Goal: Task Accomplishment & Management: Complete application form

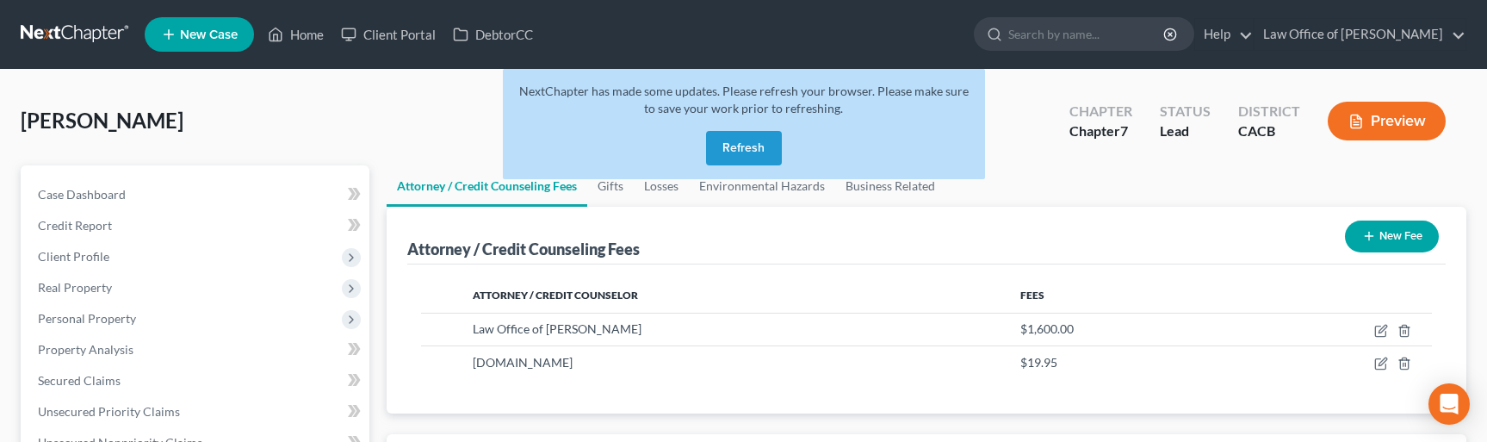
select select "0"
click at [77, 42] on link at bounding box center [76, 34] width 110 height 31
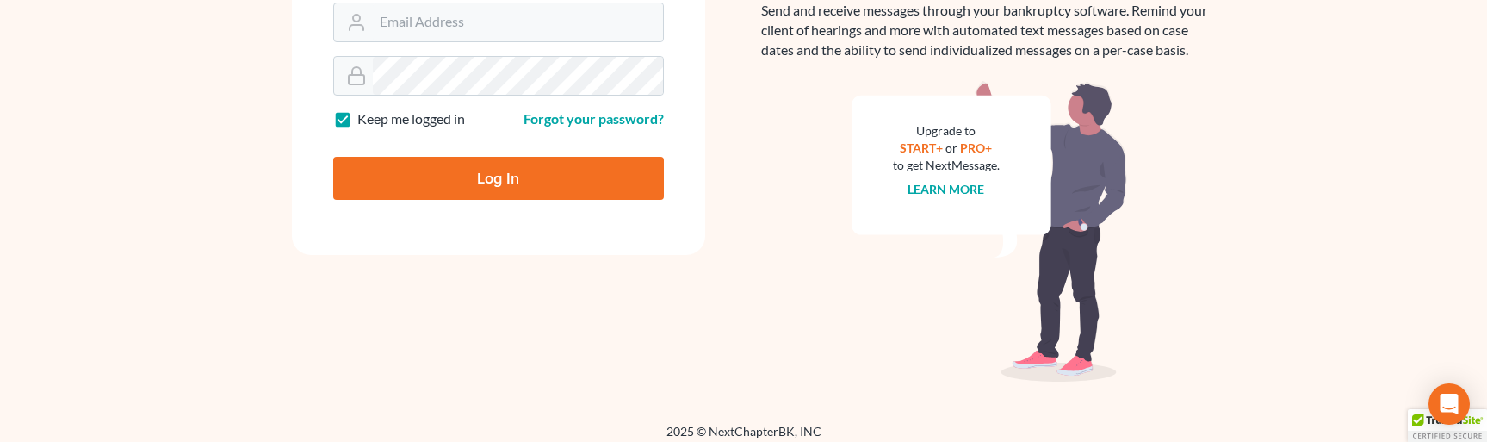
scroll to position [329, 0]
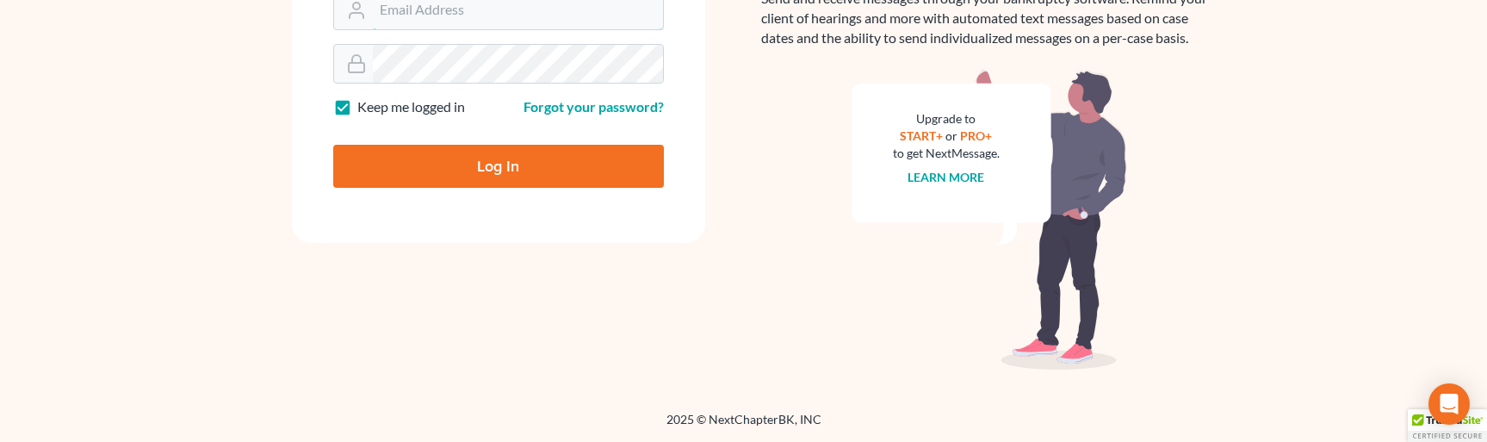
type input "[EMAIL_ADDRESS][DOMAIN_NAME]"
click at [441, 164] on input "Log In" at bounding box center [498, 166] width 331 height 43
type input "Thinking..."
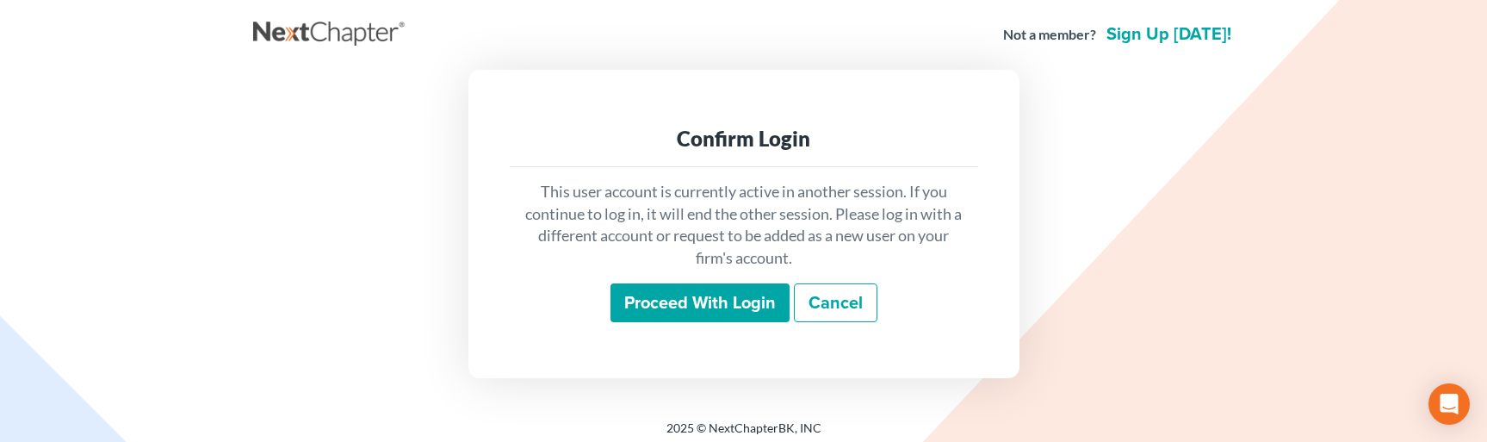
click at [675, 292] on input "Proceed with login" at bounding box center [699, 303] width 179 height 40
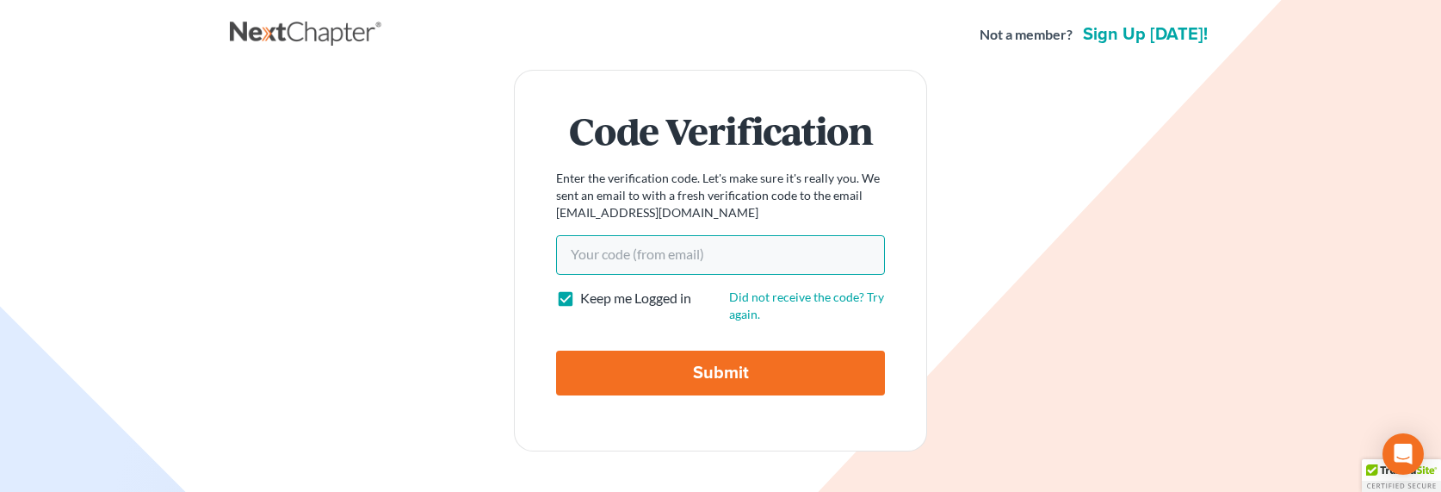
click at [640, 247] on input "Your code(from email)" at bounding box center [720, 255] width 329 height 40
paste input "f8f072"
type input "f8f072"
click at [666, 364] on input "Submit" at bounding box center [720, 372] width 329 height 45
type input "Thinking..."
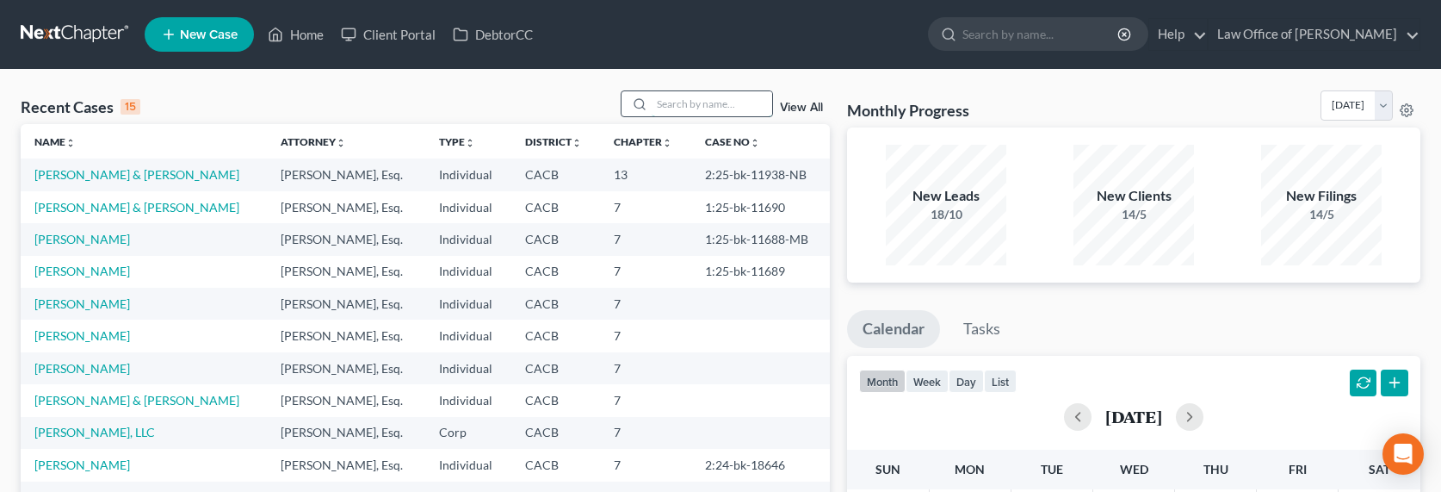
click at [681, 95] on input "search" at bounding box center [712, 103] width 121 height 25
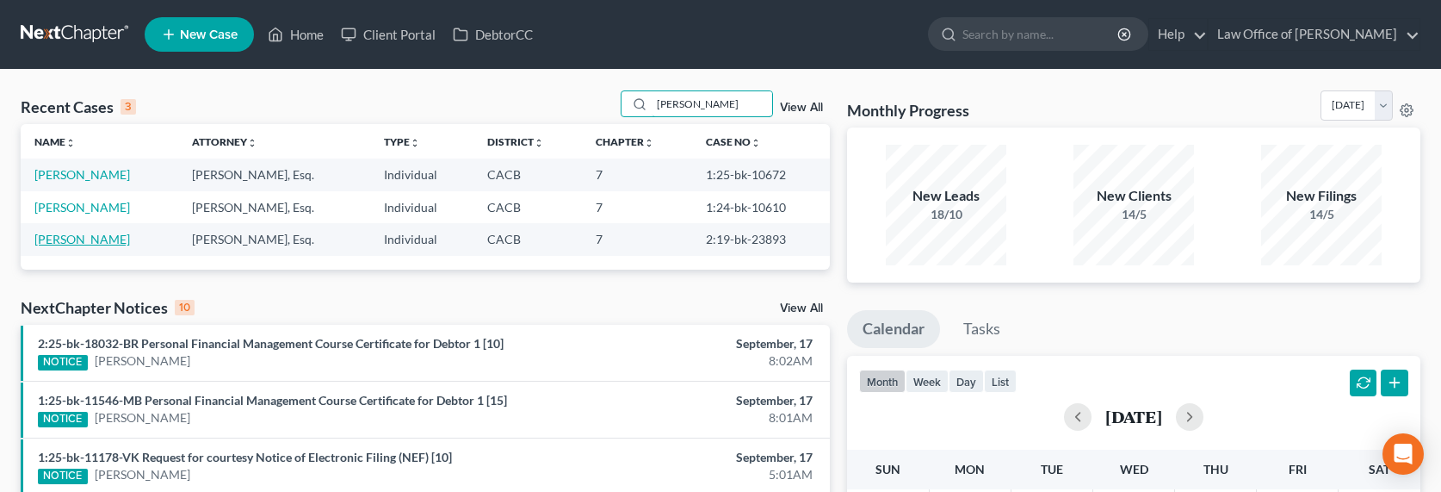
type input "pogos"
click at [77, 237] on link "[PERSON_NAME]" at bounding box center [82, 239] width 96 height 15
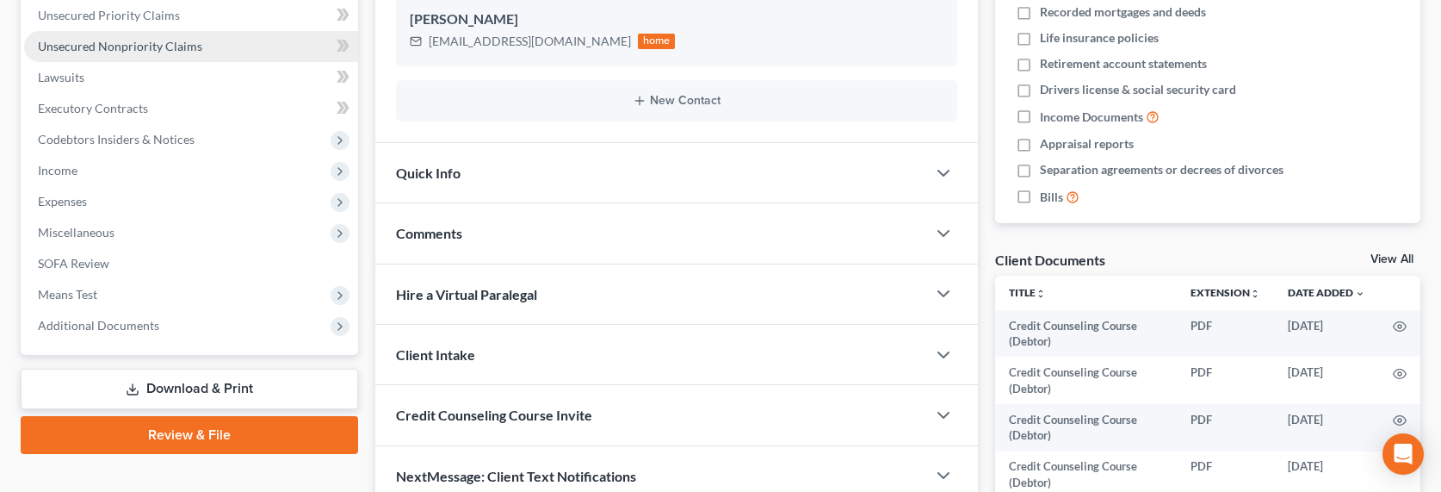
scroll to position [541, 0]
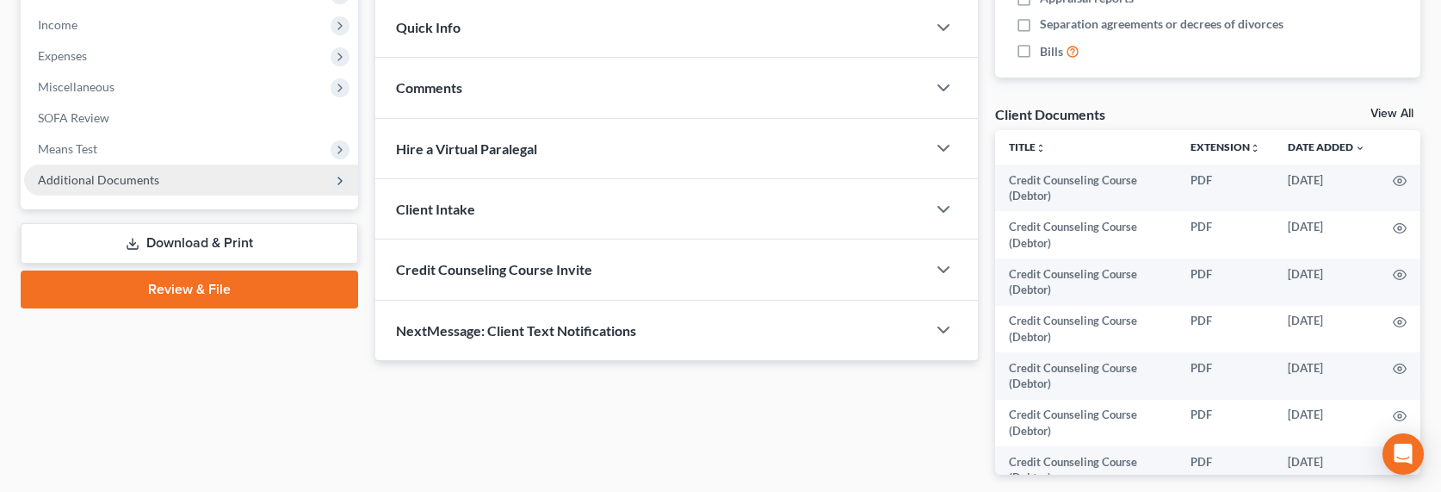
click at [97, 175] on span "Additional Documents" at bounding box center [98, 179] width 121 height 15
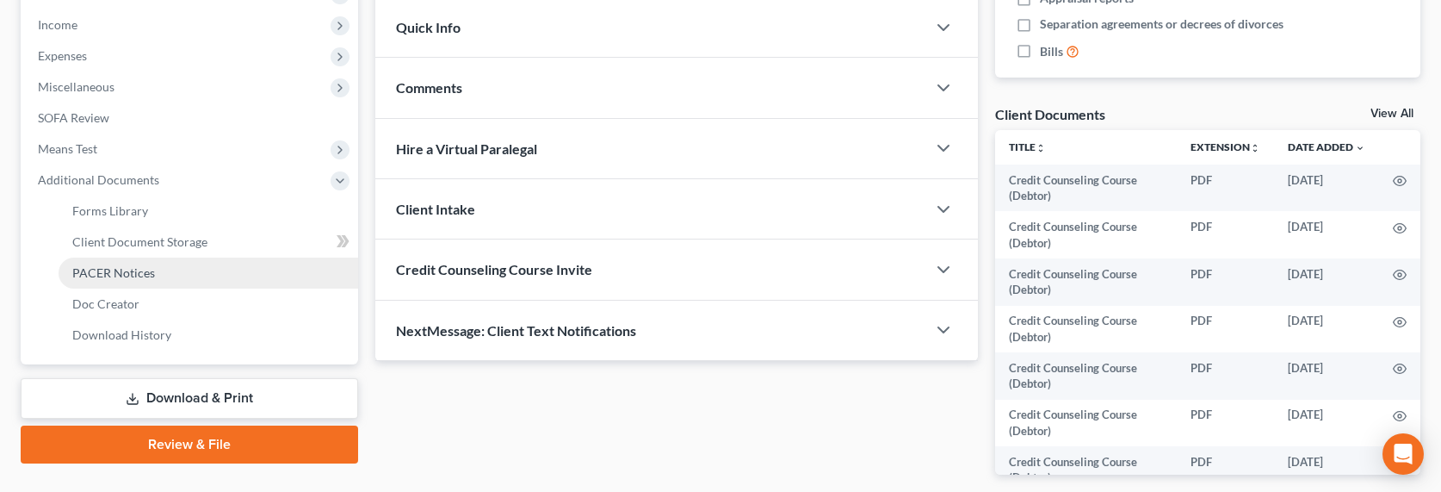
click at [110, 275] on span "PACER Notices" at bounding box center [113, 272] width 83 height 15
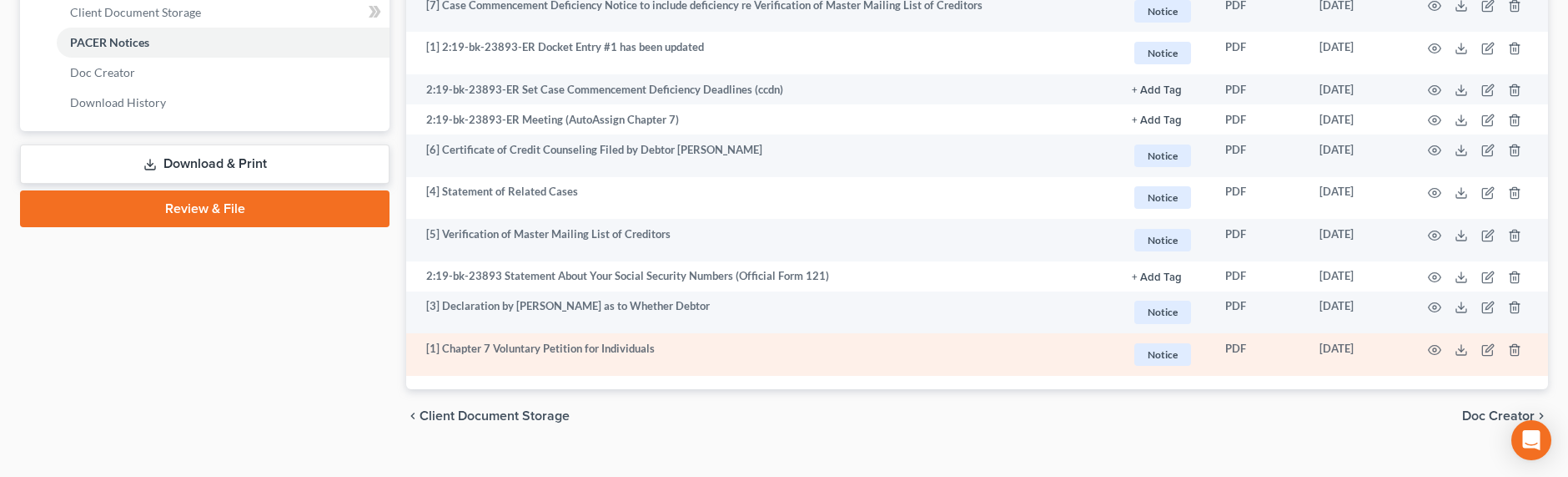
scroll to position [776, 0]
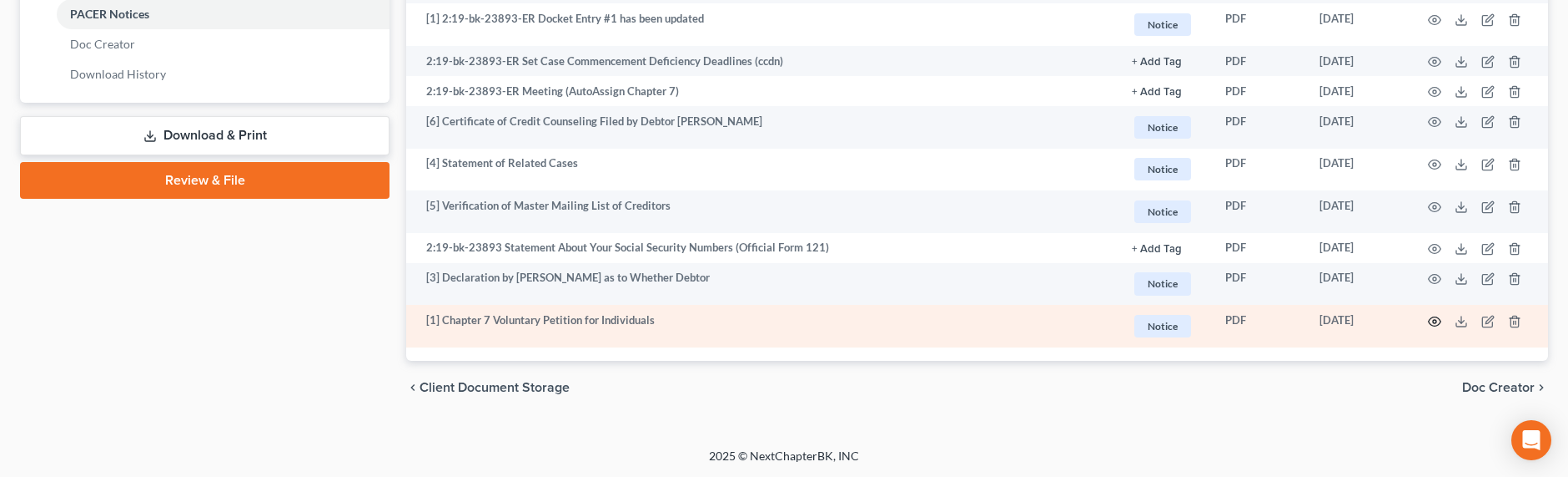
click at [1408, 320] on circle "button" at bounding box center [1434, 321] width 3 height 3
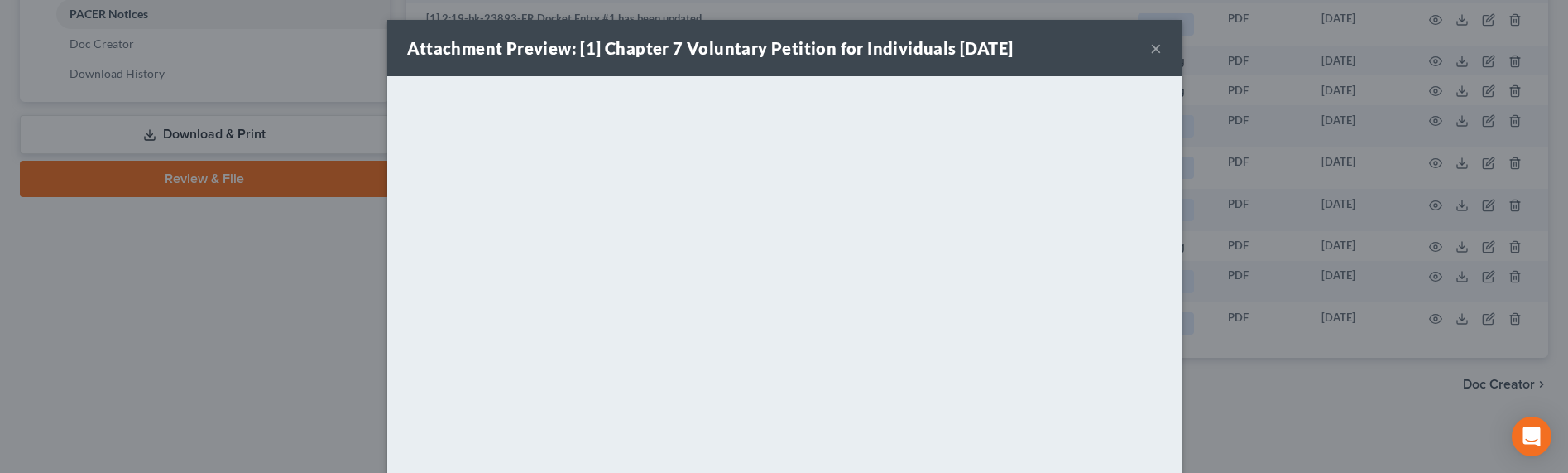
drag, startPoint x: 238, startPoint y: 290, endPoint x: 249, endPoint y: 281, distance: 14.2
click at [240, 290] on div "Attachment Preview: [1] Chapter 7 Voluntary Petition for Individuals 11/26/2019…" at bounding box center [784, 236] width 1568 height 473
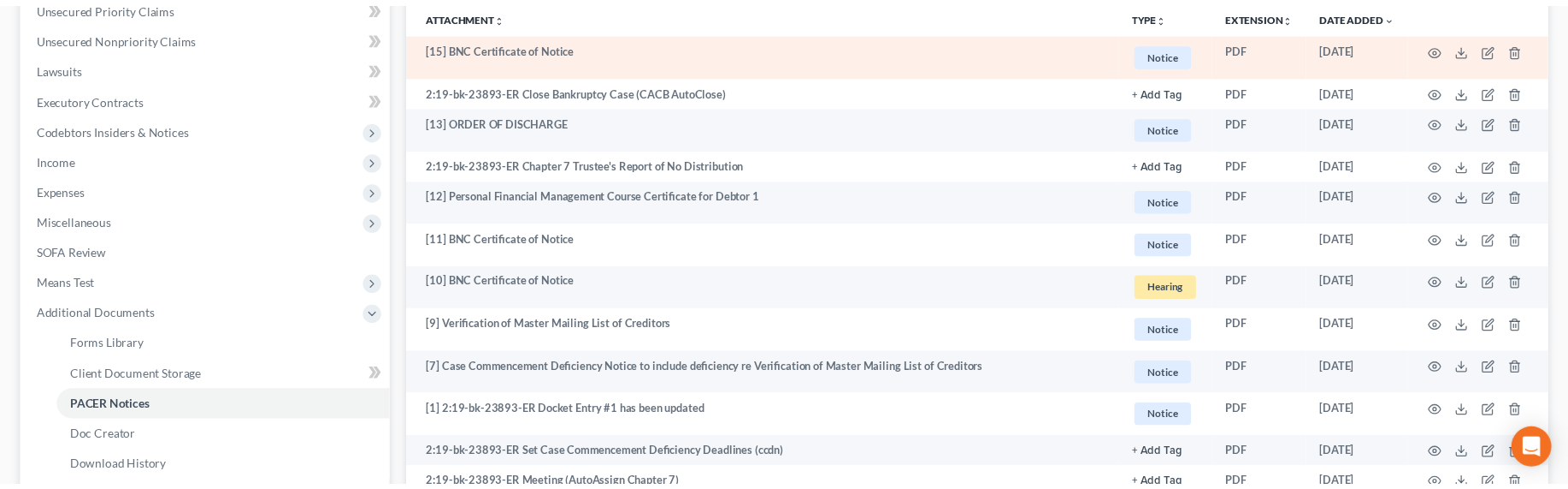
scroll to position [17, 0]
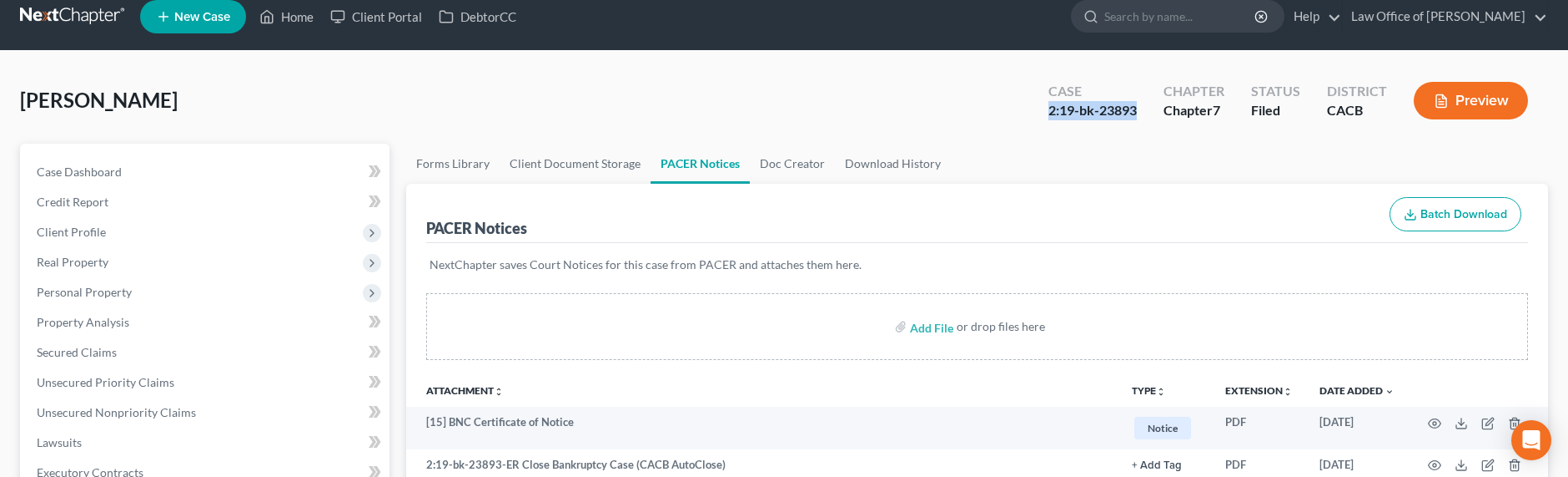
drag, startPoint x: 1139, startPoint y: 111, endPoint x: 1051, endPoint y: 111, distance: 88.0
click at [1051, 111] on div "Case 2:19-bk-23893" at bounding box center [1092, 102] width 115 height 49
copy div "2:19-bk-23893"
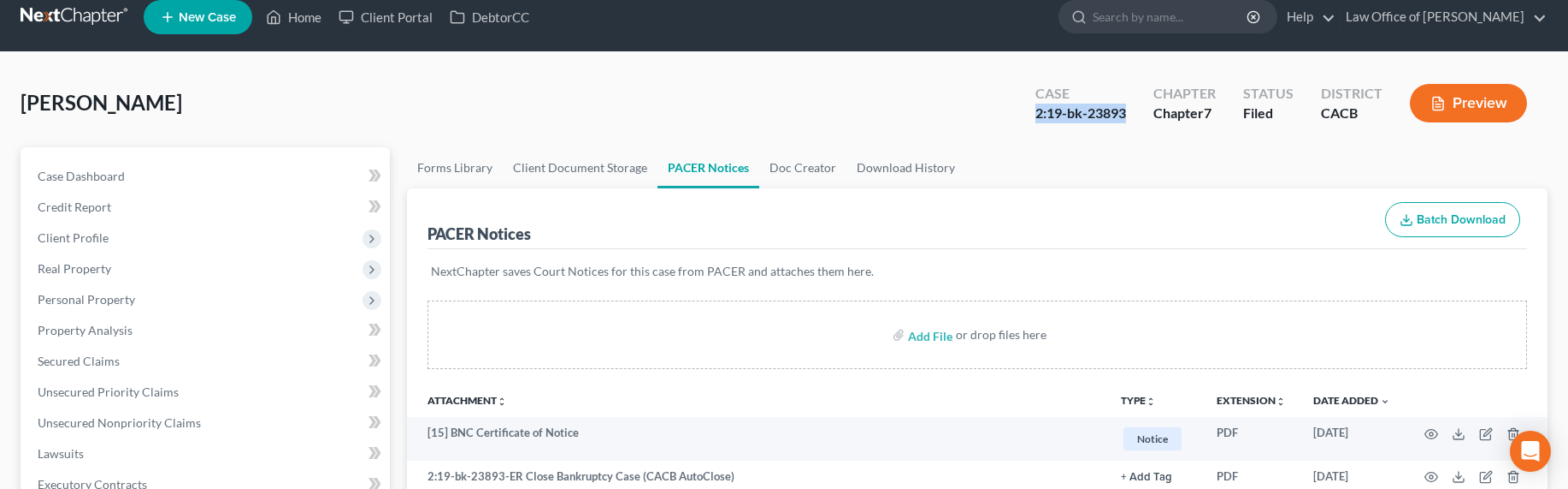
scroll to position [0, 0]
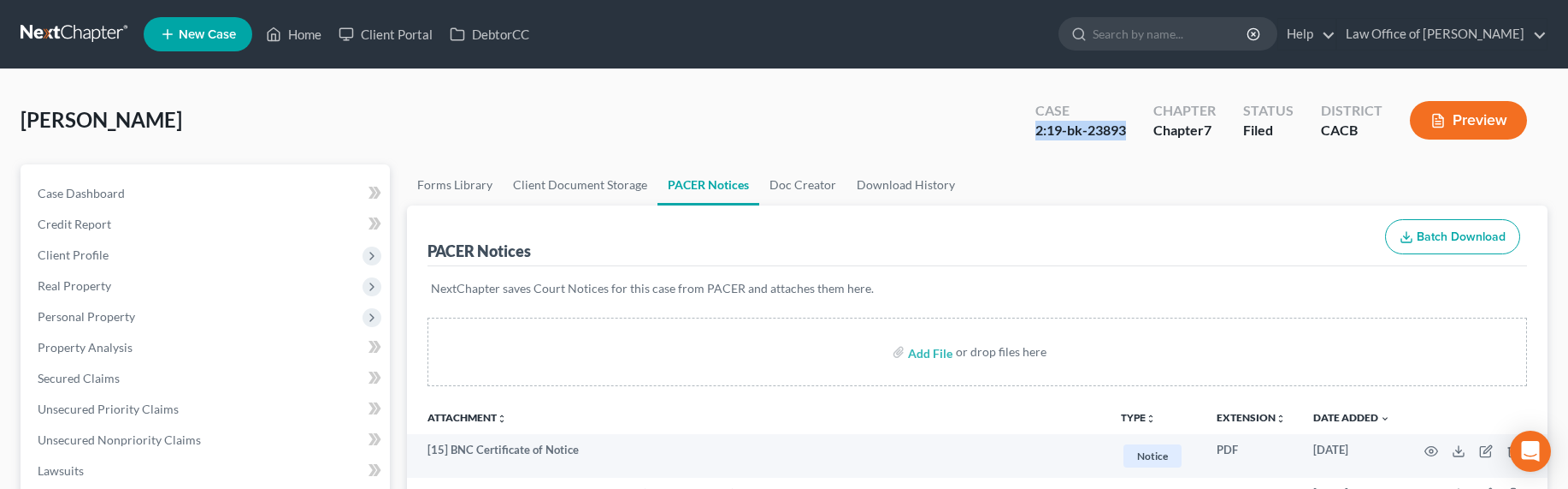
click at [71, 36] on link at bounding box center [75, 34] width 109 height 31
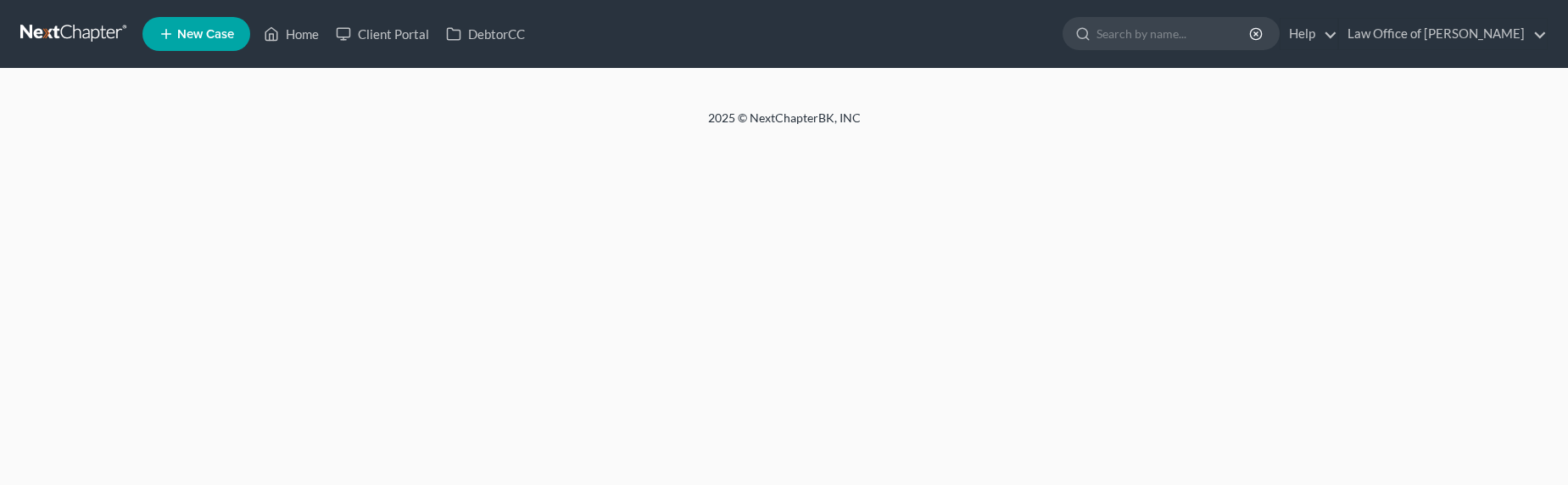
click at [1172, 31] on input "search" at bounding box center [1174, 34] width 156 height 32
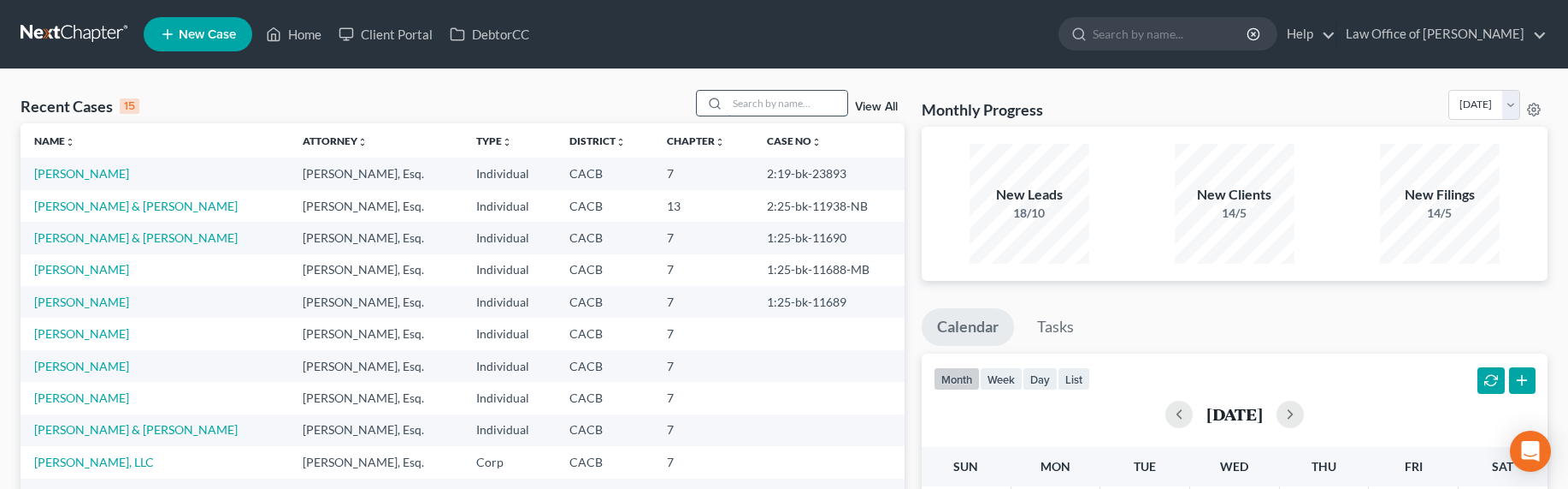
click at [791, 101] on input "search" at bounding box center [787, 102] width 120 height 25
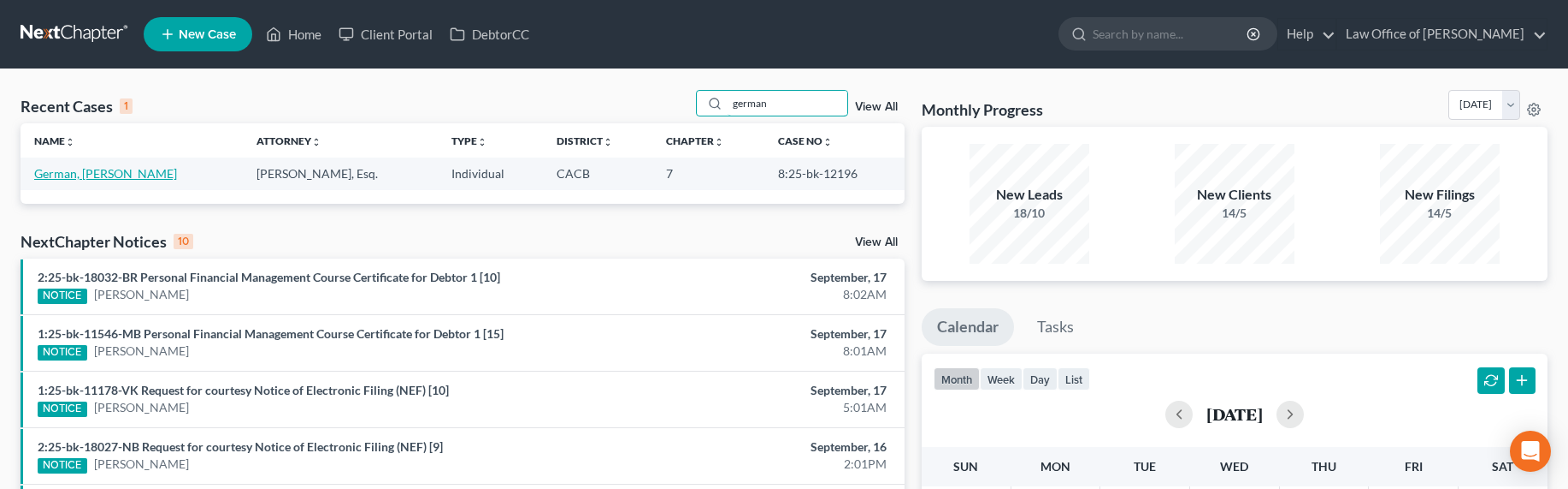
type input "german"
click at [89, 174] on link "German, Jimmy" at bounding box center [105, 173] width 143 height 15
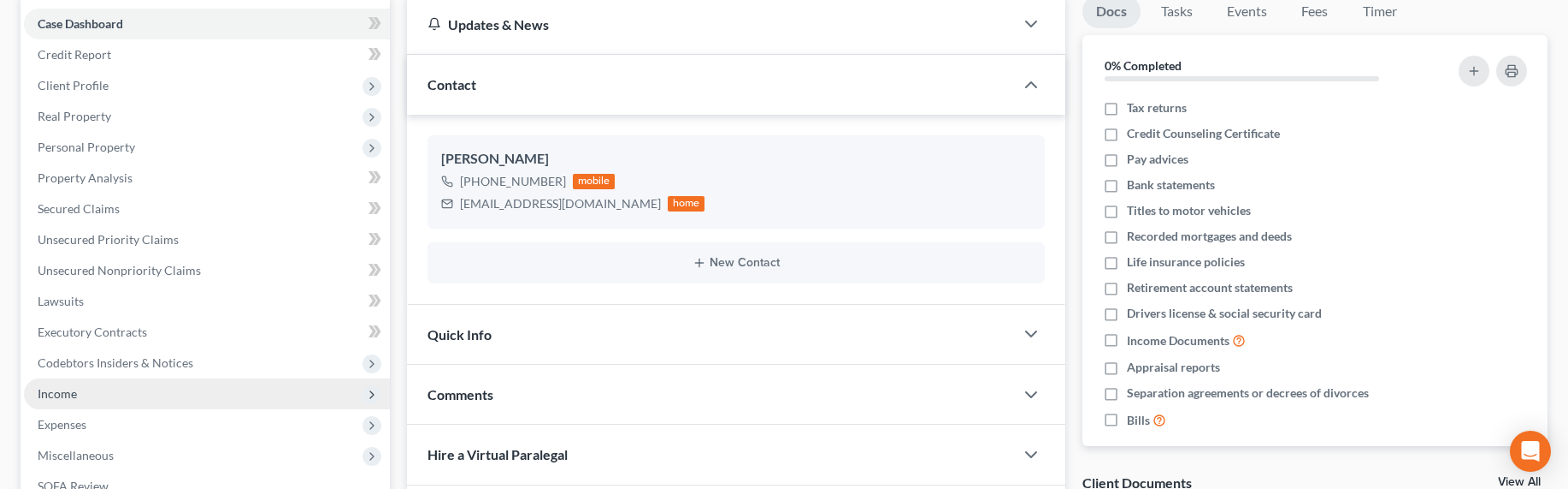
scroll to position [212, 0]
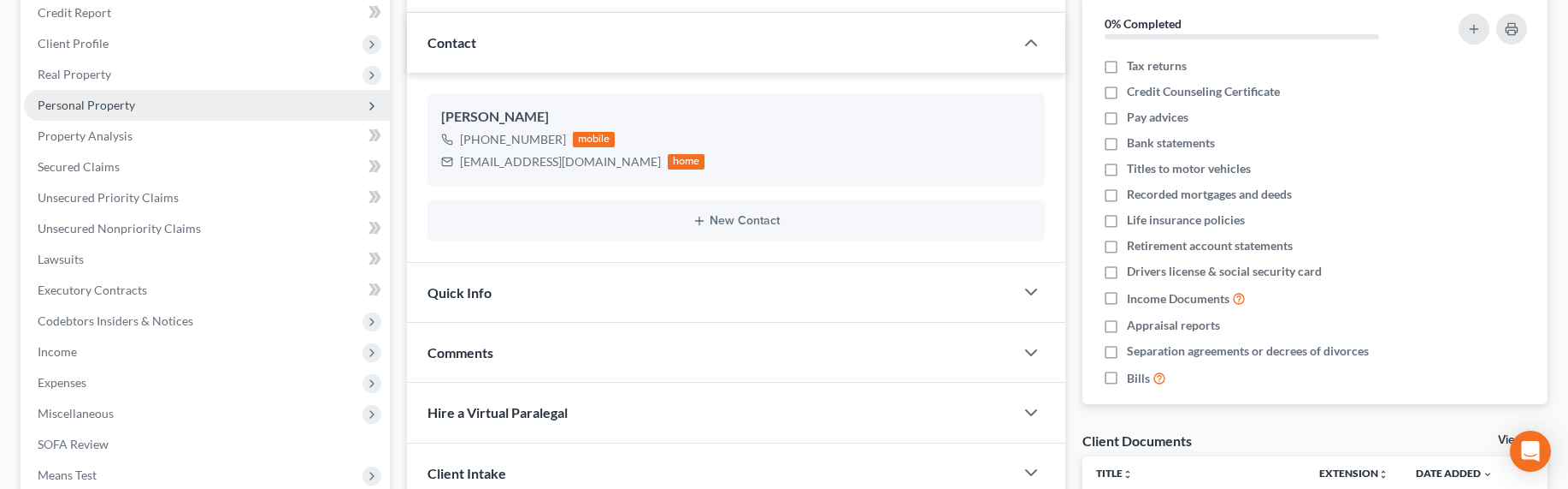
click at [94, 100] on span "Personal Property" at bounding box center [86, 104] width 97 height 15
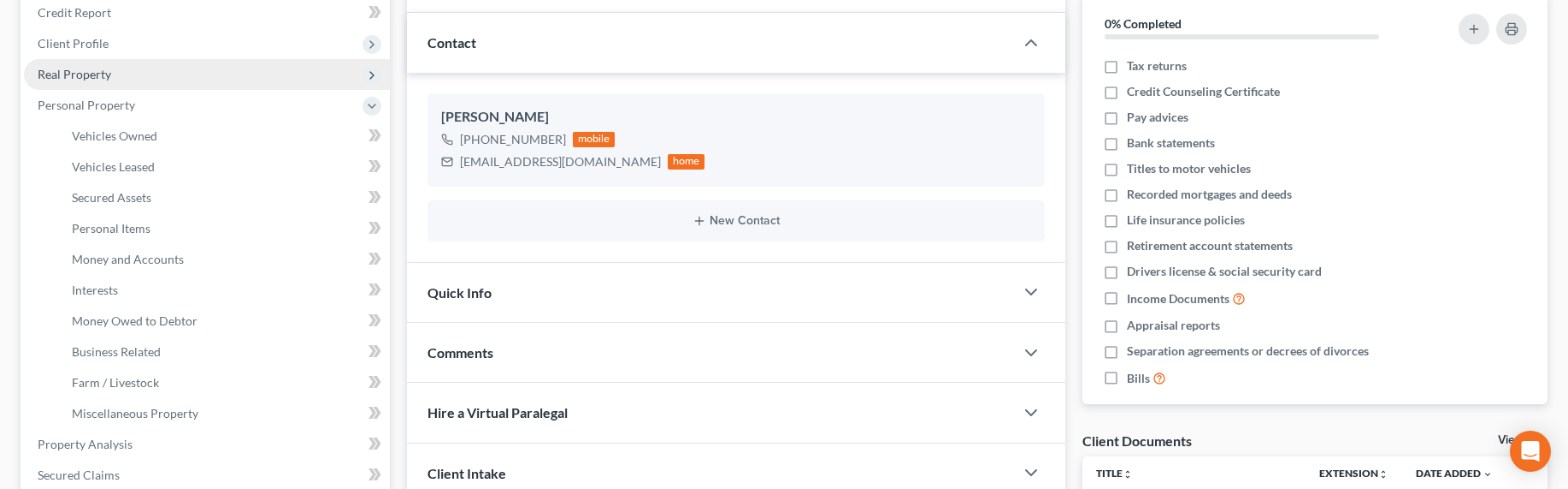
click at [83, 68] on span "Real Property" at bounding box center [74, 74] width 73 height 15
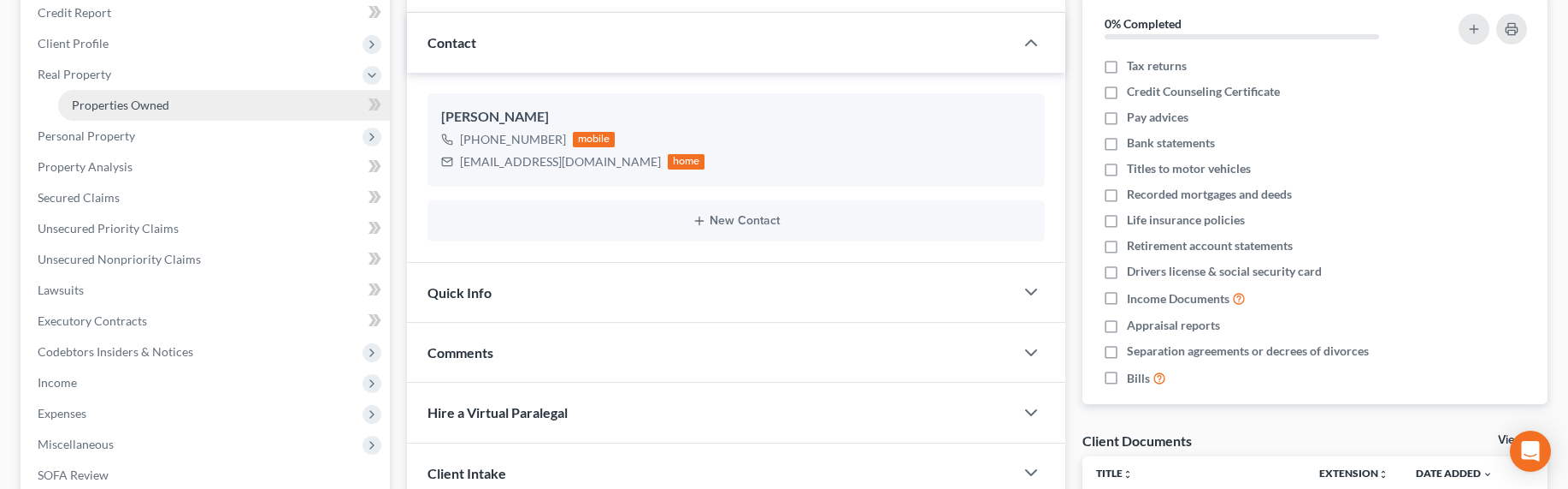
click at [101, 97] on span "Properties Owned" at bounding box center [120, 104] width 97 height 15
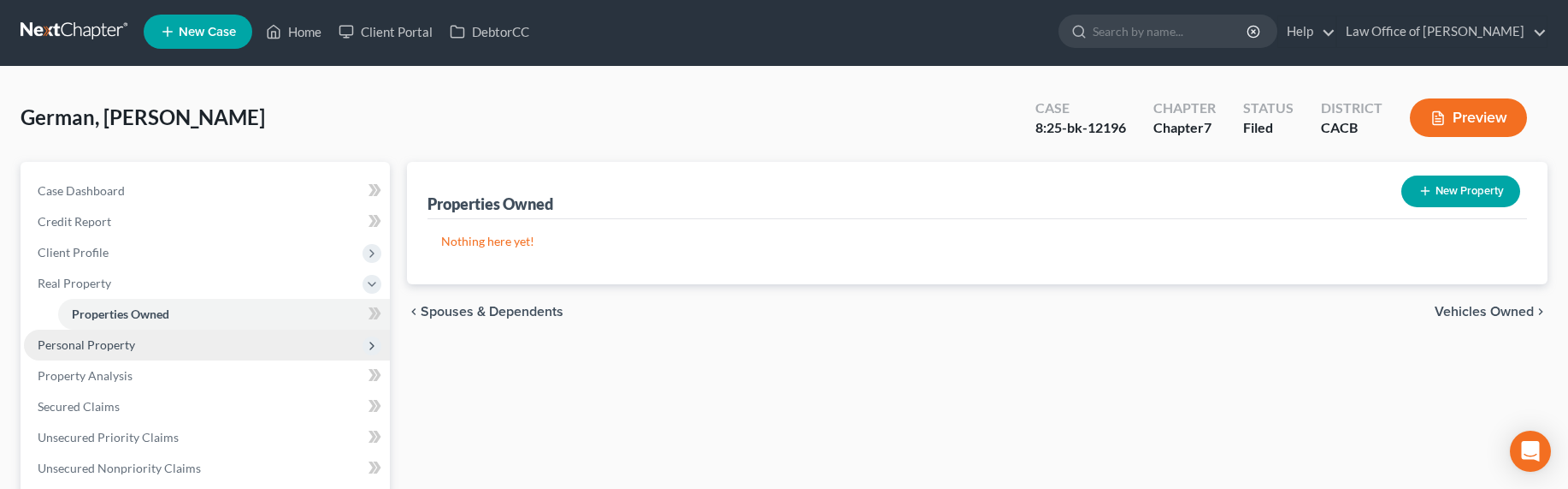
scroll to position [3, 0]
click at [79, 339] on span "Personal Property" at bounding box center [86, 343] width 97 height 15
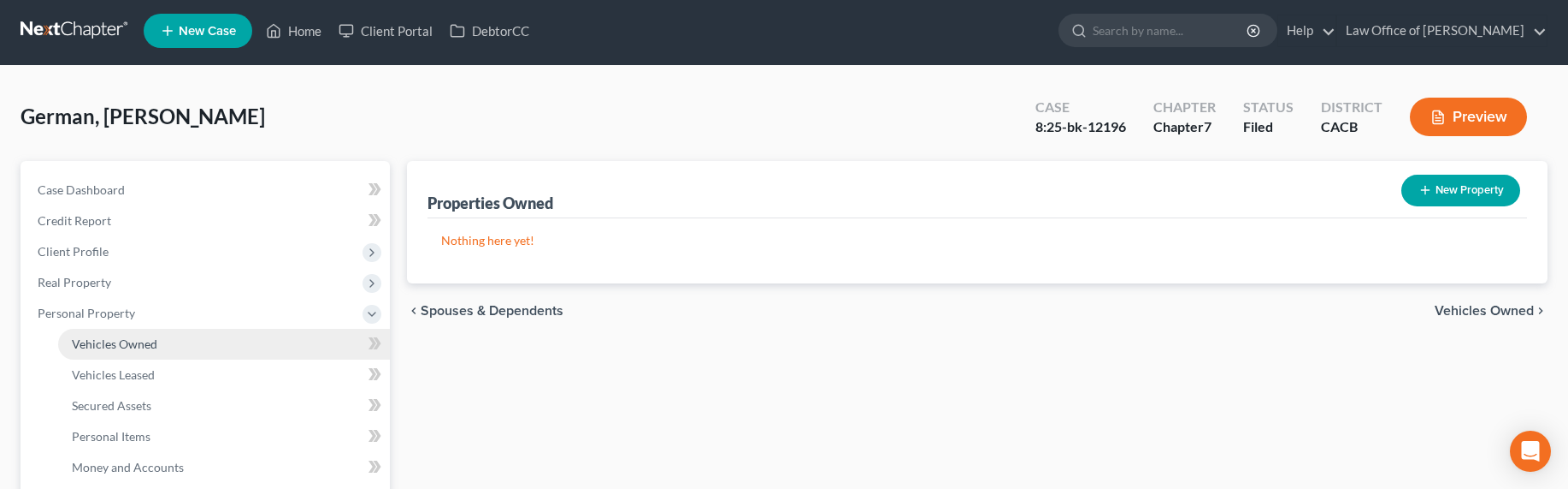
click at [114, 347] on span "Vehicles Owned" at bounding box center [114, 343] width 85 height 15
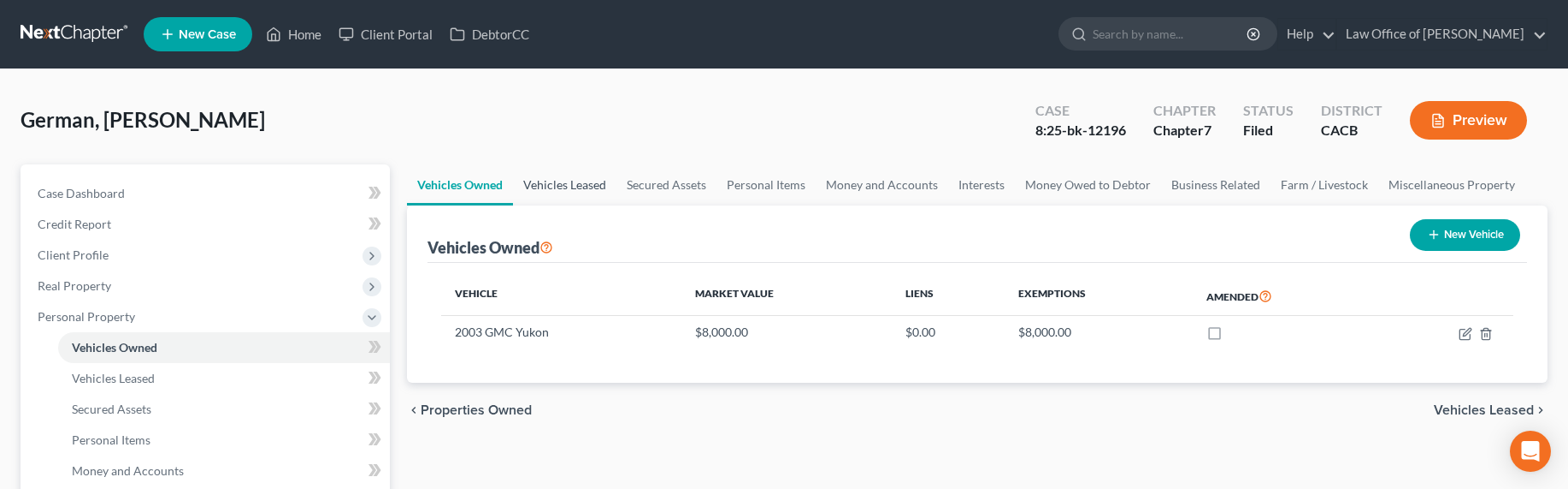
click at [571, 194] on link "Vehicles Leased" at bounding box center [564, 184] width 103 height 41
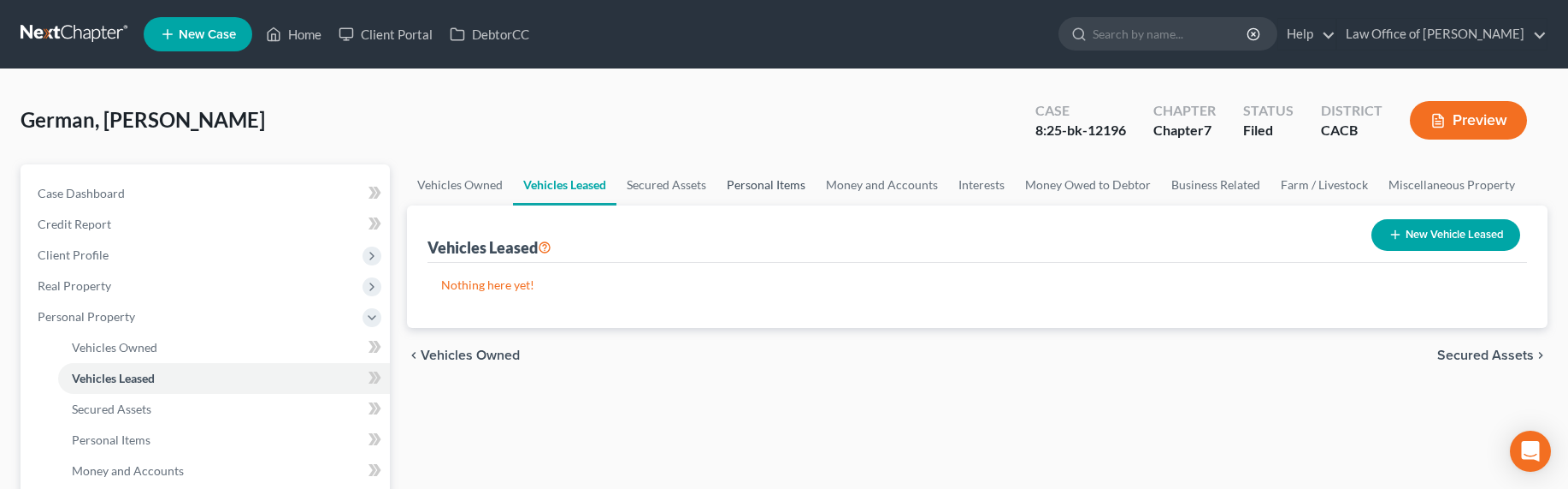
click at [774, 182] on link "Personal Items" at bounding box center [766, 184] width 99 height 41
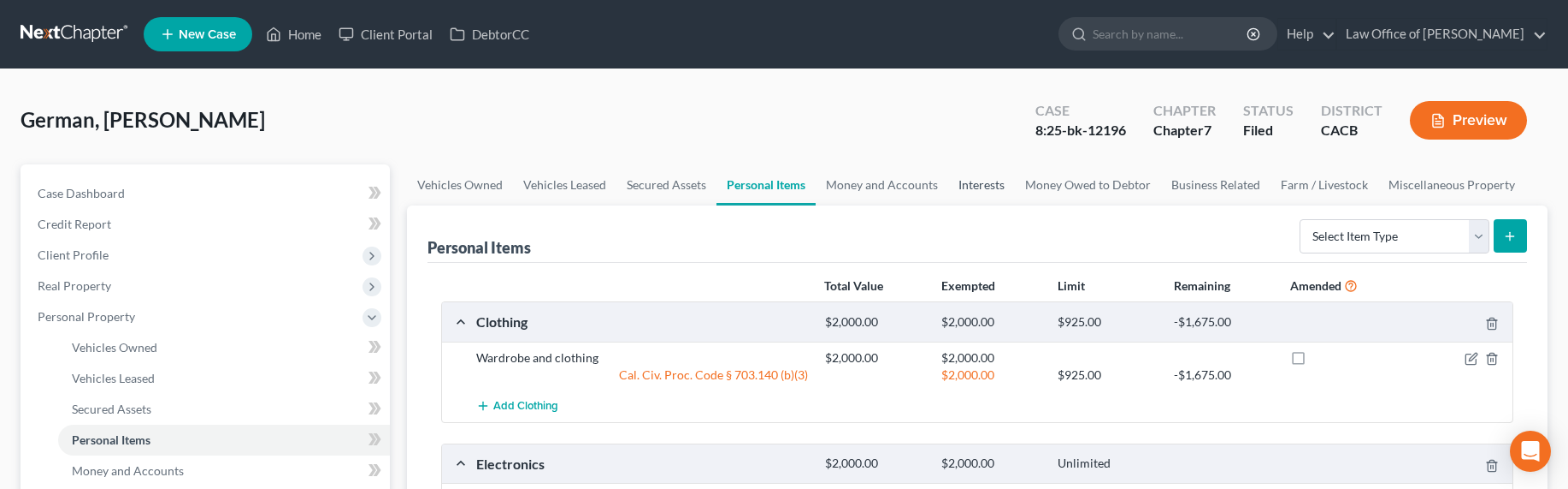
click at [968, 184] on link "Interests" at bounding box center [981, 184] width 67 height 41
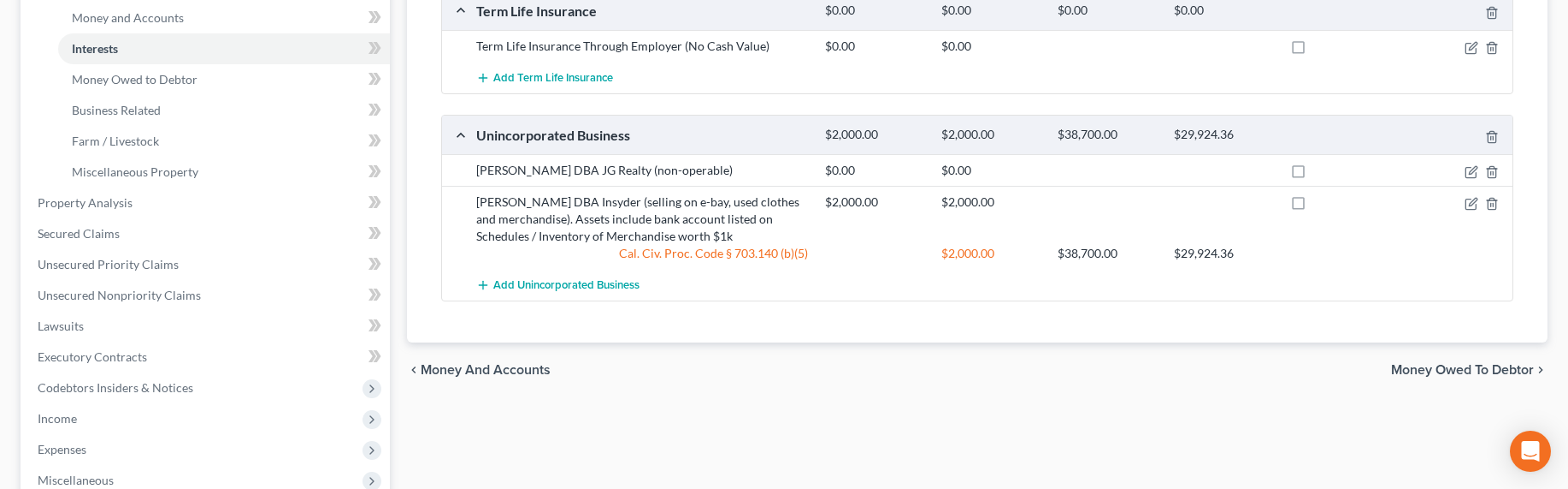
scroll to position [387, 0]
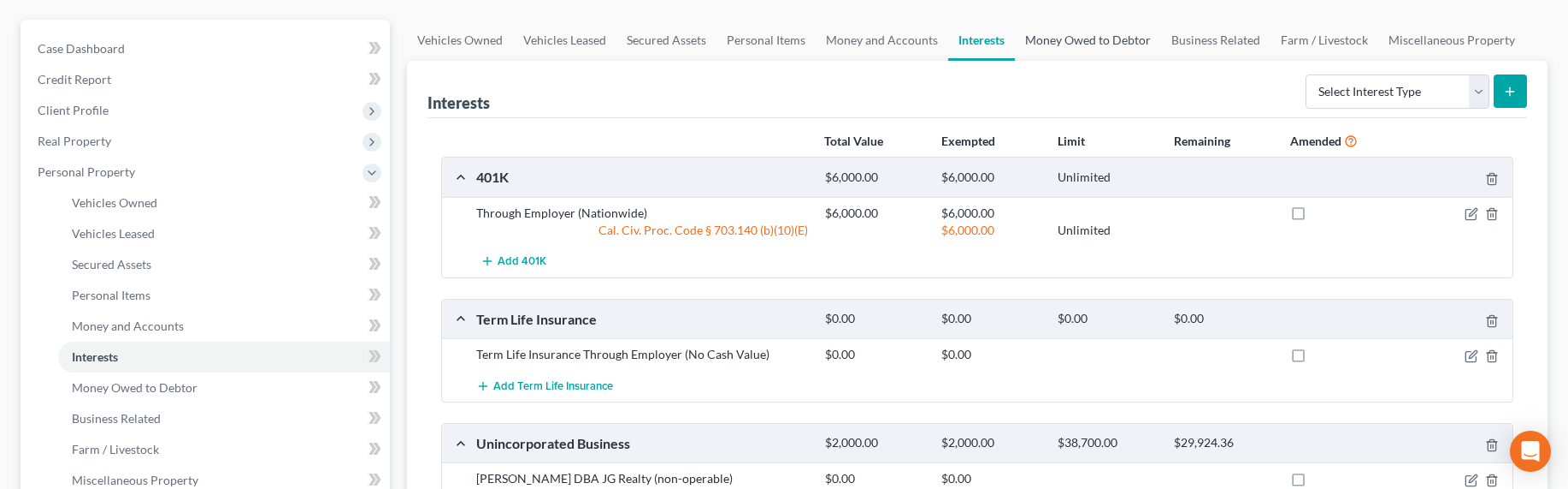
click at [1070, 49] on link "Money Owed to Debtor" at bounding box center [1087, 40] width 146 height 41
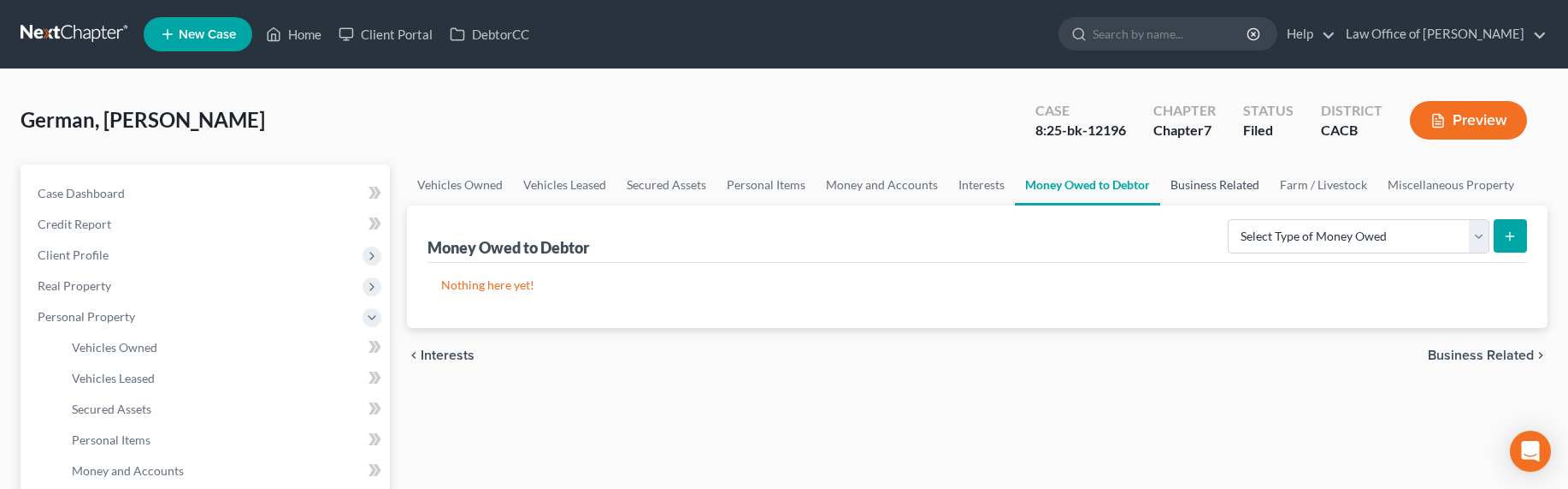
click at [1206, 185] on link "Business Related" at bounding box center [1214, 184] width 109 height 41
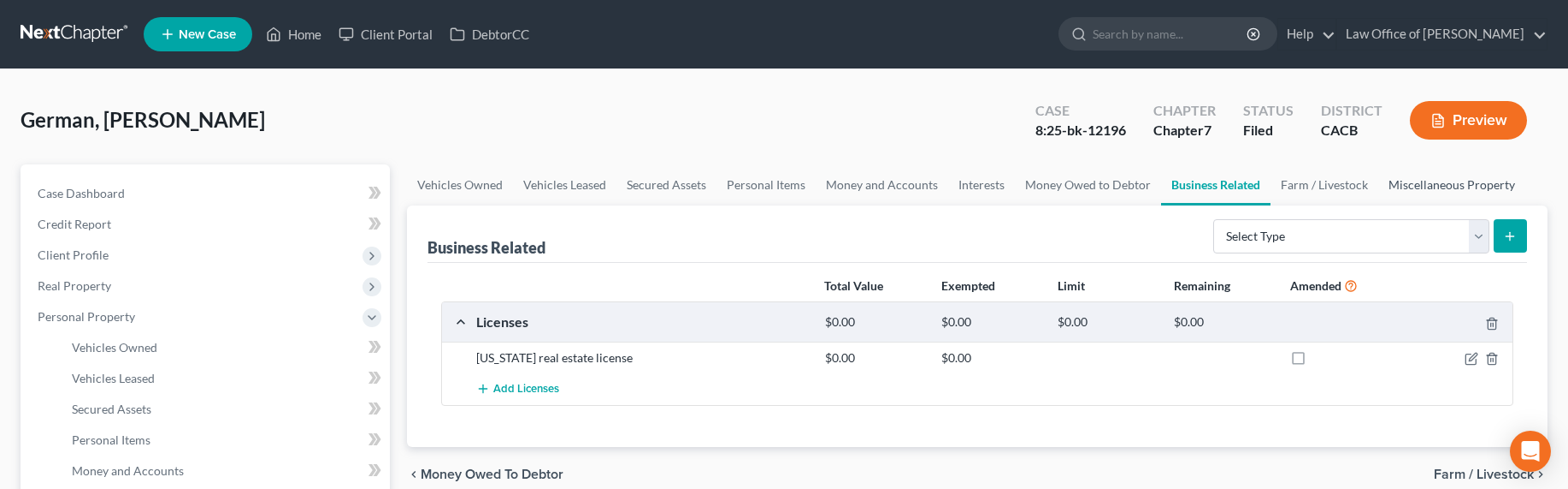
click at [1446, 186] on link "Miscellaneous Property" at bounding box center [1452, 184] width 147 height 41
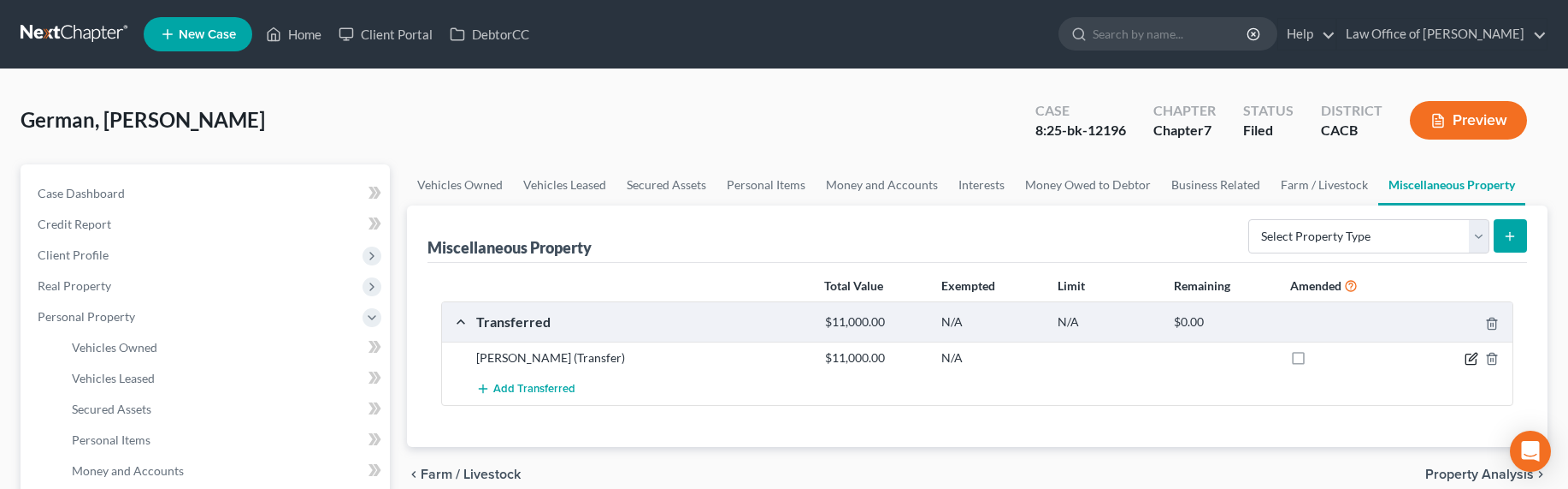
click at [1473, 360] on icon "button" at bounding box center [1472, 359] width 14 height 14
select select "Ordinary (within 2 years)"
select select "4"
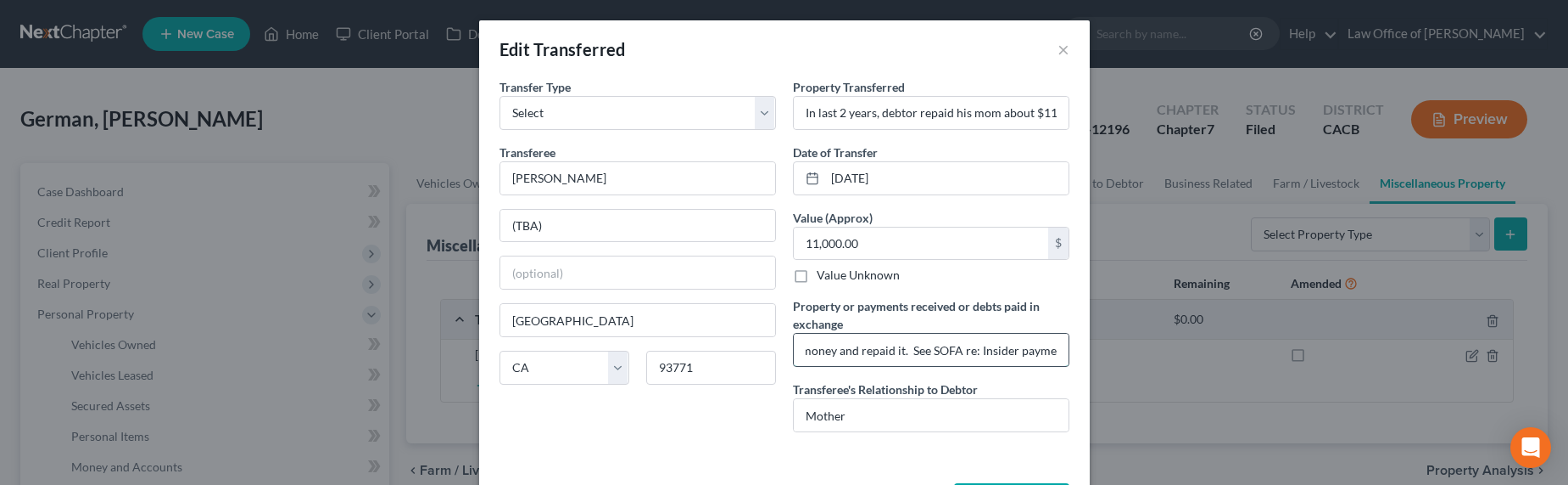
scroll to position [0, 196]
drag, startPoint x: 882, startPoint y: 350, endPoint x: 865, endPoint y: 347, distance: 17.3
click at [865, 347] on input "Debt paid in exchange. Owed mother money and repaid it. See SOFA re: Insider pa…" at bounding box center [931, 349] width 275 height 33
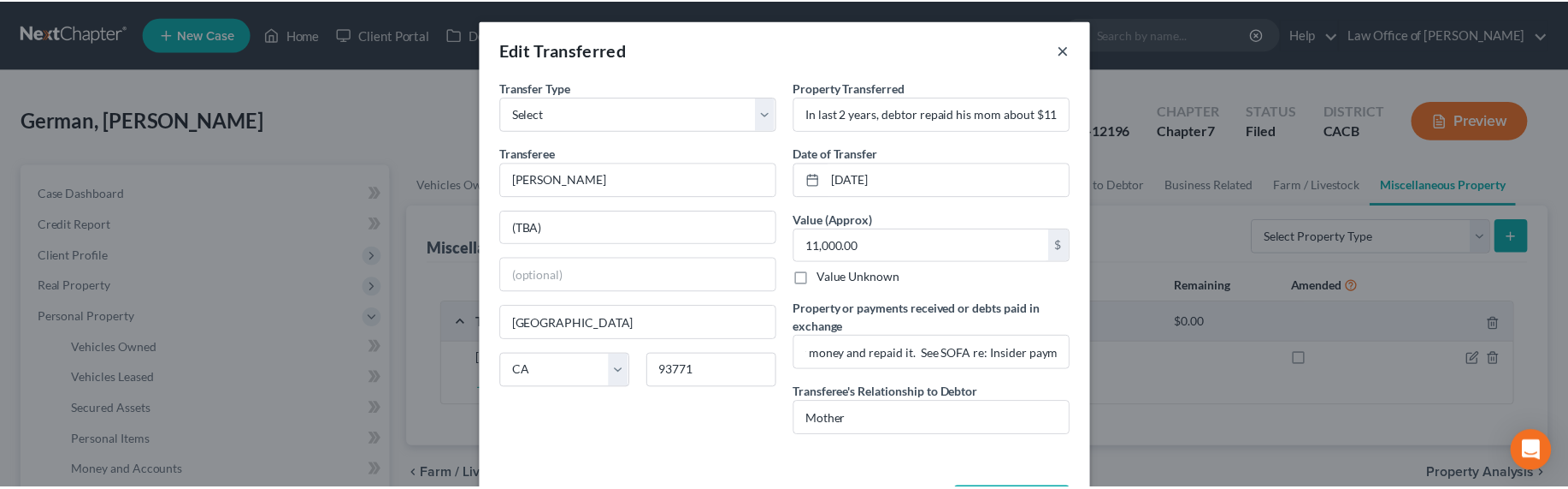
scroll to position [0, 0]
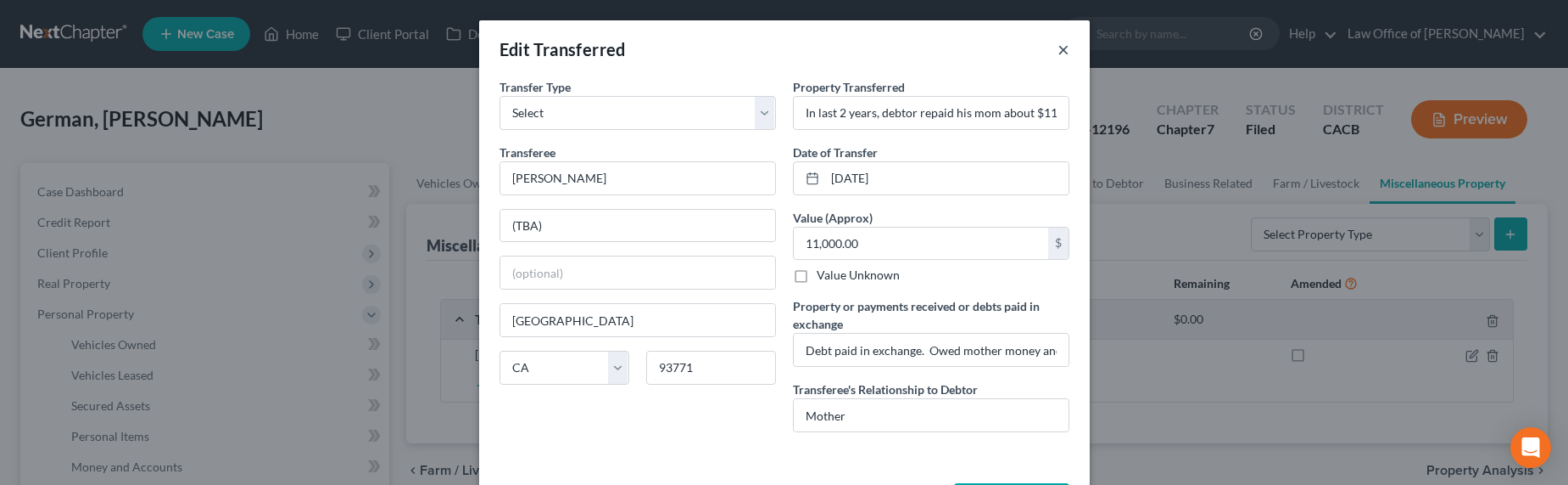
click at [1059, 47] on button "×" at bounding box center [1063, 49] width 12 height 21
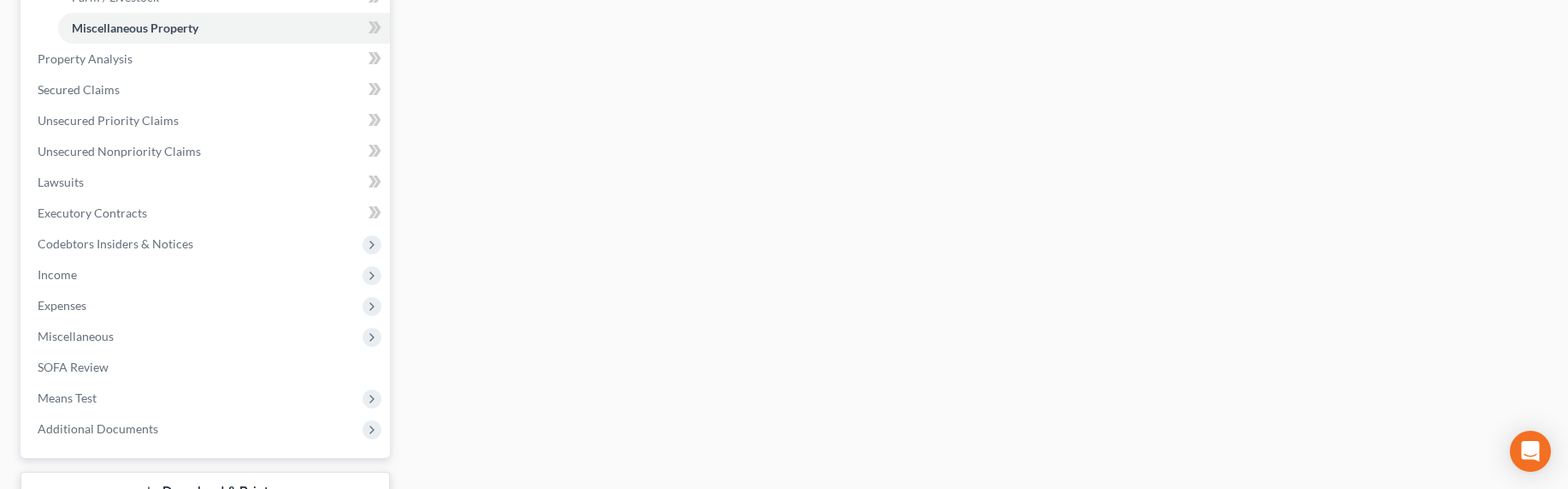
scroll to position [725, 0]
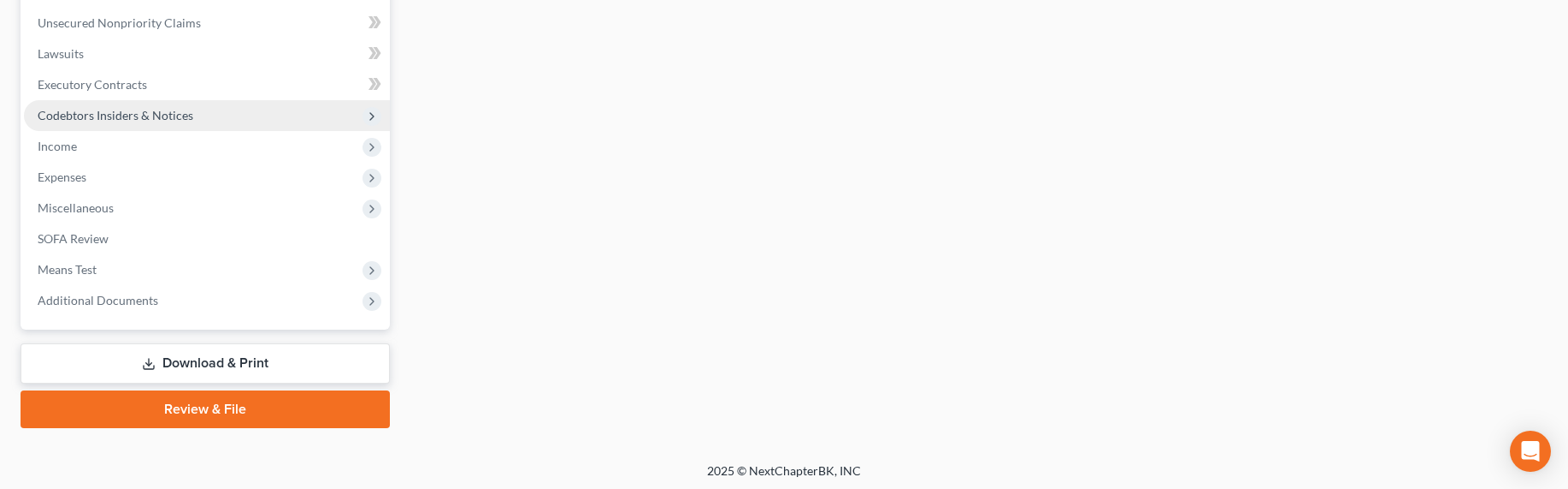
click at [95, 115] on span "Codebtors Insiders & Notices" at bounding box center [115, 114] width 156 height 15
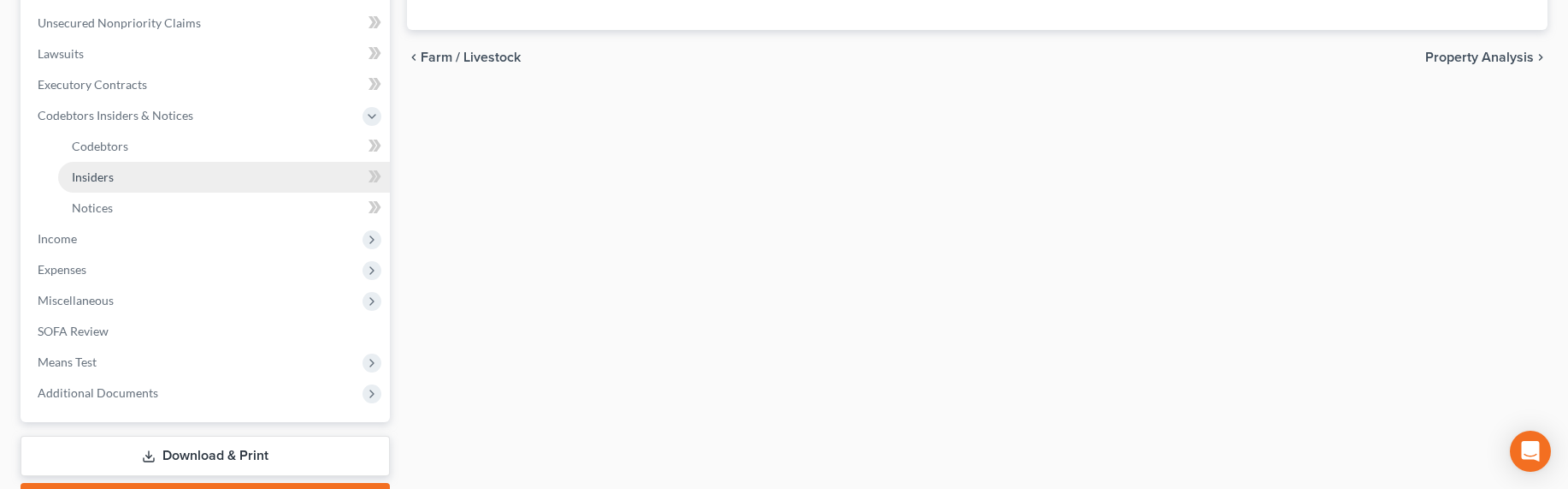
click at [93, 181] on span "Insiders" at bounding box center [92, 176] width 42 height 15
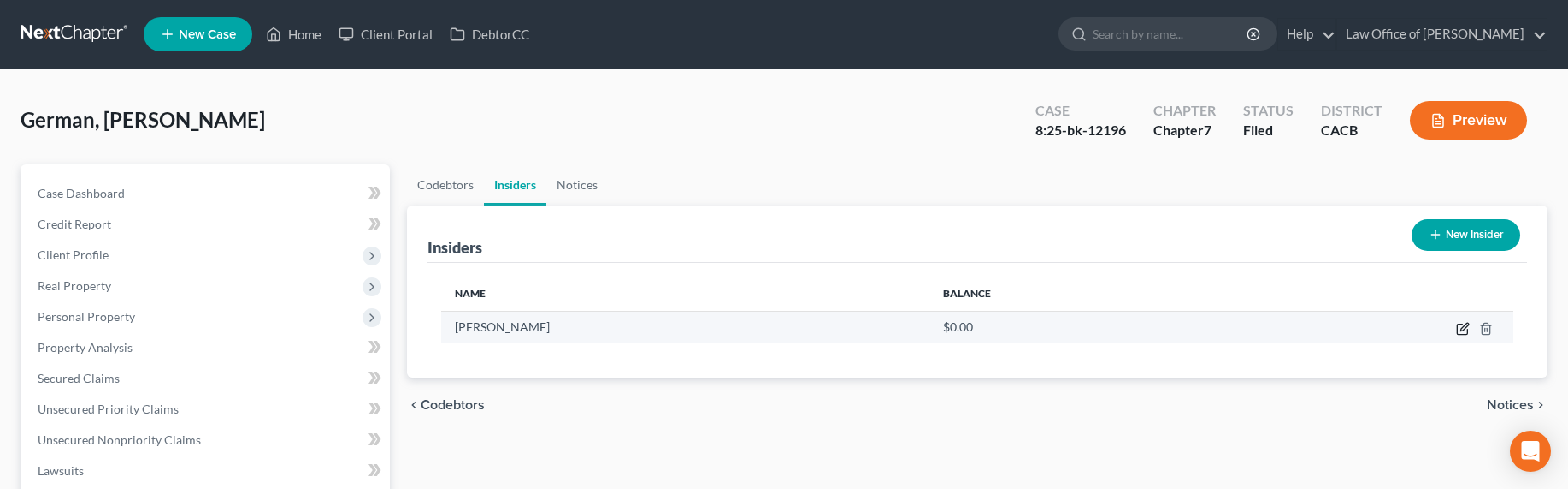
click at [1464, 322] on icon "button" at bounding box center [1463, 329] width 14 height 14
select select "4"
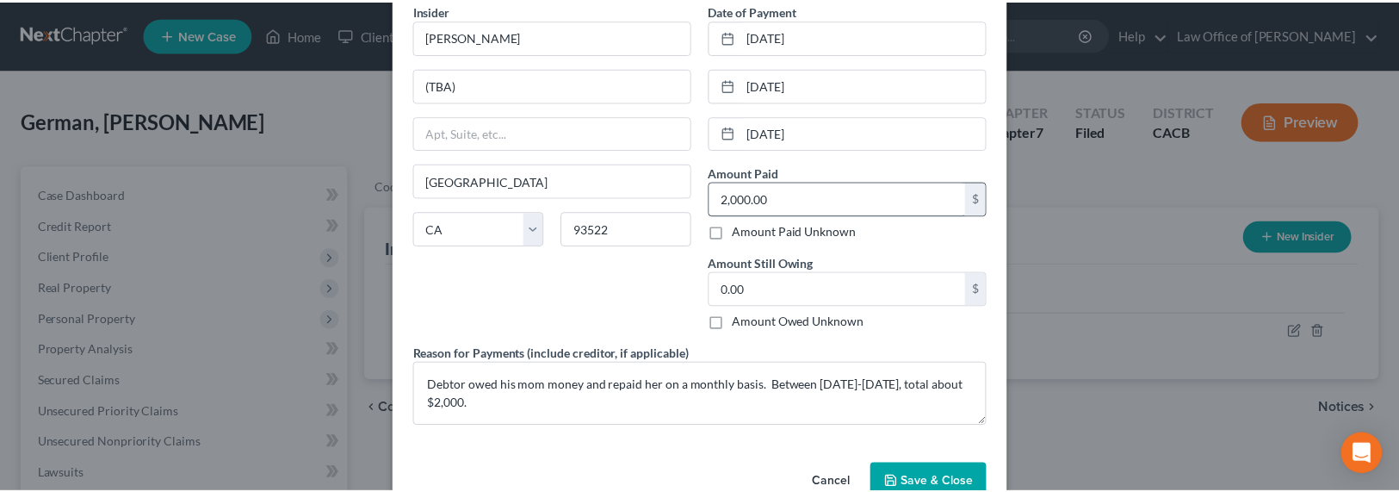
scroll to position [182, 0]
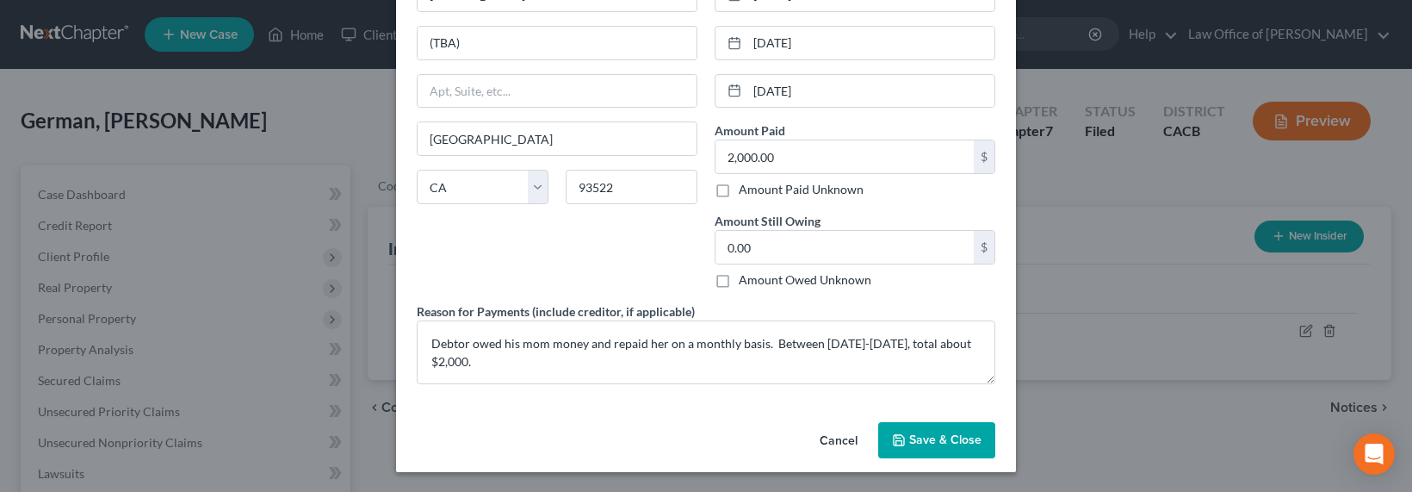
click at [950, 442] on span "Save & Close" at bounding box center [945, 439] width 72 height 15
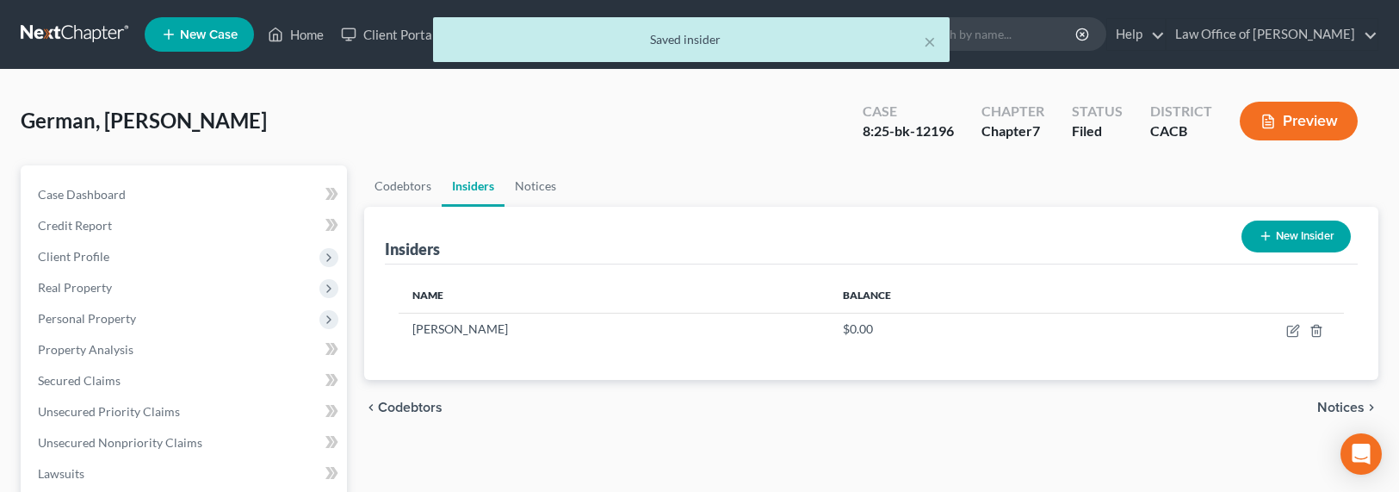
click at [74, 32] on div "× Saved insider" at bounding box center [690, 43] width 1399 height 53
click at [81, 33] on div "× Saved insider" at bounding box center [690, 43] width 1399 height 53
click at [931, 40] on button "×" at bounding box center [930, 41] width 12 height 21
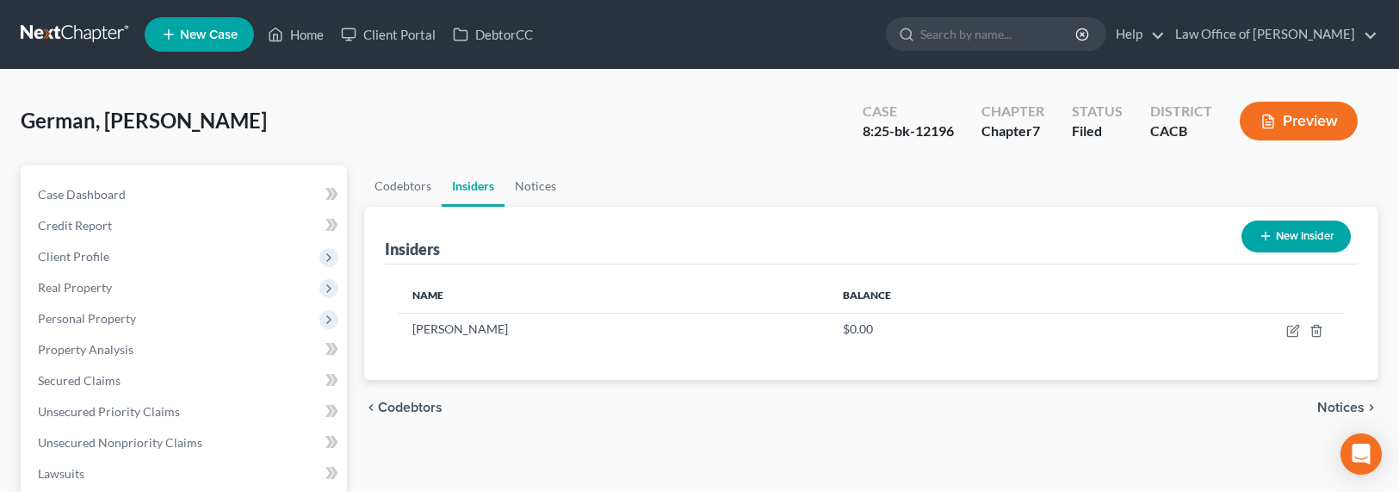
click at [96, 34] on link at bounding box center [76, 34] width 110 height 31
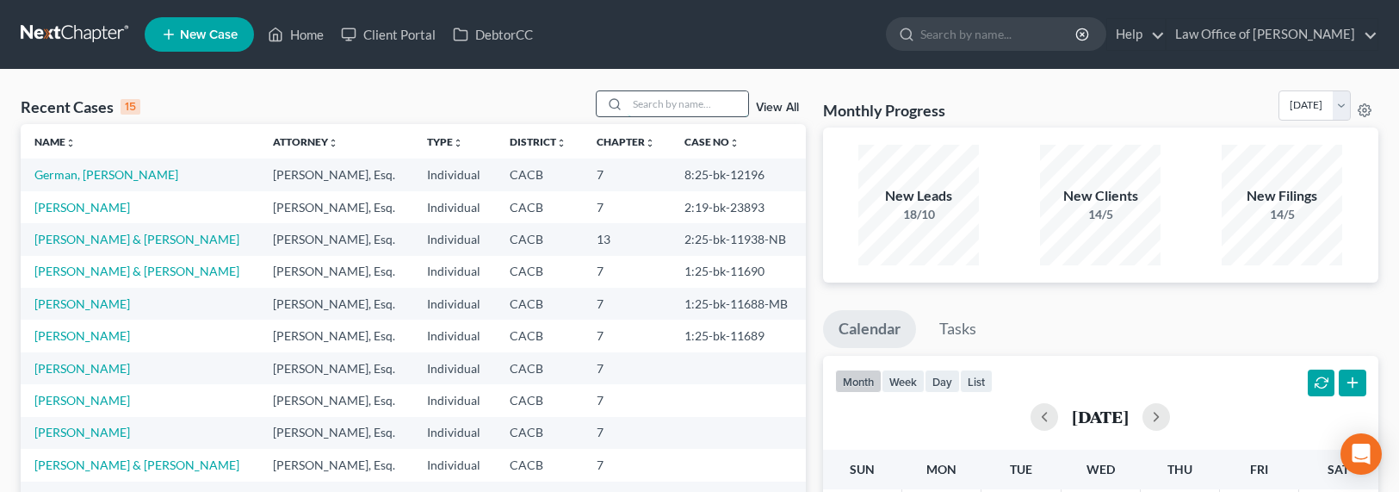
click at [696, 105] on input "search" at bounding box center [688, 103] width 121 height 25
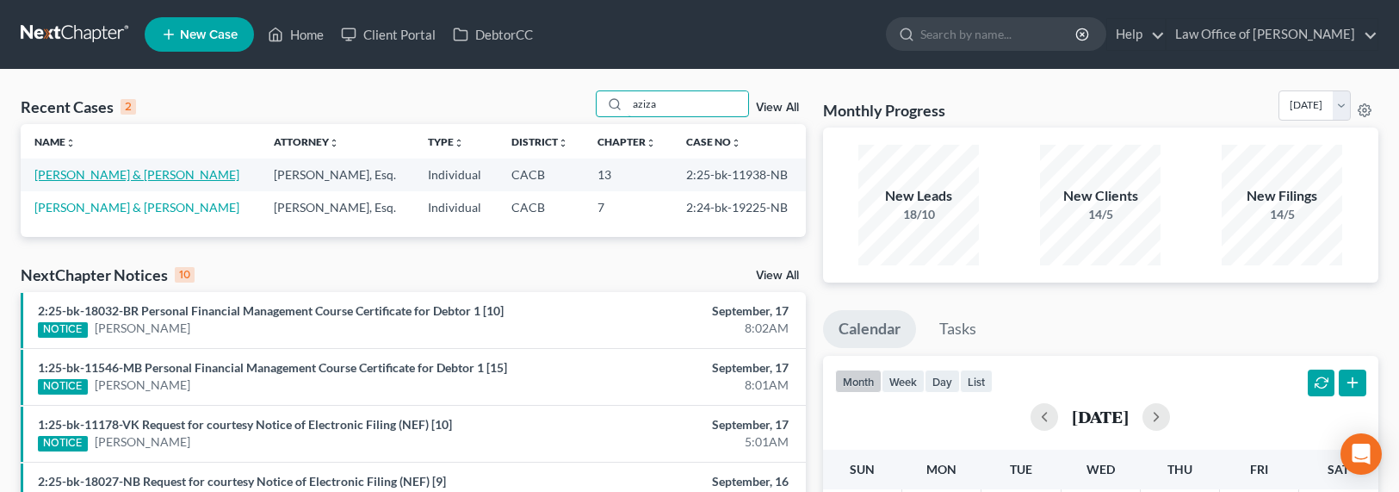
type input "aziza"
click at [88, 175] on link "[PERSON_NAME] & [PERSON_NAME]" at bounding box center [136, 174] width 205 height 15
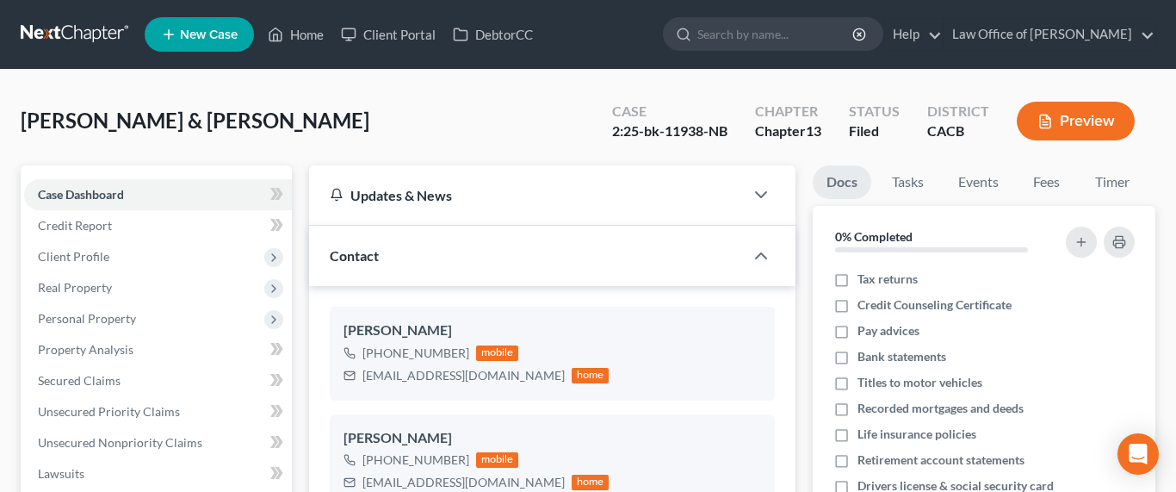
click at [89, 34] on link at bounding box center [76, 34] width 110 height 31
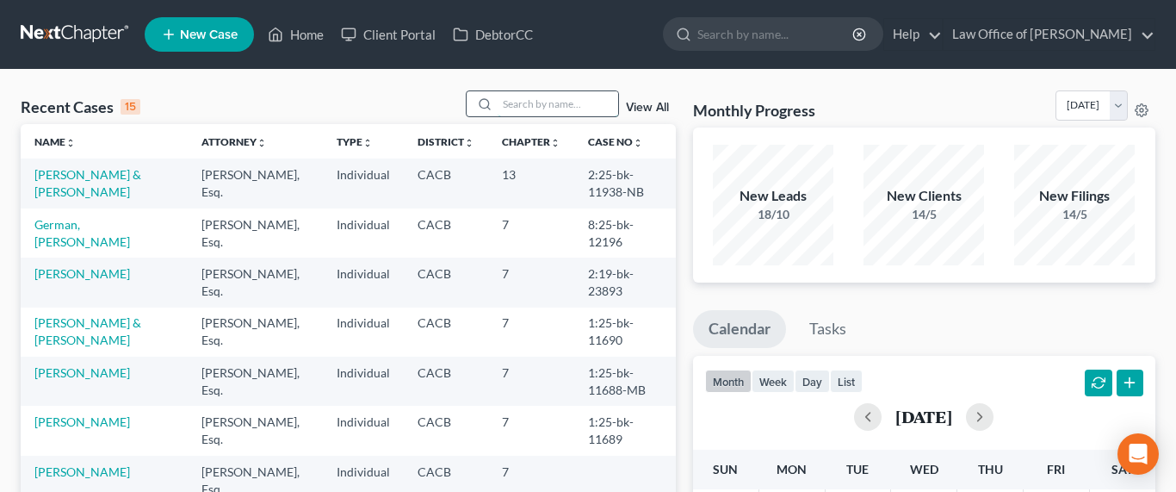
click at [566, 105] on input "search" at bounding box center [558, 103] width 121 height 25
type input "a"
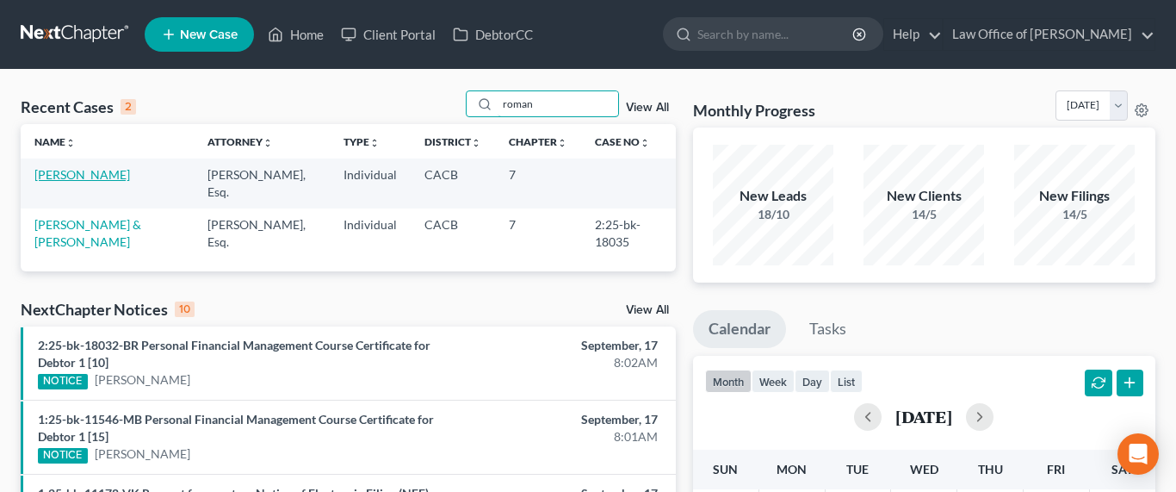
type input "roman"
click at [125, 176] on link "[PERSON_NAME]" at bounding box center [82, 174] width 96 height 15
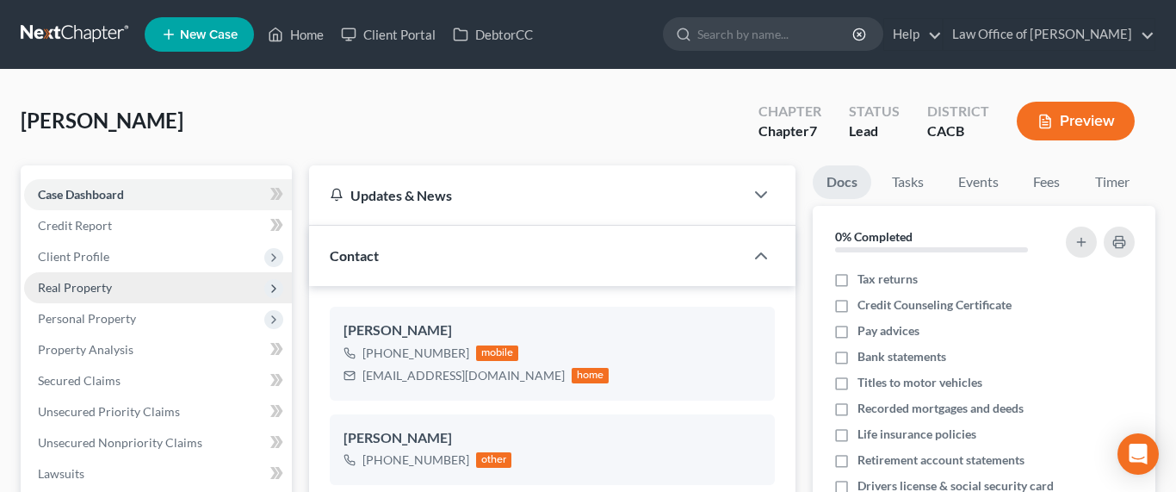
click at [84, 282] on span "Real Property" at bounding box center [75, 287] width 74 height 15
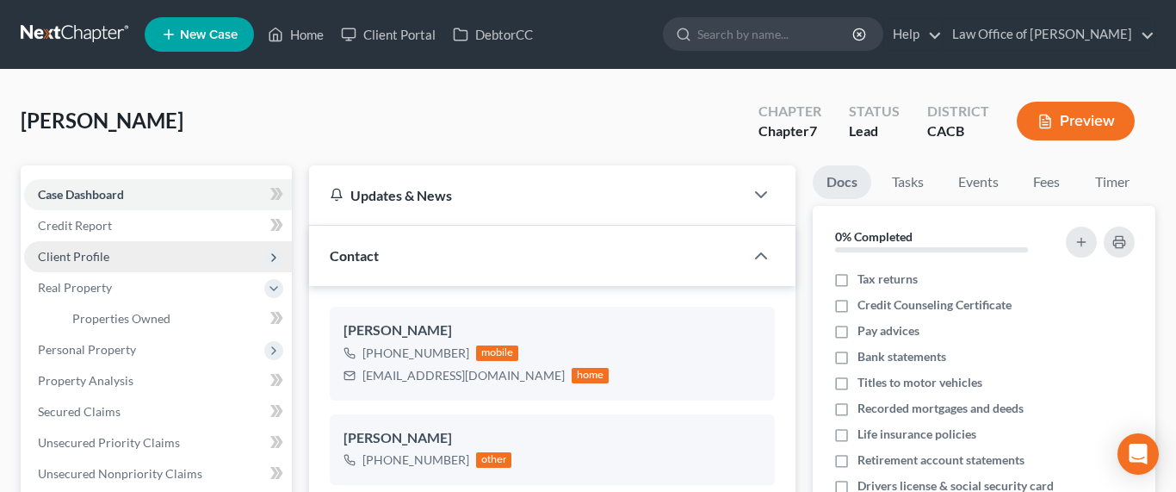
click at [93, 253] on span "Client Profile" at bounding box center [73, 256] width 71 height 15
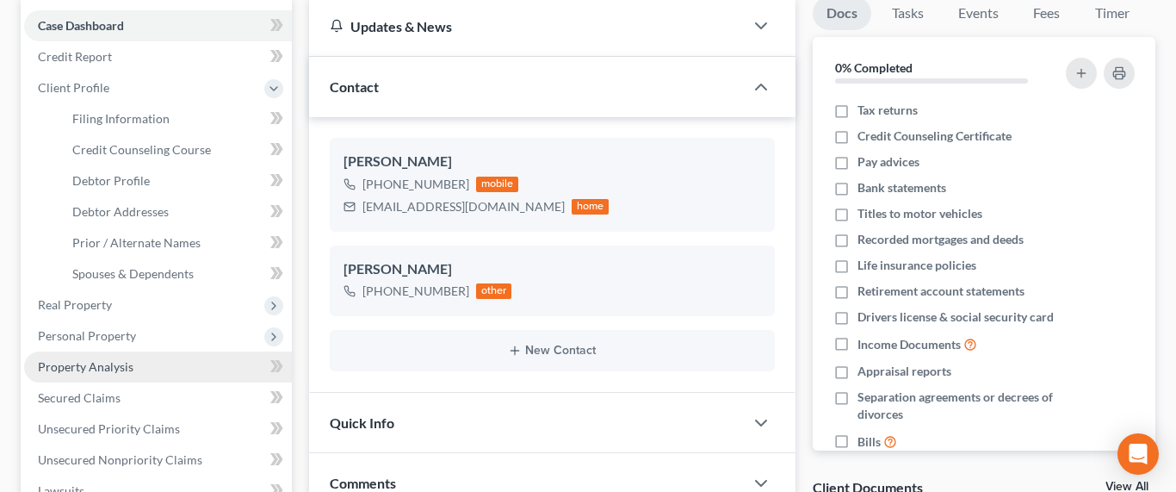
scroll to position [186, 0]
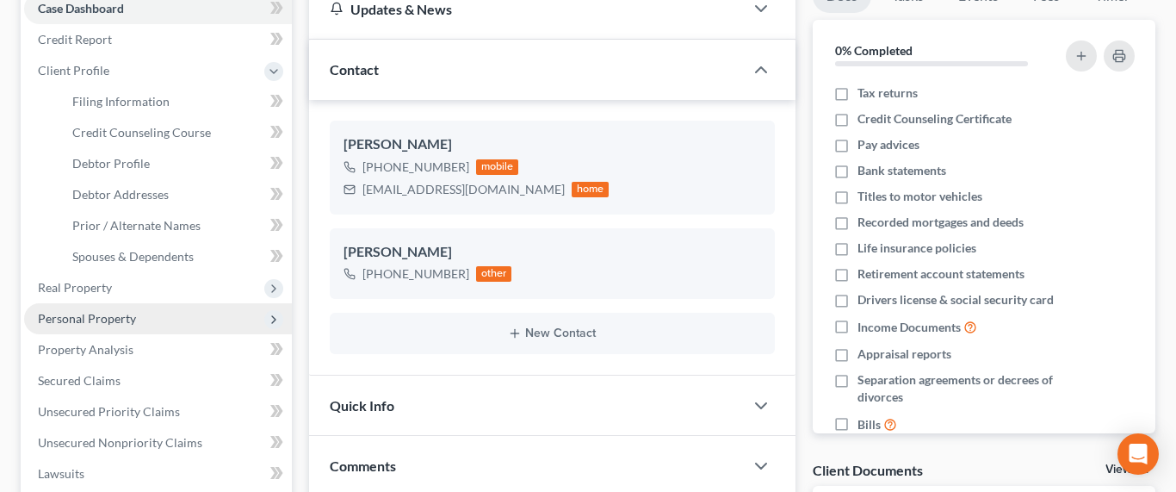
click at [87, 323] on span "Personal Property" at bounding box center [87, 318] width 98 height 15
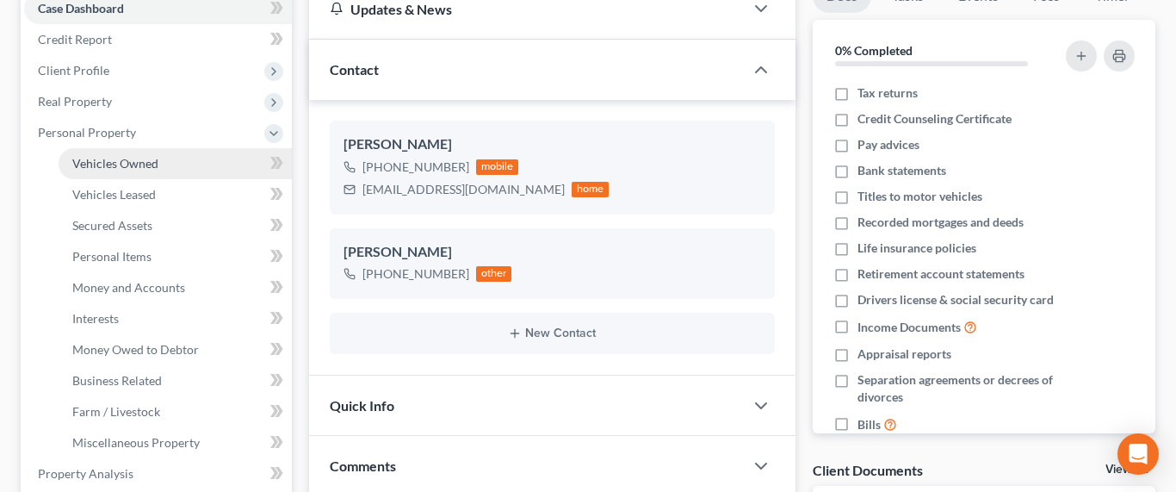
click at [102, 162] on span "Vehicles Owned" at bounding box center [115, 163] width 86 height 15
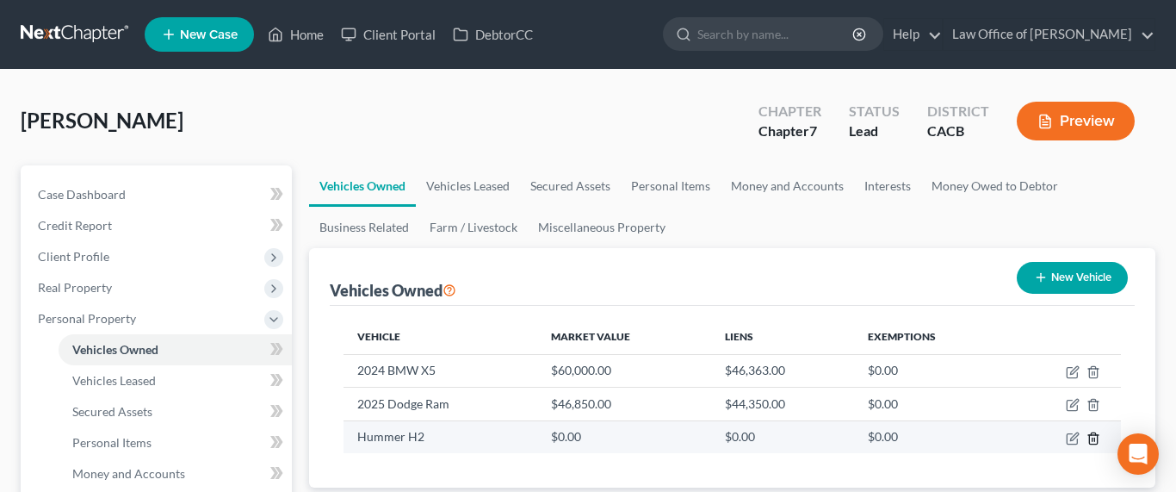
click at [1090, 436] on icon "button" at bounding box center [1093, 438] width 14 height 14
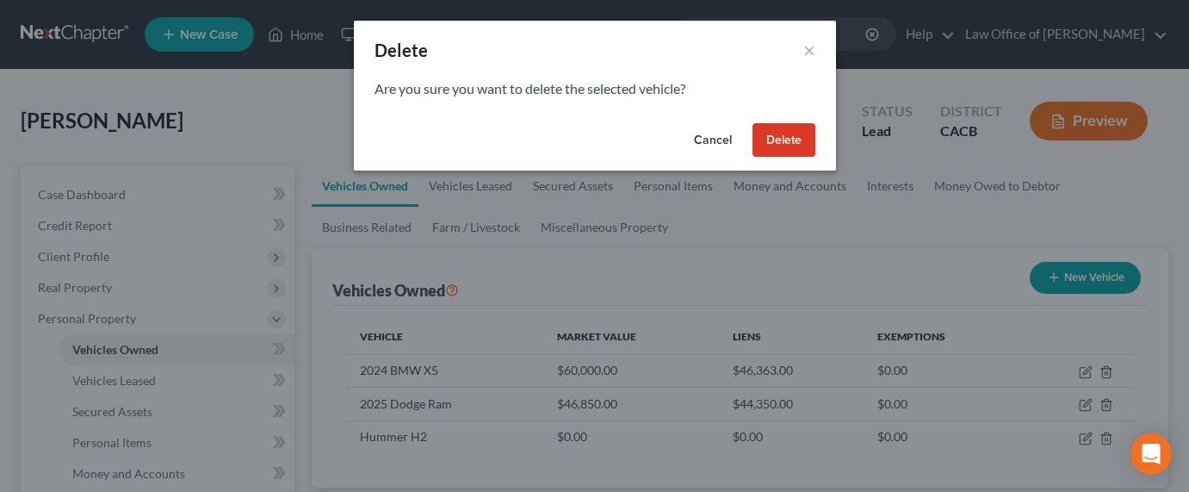
click at [793, 145] on button "Delete" at bounding box center [783, 140] width 63 height 34
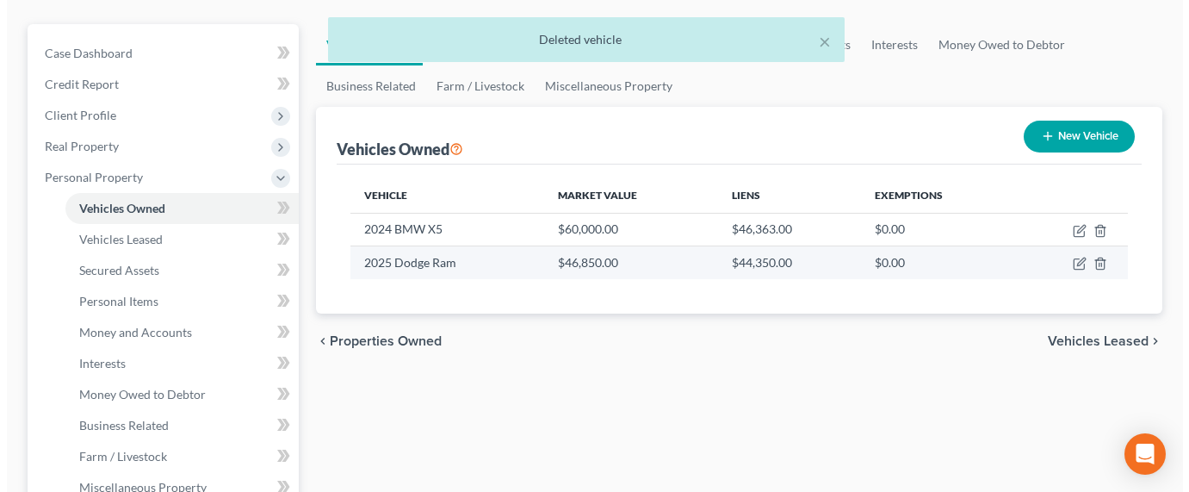
scroll to position [38, 0]
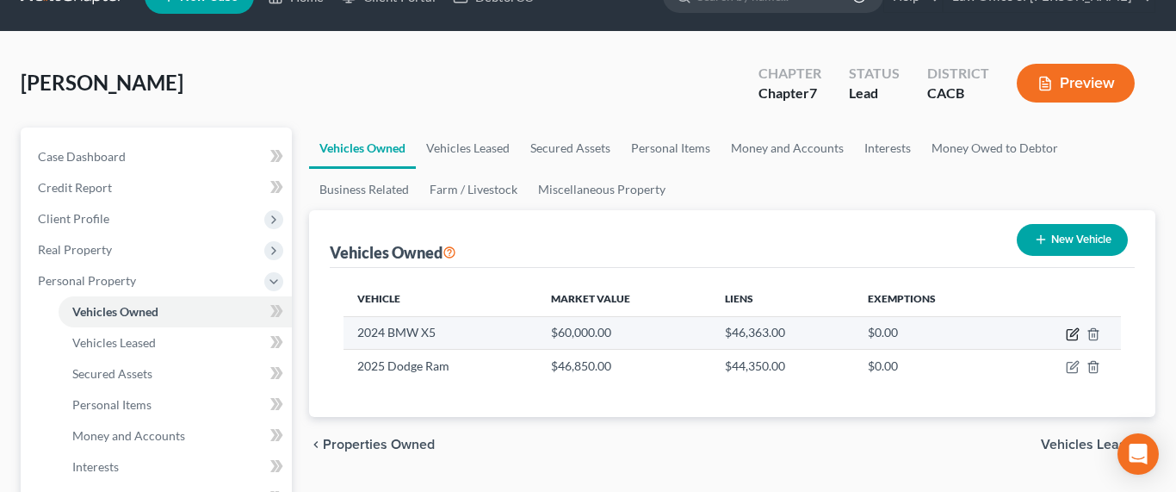
click at [1069, 332] on icon "button" at bounding box center [1073, 334] width 14 height 14
select select "0"
select select "2"
select select "1"
select select "0"
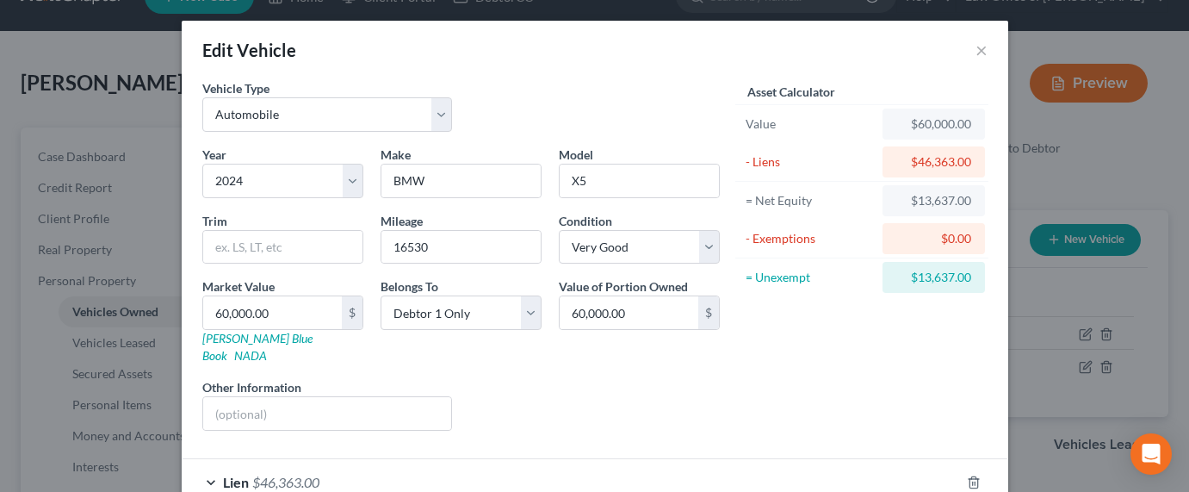
scroll to position [91, 0]
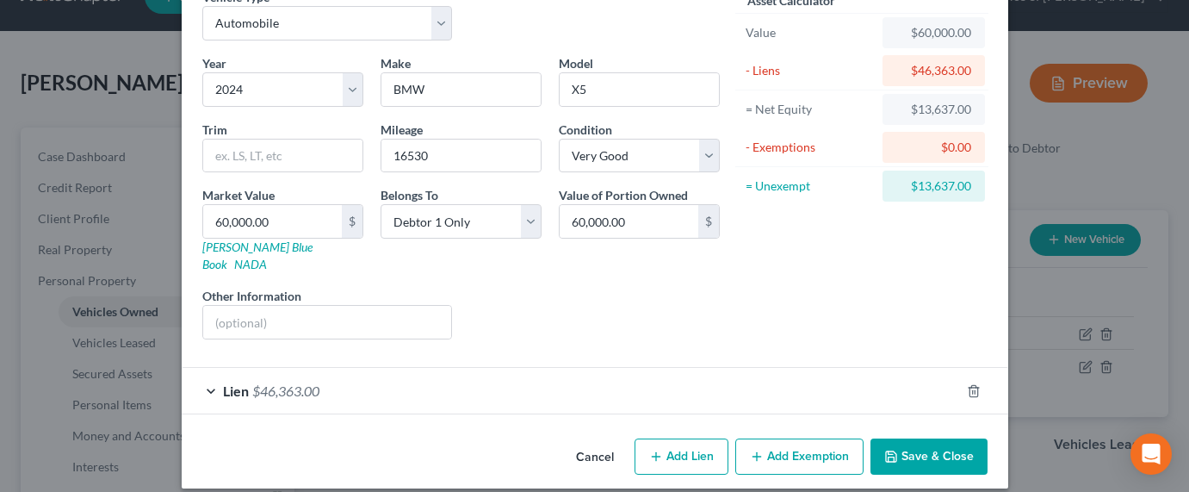
click at [808, 439] on button "Add Exemption" at bounding box center [799, 456] width 128 height 36
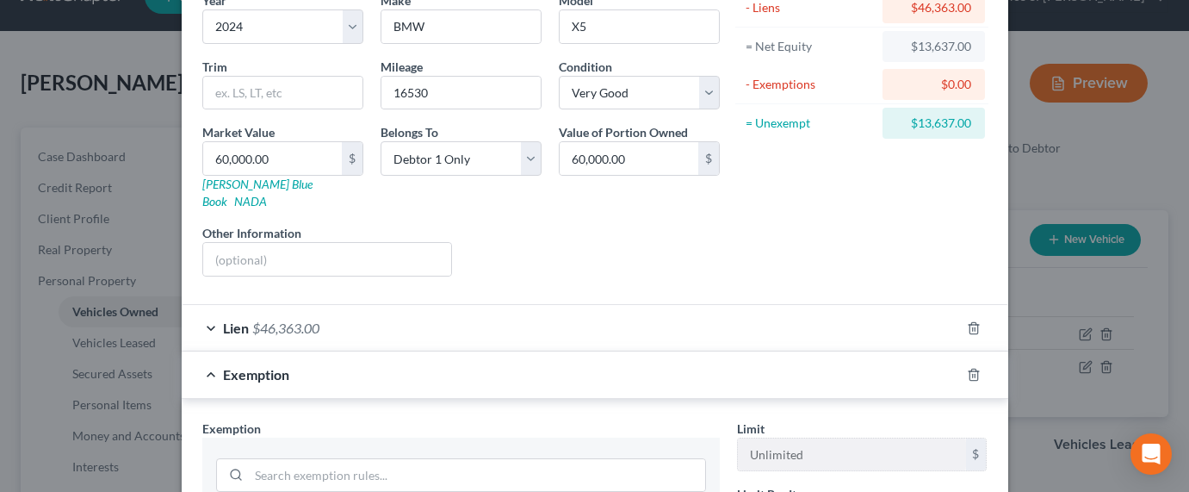
scroll to position [167, 0]
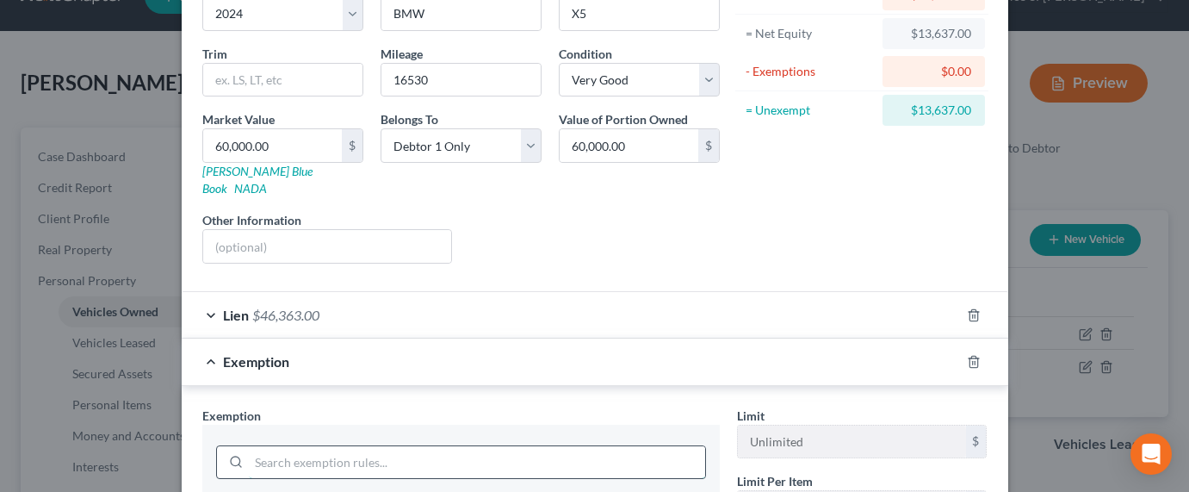
click at [346, 446] on input "search" at bounding box center [477, 462] width 456 height 33
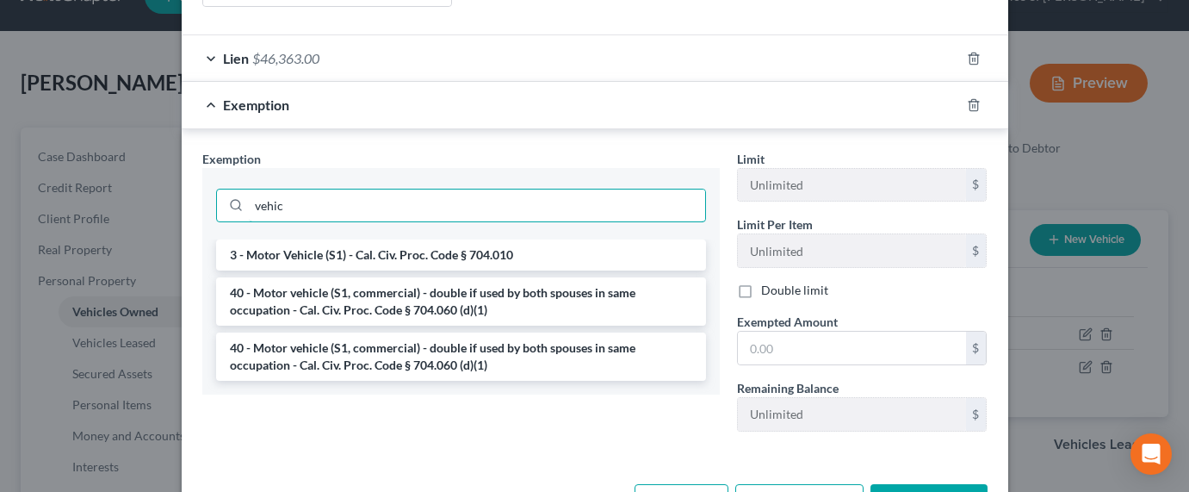
scroll to position [468, 0]
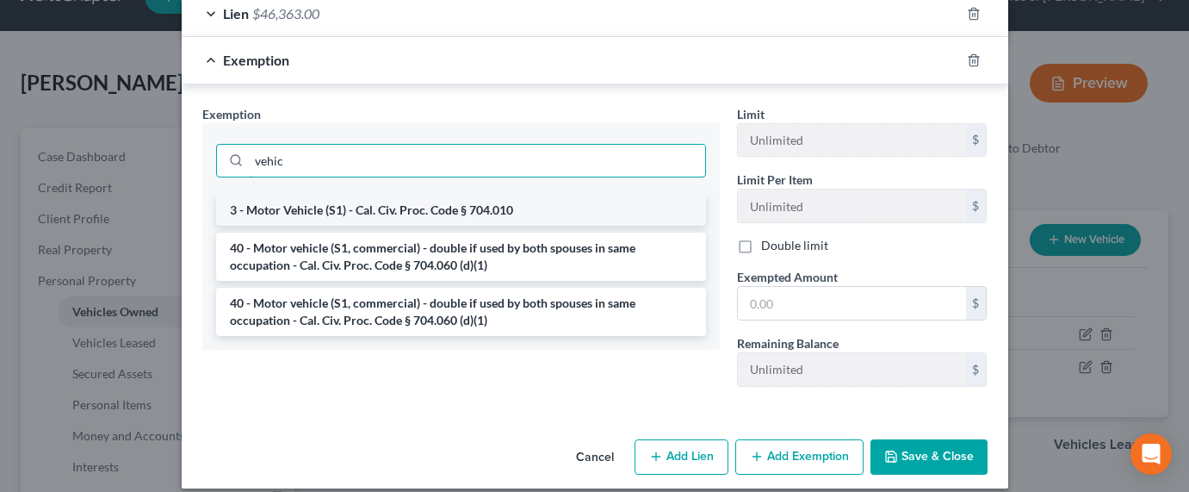
type input "vehic"
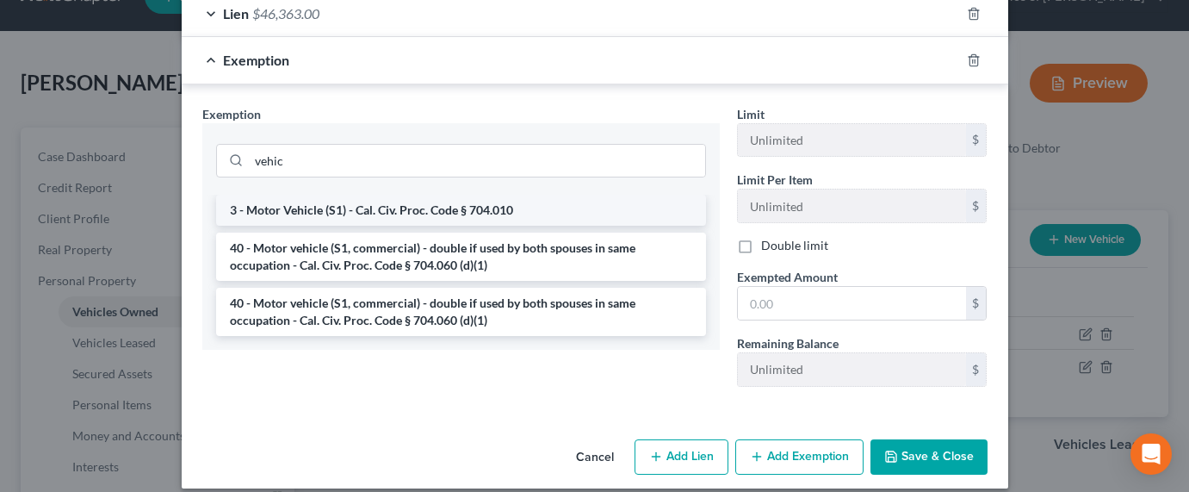
click at [302, 195] on li "3 - Motor Vehicle (S1) - Cal. Civ. Proc. Code § 704.010" at bounding box center [461, 210] width 490 height 31
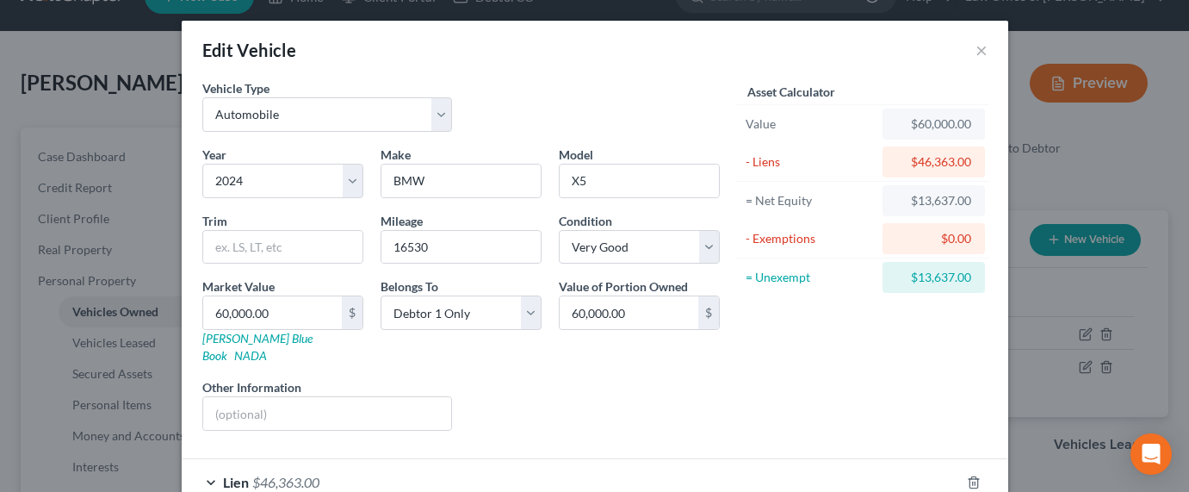
scroll to position [374, 0]
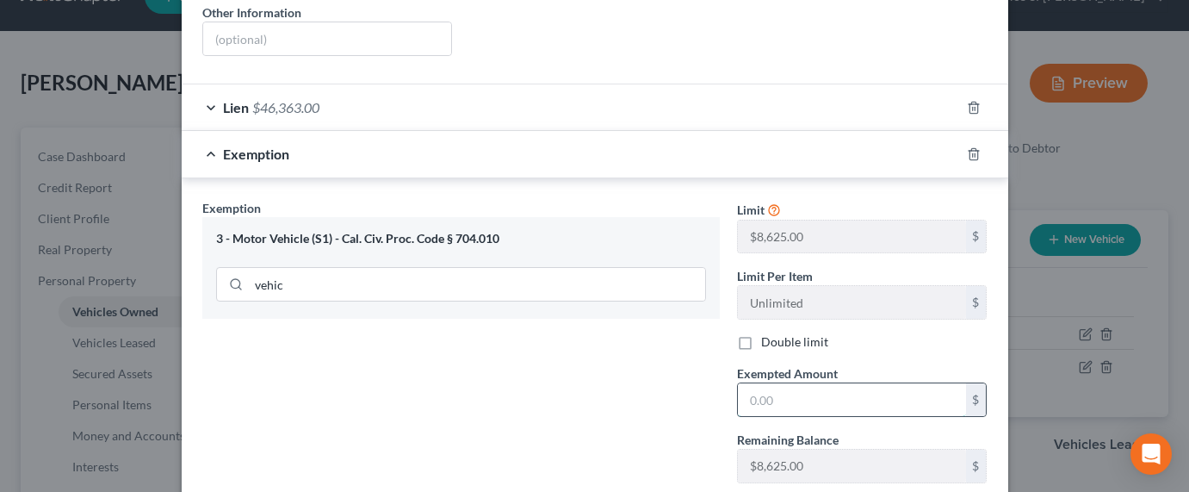
click at [795, 383] on input "text" at bounding box center [852, 399] width 228 height 33
type input "8,625"
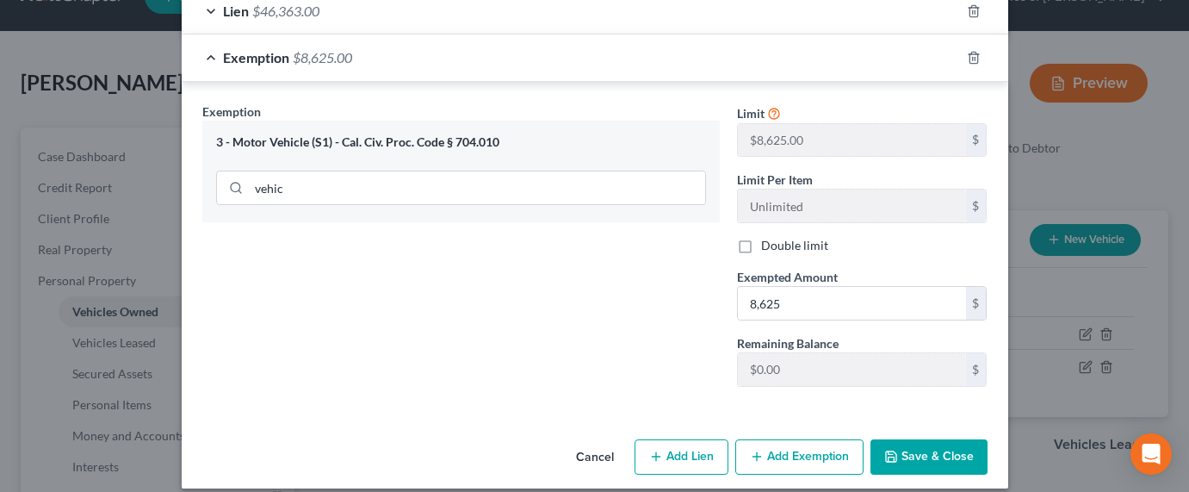
click at [911, 439] on button "Save & Close" at bounding box center [928, 457] width 117 height 36
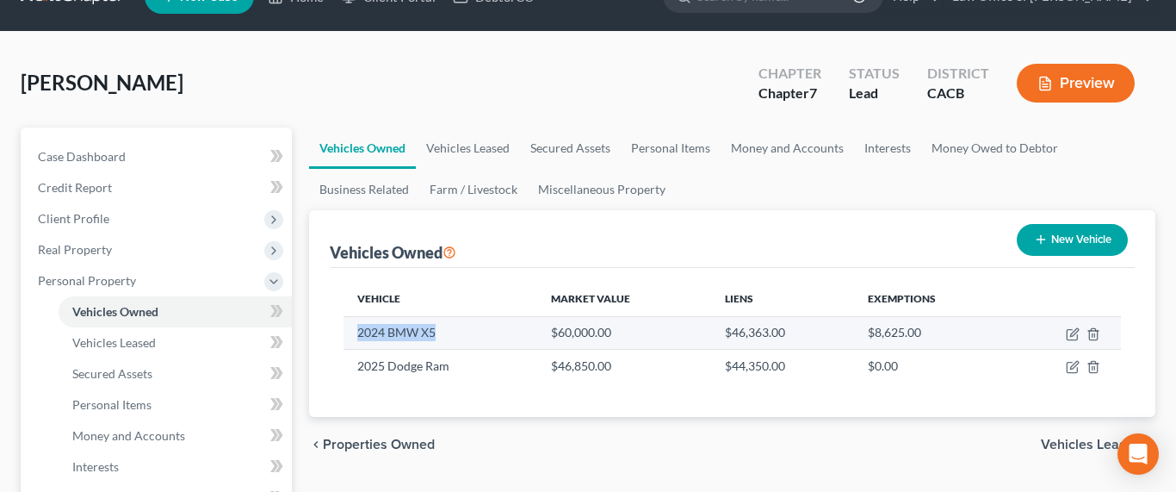
drag, startPoint x: 433, startPoint y: 333, endPoint x: 357, endPoint y: 334, distance: 75.8
click at [357, 334] on td "2024 BMW X5" at bounding box center [440, 332] width 195 height 33
click at [1073, 335] on icon "button" at bounding box center [1074, 332] width 8 height 8
select select "0"
select select "2"
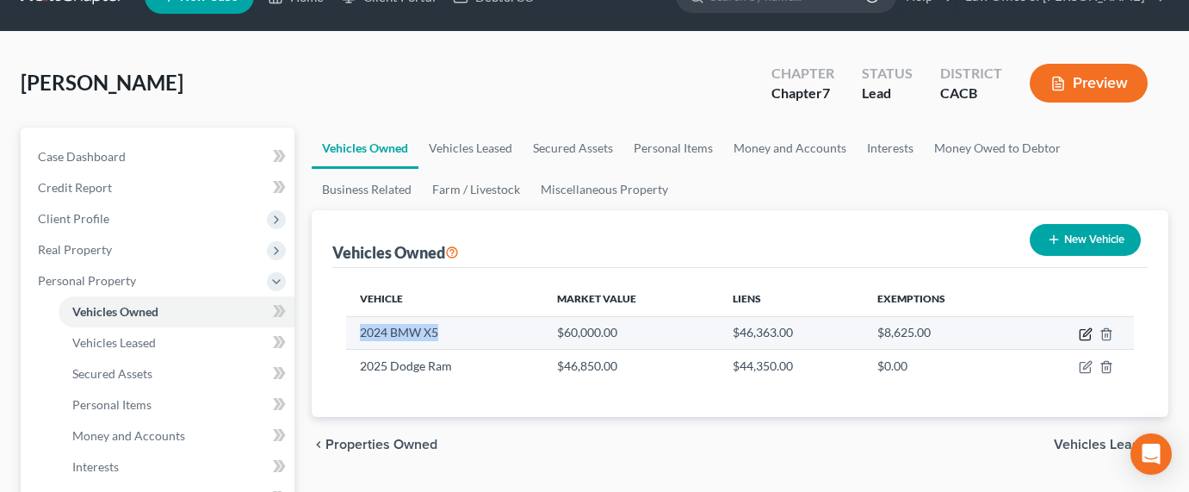
select select "1"
select select "0"
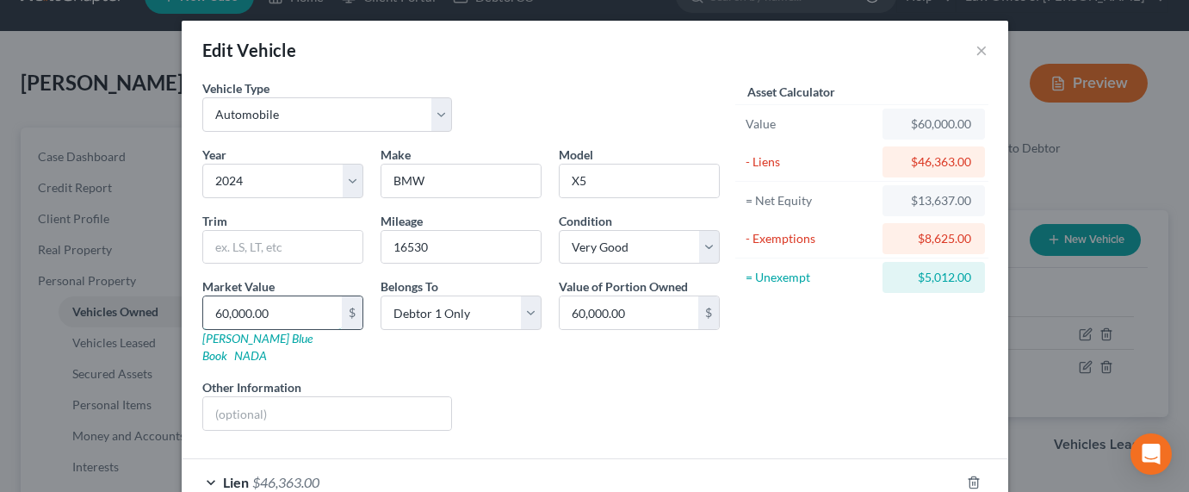
click at [244, 310] on input "60,000.00" at bounding box center [272, 312] width 139 height 33
drag, startPoint x: 288, startPoint y: 310, endPoint x: 195, endPoint y: 311, distance: 93.0
click at [202, 311] on div "60,000.00 $" at bounding box center [282, 312] width 161 height 34
type input "5"
type input "5.00"
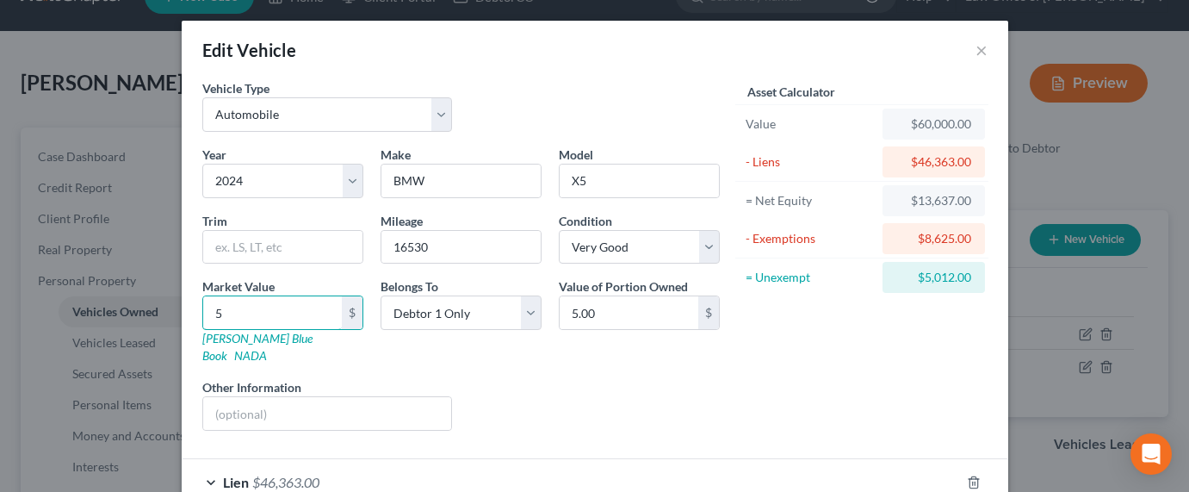
type input "50"
type input "50.00"
type input "5"
type input "5.00"
type input "52"
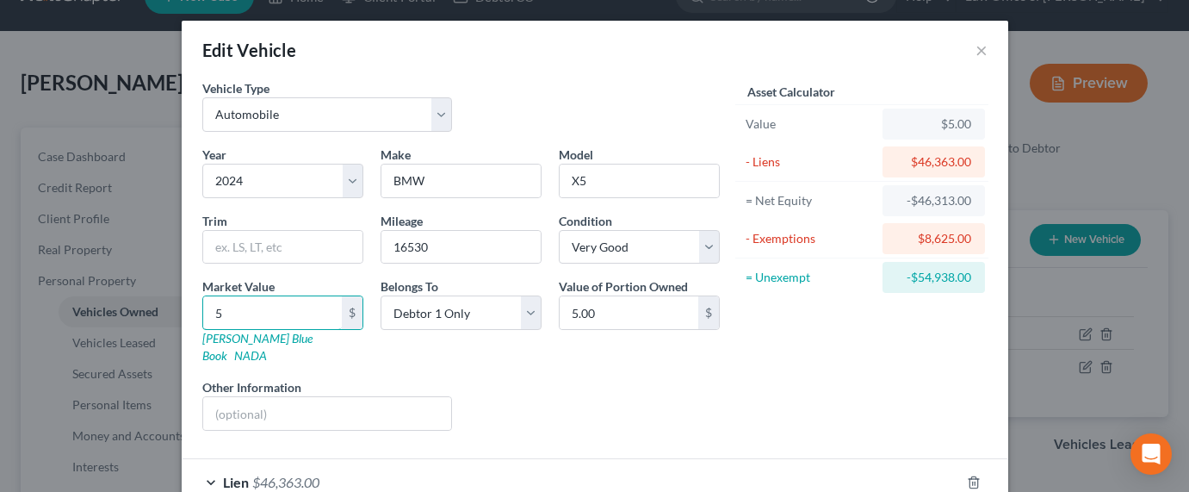
type input "52.00"
type input "525"
type input "525.00"
type input "5250"
type input "5,250.00"
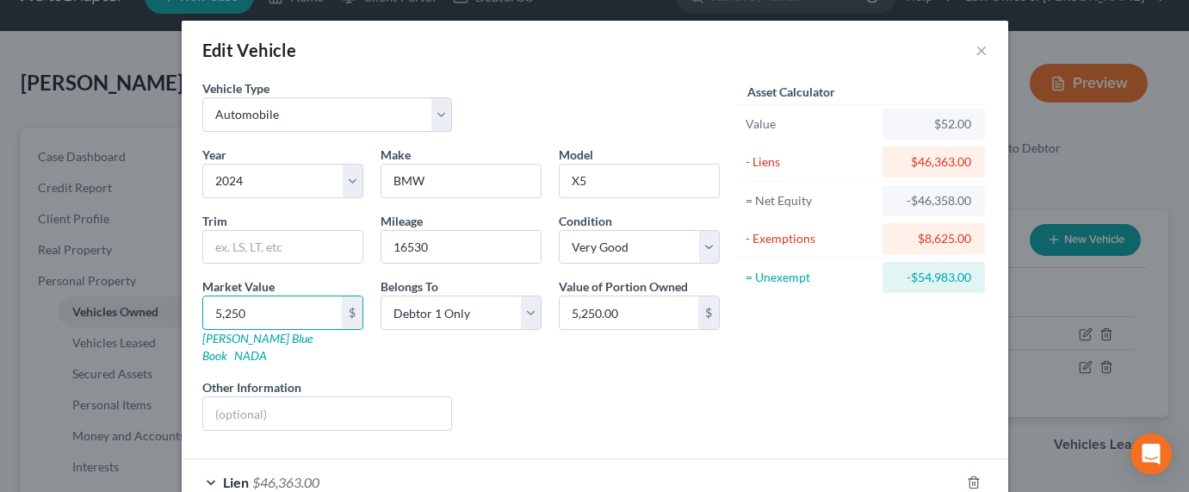
type input "5,2500"
type input "52,500.00"
type input "52,500"
click at [269, 397] on input "text" at bounding box center [327, 413] width 249 height 33
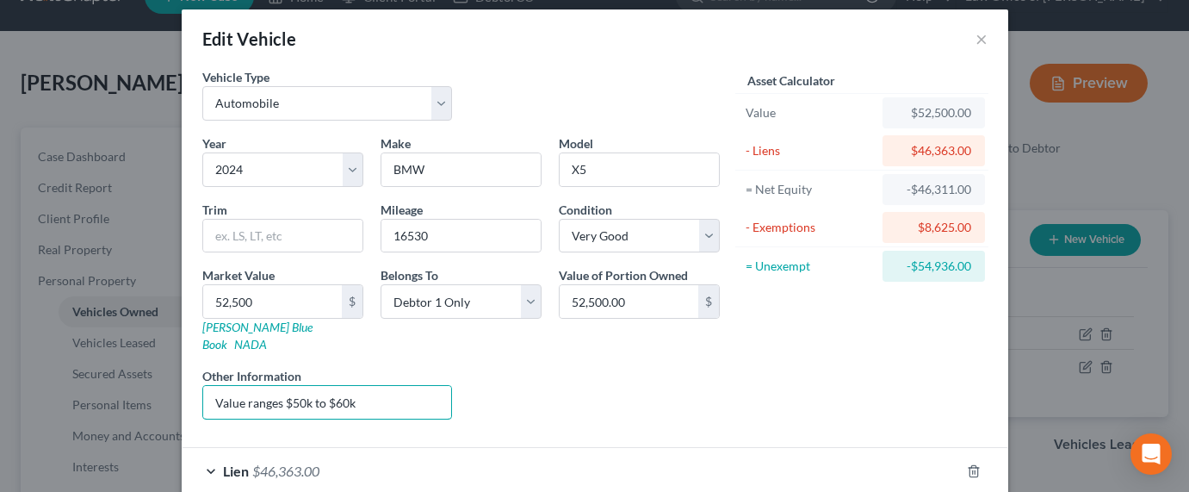
scroll to position [42, 0]
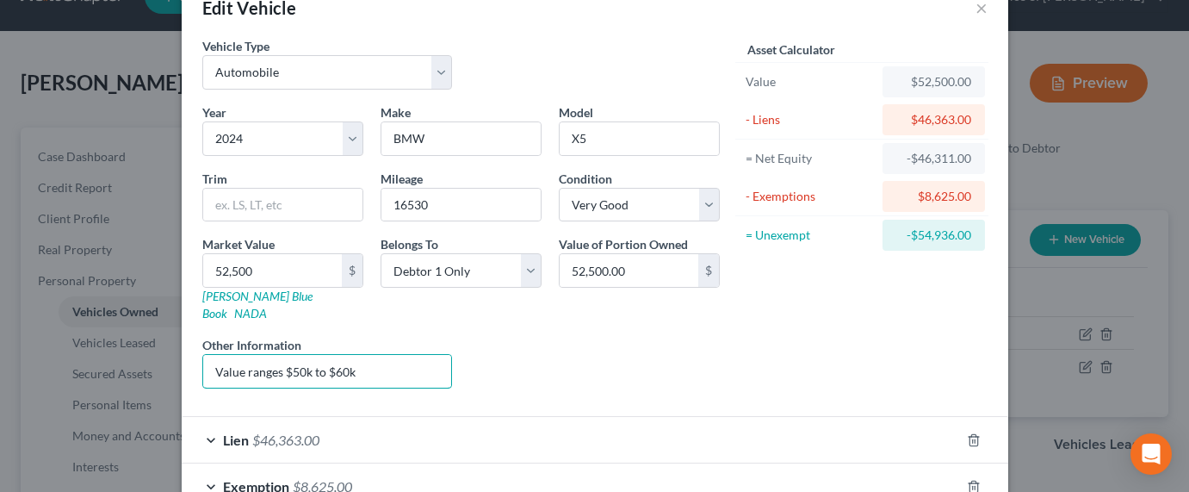
type input "Value ranges $50k to $60k"
click at [656, 336] on div "Liens Select" at bounding box center [595, 362] width 268 height 53
click at [668, 336] on div "Liens Select" at bounding box center [595, 362] width 268 height 53
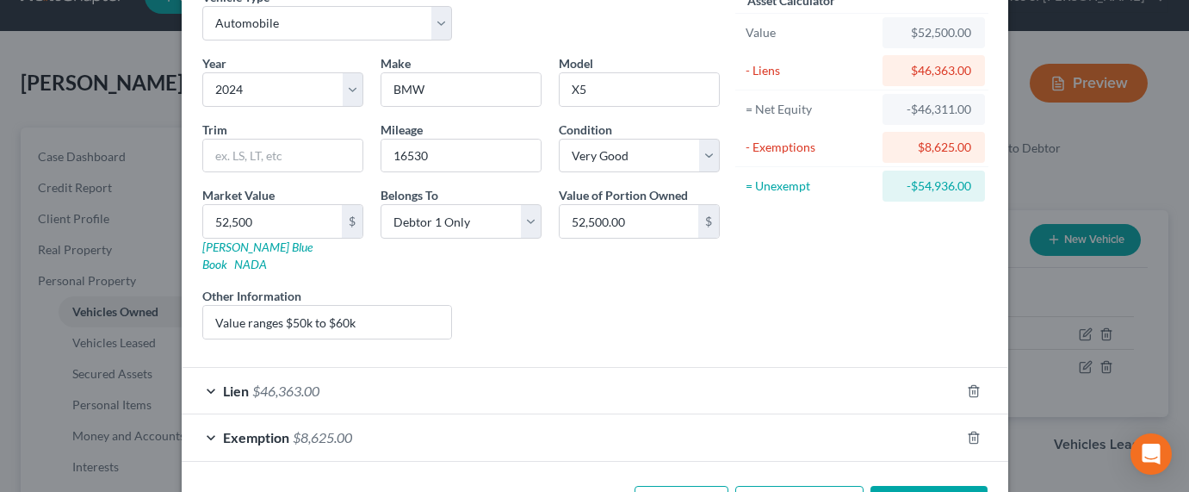
scroll to position [138, 0]
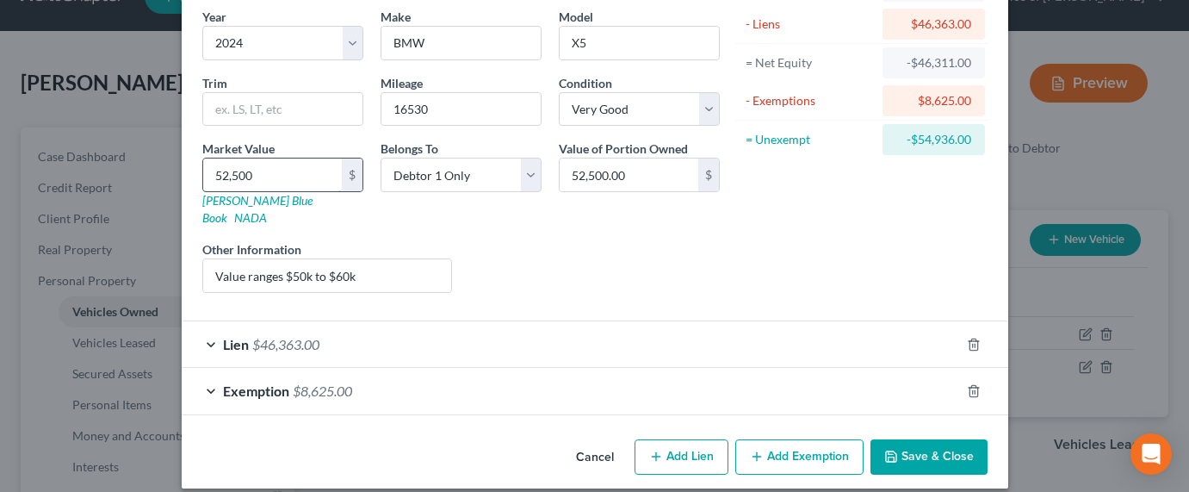
click at [222, 174] on input "52,500" at bounding box center [272, 174] width 139 height 33
type input "5,500"
type input "5,500.00"
type input "55,500"
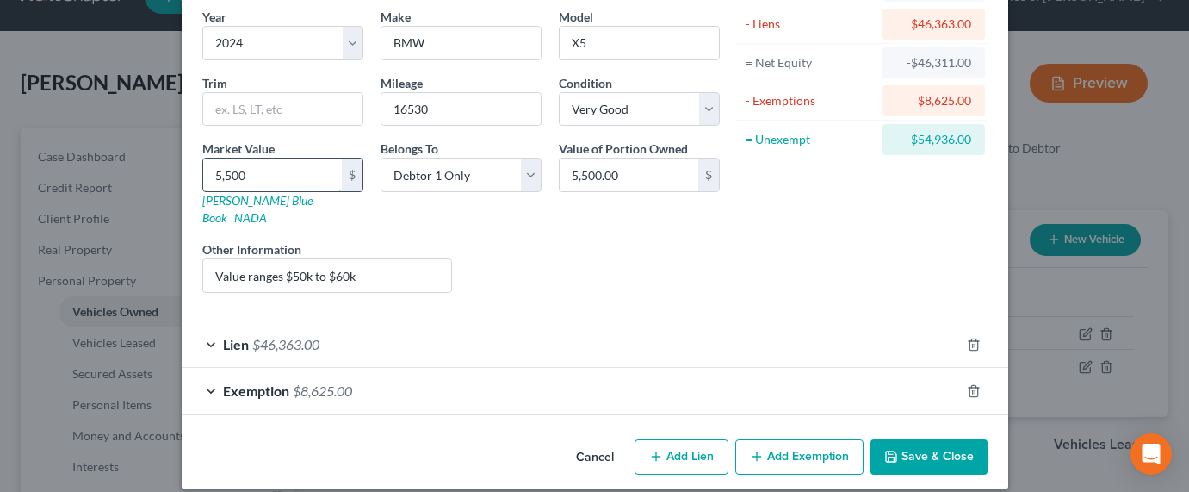
type input "55,500.00"
type input "55,500"
click at [324, 259] on input "Value ranges $50k to $60k" at bounding box center [327, 275] width 249 height 33
click at [295, 259] on input "Value ranges $50k to $60k" at bounding box center [327, 275] width 249 height 33
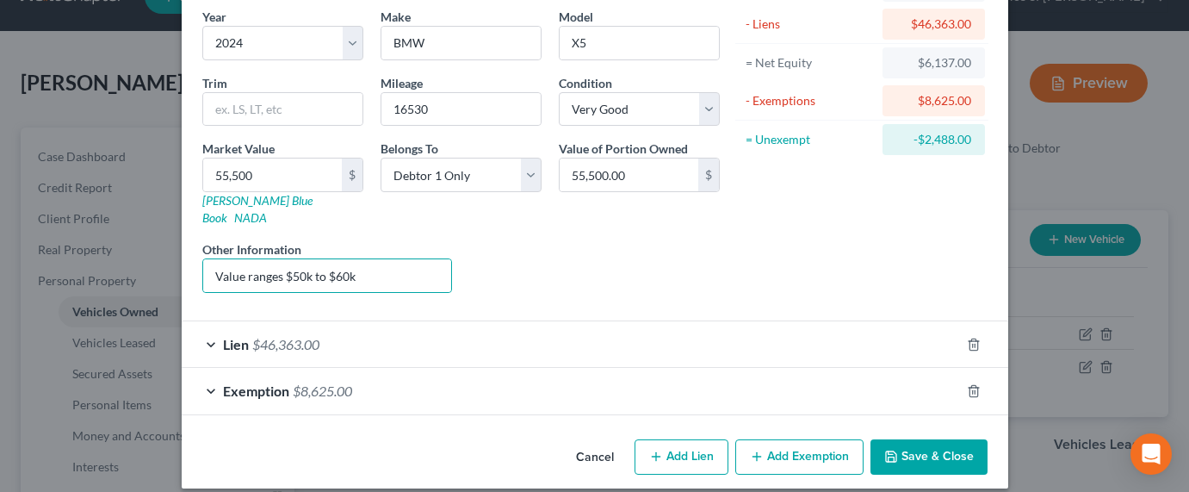
click at [931, 439] on button "Save & Close" at bounding box center [928, 457] width 117 height 36
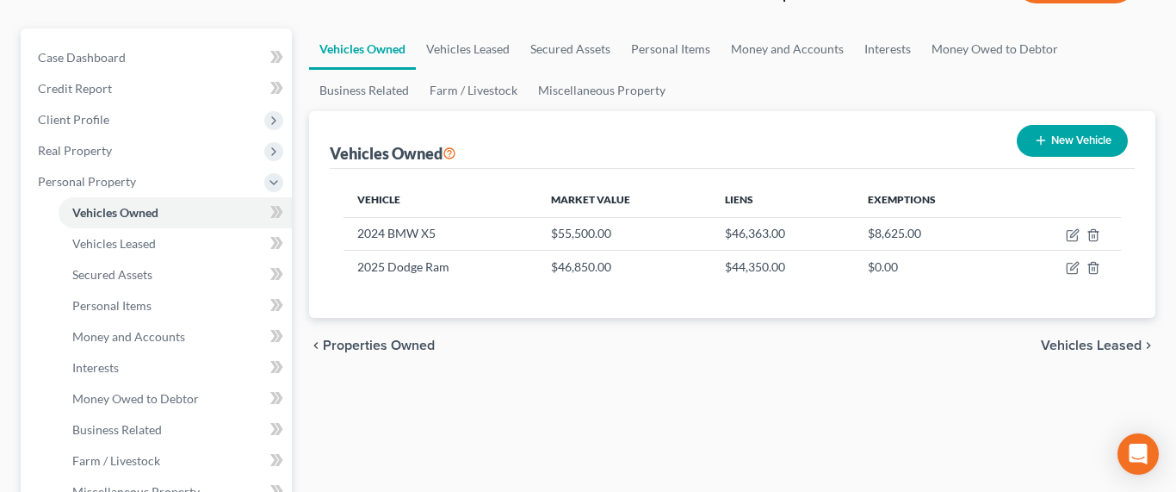
scroll to position [82, 0]
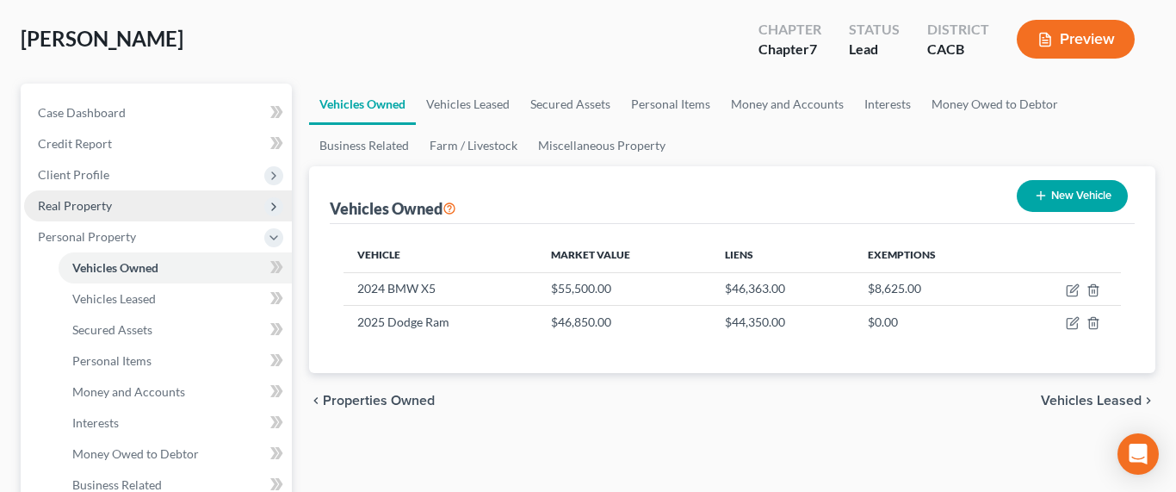
click at [56, 202] on span "Real Property" at bounding box center [75, 205] width 74 height 15
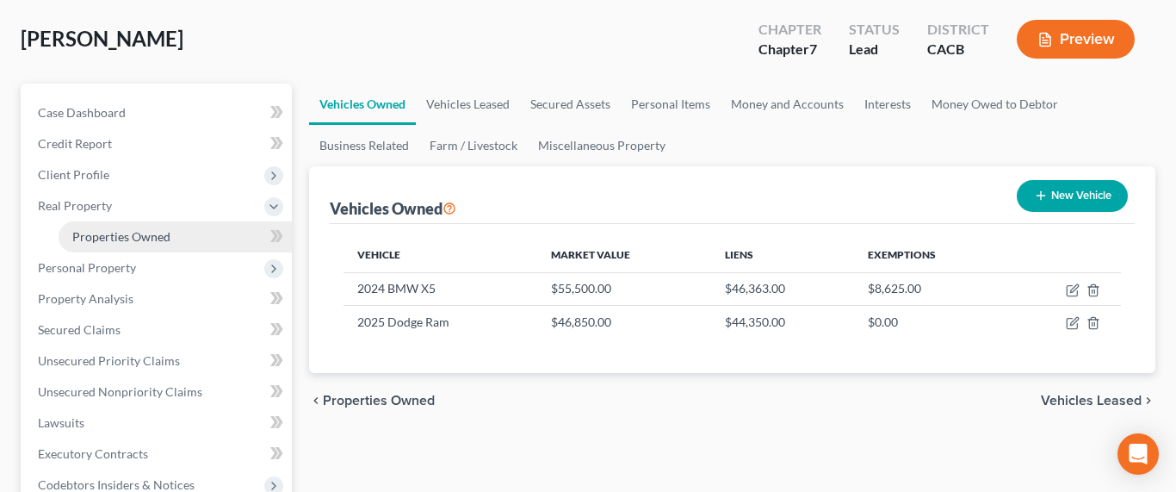
click at [94, 232] on span "Properties Owned" at bounding box center [121, 236] width 98 height 15
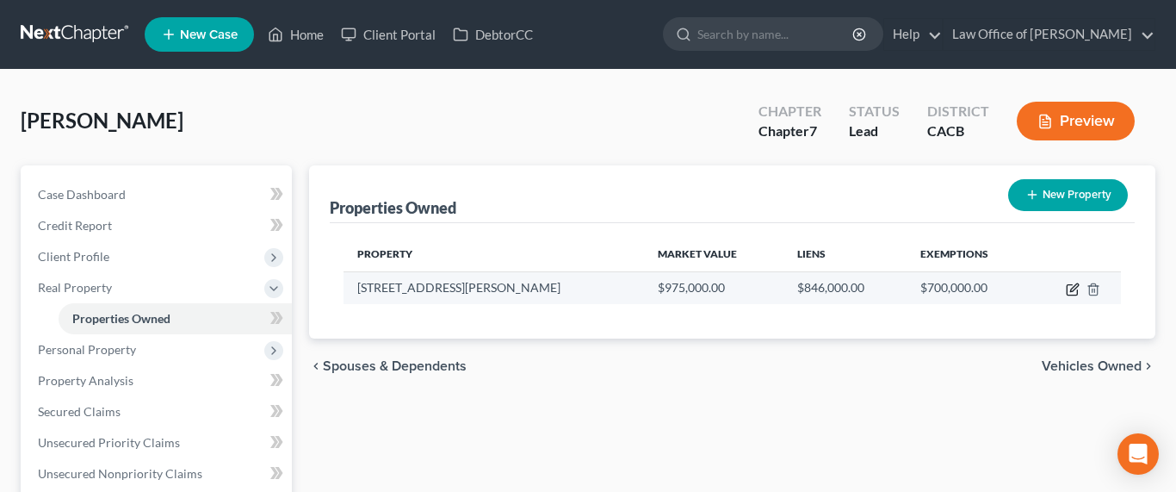
click at [1073, 288] on icon "button" at bounding box center [1074, 287] width 8 height 8
select select "4"
select select "1"
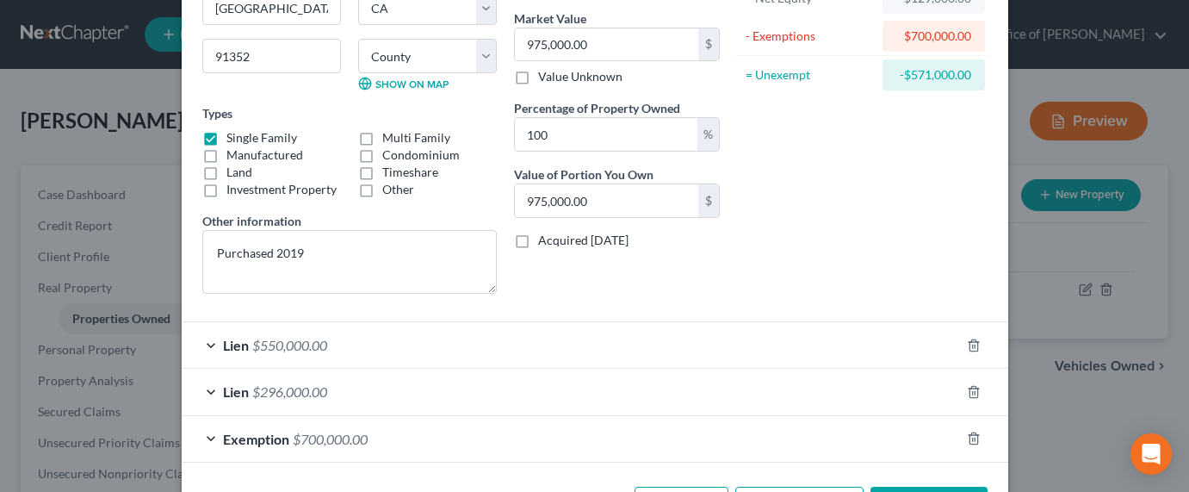
scroll to position [268, 0]
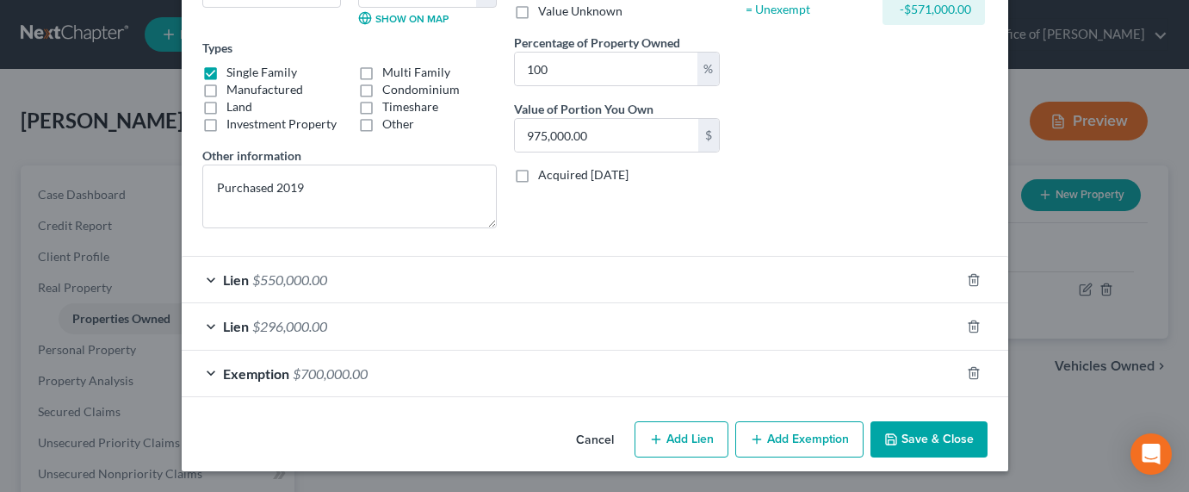
click at [267, 334] on span "$296,000.00" at bounding box center [289, 326] width 75 height 16
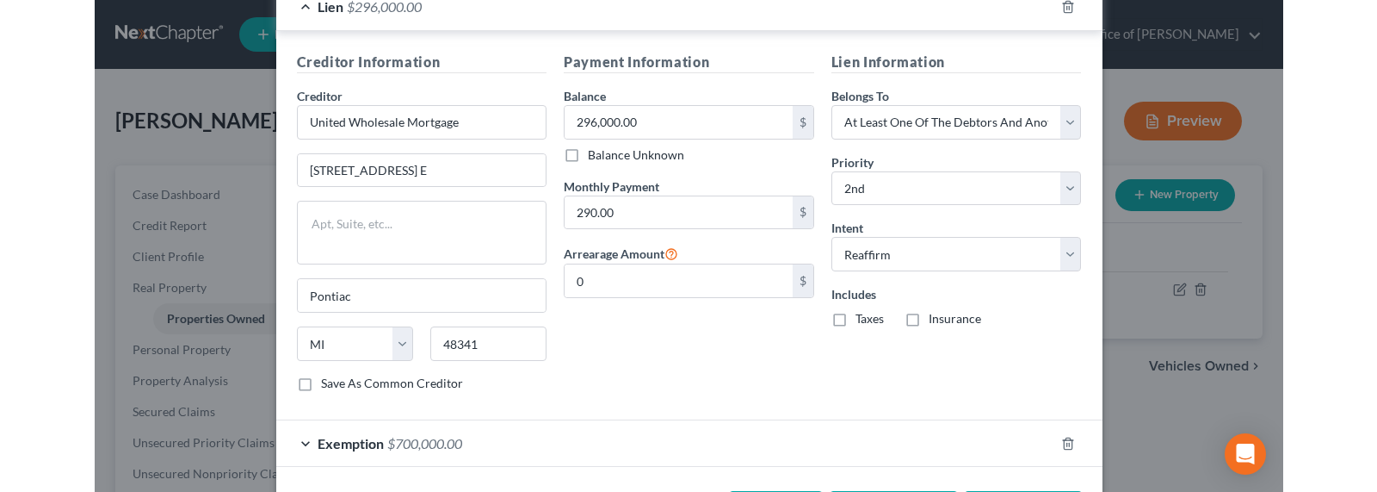
scroll to position [657, 0]
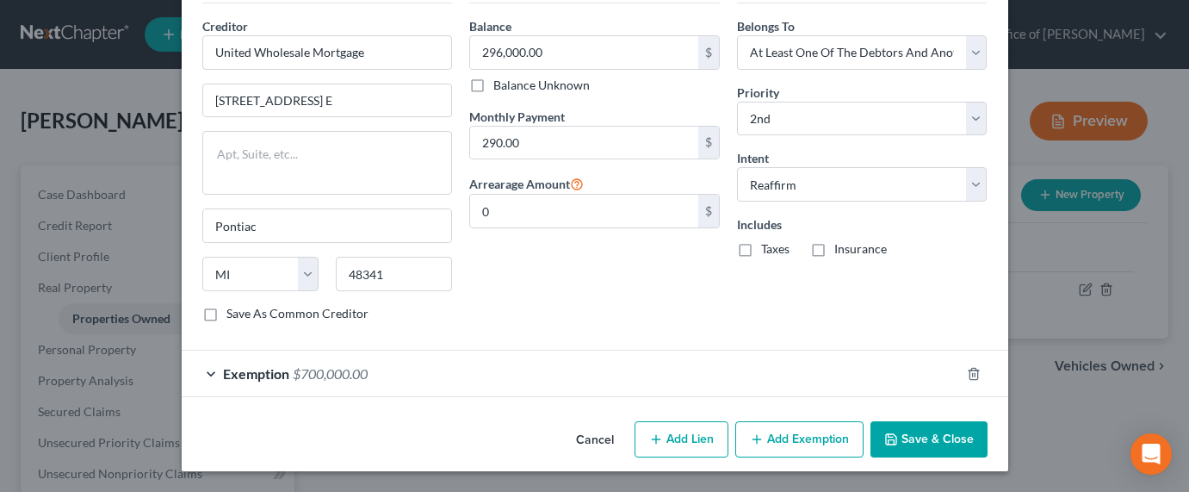
click at [945, 442] on button "Save & Close" at bounding box center [928, 439] width 117 height 36
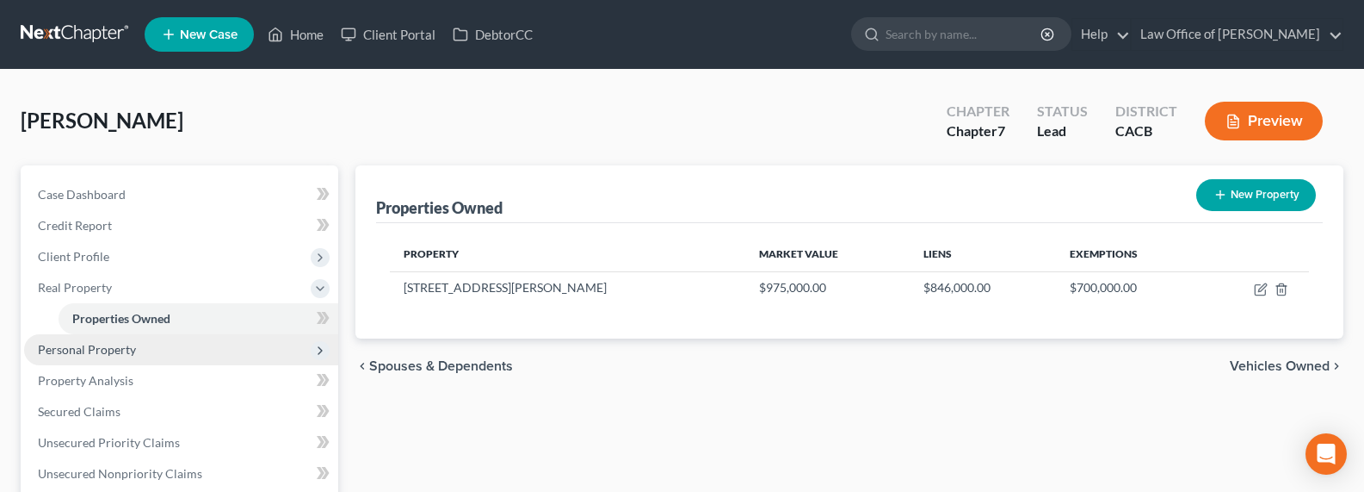
click at [70, 345] on span "Personal Property" at bounding box center [87, 349] width 98 height 15
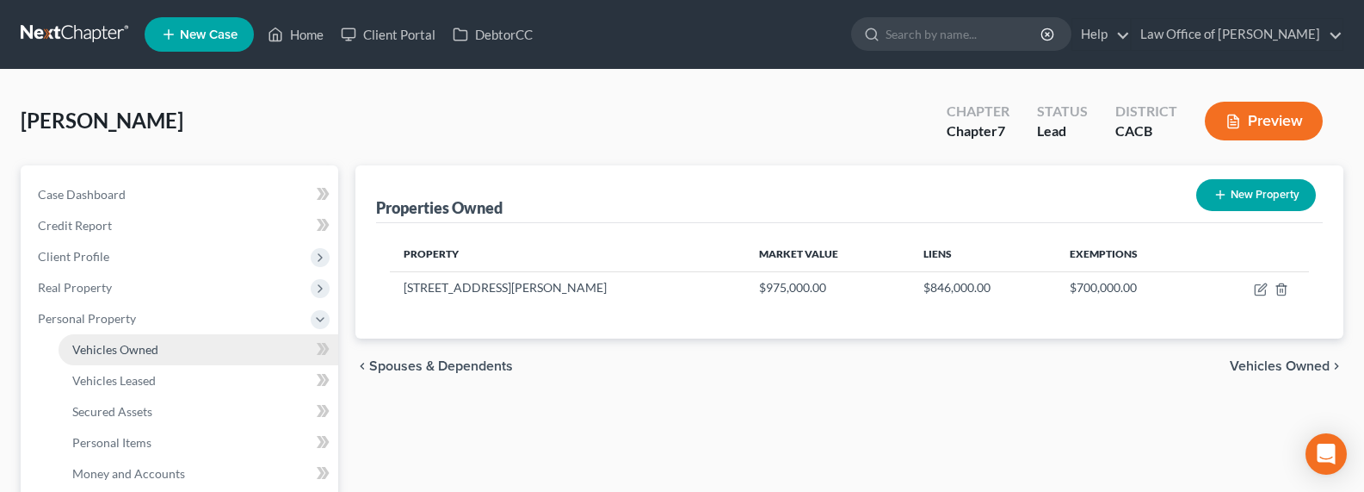
click at [111, 342] on span "Vehicles Owned" at bounding box center [115, 349] width 86 height 15
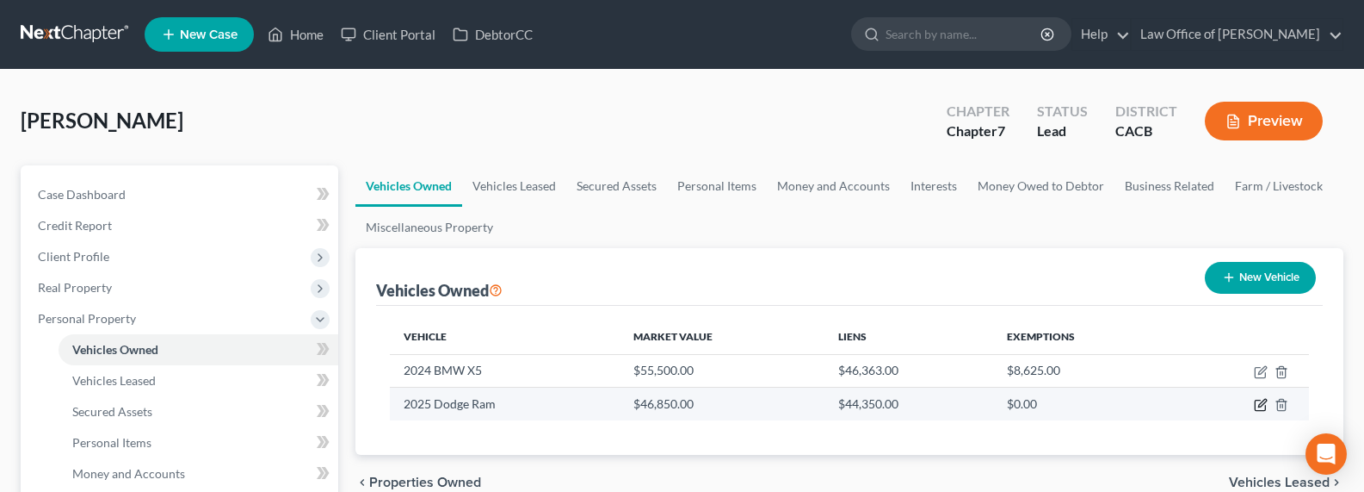
click at [1188, 401] on icon "button" at bounding box center [1261, 405] width 14 height 14
select select "0"
select select "1"
select select "0"
select select "4"
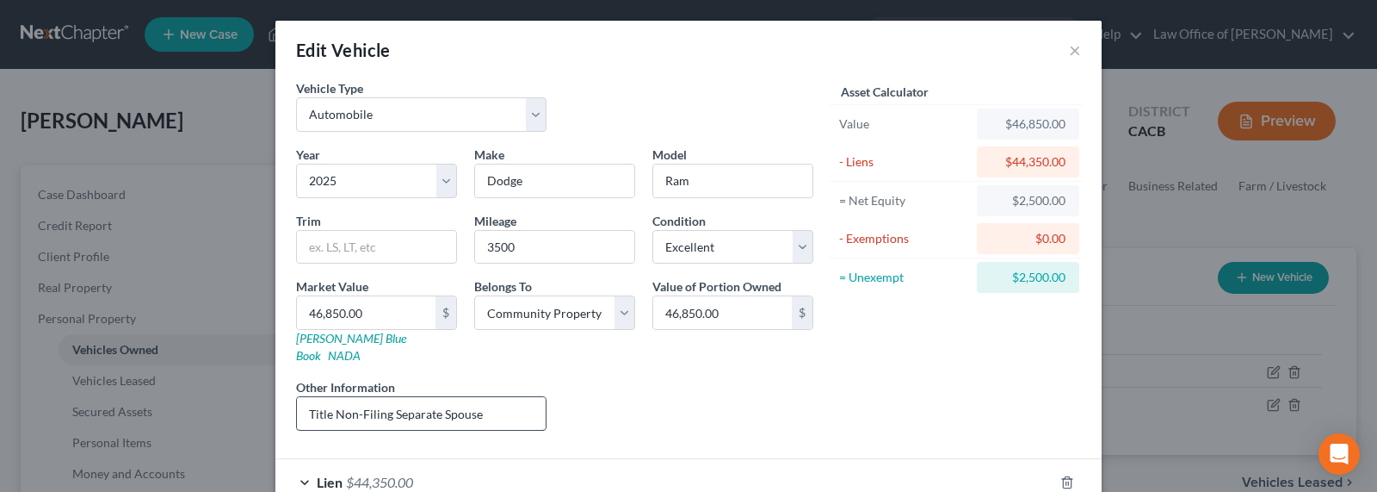
click at [420, 397] on input "Title Non-Filing Separate Spouse" at bounding box center [421, 413] width 249 height 33
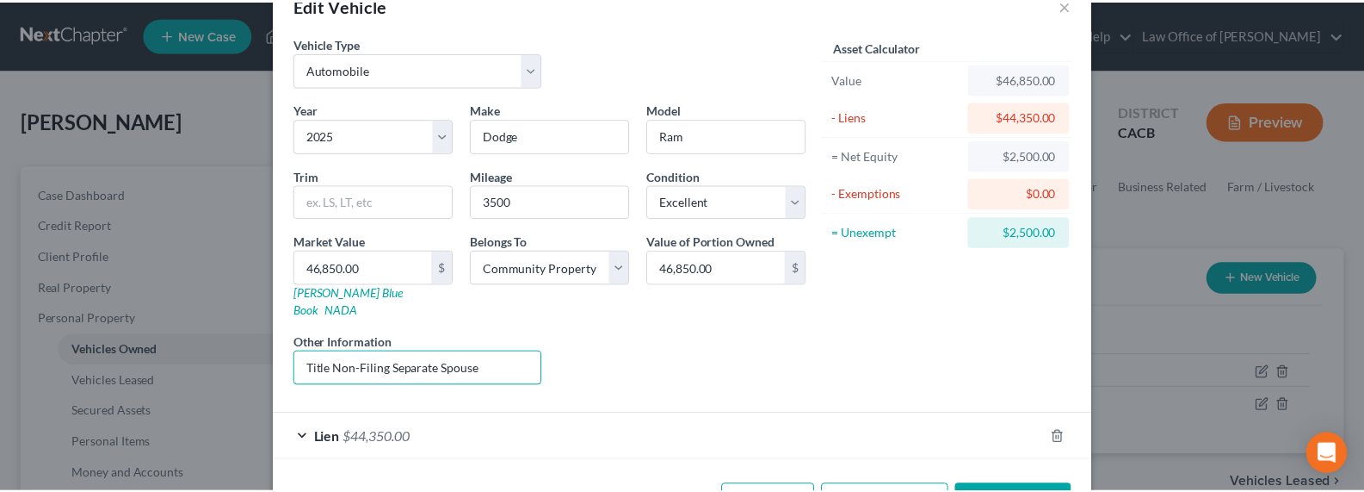
scroll to position [91, 0]
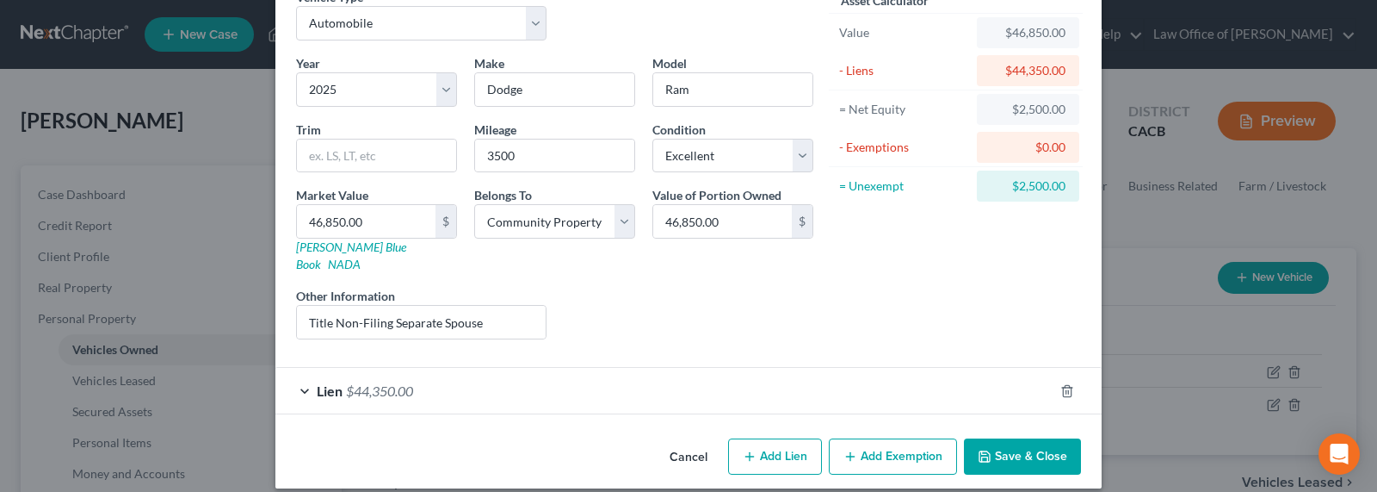
click at [1048, 438] on button "Save & Close" at bounding box center [1022, 456] width 117 height 36
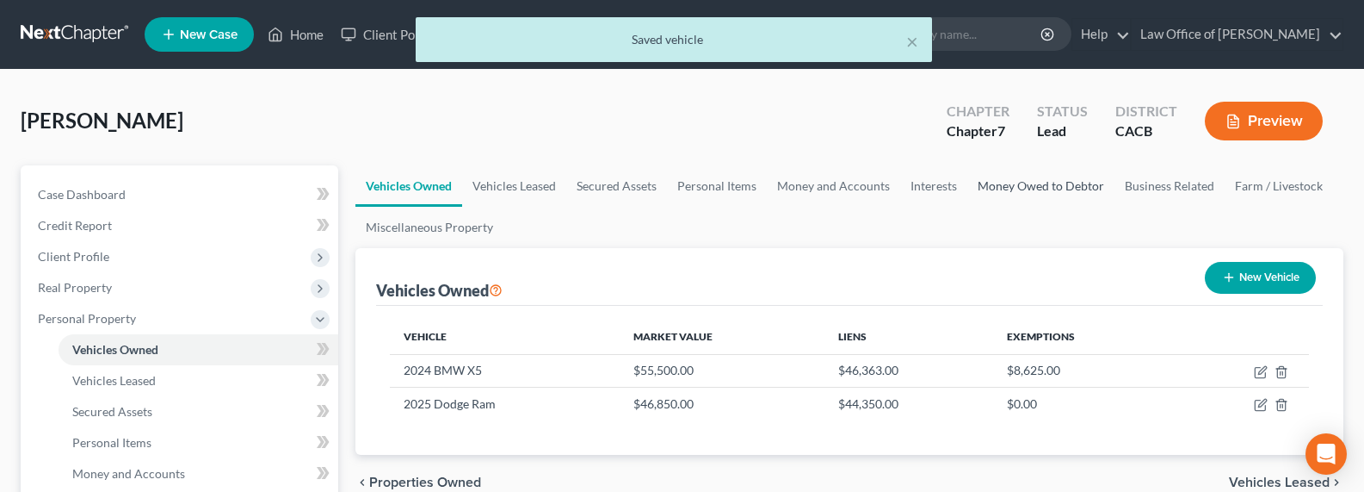
click at [1015, 182] on link "Money Owed to Debtor" at bounding box center [1041, 185] width 147 height 41
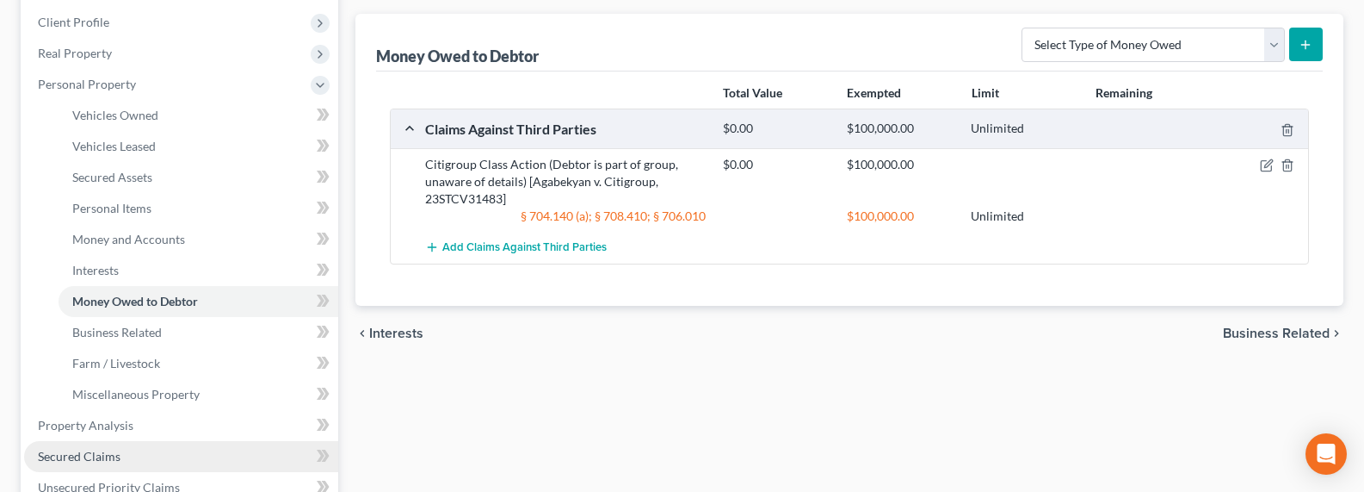
scroll to position [337, 0]
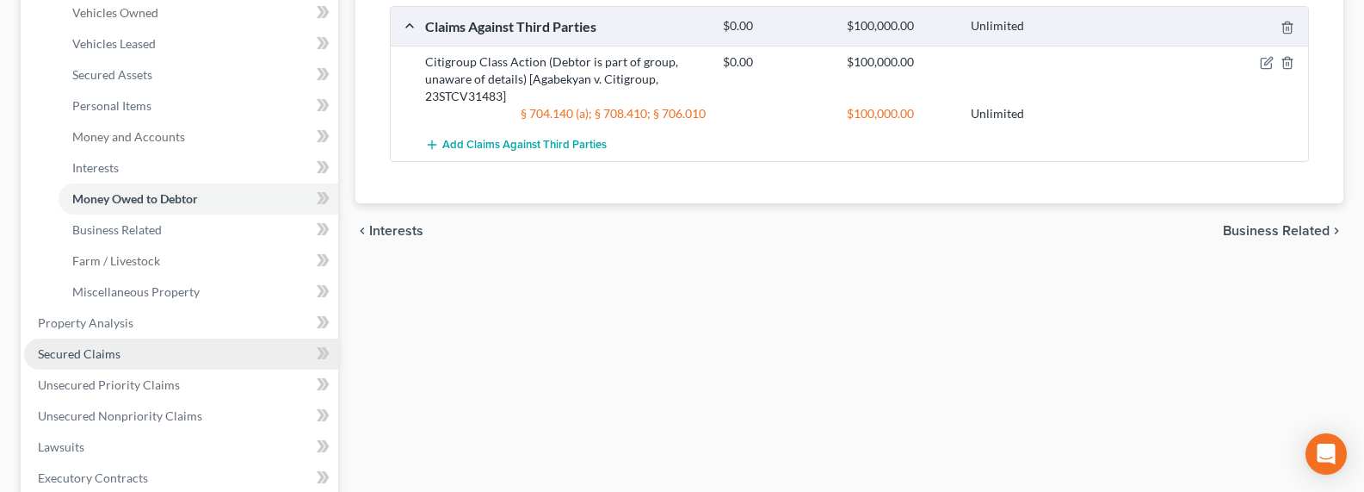
click at [90, 347] on span "Secured Claims" at bounding box center [79, 353] width 83 height 15
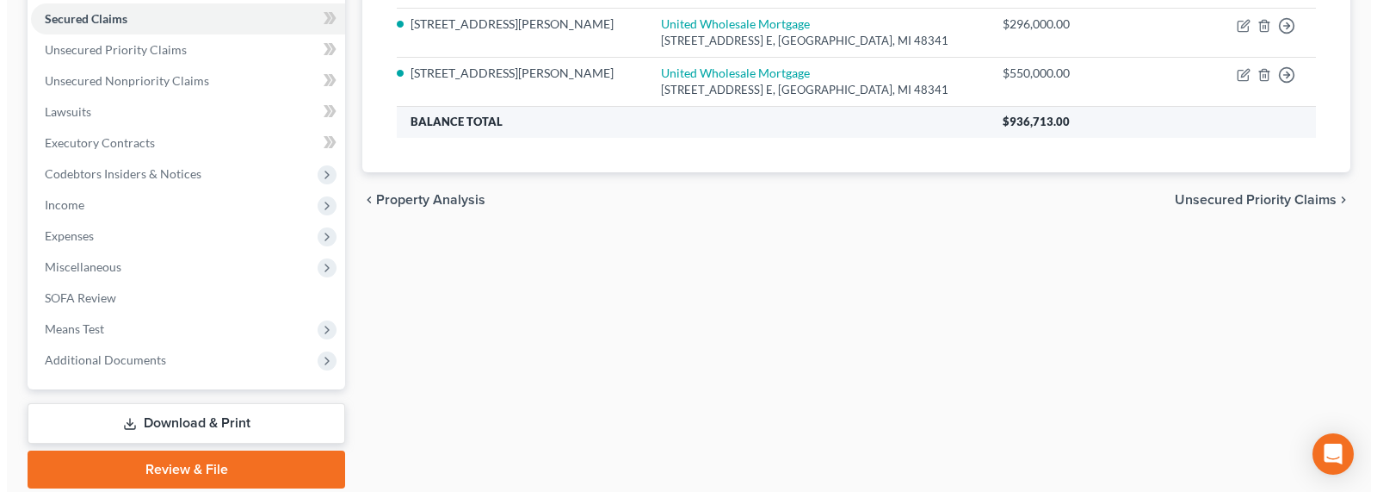
scroll to position [213, 0]
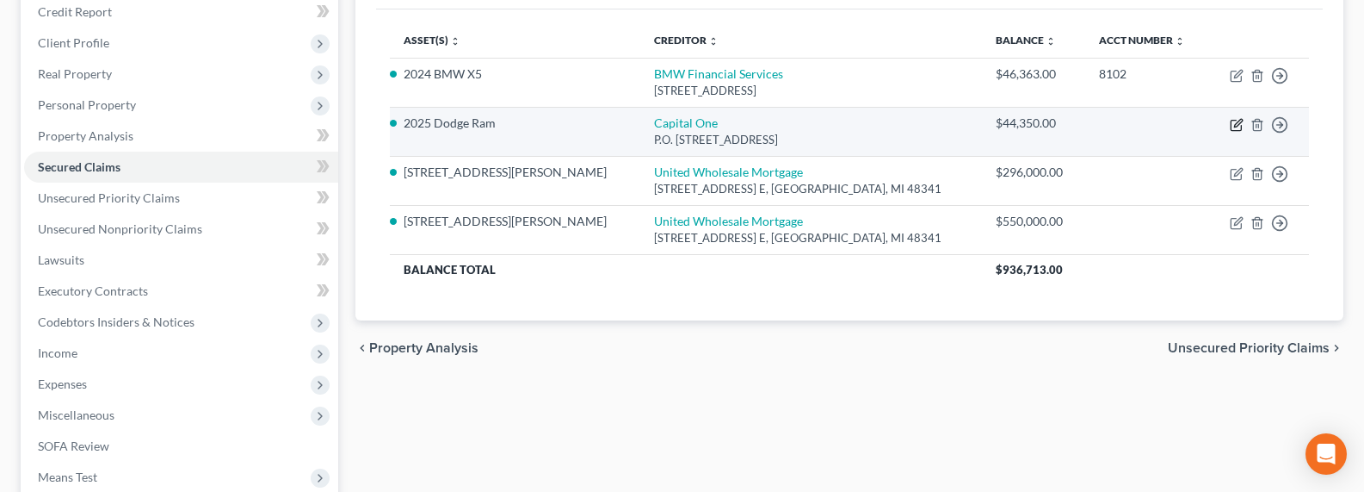
click at [1188, 127] on icon "button" at bounding box center [1237, 125] width 14 height 14
select select "46"
select select "4"
select select "0"
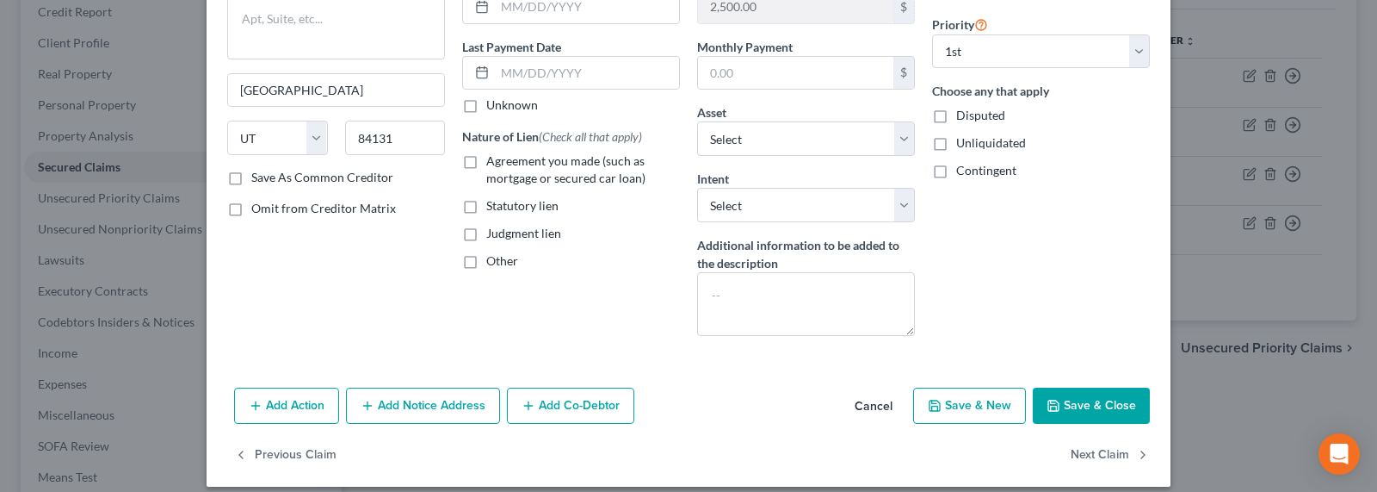
scroll to position [176, 0]
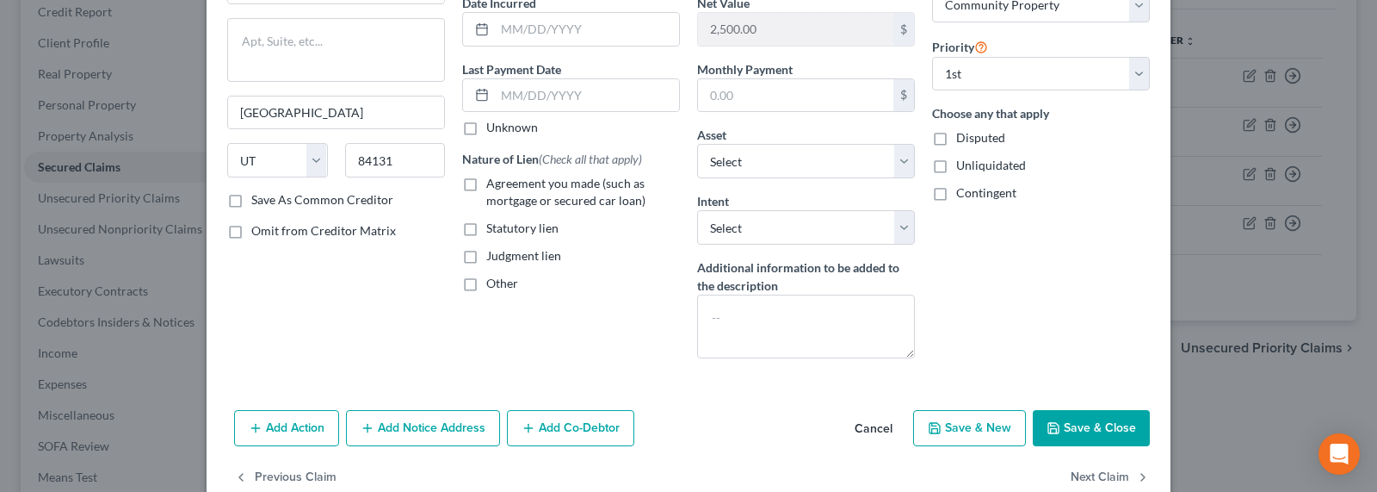
click at [486, 189] on label "Agreement you made (such as mortgage or secured car loan)" at bounding box center [583, 192] width 194 height 34
click at [493, 186] on input "Agreement you made (such as mortgage or secured car loan)" at bounding box center [498, 180] width 11 height 11
checkbox input "true"
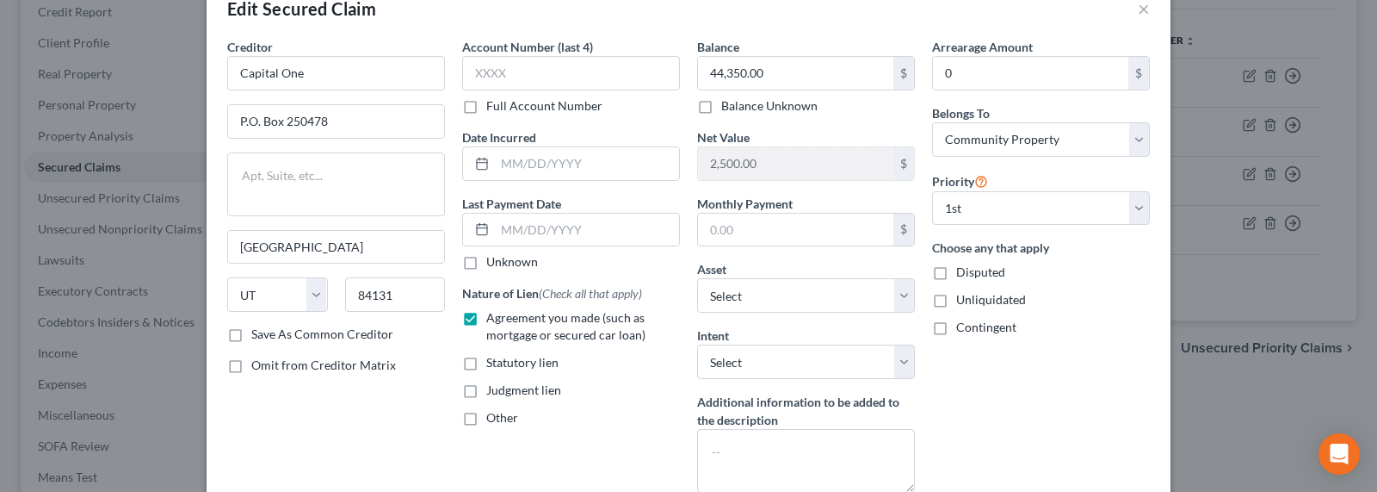
scroll to position [0, 0]
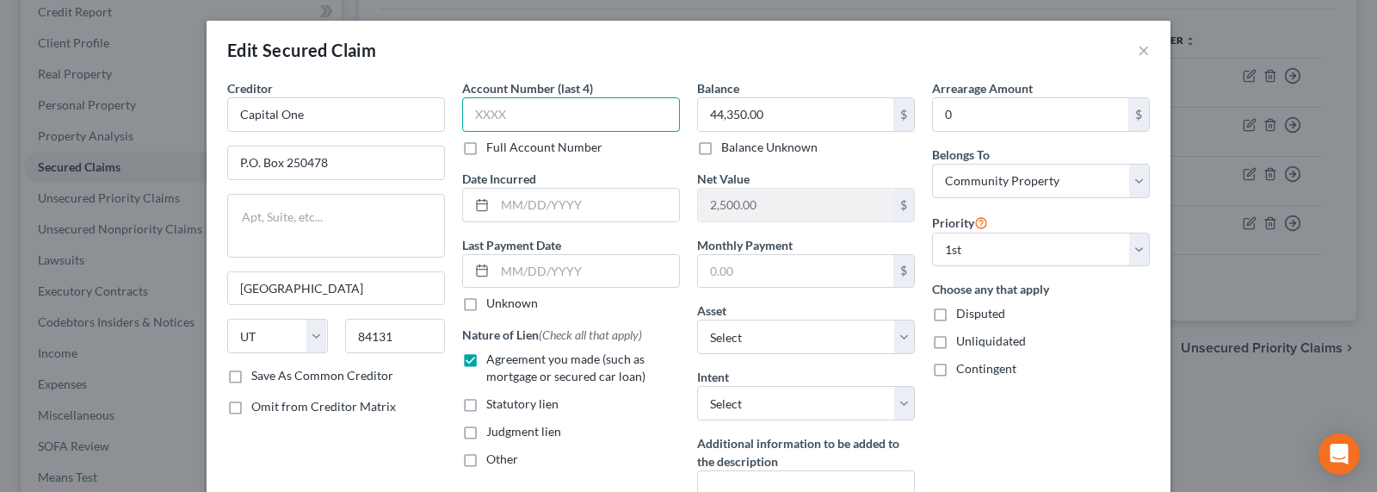
click at [530, 117] on input "text" at bounding box center [571, 114] width 218 height 34
type input "3645"
type input "2022"
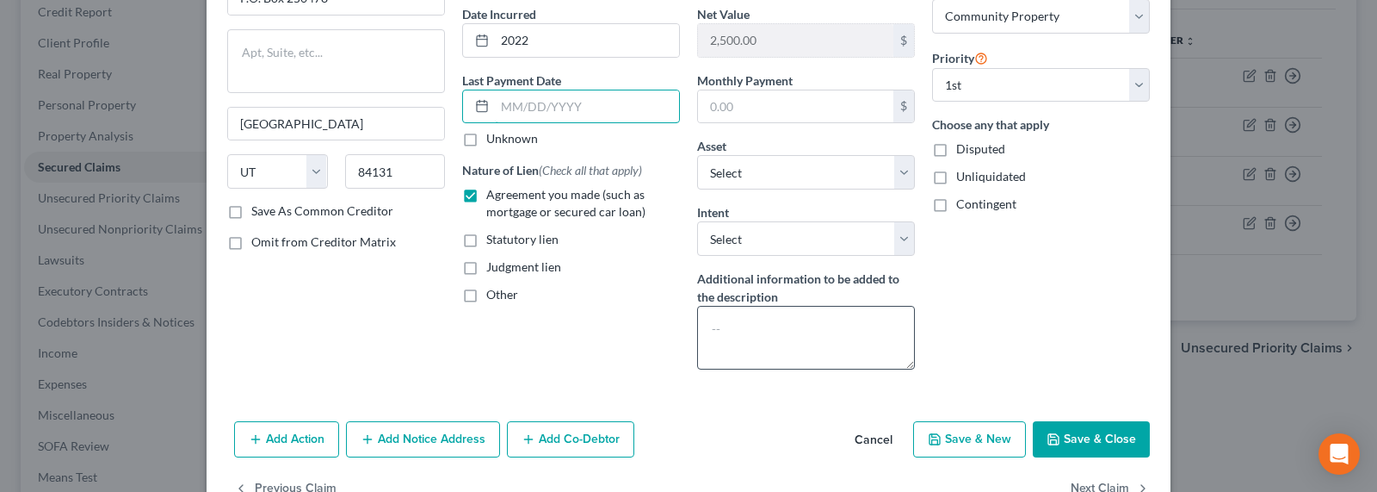
scroll to position [164, 0]
click at [739, 343] on textarea at bounding box center [806, 338] width 218 height 64
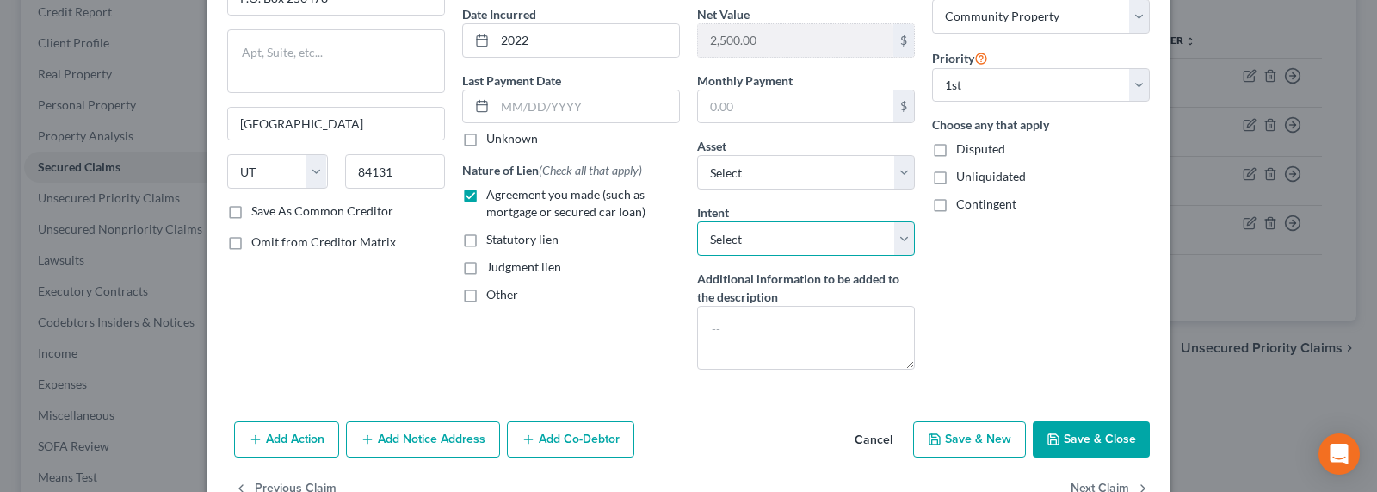
click at [759, 239] on select "Select Surrender Redeem Reaffirm Avoid Other" at bounding box center [806, 238] width 218 height 34
select select "4"
click at [697, 221] on select "Select Surrender Redeem Reaffirm Avoid Other" at bounding box center [806, 238] width 218 height 34
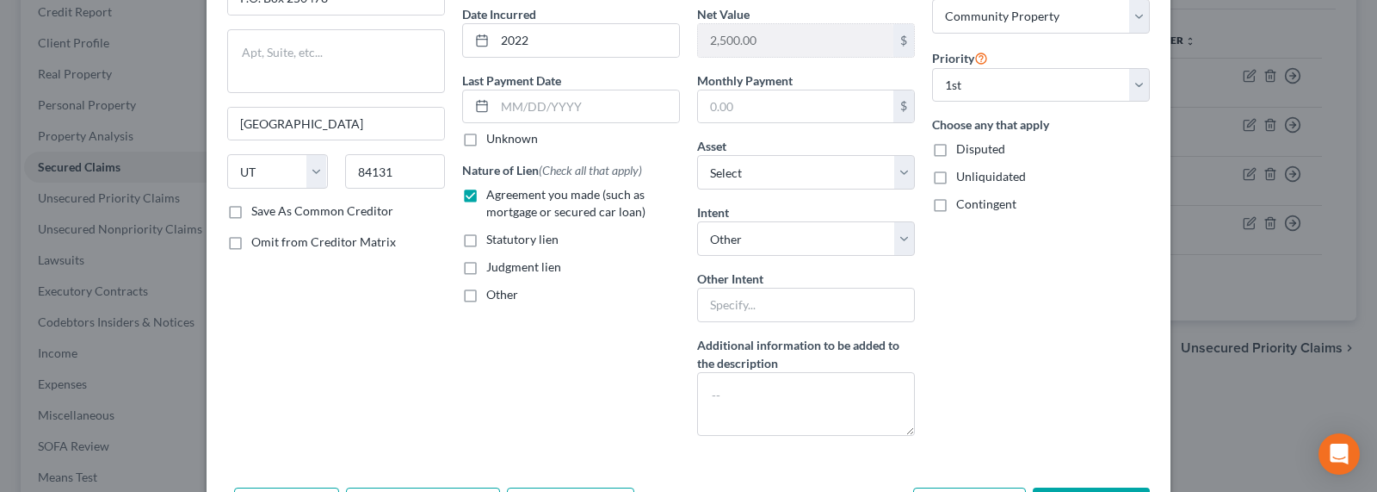
click at [751, 325] on div "Balance 44,350.00 $ Balance Unknown Balance Undetermined 44,350.00 $ Balance Un…" at bounding box center [806, 182] width 235 height 535
click at [743, 304] on input "text" at bounding box center [806, 305] width 218 height 34
type input "Pay and retain"
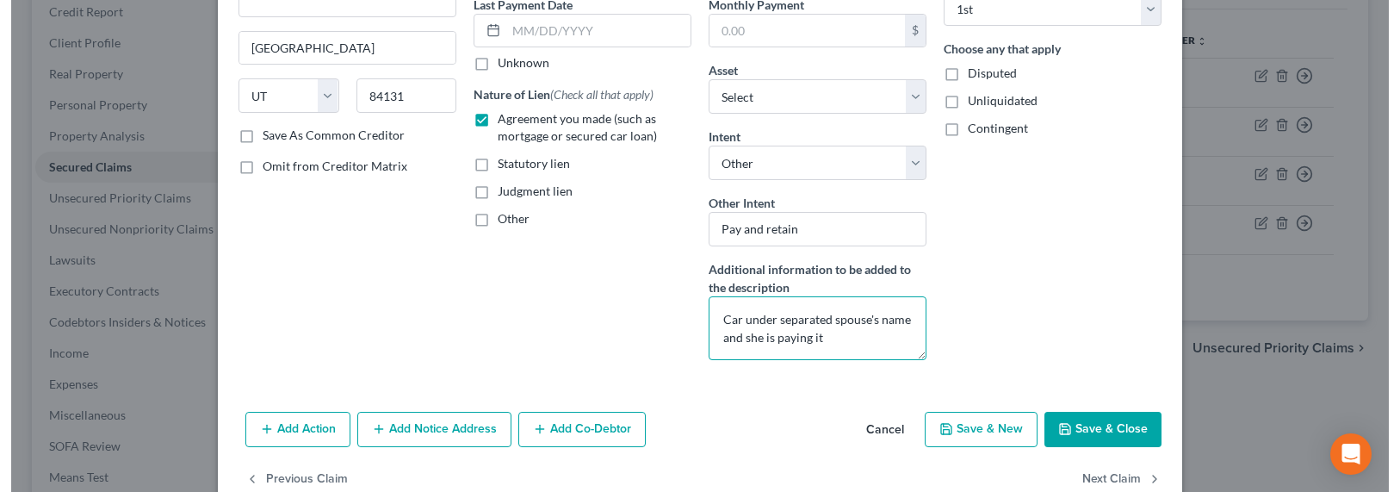
scroll to position [280, 0]
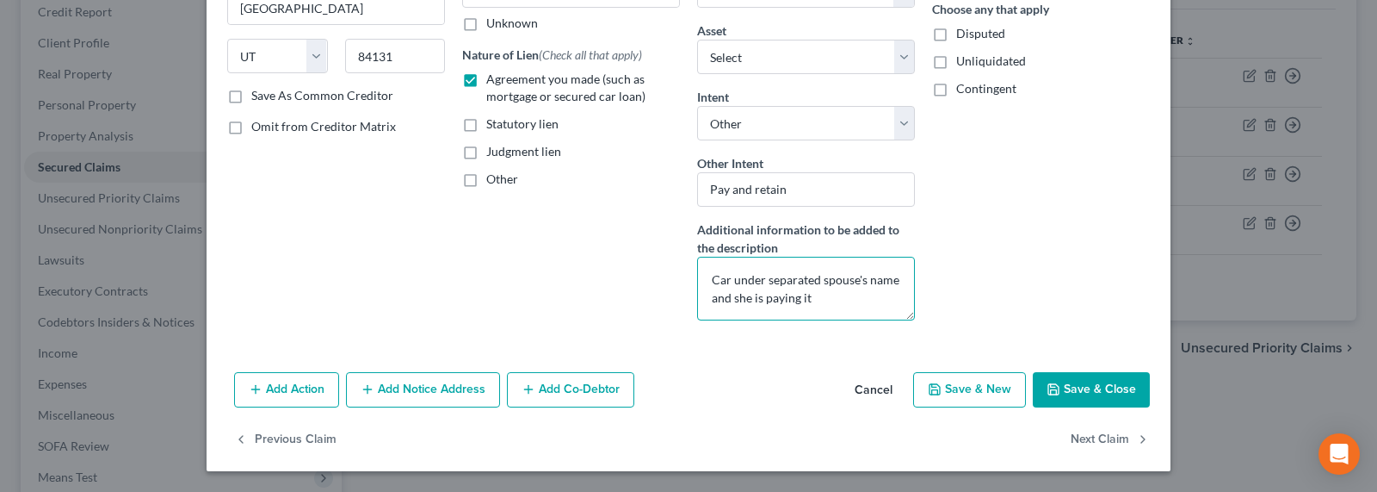
type textarea "Car under separated spouse's name and she is paying it"
click at [1073, 383] on button "Save & Close" at bounding box center [1091, 390] width 117 height 36
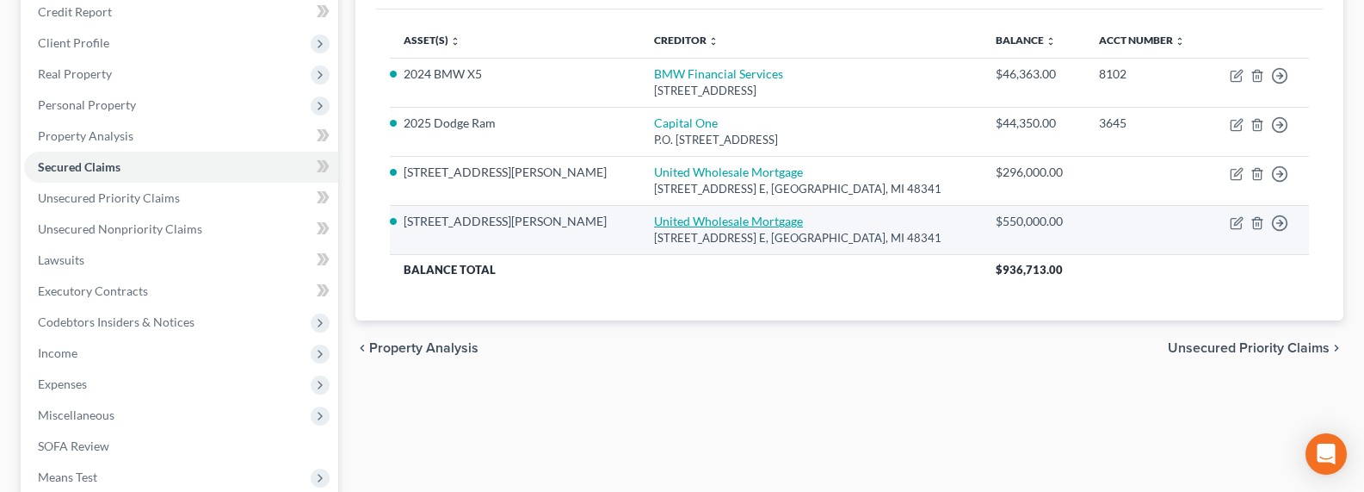
click at [654, 221] on link "United Wholesale Mortgage" at bounding box center [728, 220] width 149 height 15
select select "23"
select select "4"
select select "0"
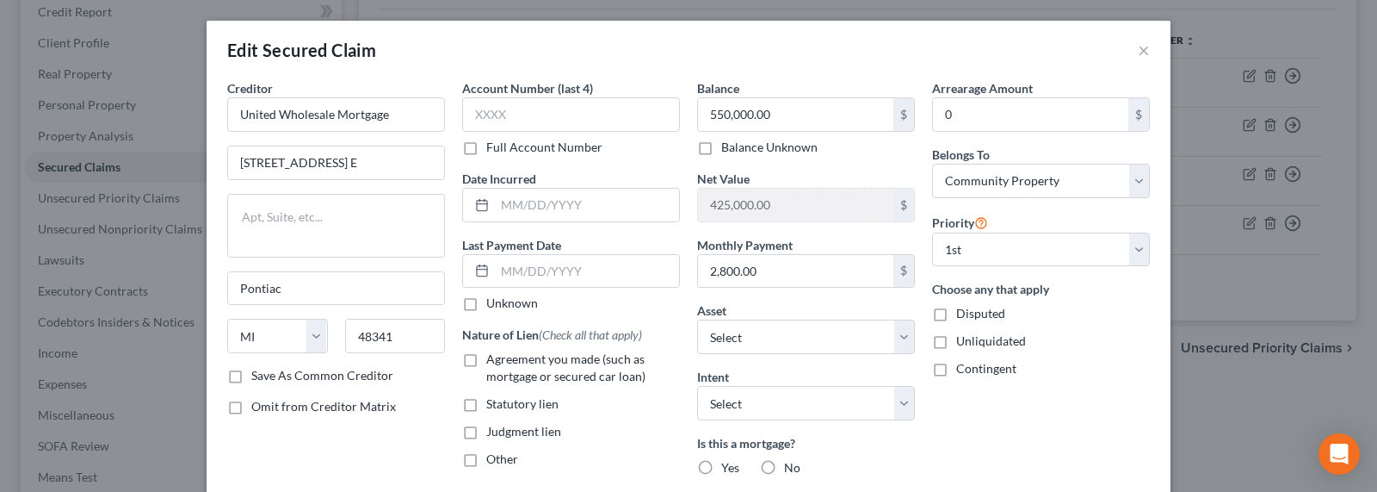
click at [493, 359] on span "Agreement you made (such as mortgage or secured car loan)" at bounding box center [565, 367] width 159 height 32
click at [493, 359] on input "Agreement you made (such as mortgage or secured car loan)" at bounding box center [498, 355] width 11 height 11
checkbox input "true"
click at [502, 116] on input "text" at bounding box center [571, 114] width 218 height 34
click at [520, 114] on input "text" at bounding box center [571, 114] width 218 height 34
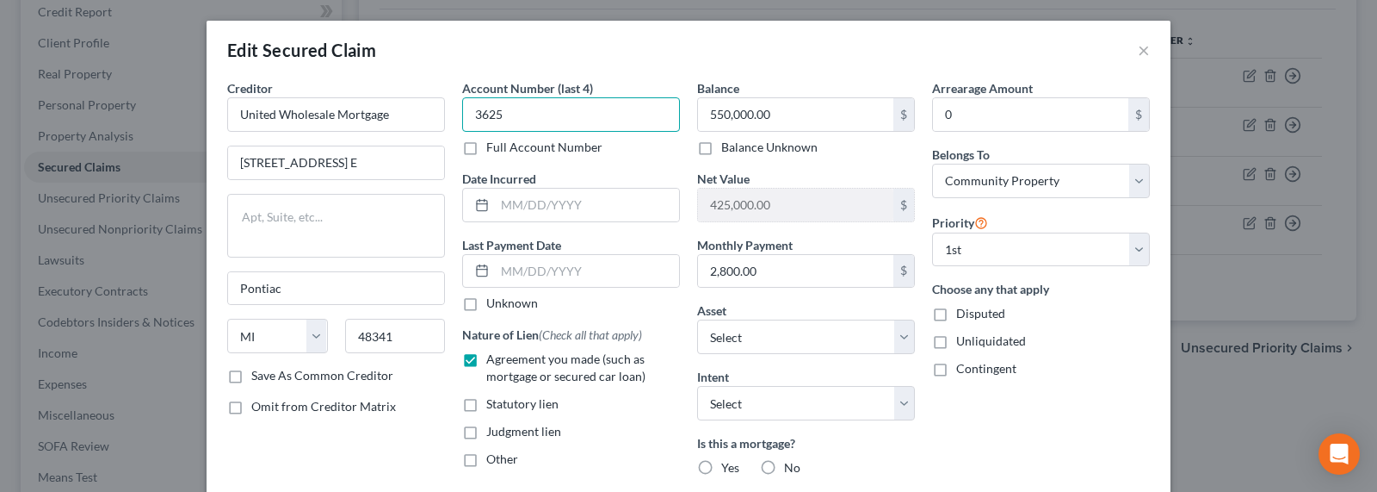
type input "3625"
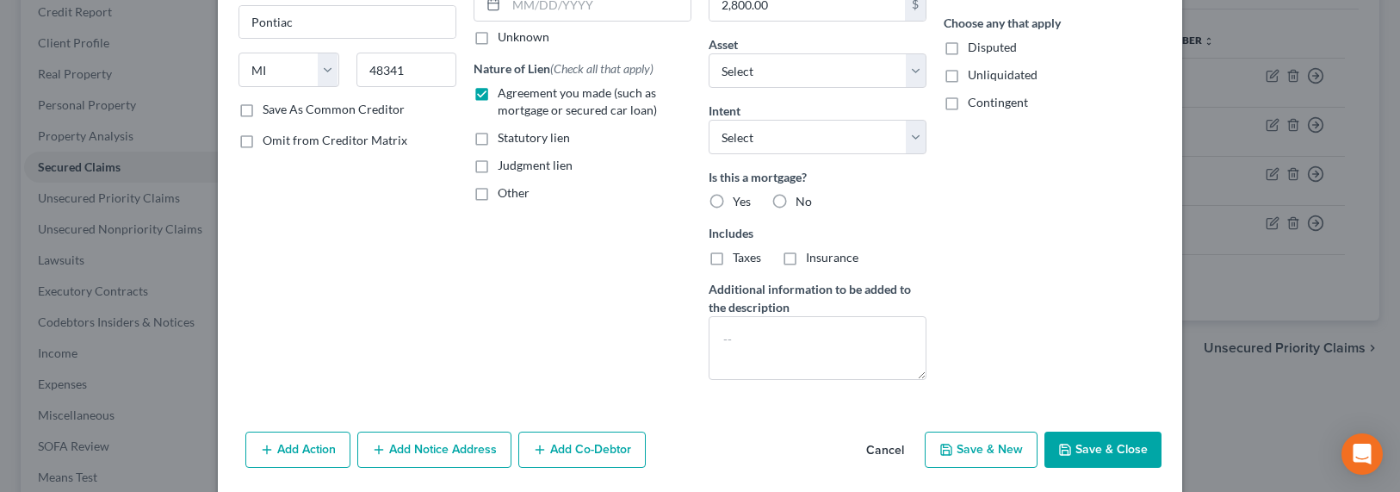
scroll to position [325, 0]
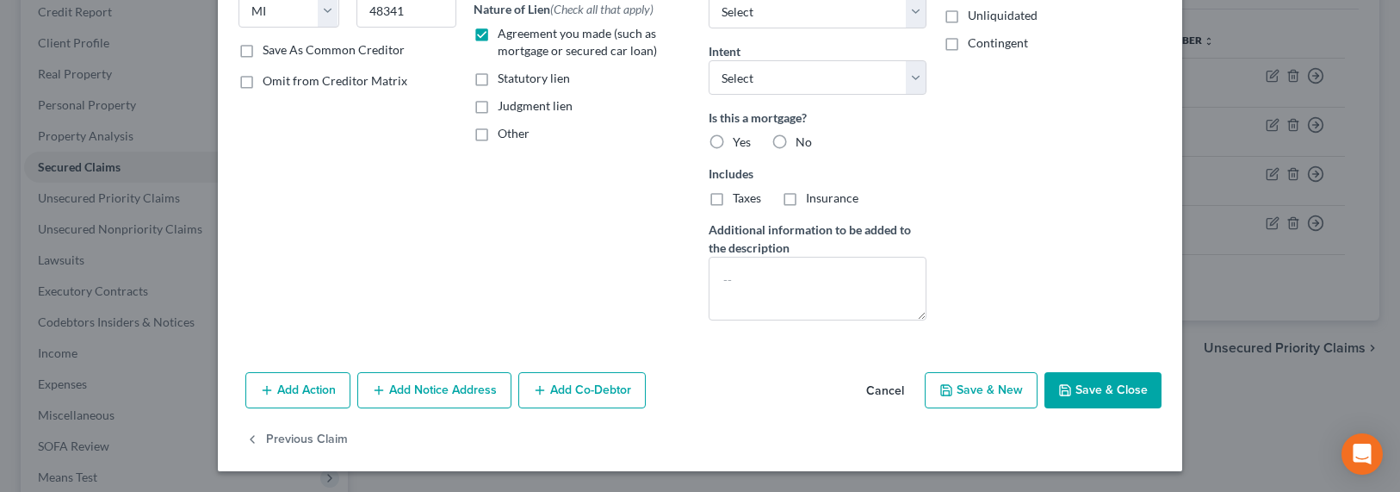
click at [1115, 393] on button "Save & Close" at bounding box center [1102, 390] width 117 height 36
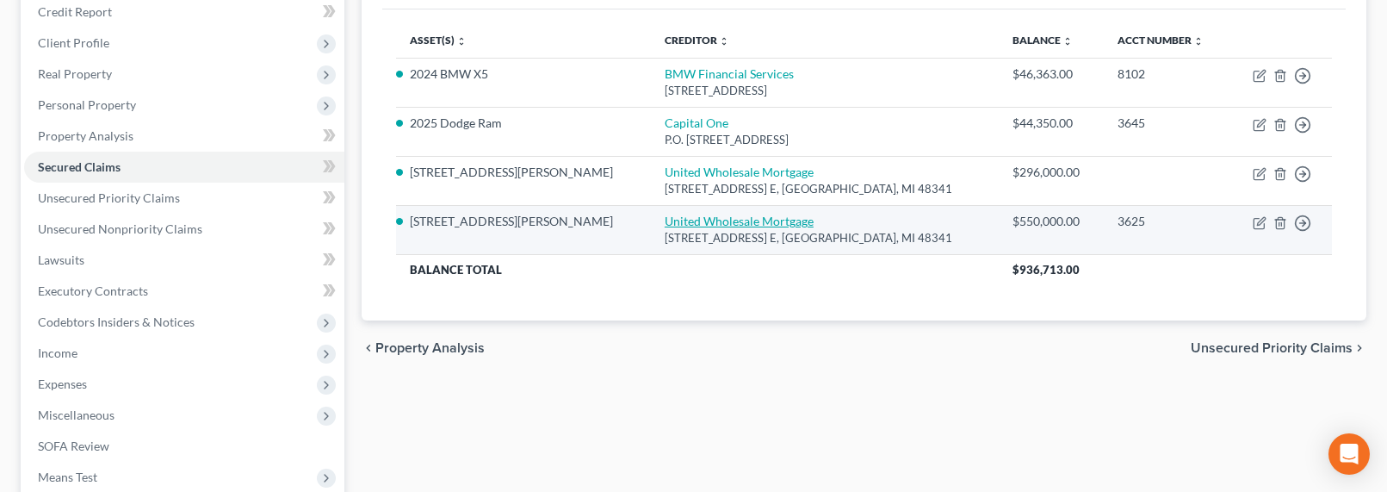
click at [667, 222] on link "United Wholesale Mortgage" at bounding box center [739, 220] width 149 height 15
select select "23"
select select "4"
select select "0"
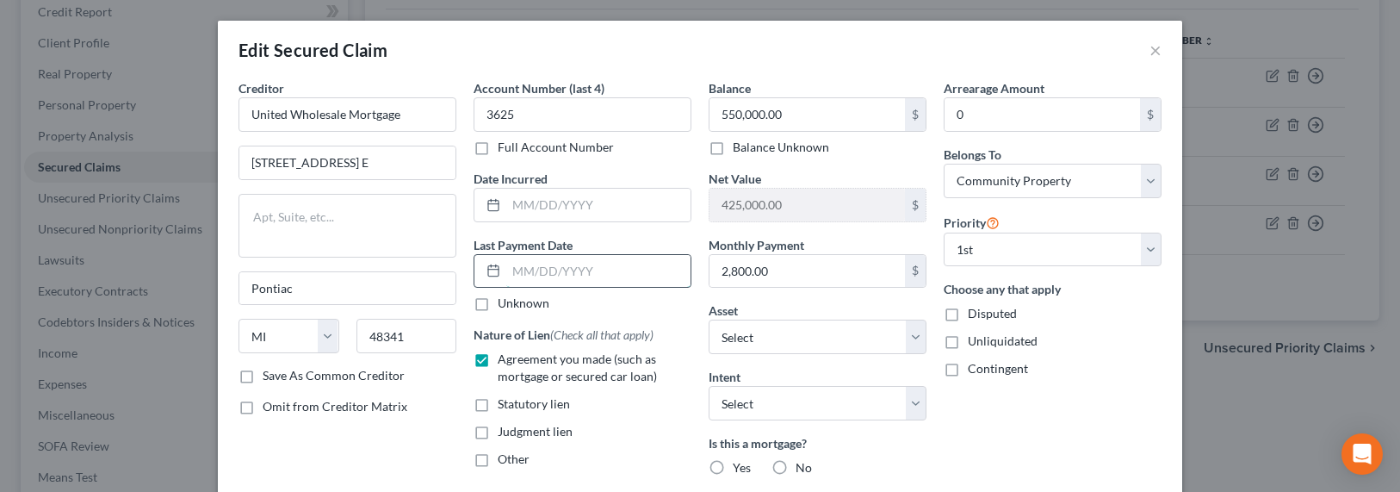
click at [569, 273] on input "text" at bounding box center [598, 271] width 184 height 33
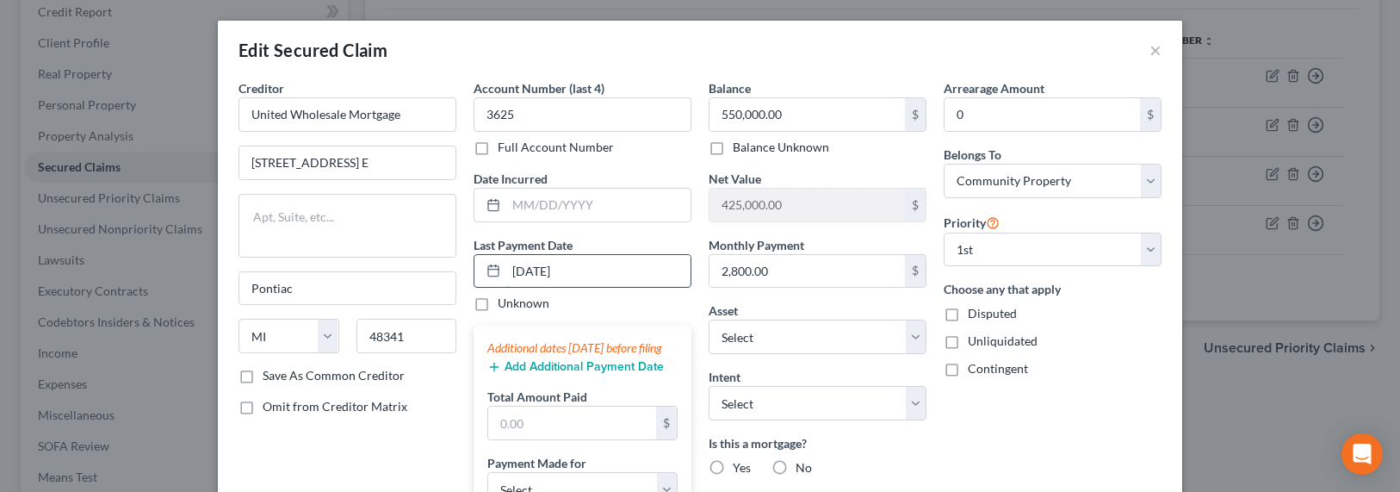
type input "09/05/2025"
click at [556, 374] on button "Add Additional Payment Date" at bounding box center [575, 367] width 176 height 14
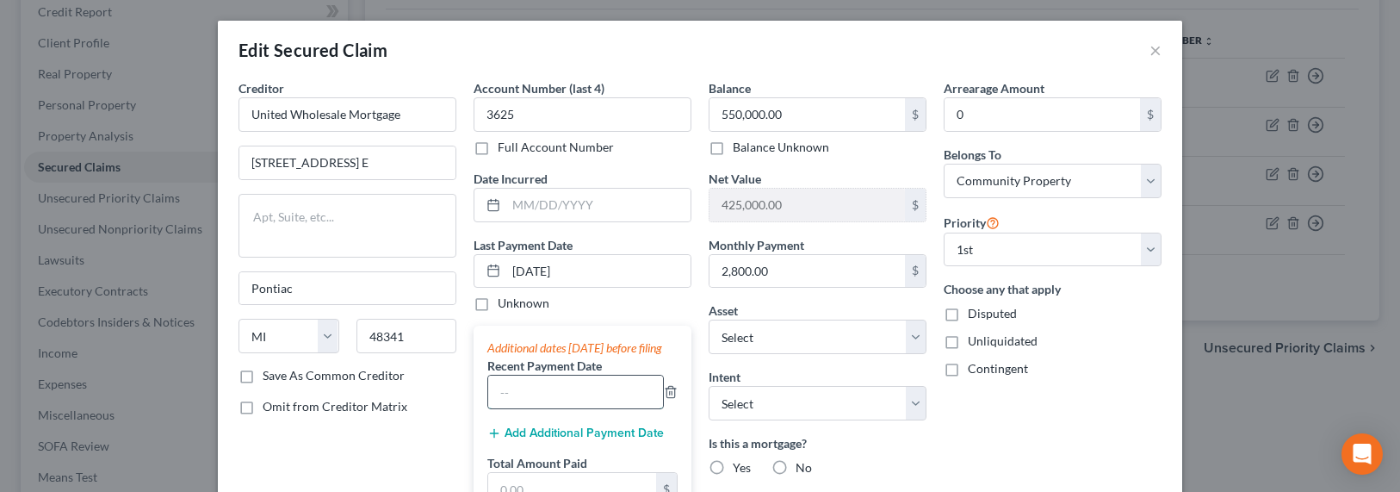
click at [530, 408] on input "text" at bounding box center [575, 391] width 175 height 33
click at [700, 414] on div "Balance 550,000.00 $ Balance Unknown Balance Undetermined 550,000.00 $ Balance …" at bounding box center [817, 424] width 235 height 690
click at [548, 408] on input "text" at bounding box center [575, 391] width 175 height 33
type input "08/20025"
drag, startPoint x: 551, startPoint y: 408, endPoint x: 543, endPoint y: 402, distance: 9.8
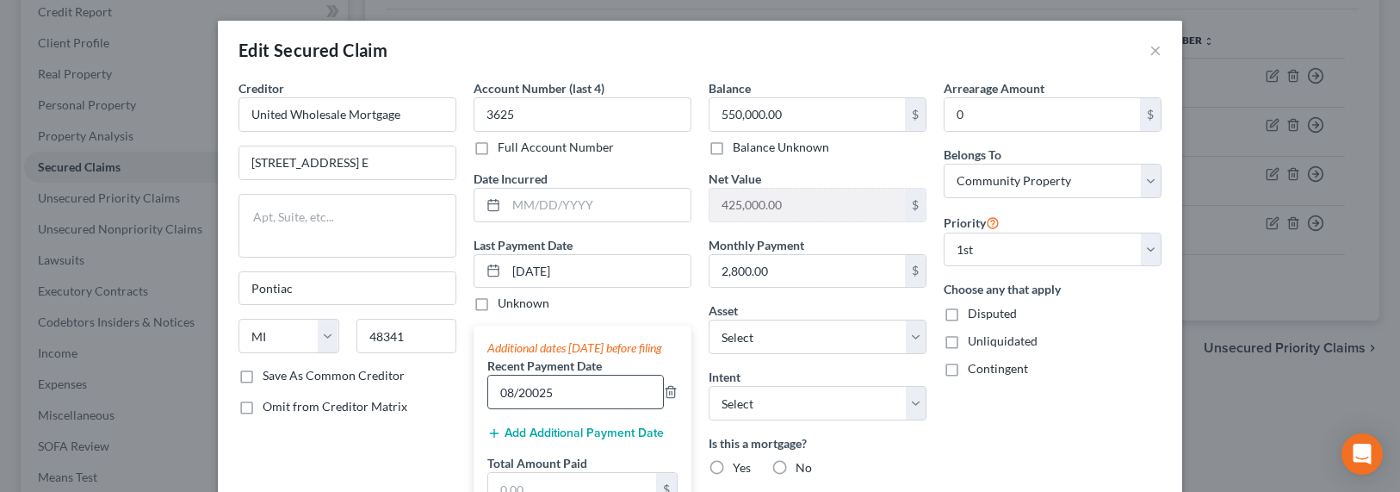
click at [527, 408] on input "08/20025" at bounding box center [575, 391] width 175 height 33
type input "08/2025"
click at [560, 440] on button "Add Additional Payment Date" at bounding box center [575, 433] width 176 height 14
click at [561, 469] on input "text" at bounding box center [575, 458] width 175 height 33
type input "07/2025"
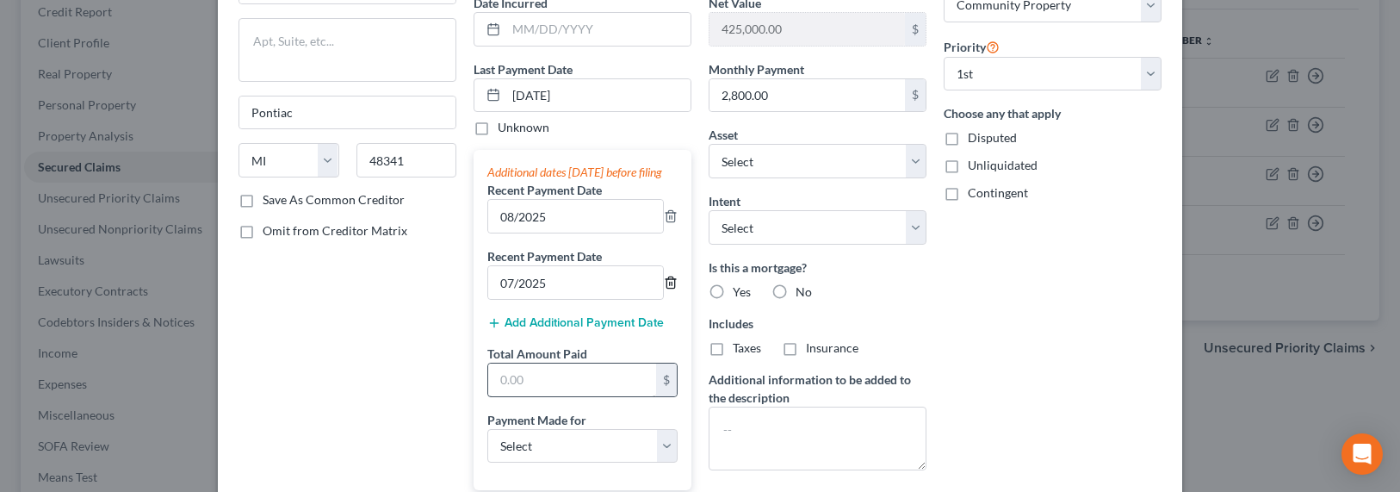
scroll to position [172, 0]
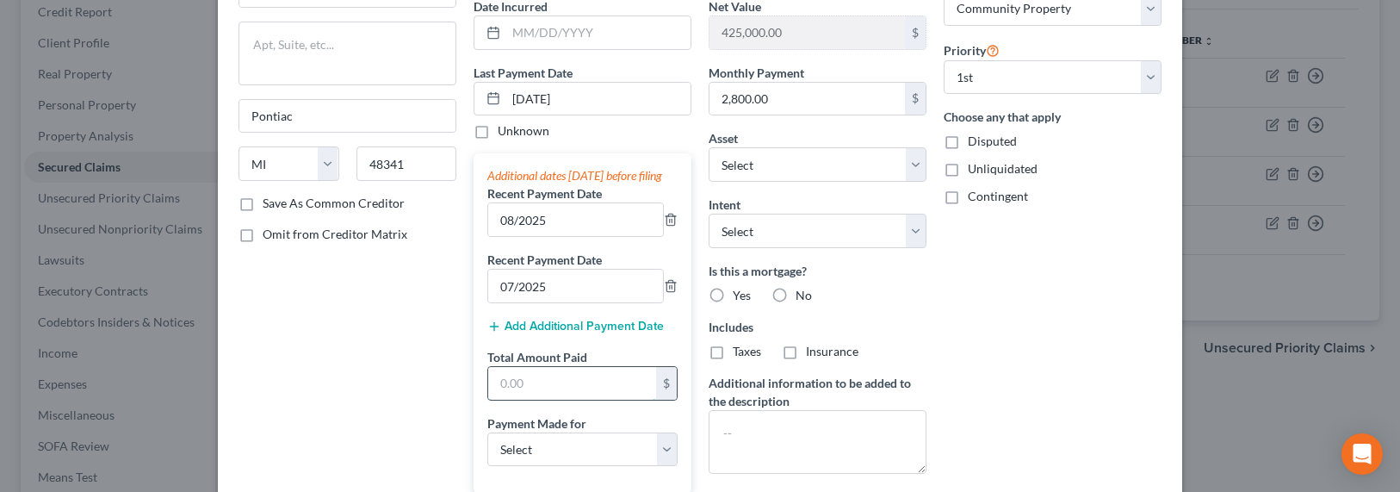
click at [560, 391] on input "text" at bounding box center [572, 383] width 168 height 33
type input "8,400"
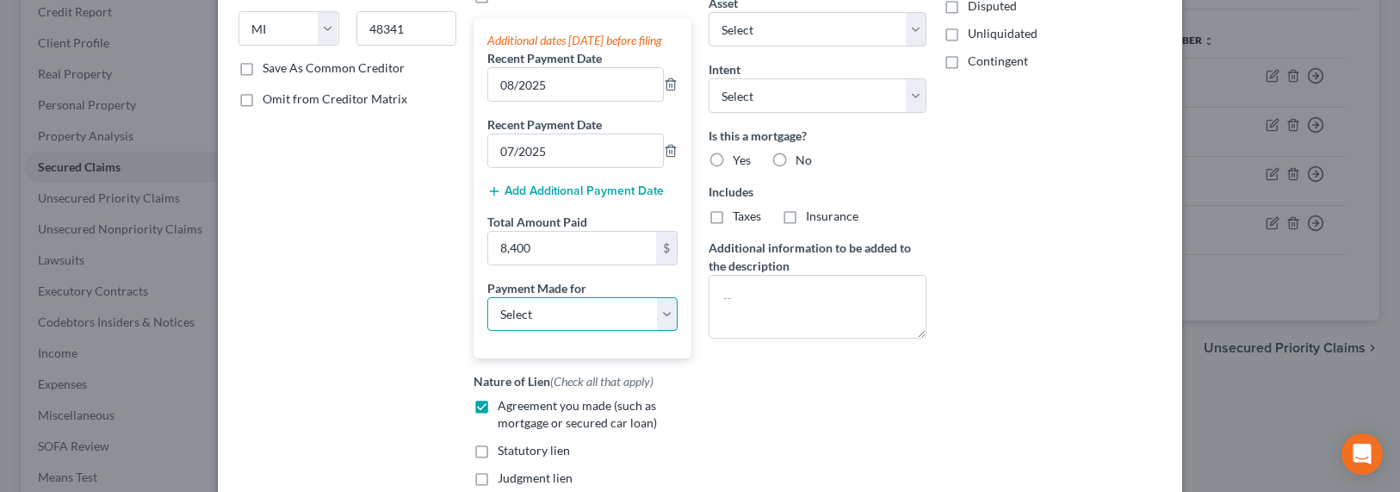
scroll to position [347, 0]
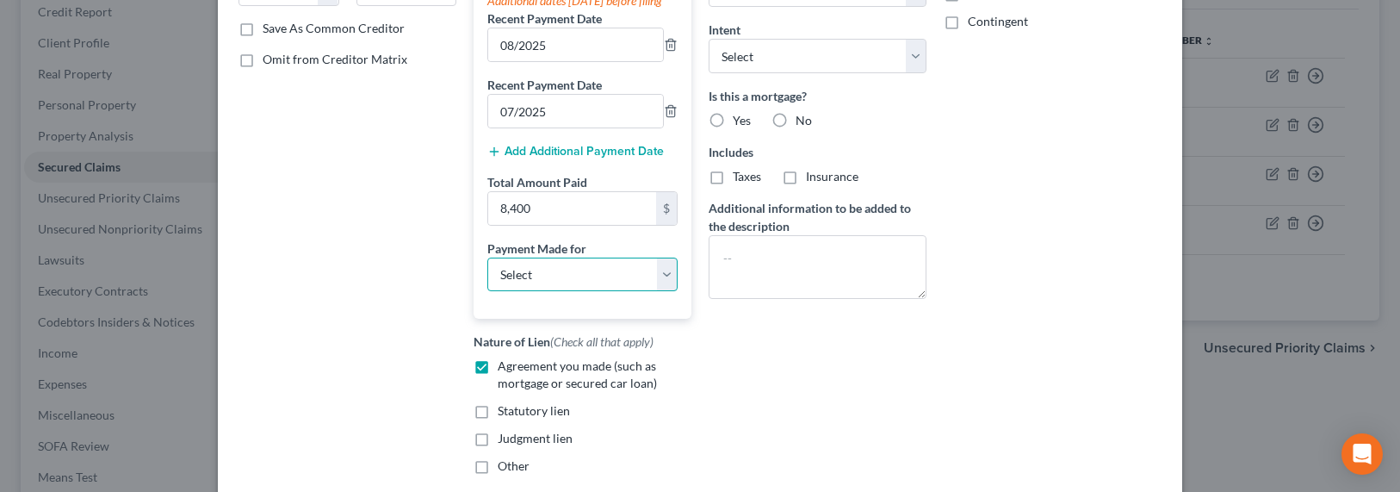
click at [568, 285] on select "Select Car Credit Card Loan Repayment Mortgage Other Suppliers Or Vendors" at bounding box center [582, 274] width 190 height 34
select select "3"
click at [487, 274] on select "Select Car Credit Card Loan Repayment Mortgage Other Suppliers Or Vendors" at bounding box center [582, 274] width 190 height 34
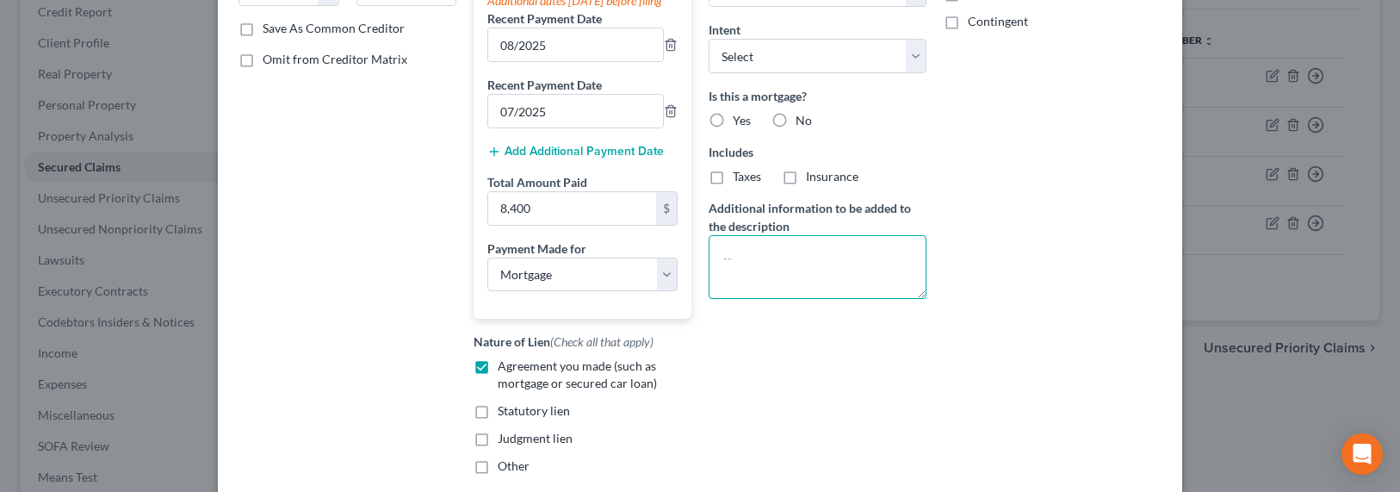
click at [757, 277] on textarea at bounding box center [817, 267] width 218 height 64
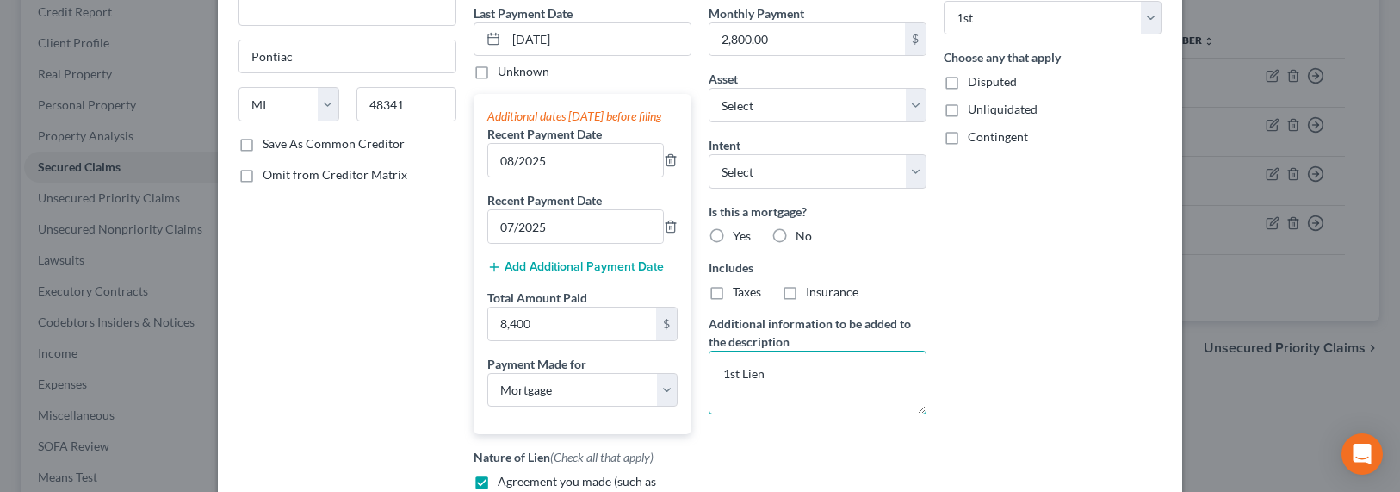
scroll to position [171, 0]
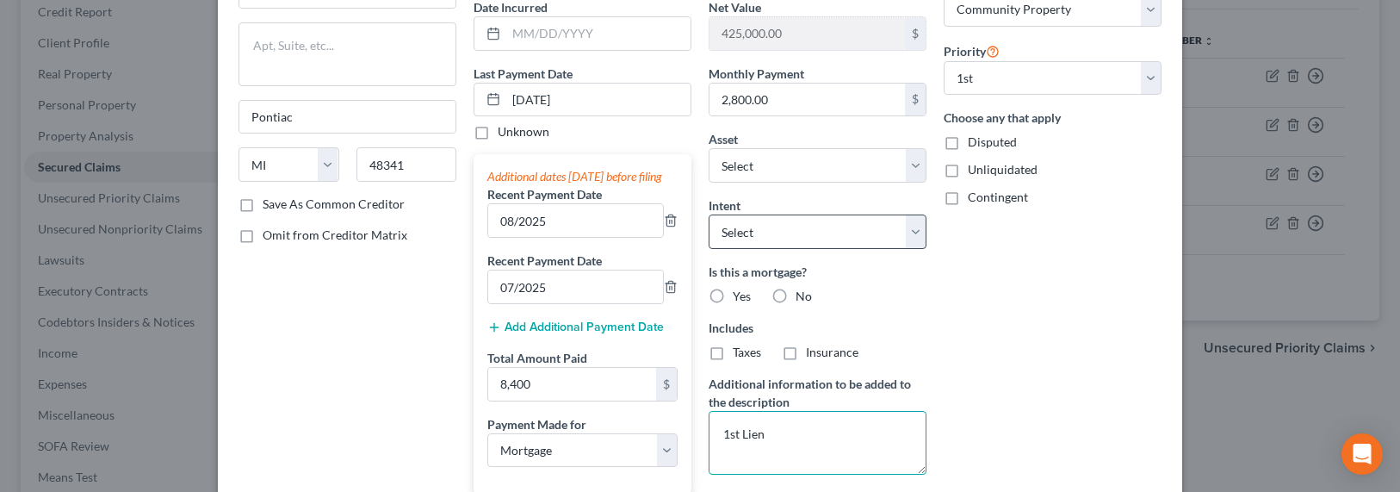
type textarea "1st Lien"
click at [813, 233] on select "Select Surrender Redeem Reaffirm Avoid Other" at bounding box center [817, 231] width 218 height 34
select select "2"
click at [708, 214] on select "Select Surrender Redeem Reaffirm Avoid Other" at bounding box center [817, 231] width 218 height 34
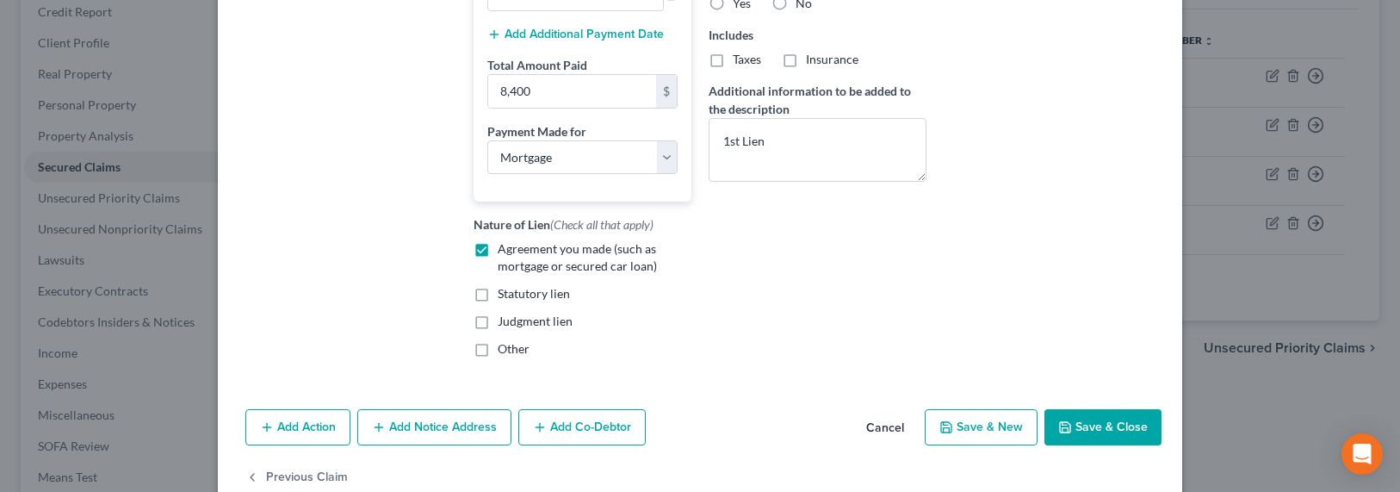
scroll to position [519, 0]
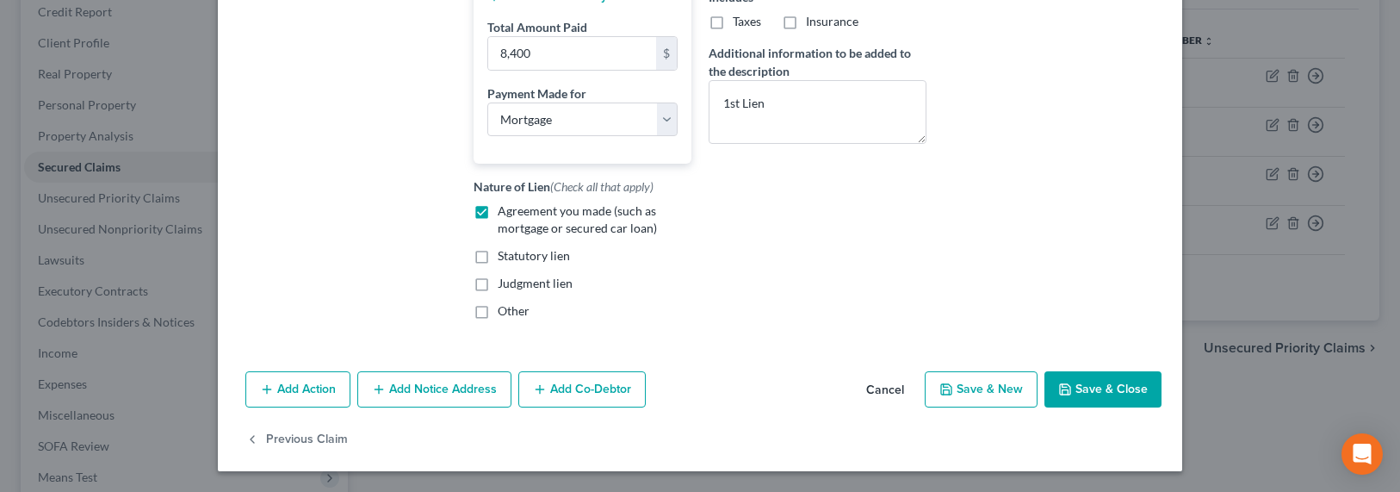
click at [1079, 390] on button "Save & Close" at bounding box center [1102, 389] width 117 height 36
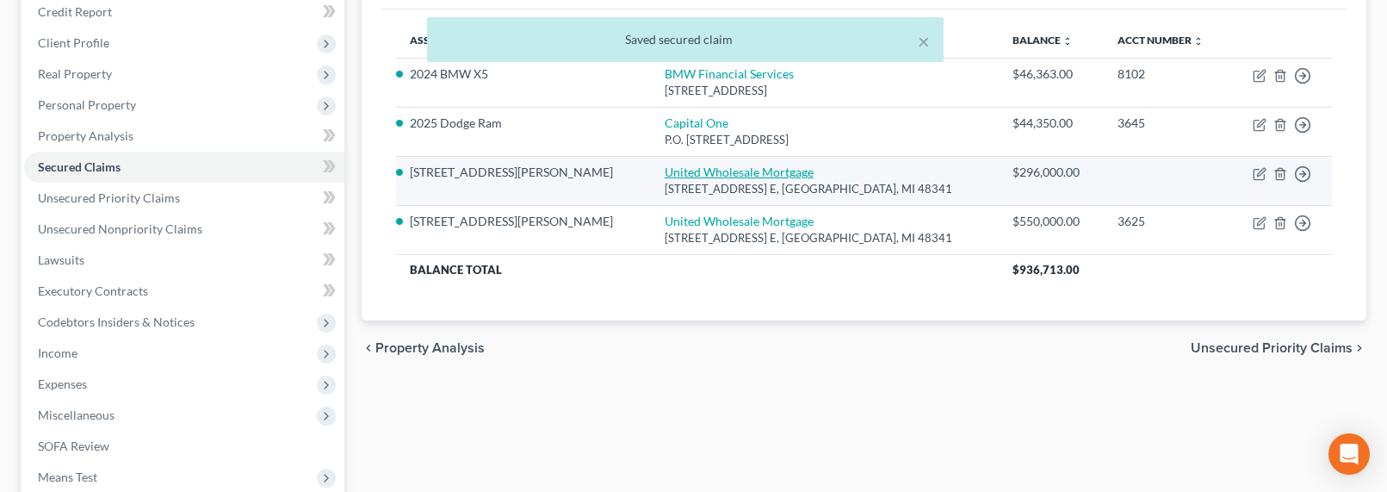
click at [665, 167] on link "United Wholesale Mortgage" at bounding box center [739, 171] width 149 height 15
select select "23"
select select "2"
select select "3"
select select "0"
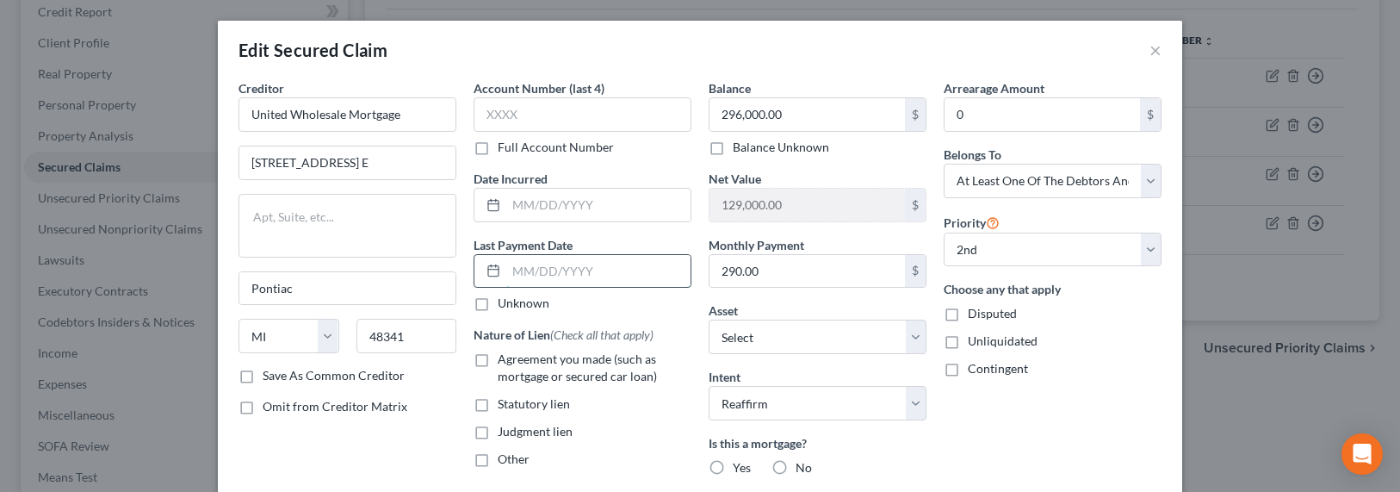
click at [580, 265] on input "text" at bounding box center [598, 271] width 184 height 33
drag, startPoint x: 583, startPoint y: 269, endPoint x: 494, endPoint y: 266, distance: 88.7
click at [494, 266] on div "09/2025" at bounding box center [582, 271] width 218 height 34
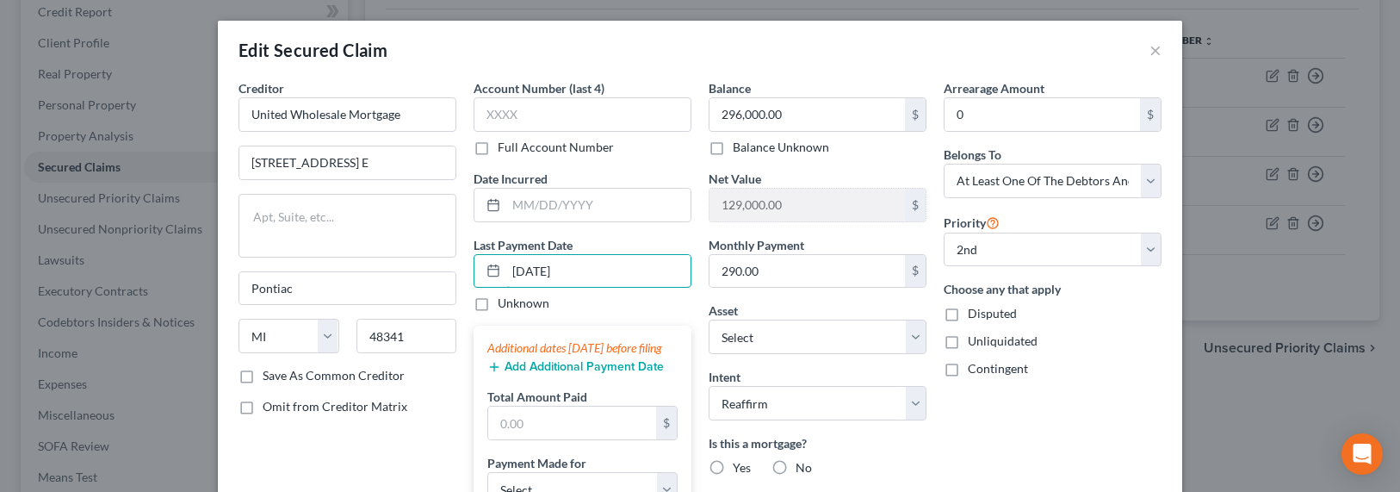
type input "09/10/2025"
click at [592, 356] on div "Additional dates within 90 days before filing" at bounding box center [582, 347] width 190 height 17
click at [592, 374] on button "Add Additional Payment Date" at bounding box center [575, 367] width 176 height 14
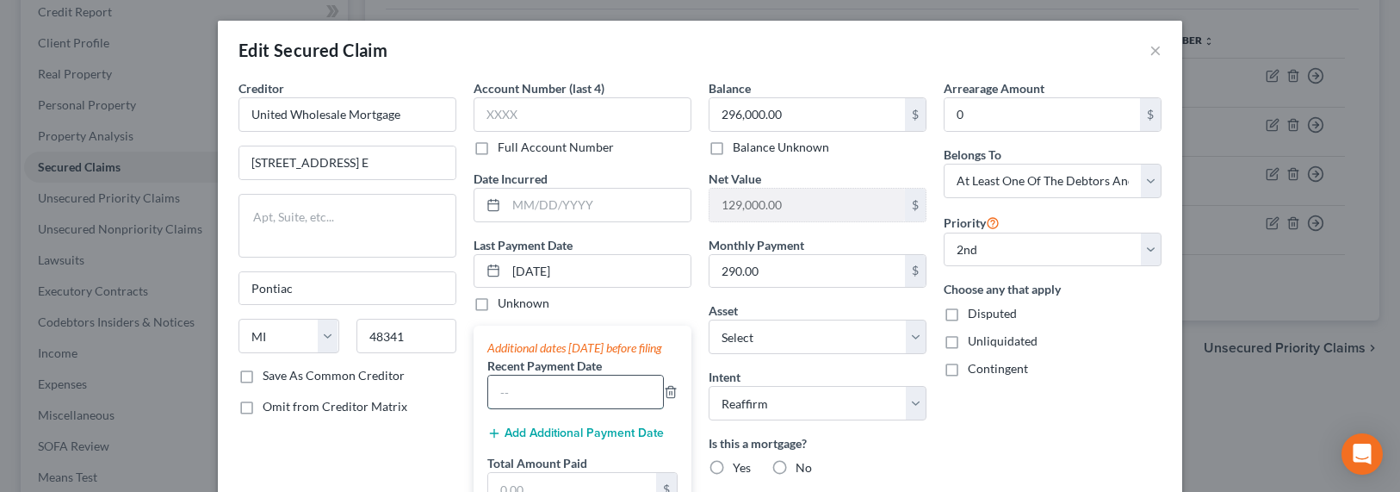
click at [540, 403] on input "text" at bounding box center [575, 391] width 175 height 33
type input "08/2025"
click at [513, 440] on button "Add Additional Payment Date" at bounding box center [575, 433] width 176 height 14
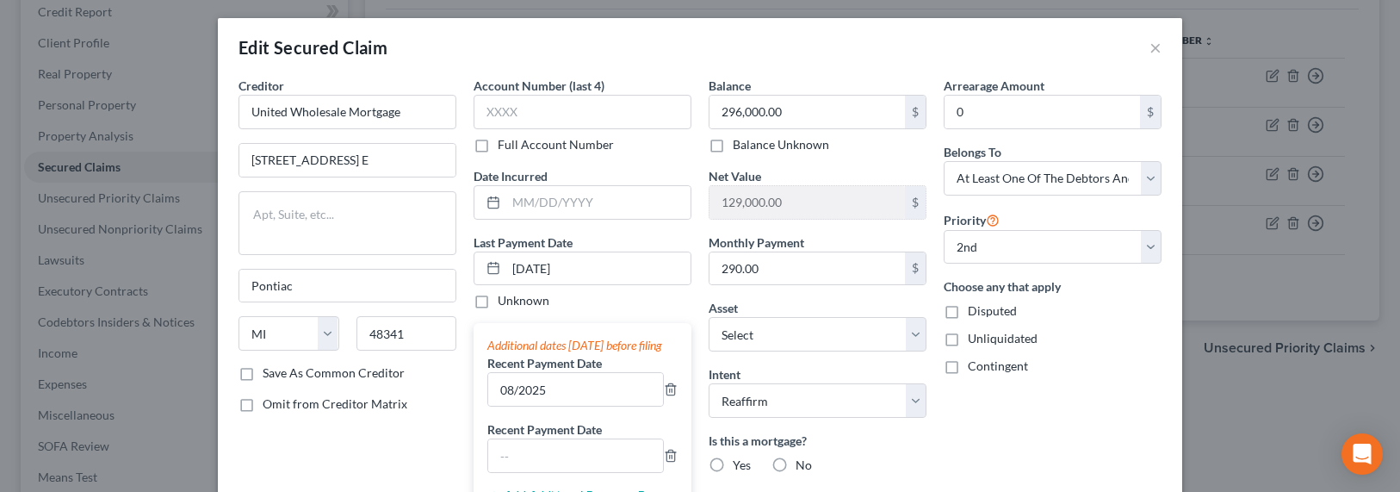
scroll to position [3, 0]
click at [543, 468] on input "text" at bounding box center [575, 454] width 175 height 33
type input "07/2025"
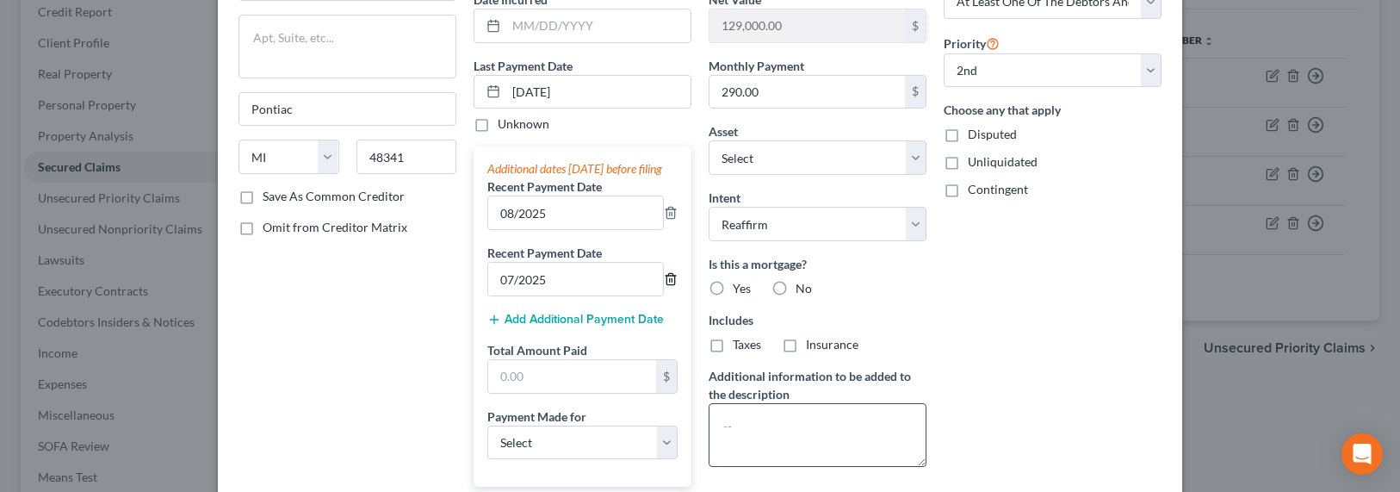
scroll to position [197, 0]
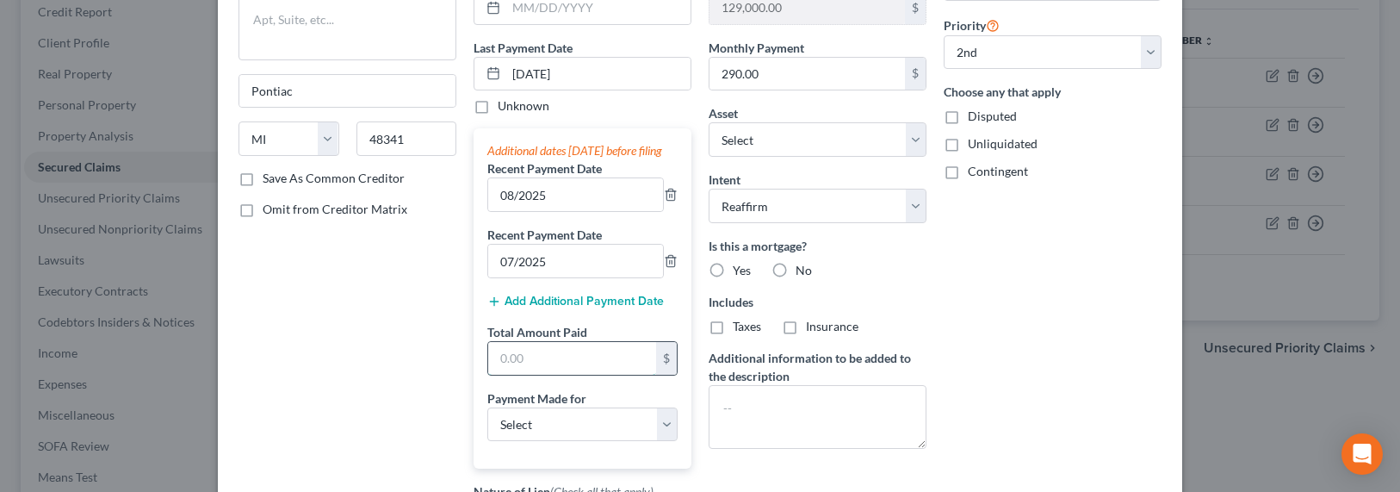
click at [567, 368] on input "text" at bounding box center [572, 358] width 168 height 33
type input "920"
click at [569, 442] on select "Select Car Credit Card Loan Repayment Mortgage Other Suppliers Or Vendors" at bounding box center [582, 424] width 190 height 34
select select "3"
click at [487, 424] on select "Select Car Credit Card Loan Repayment Mortgage Other Suppliers Or Vendors" at bounding box center [582, 424] width 190 height 34
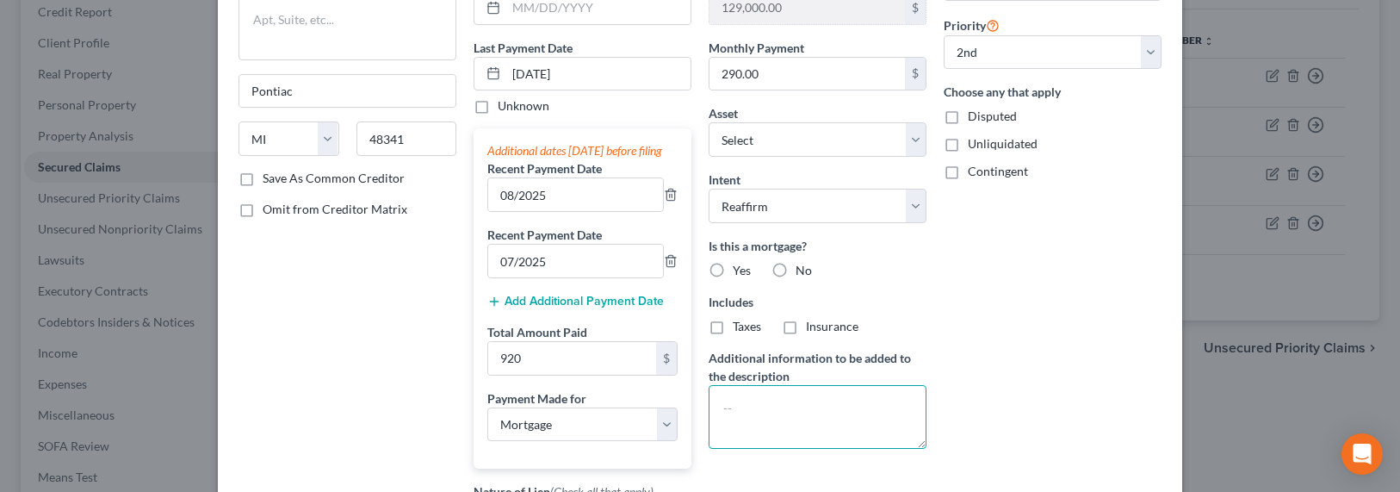
click at [784, 408] on textarea at bounding box center [817, 417] width 218 height 64
type textarea "2nd Loan"
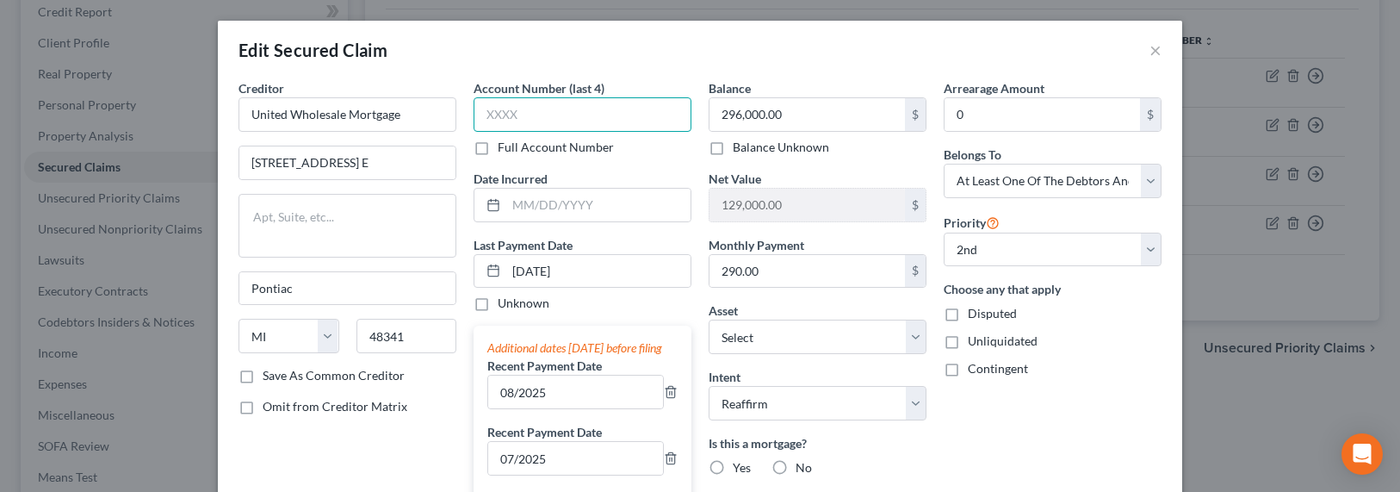
click at [569, 120] on input "text" at bounding box center [582, 114] width 218 height 34
type input "6351"
type input "2021"
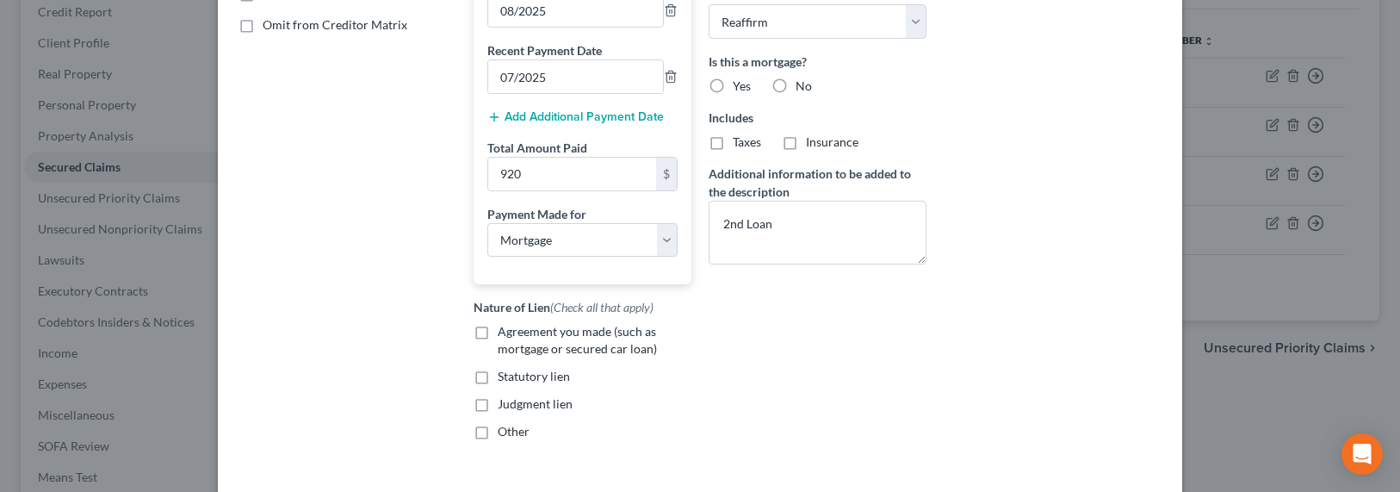
scroll to position [519, 0]
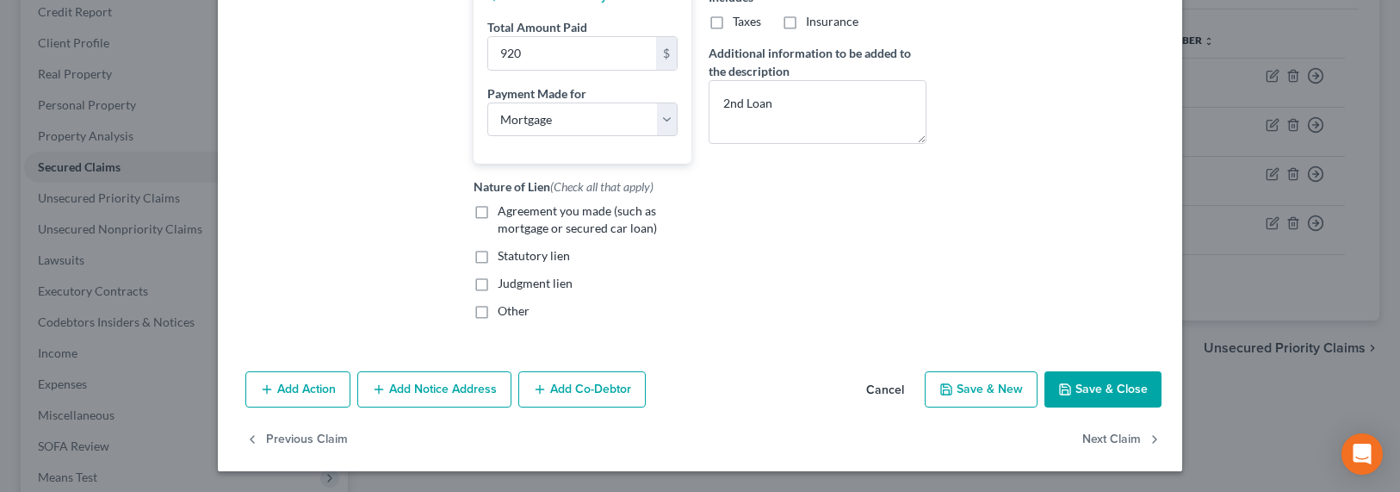
click at [1116, 389] on button "Save & Close" at bounding box center [1102, 389] width 117 height 36
select select "1"
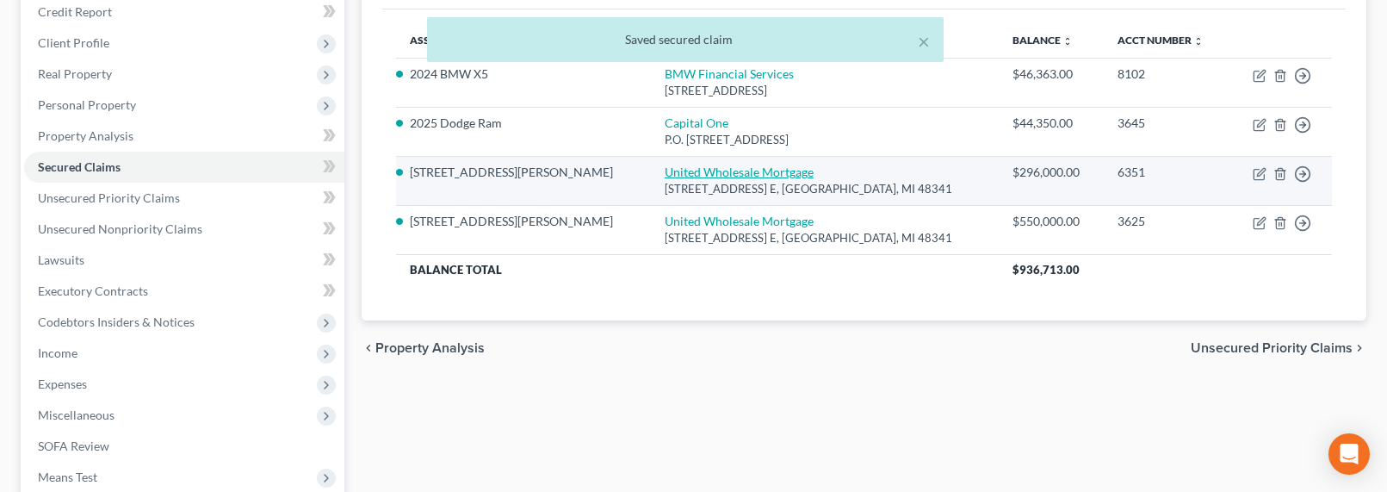
click at [665, 170] on link "United Wholesale Mortgage" at bounding box center [739, 171] width 149 height 15
select select "23"
select select "3"
select select "2"
select select "3"
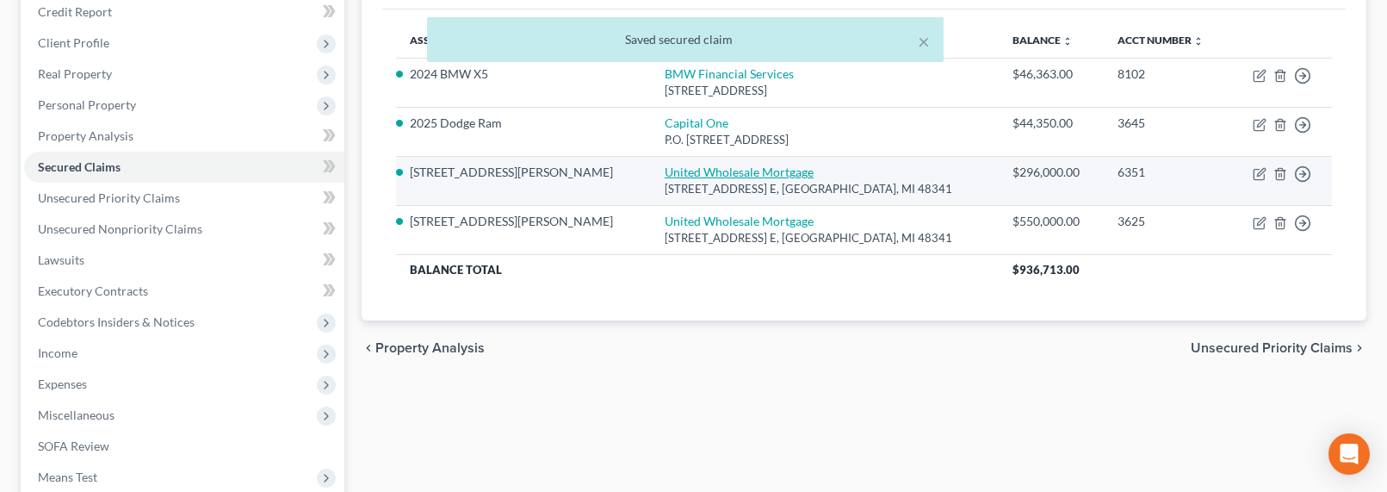
select select "0"
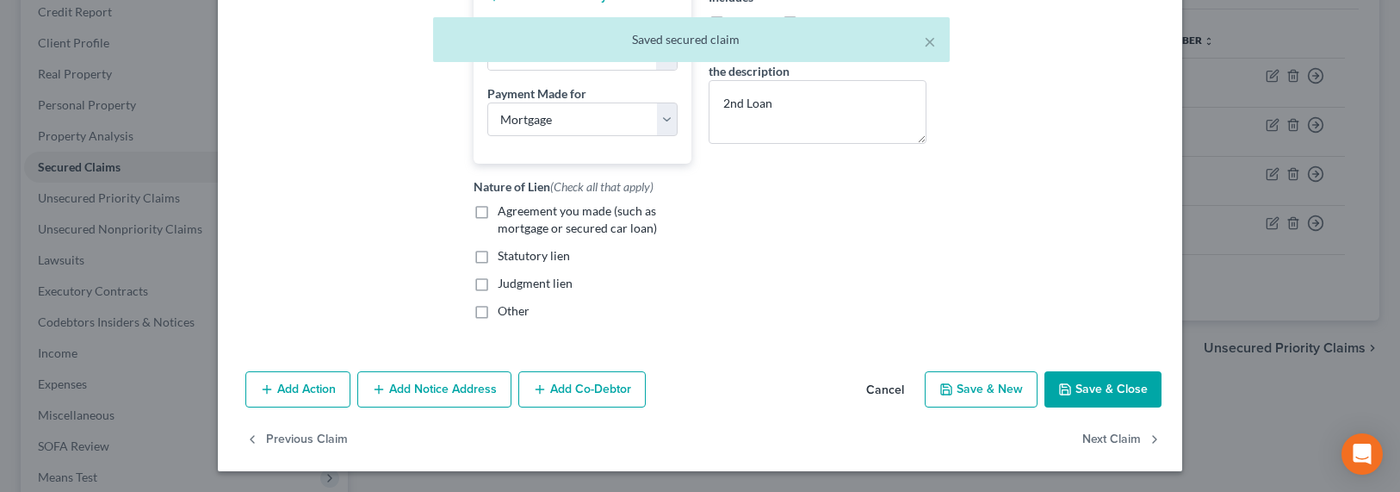
click at [521, 207] on span "Agreement you made (such as mortgage or secured car loan)" at bounding box center [577, 219] width 159 height 32
click at [516, 207] on input "Agreement you made (such as mortgage or secured car loan)" at bounding box center [509, 207] width 11 height 11
checkbox input "true"
click at [1085, 388] on button "Save & Close" at bounding box center [1102, 389] width 117 height 36
select select "1"
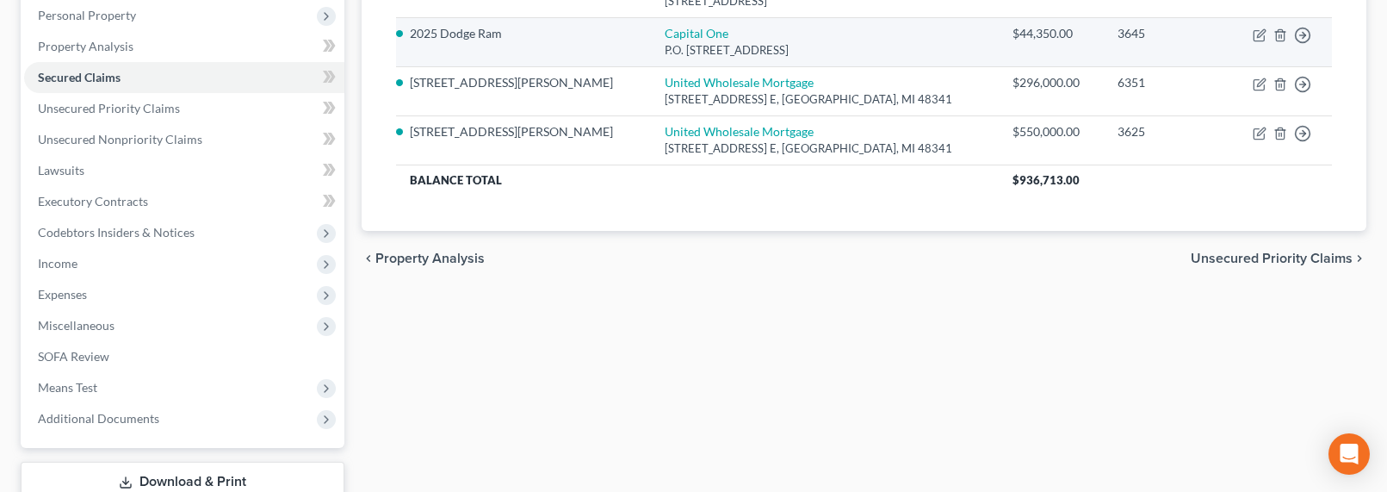
scroll to position [168, 0]
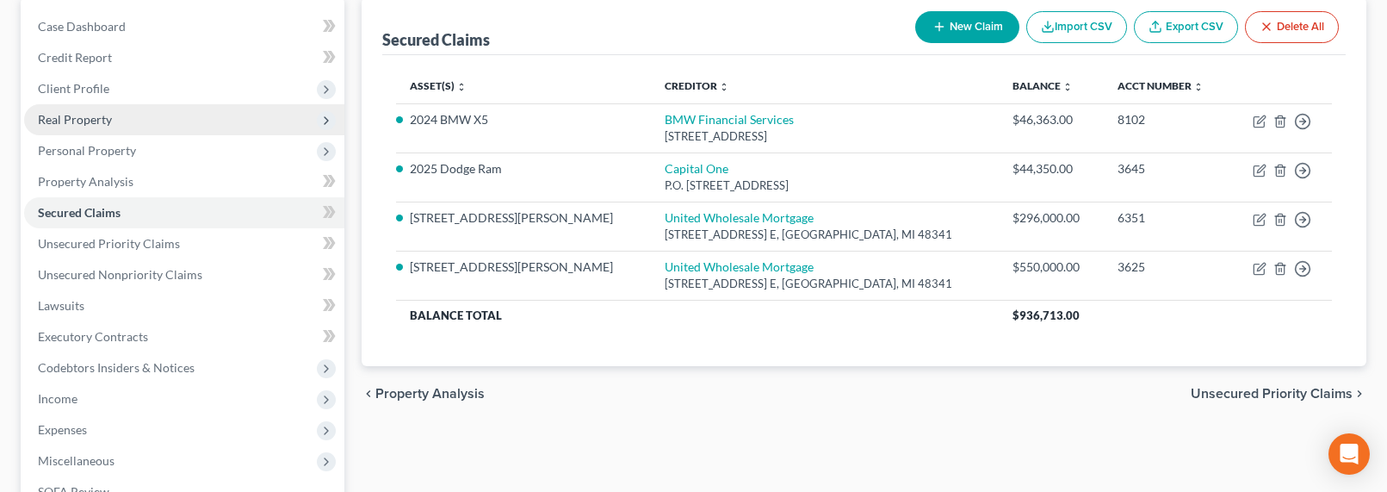
click at [81, 118] on span "Real Property" at bounding box center [75, 119] width 74 height 15
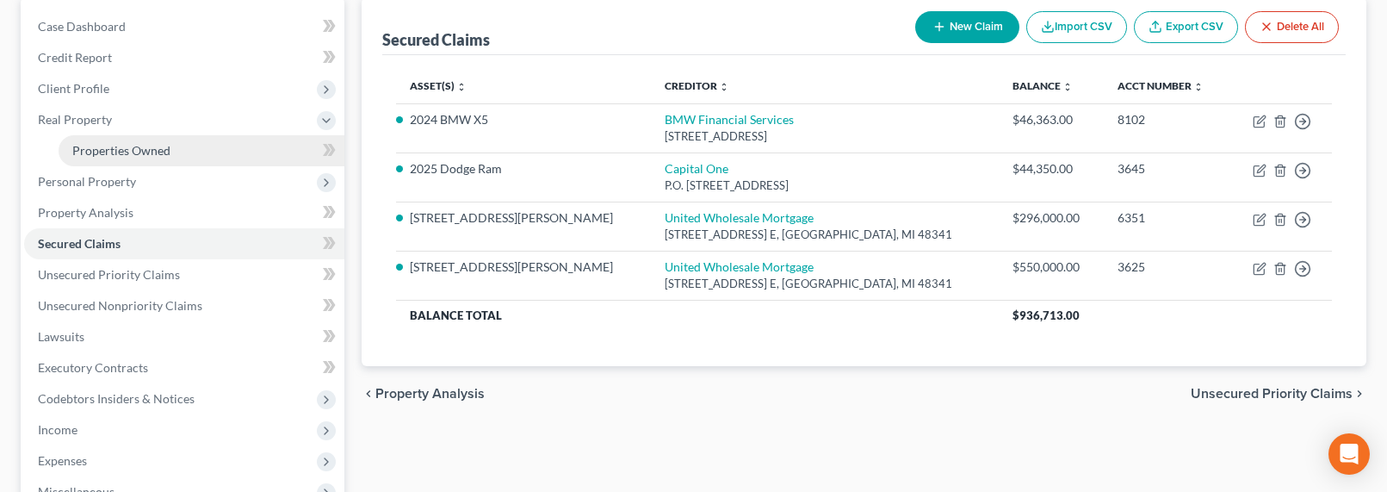
click at [97, 149] on span "Properties Owned" at bounding box center [121, 150] width 98 height 15
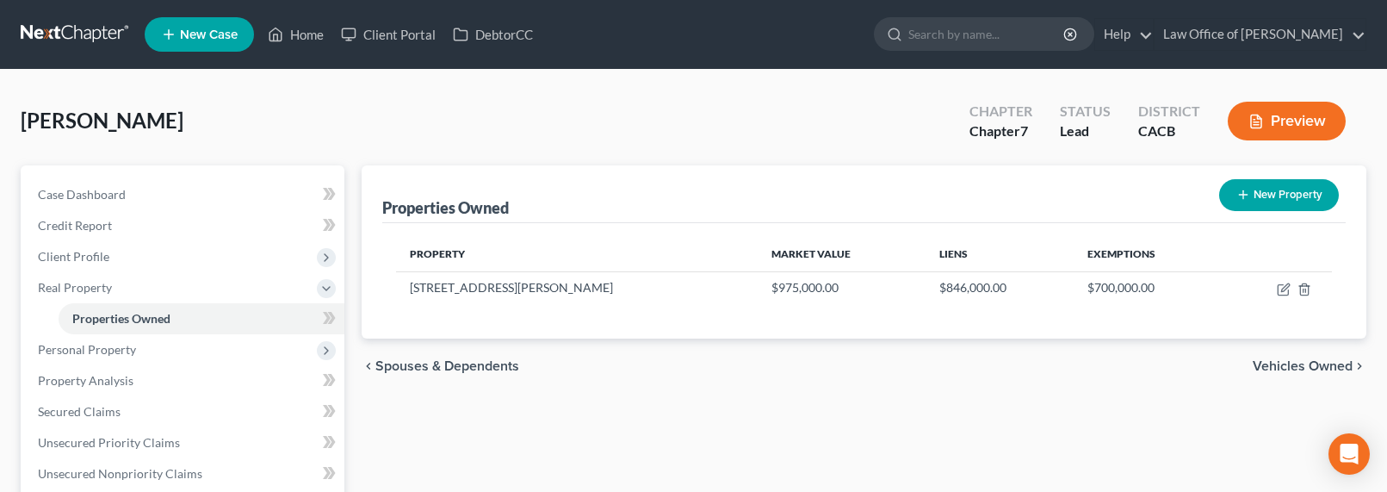
click at [86, 28] on link at bounding box center [76, 34] width 110 height 31
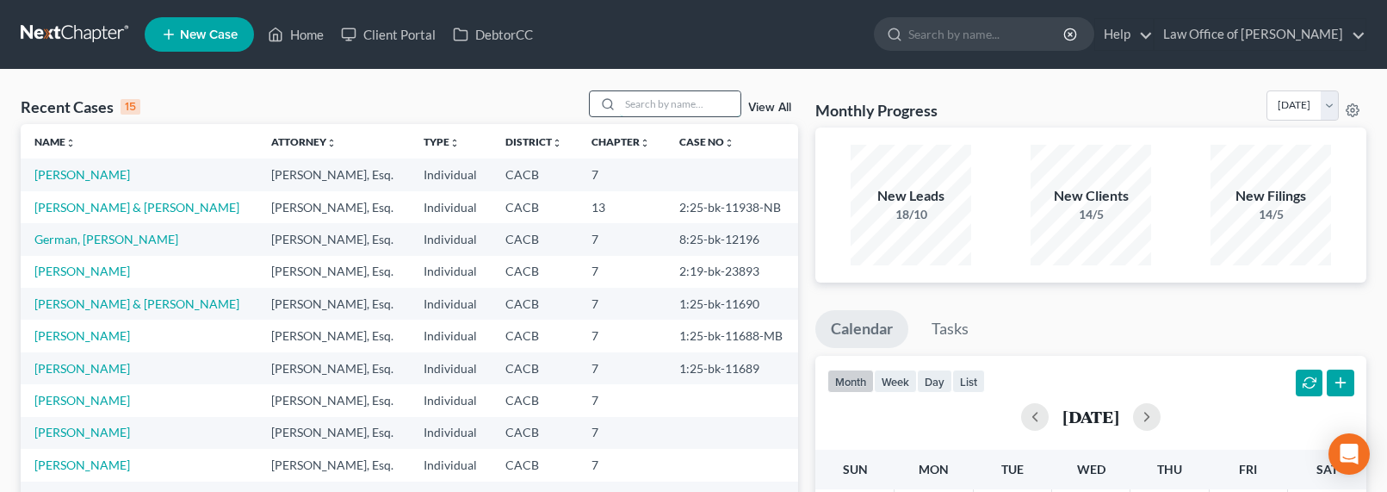
click at [647, 104] on input "search" at bounding box center [680, 103] width 121 height 25
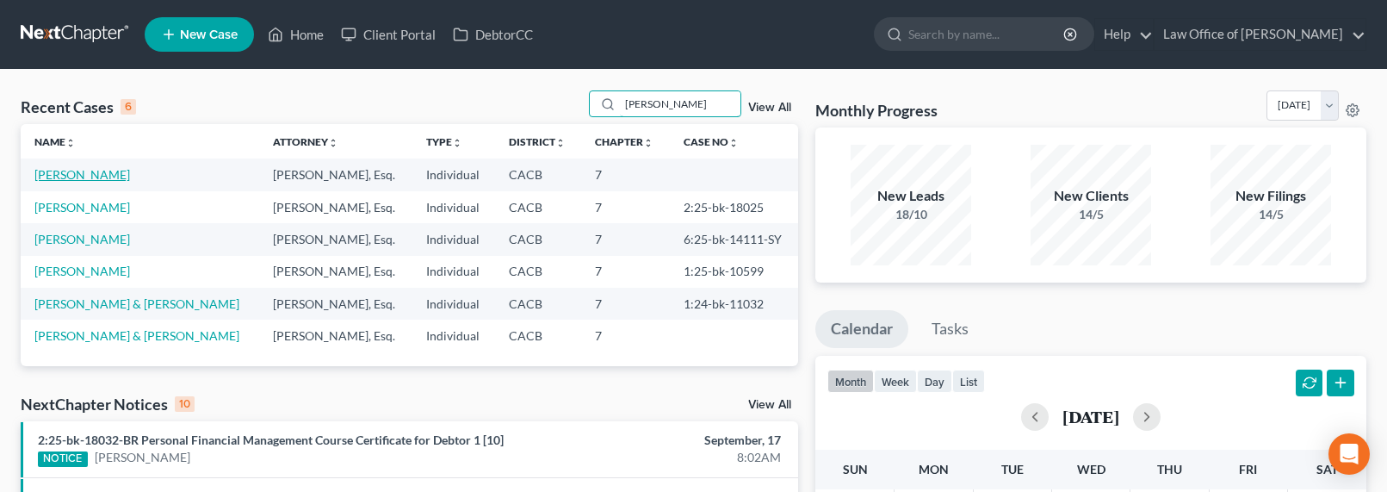
type input "[PERSON_NAME]"
click at [82, 171] on link "[PERSON_NAME]" at bounding box center [82, 174] width 96 height 15
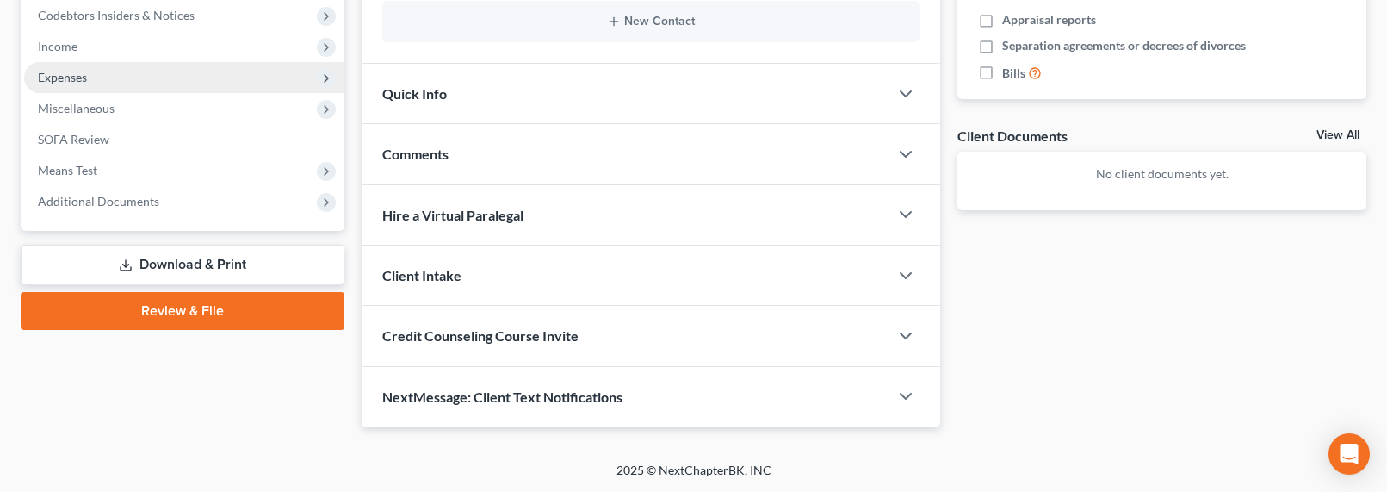
scroll to position [333, 0]
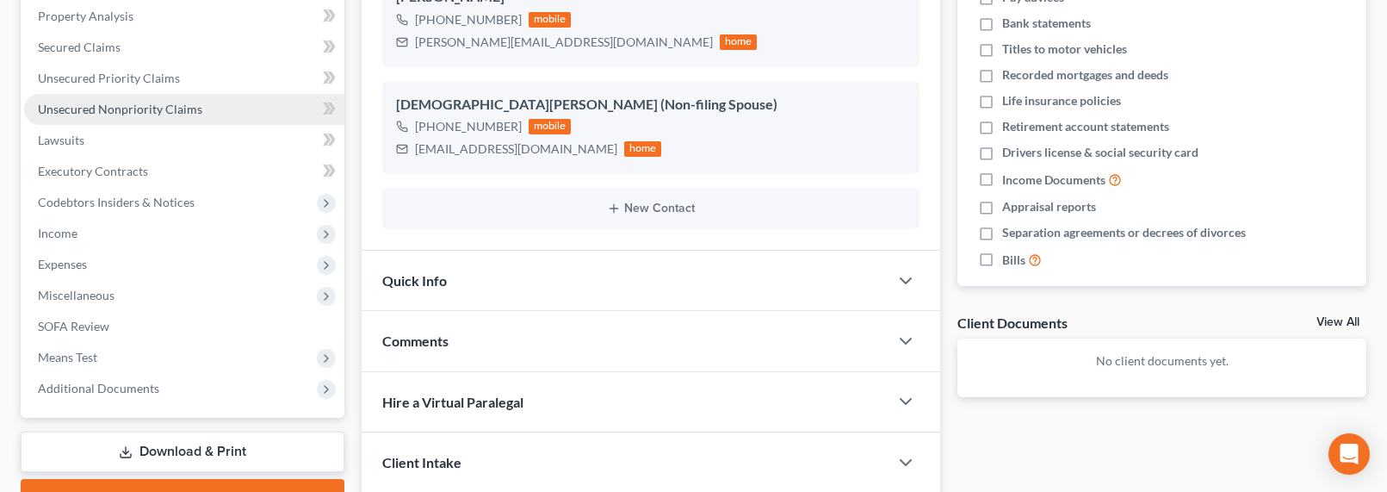
click at [106, 108] on span "Unsecured Nonpriority Claims" at bounding box center [120, 109] width 164 height 15
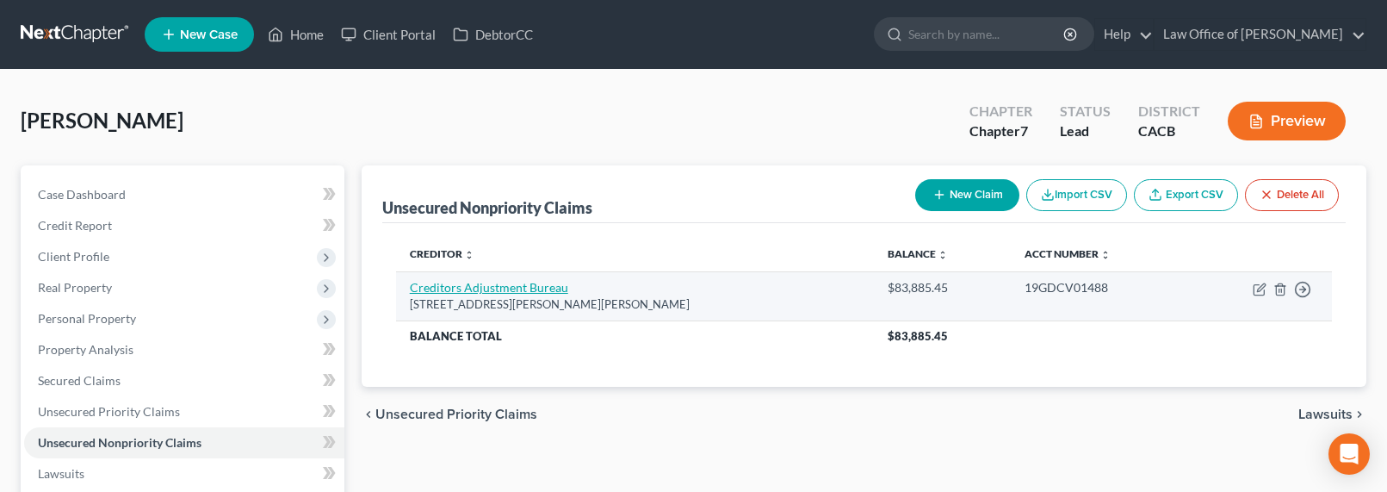
click at [474, 288] on link "Creditors Adjustment Bureau" at bounding box center [489, 287] width 158 height 15
select select "4"
select select "1"
select select "3"
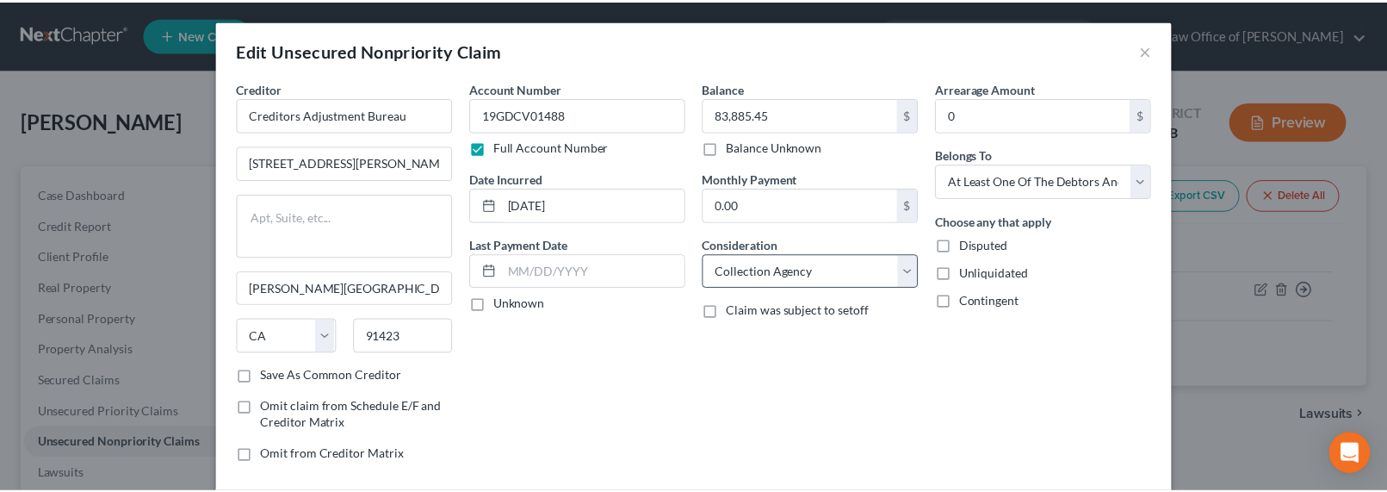
scroll to position [3, 0]
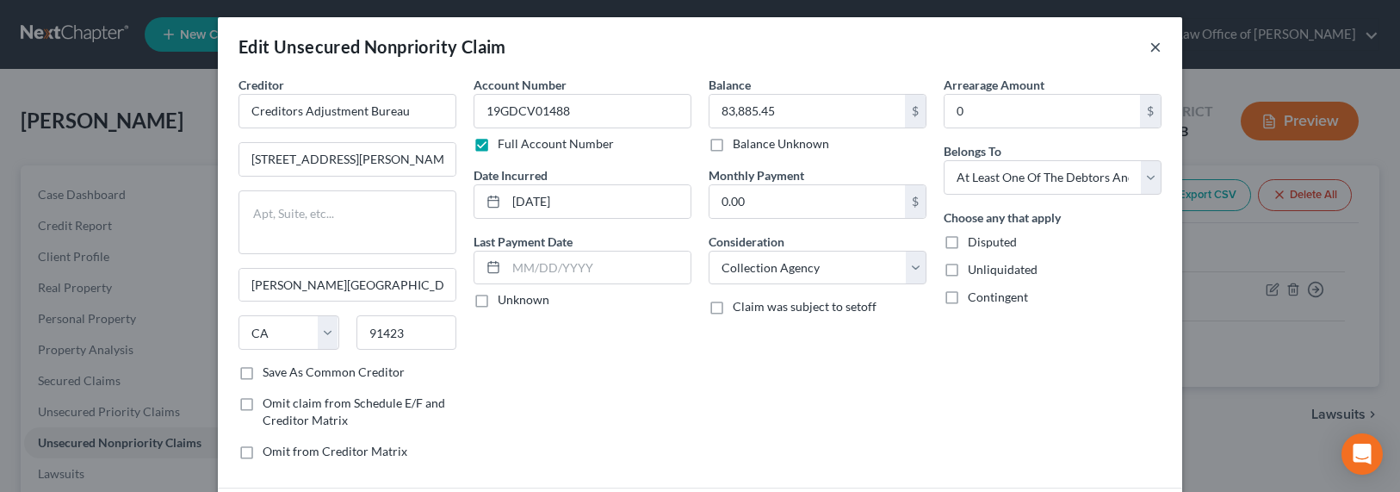
click at [1152, 47] on button "×" at bounding box center [1155, 46] width 12 height 21
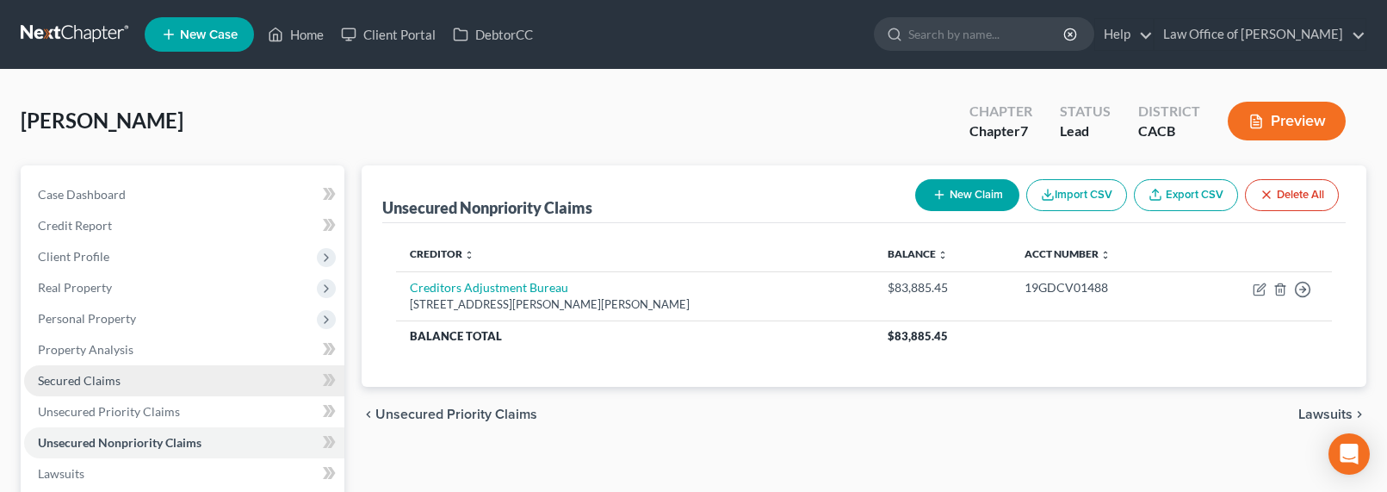
click at [72, 385] on span "Secured Claims" at bounding box center [79, 380] width 83 height 15
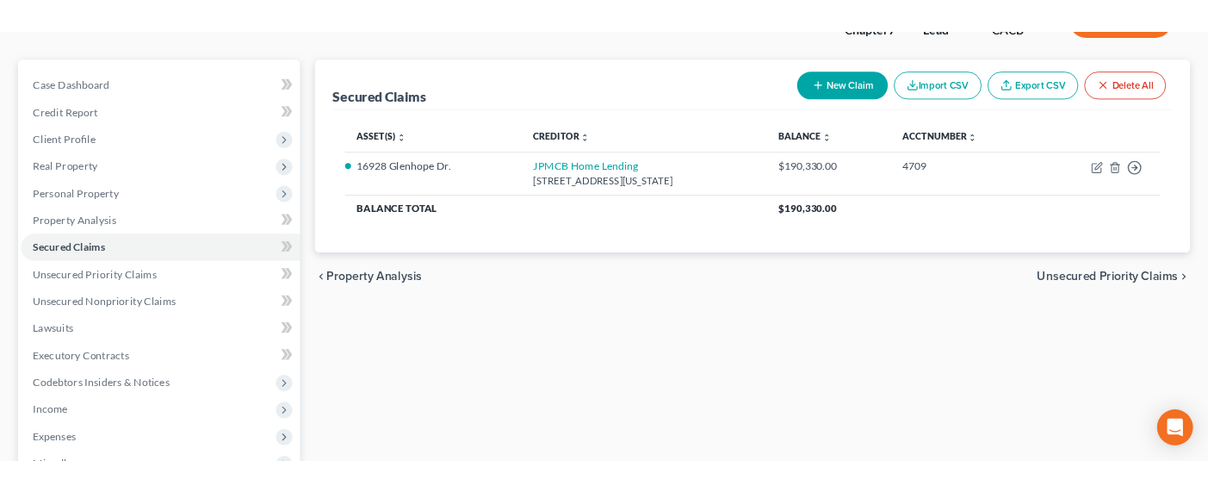
scroll to position [176, 0]
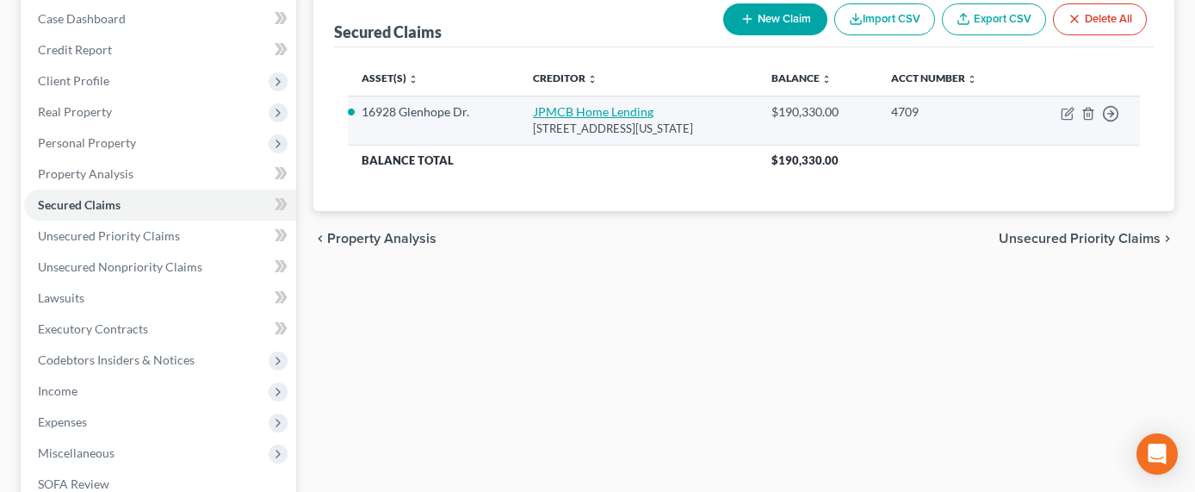
click at [542, 109] on link "JPMCB Home Lending" at bounding box center [593, 111] width 121 height 15
select select "19"
select select "2"
select select "0"
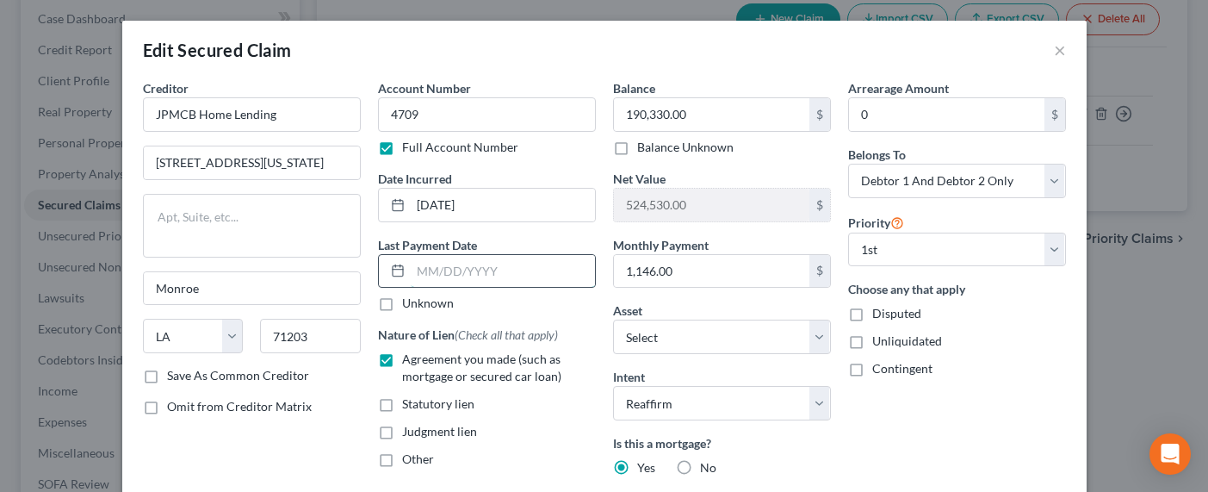
click at [513, 265] on input "text" at bounding box center [503, 271] width 184 height 33
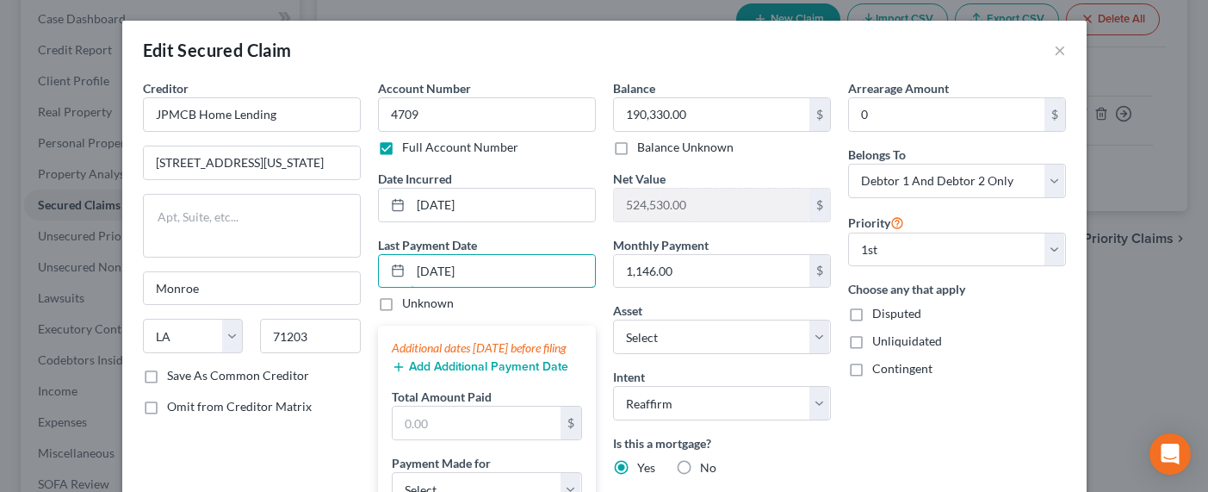
type input "09/10/2025"
click at [471, 374] on button "Add Additional Payment Date" at bounding box center [480, 367] width 176 height 14
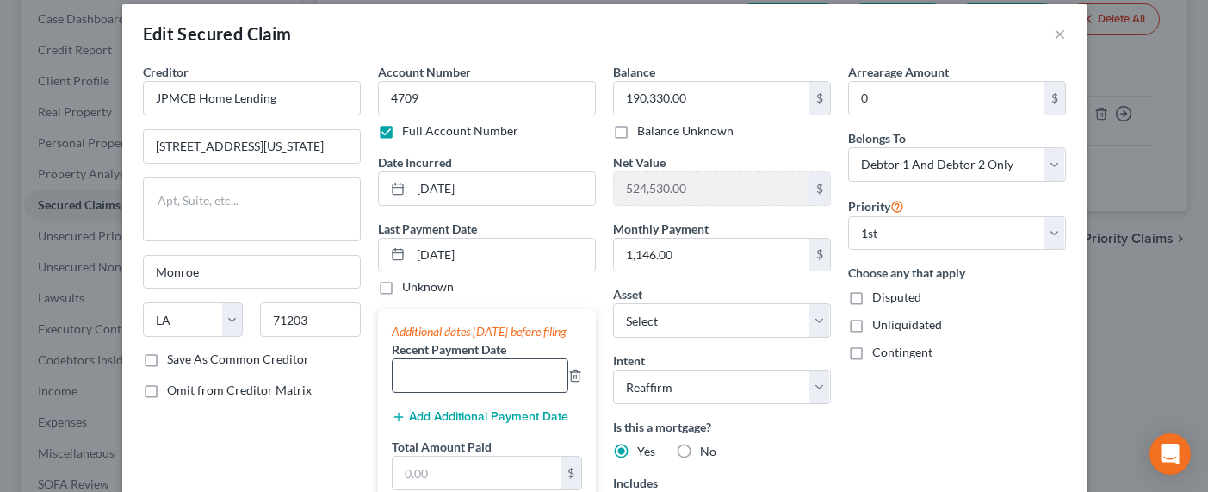
scroll to position [38, 0]
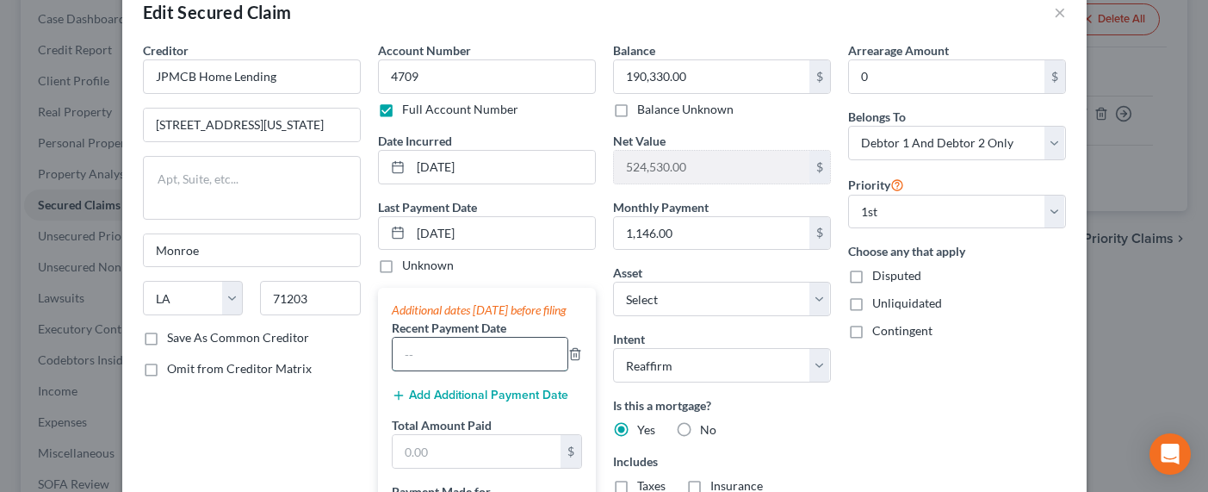
click at [475, 370] on input "text" at bounding box center [480, 353] width 175 height 33
type input "08/2025"
click at [460, 402] on button "Add Additional Payment Date" at bounding box center [480, 395] width 176 height 14
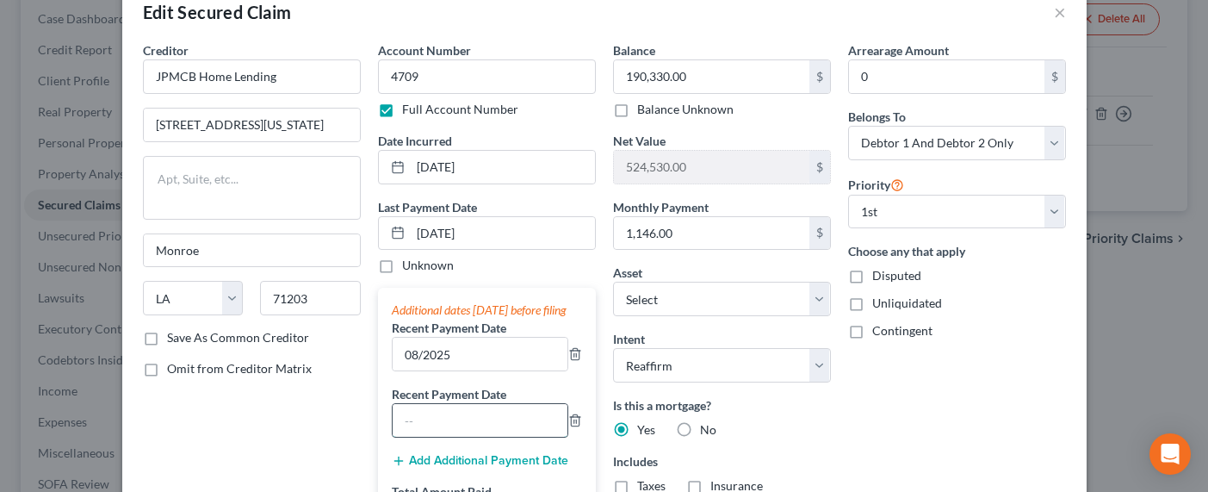
click at [456, 435] on input "text" at bounding box center [480, 420] width 175 height 33
type input "07/2025"
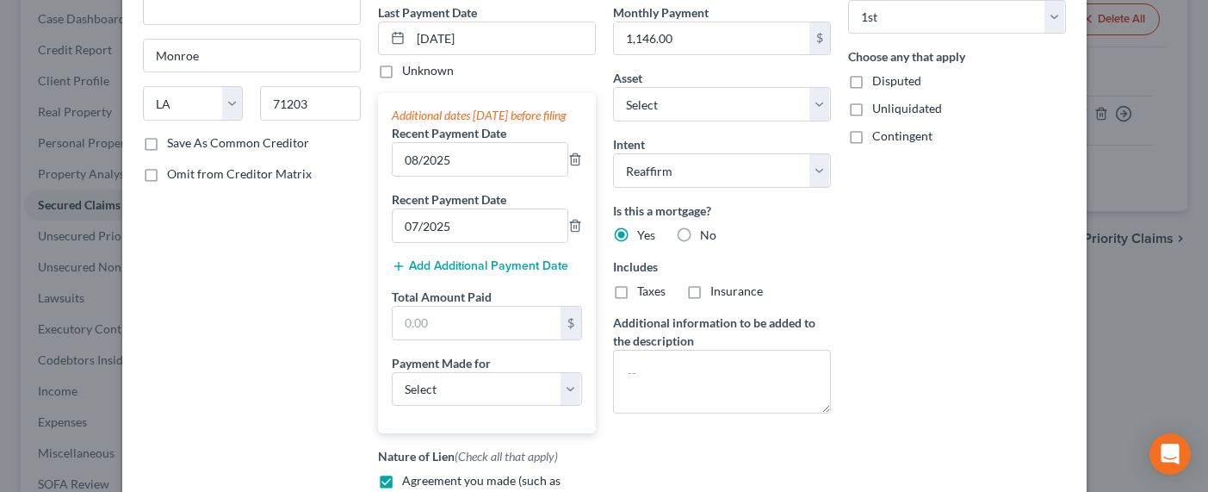
scroll to position [269, 0]
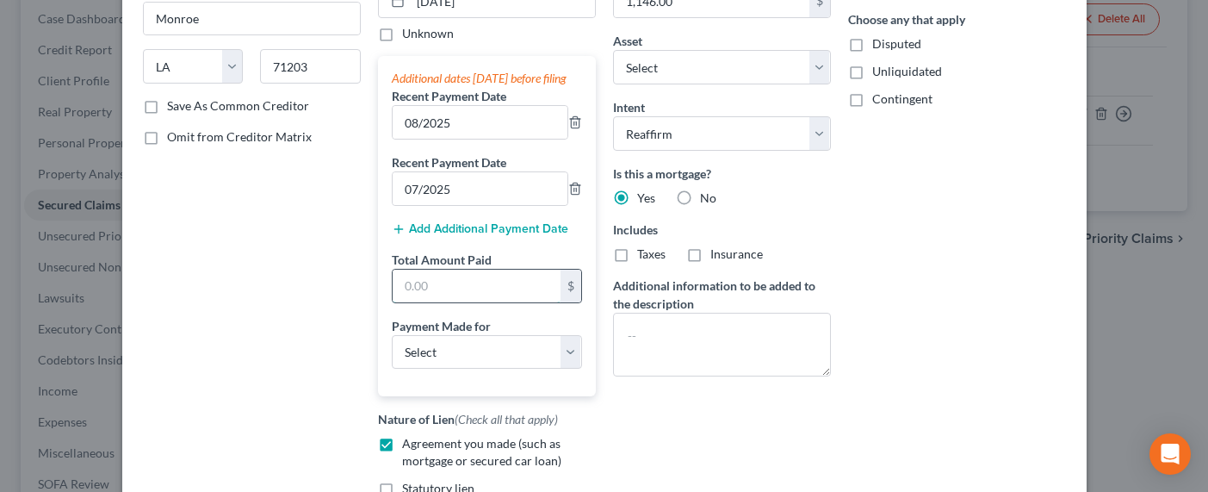
click at [442, 302] on input "text" at bounding box center [477, 285] width 168 height 33
type input "3,438"
click at [490, 369] on select "Select Car Credit Card Loan Repayment Mortgage Other Suppliers Or Vendors" at bounding box center [487, 352] width 190 height 34
select select "3"
click at [392, 351] on select "Select Car Credit Card Loan Repayment Mortgage Other Suppliers Or Vendors" at bounding box center [487, 352] width 190 height 34
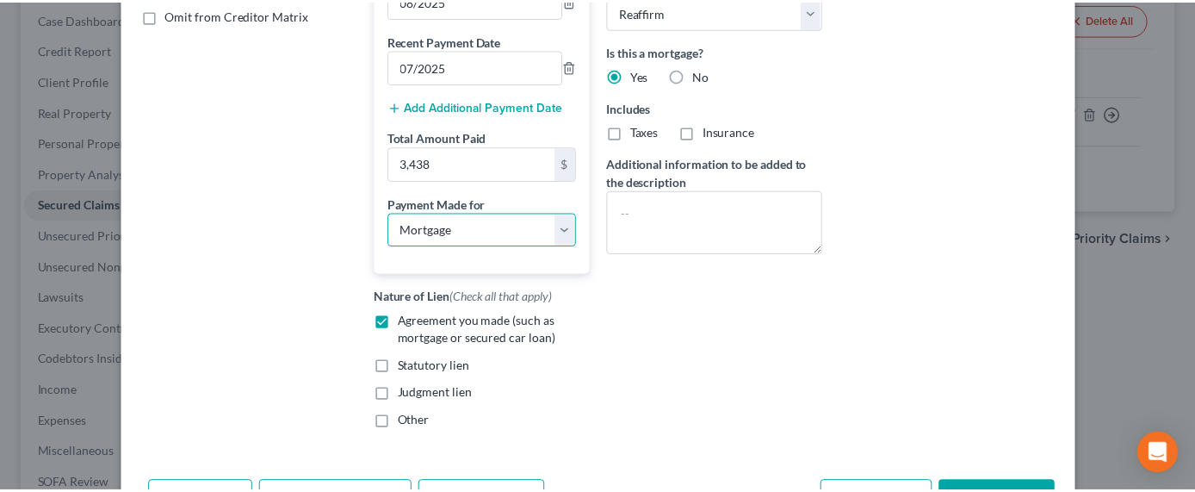
scroll to position [483, 0]
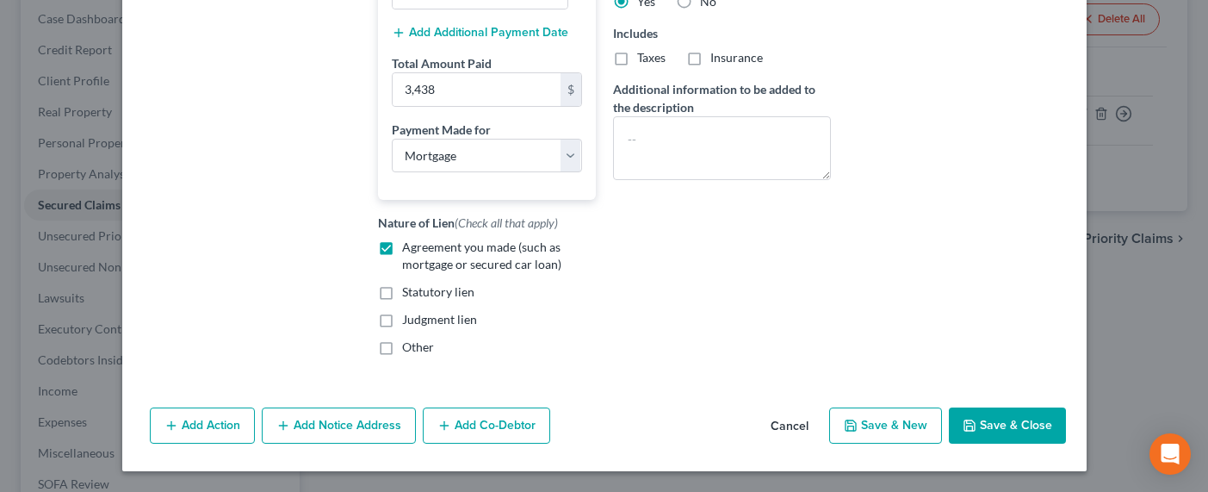
click at [982, 421] on button "Save & Close" at bounding box center [1007, 425] width 117 height 36
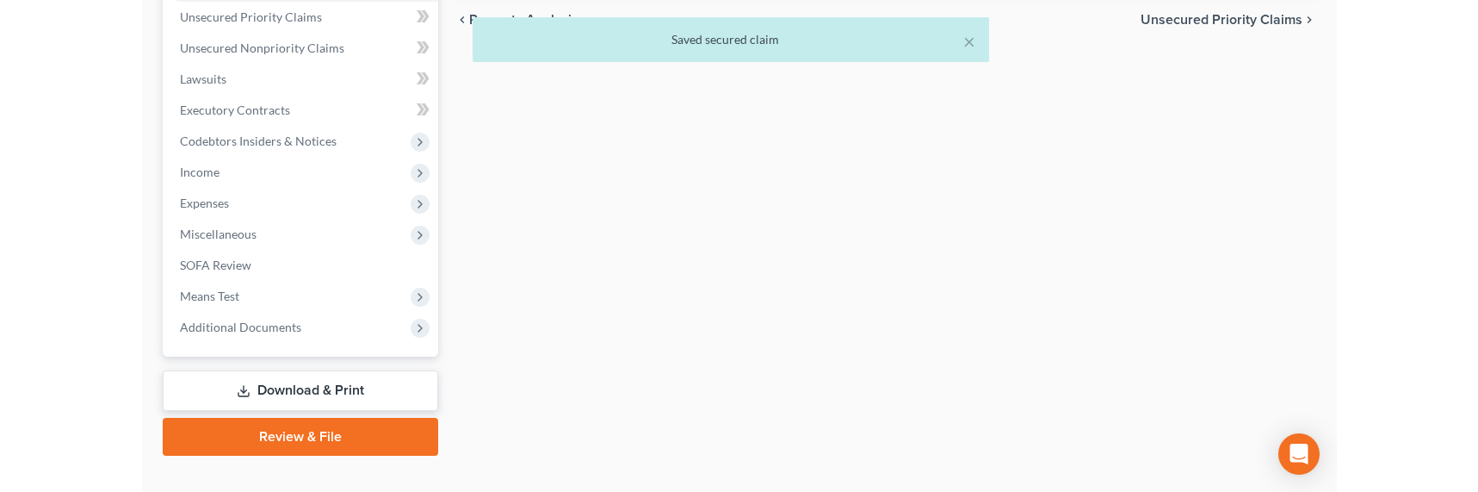
scroll to position [422, 0]
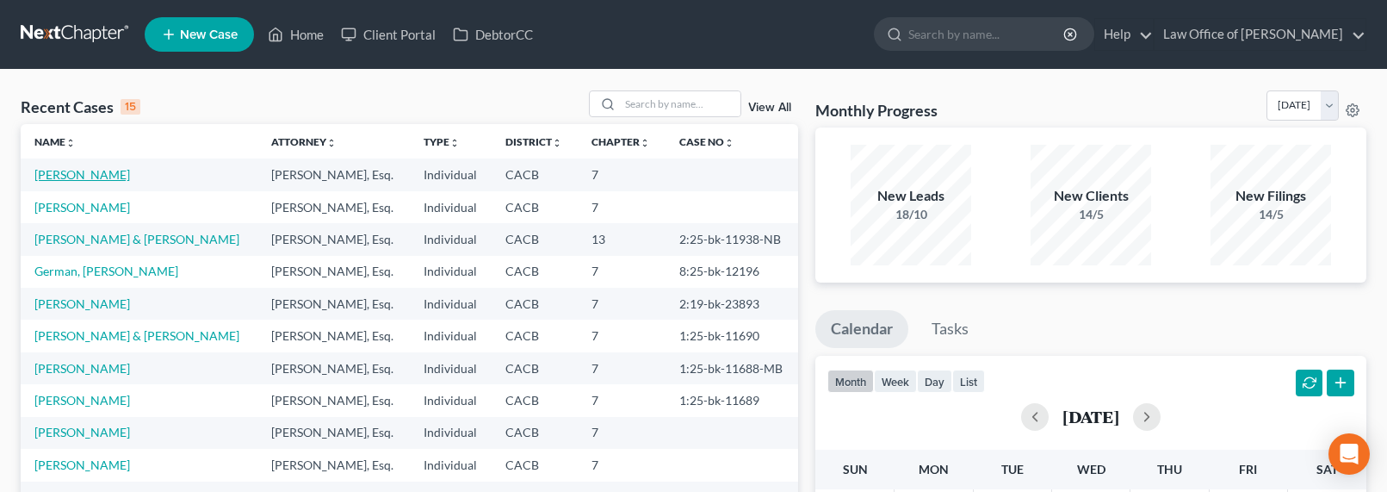
click at [101, 170] on link "[PERSON_NAME]" at bounding box center [82, 174] width 96 height 15
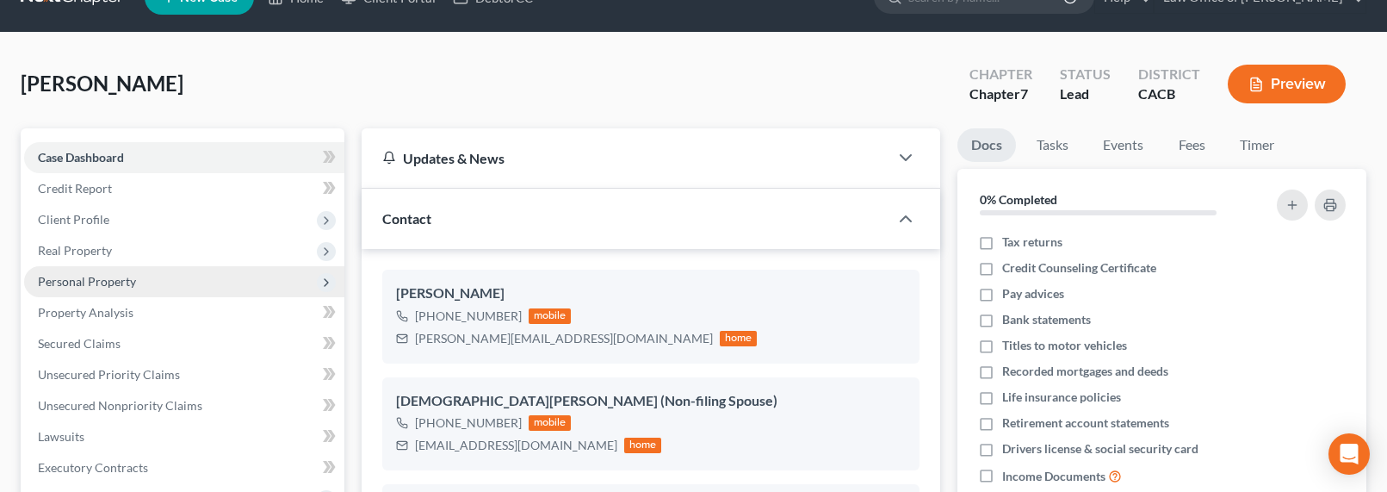
scroll to position [38, 0]
click at [92, 280] on span "Personal Property" at bounding box center [87, 280] width 98 height 15
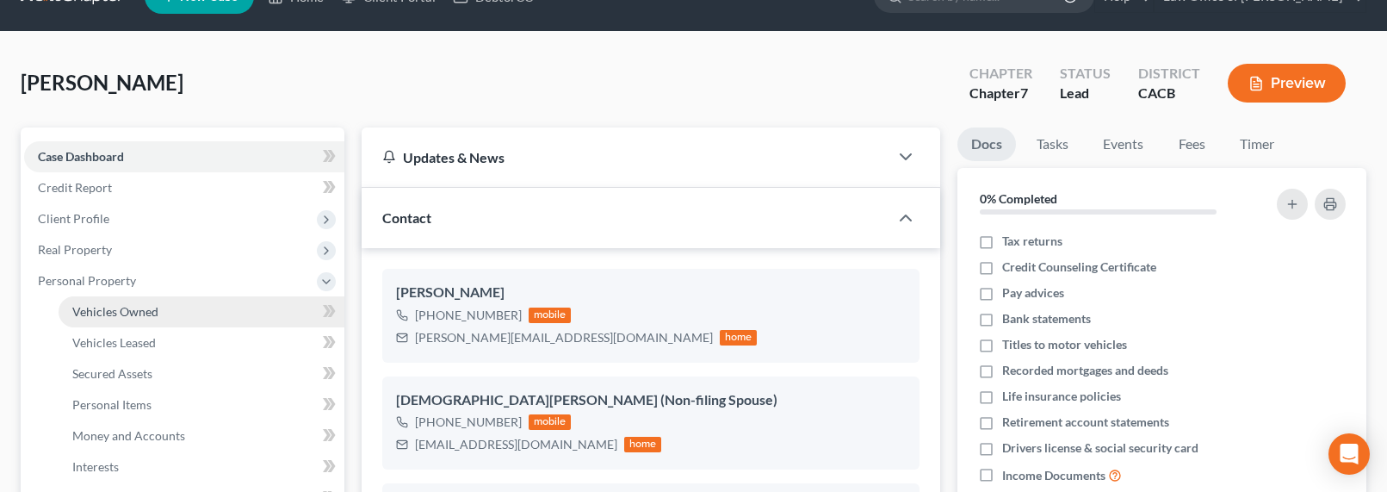
click at [115, 304] on span "Vehicles Owned" at bounding box center [115, 311] width 86 height 15
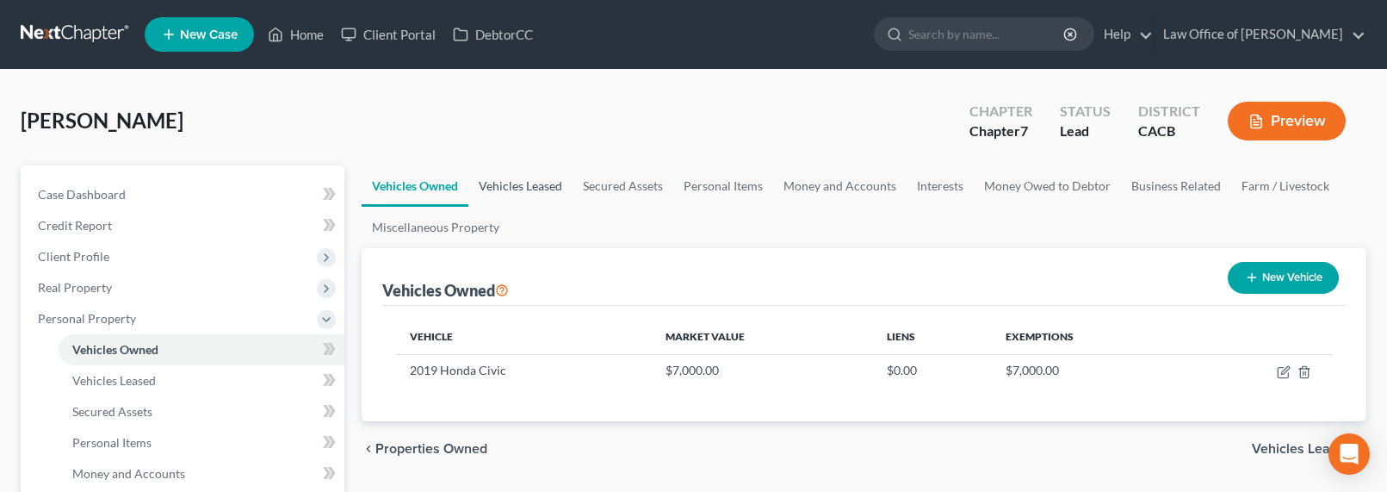
click at [552, 186] on link "Vehicles Leased" at bounding box center [520, 185] width 104 height 41
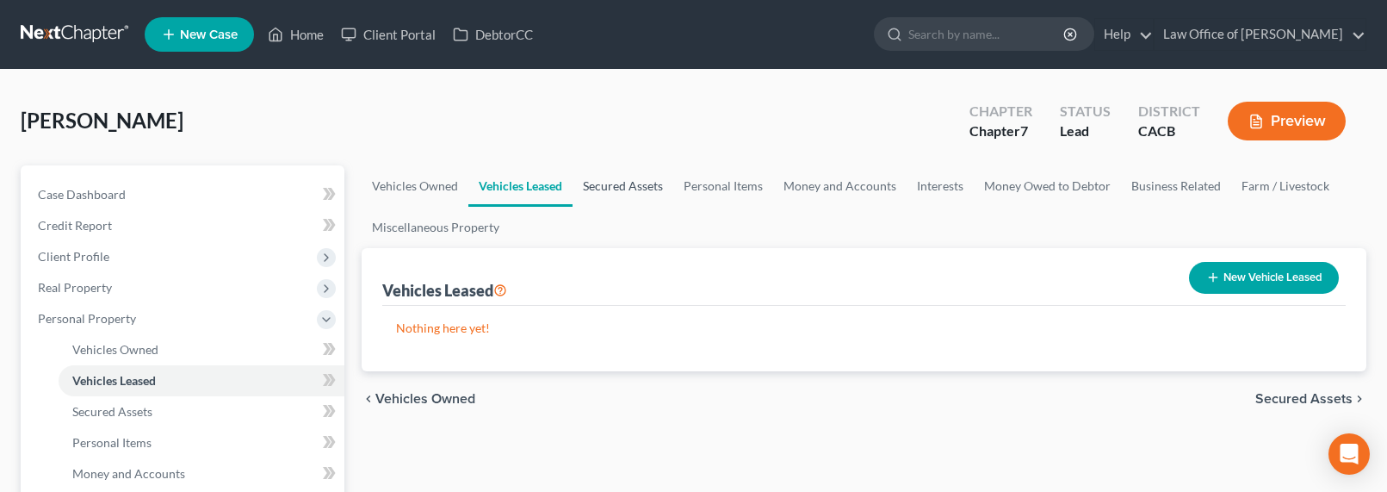
click at [629, 186] on link "Secured Assets" at bounding box center [622, 185] width 101 height 41
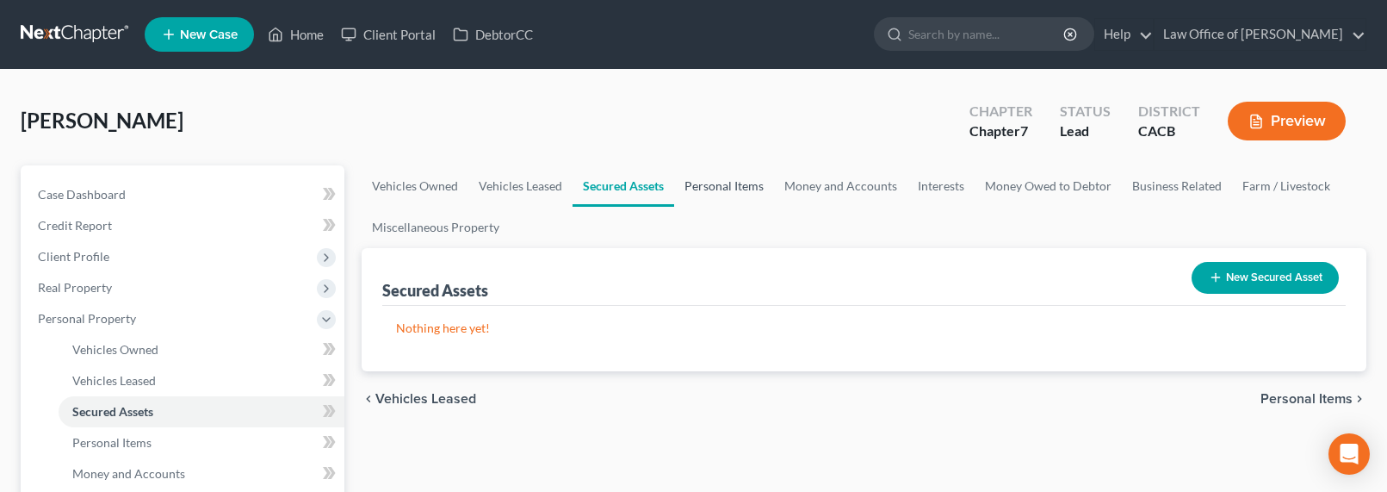
click at [707, 186] on link "Personal Items" at bounding box center [724, 185] width 100 height 41
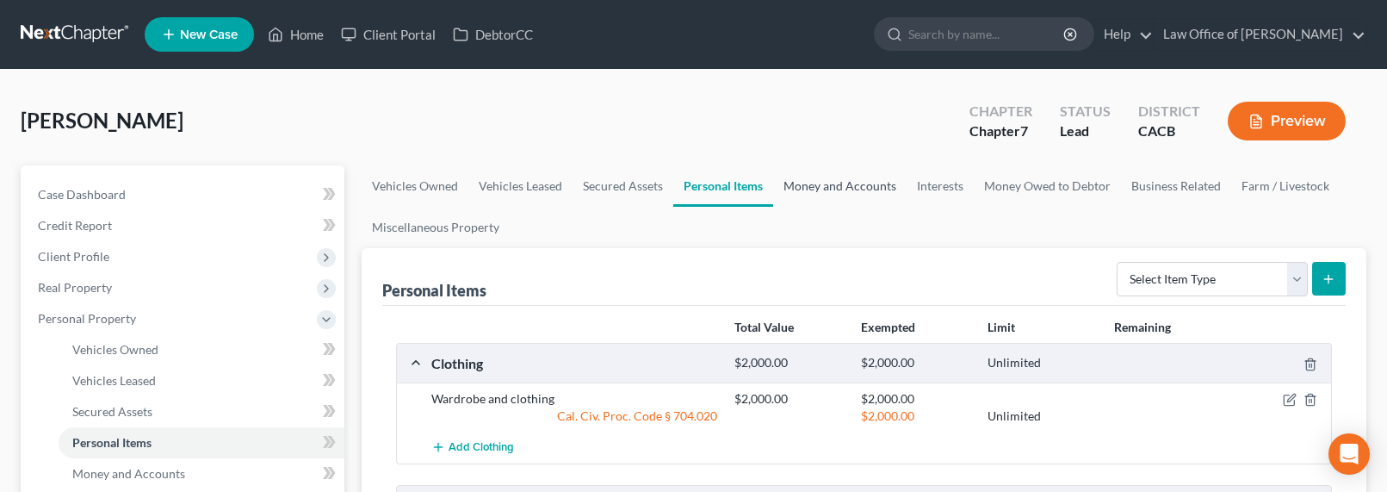
click at [847, 184] on link "Money and Accounts" at bounding box center [839, 185] width 133 height 41
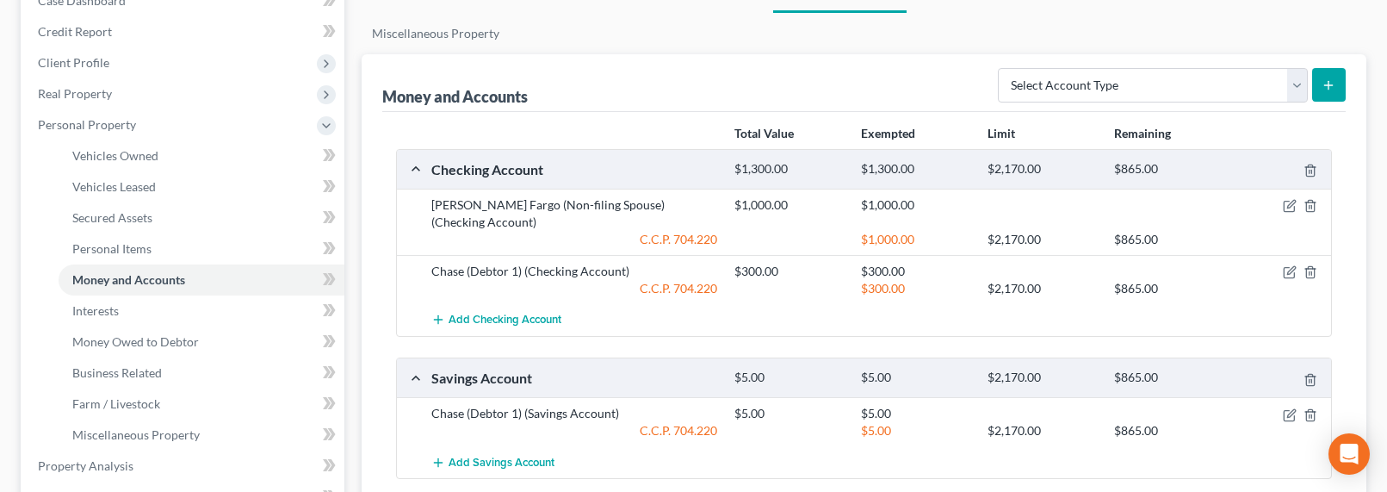
scroll to position [157, 0]
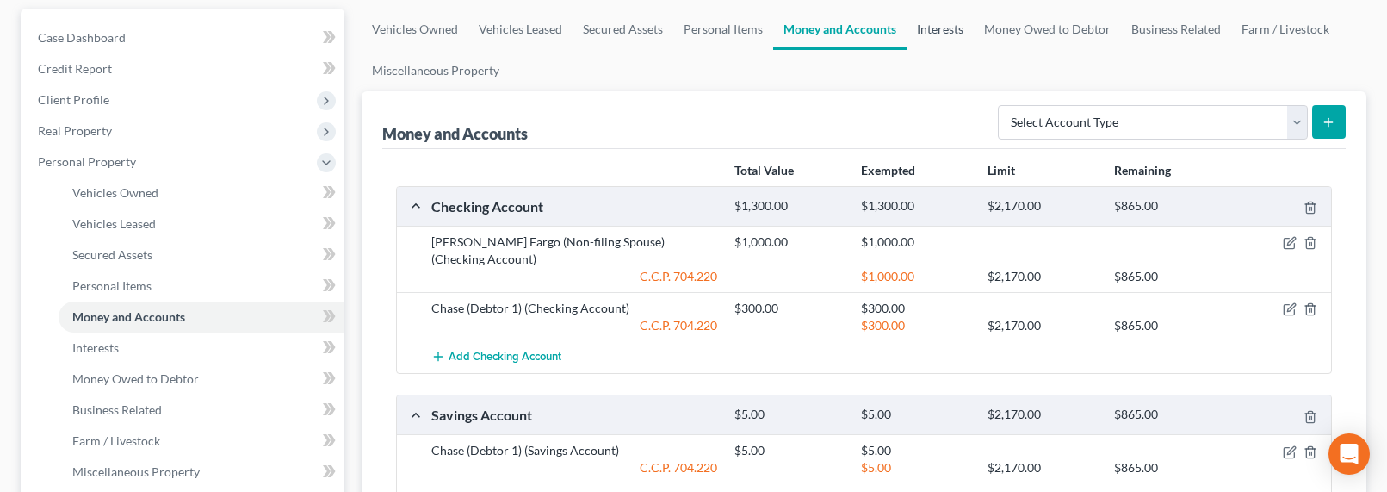
click at [934, 28] on link "Interests" at bounding box center [939, 29] width 67 height 41
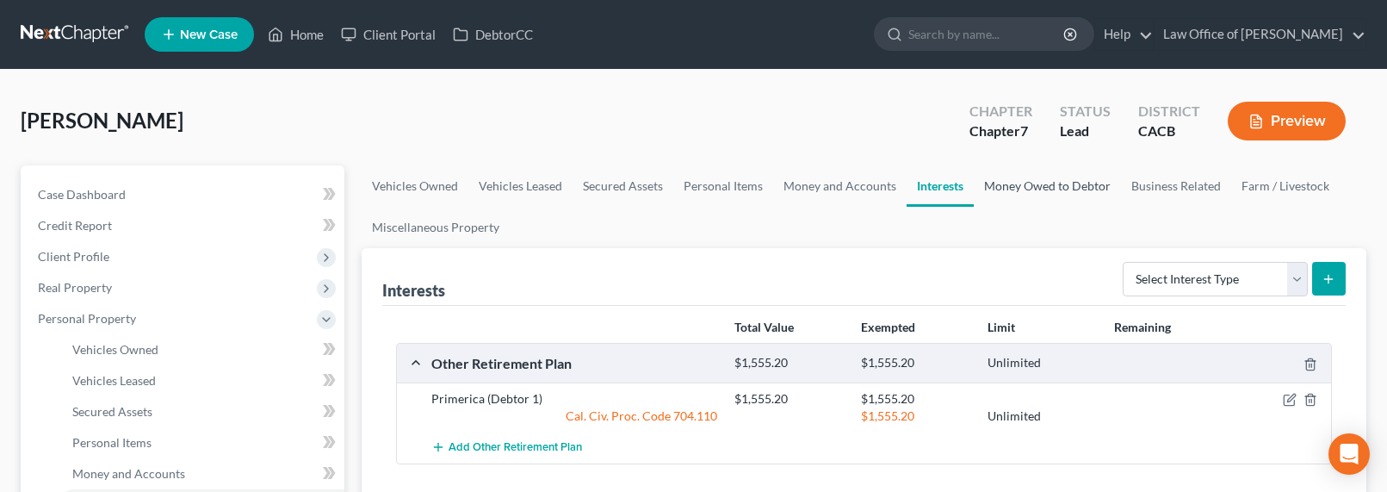
click at [1060, 189] on link "Money Owed to Debtor" at bounding box center [1047, 185] width 147 height 41
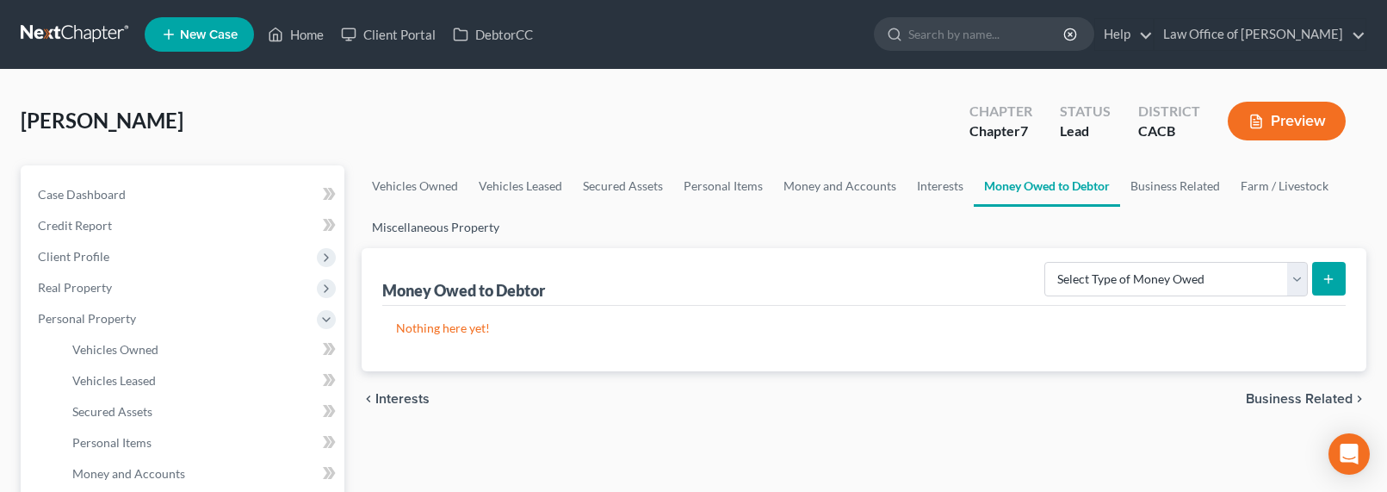
click at [447, 231] on link "Miscellaneous Property" at bounding box center [436, 227] width 148 height 41
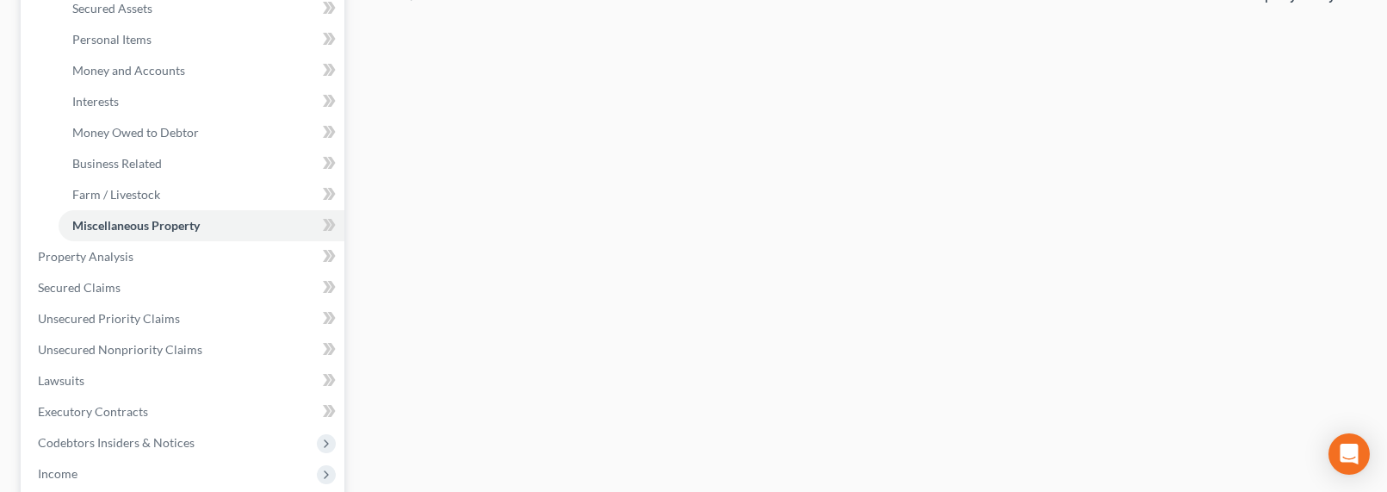
scroll to position [412, 0]
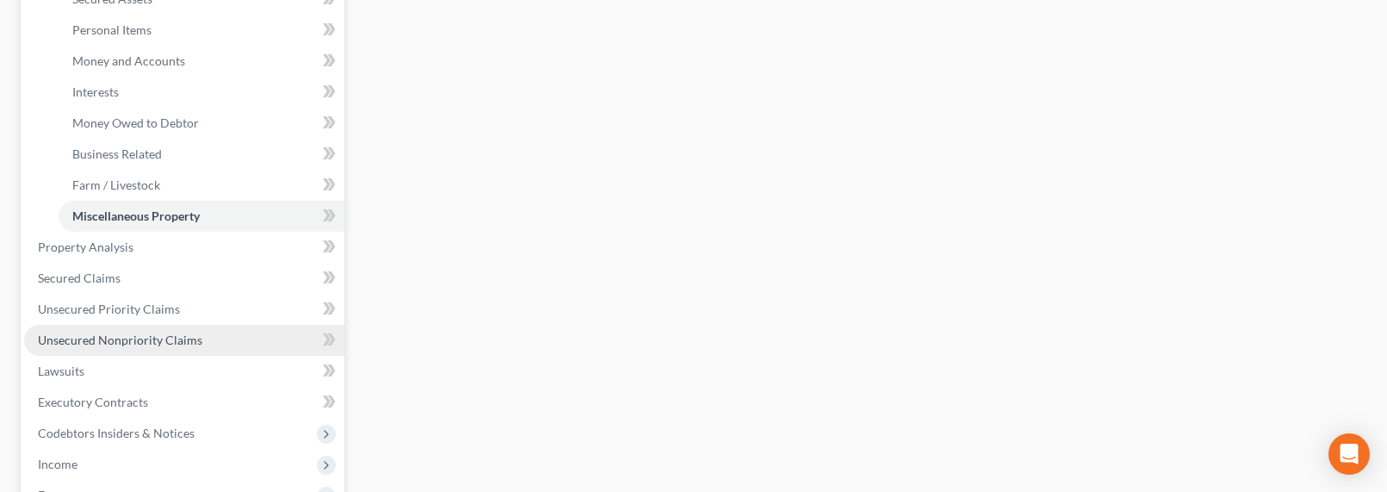
click at [114, 343] on span "Unsecured Nonpriority Claims" at bounding box center [120, 339] width 164 height 15
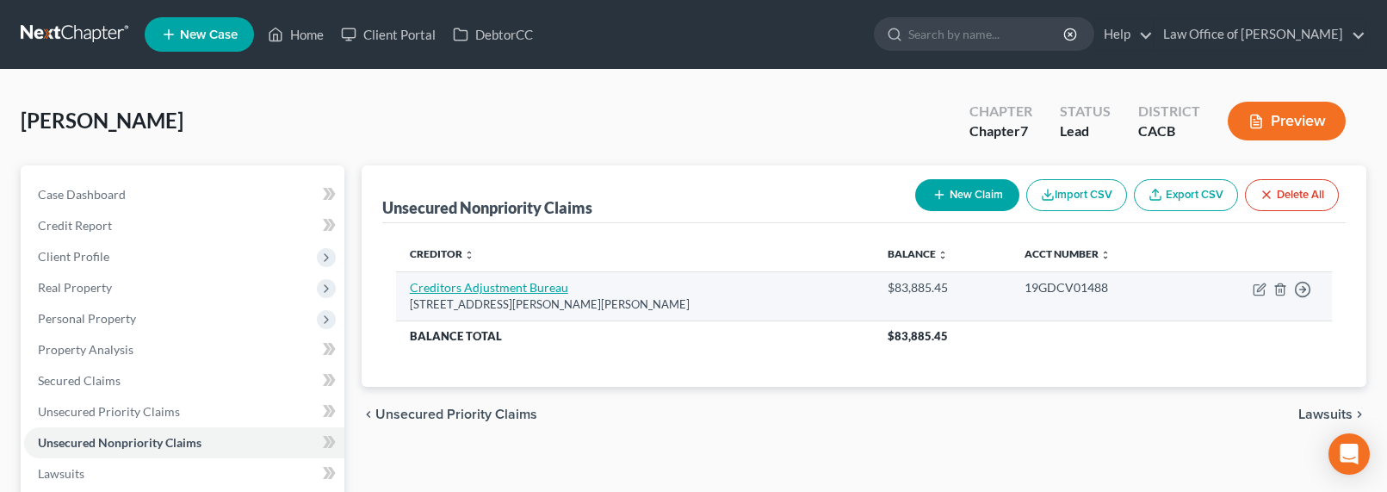
click at [479, 286] on link "Creditors Adjustment Bureau" at bounding box center [489, 287] width 158 height 15
select select "4"
select select "1"
select select "3"
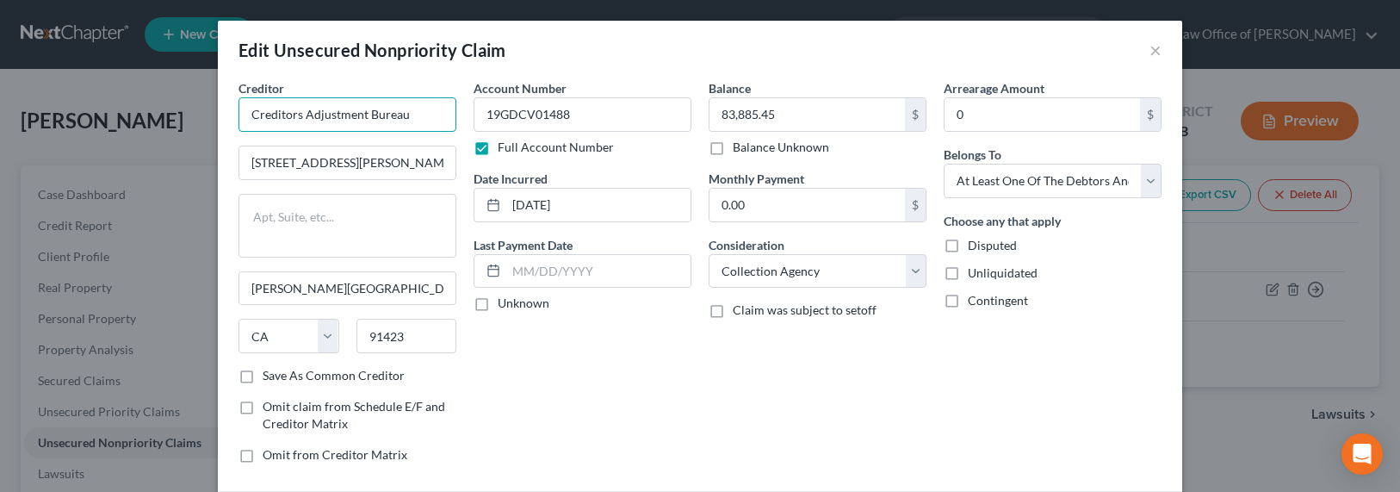
drag, startPoint x: 420, startPoint y: 116, endPoint x: 243, endPoint y: 108, distance: 177.5
click at [243, 108] on input "Creditors Adjustment Bureau" at bounding box center [347, 114] width 218 height 34
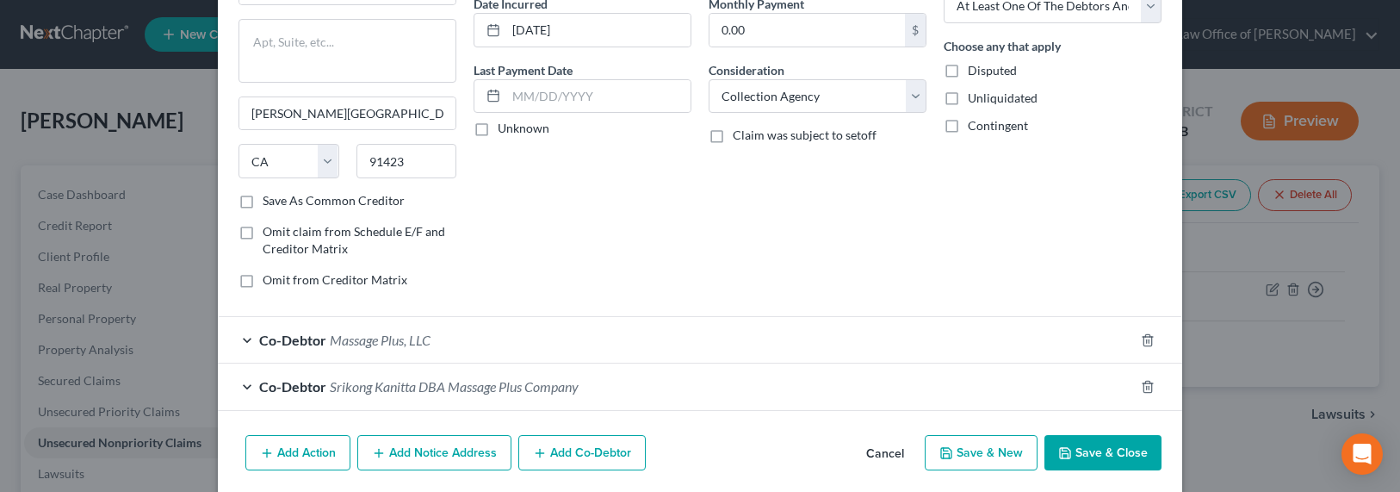
click at [422, 458] on button "Add Notice Address" at bounding box center [434, 453] width 154 height 36
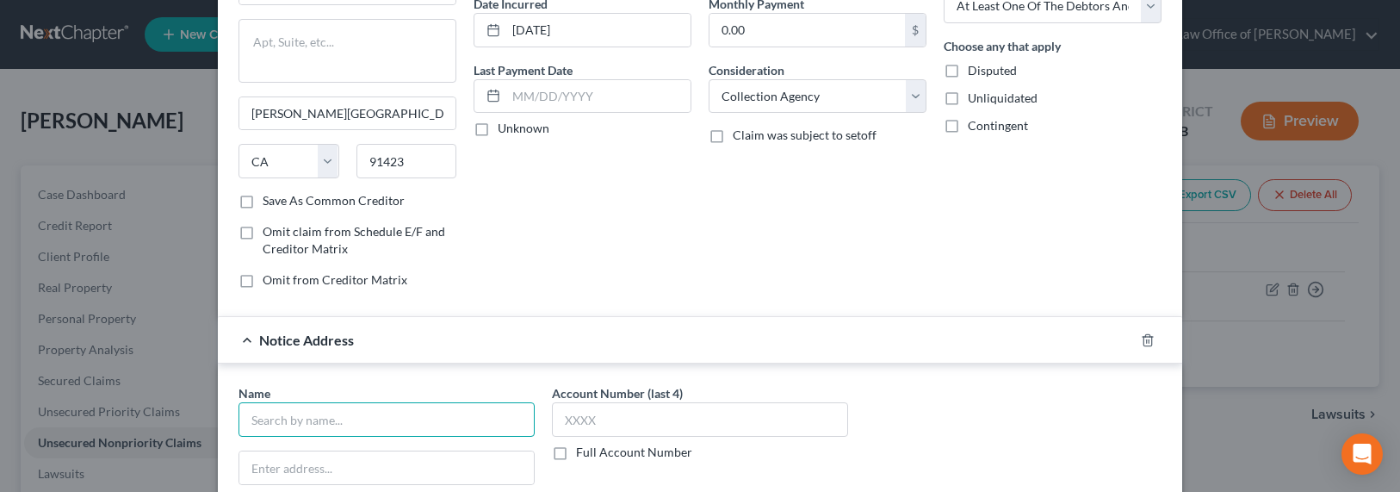
click at [389, 420] on input "text" at bounding box center [386, 419] width 296 height 34
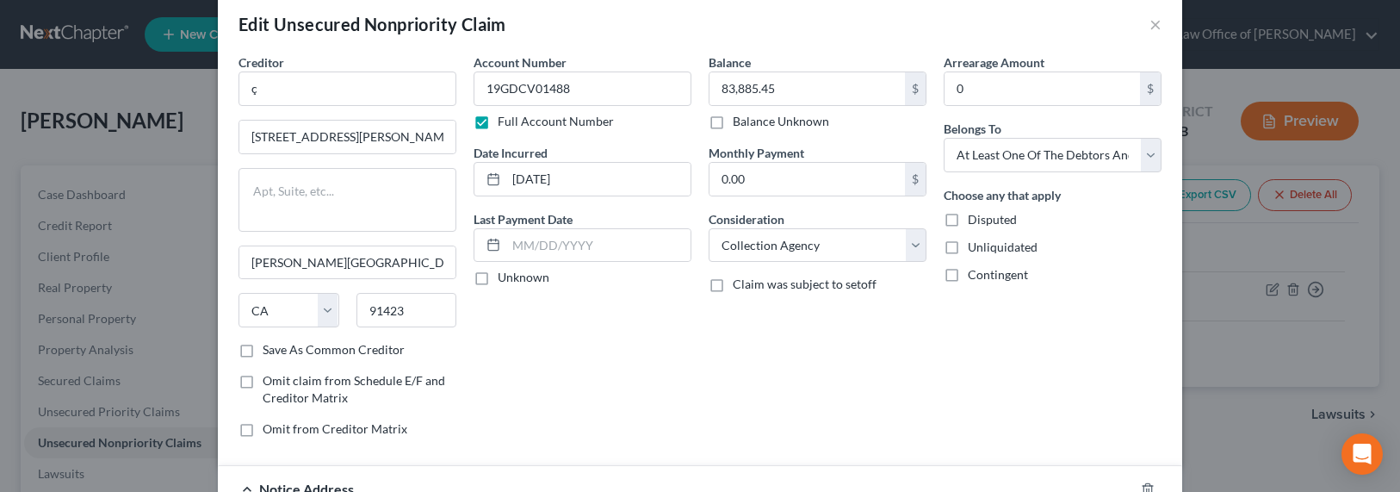
scroll to position [0, 0]
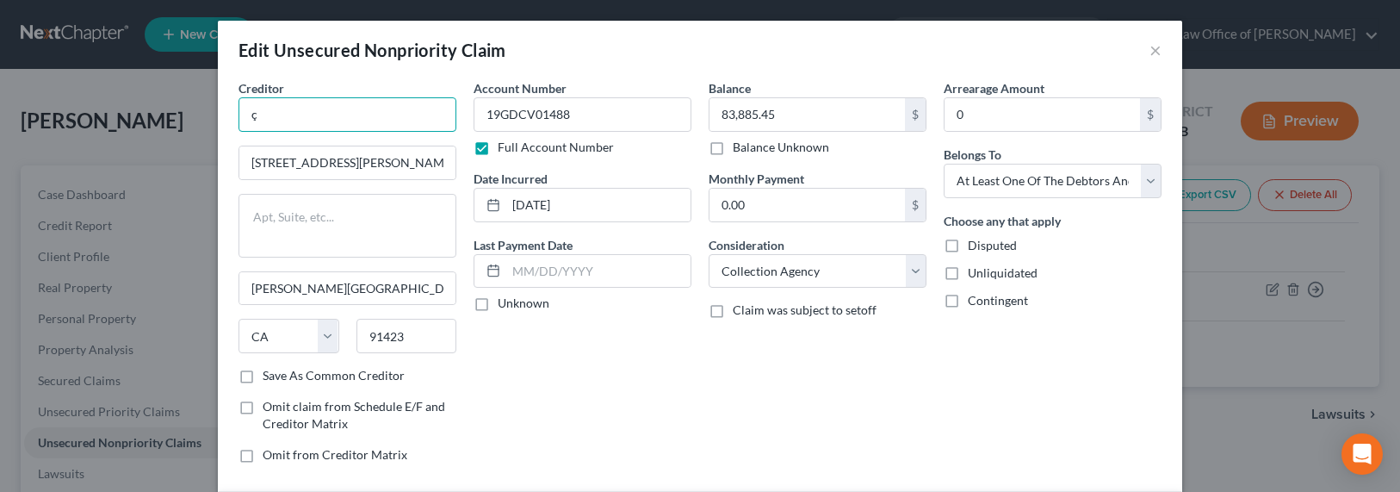
click at [279, 127] on input "ç" at bounding box center [347, 114] width 218 height 34
drag, startPoint x: 279, startPoint y: 120, endPoint x: 220, endPoint y: 107, distance: 59.9
click at [230, 107] on div "Creditor * ç [STREET_ADDRESS][PERSON_NAME] [PERSON_NAME][GEOGRAPHIC_DATA] State…" at bounding box center [347, 278] width 235 height 398
type input "Creditors Adjustment Bureau"
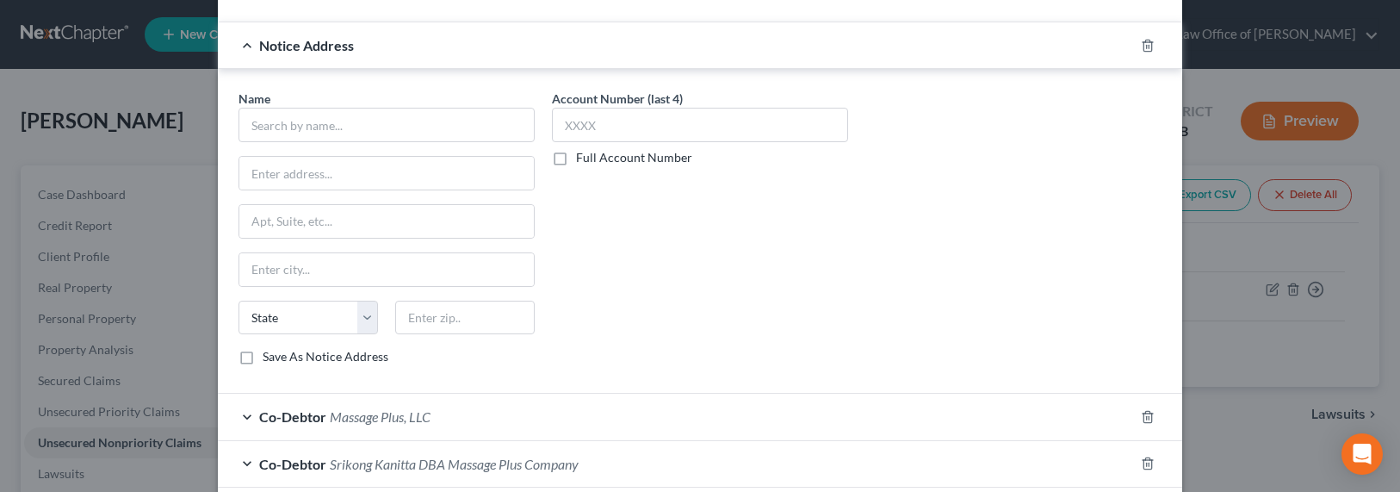
scroll to position [573, 0]
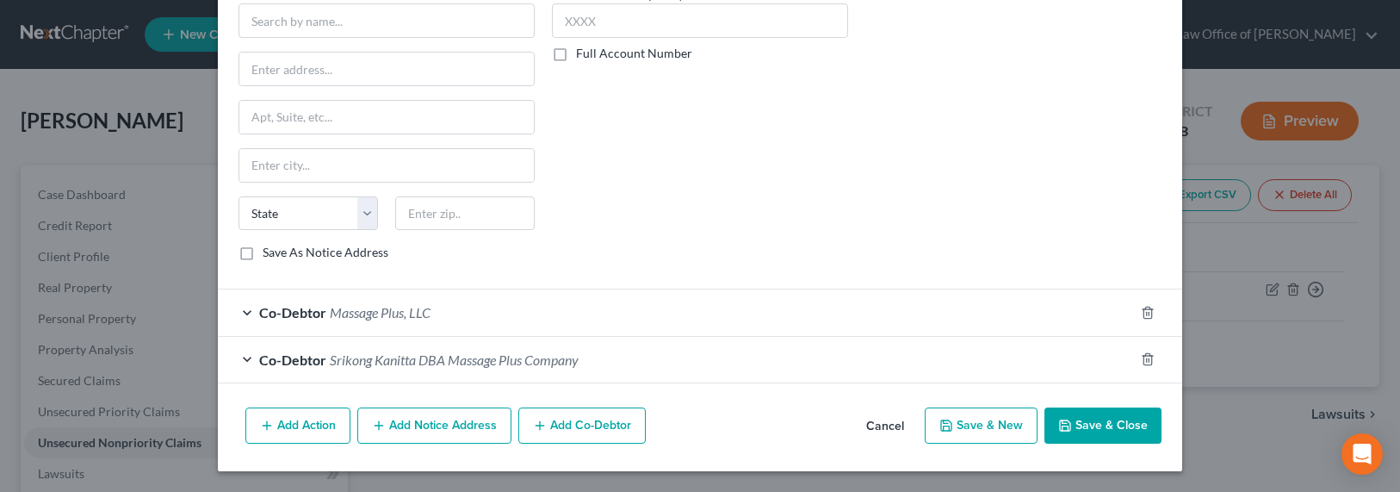
click at [423, 428] on button "Add Notice Address" at bounding box center [434, 425] width 154 height 36
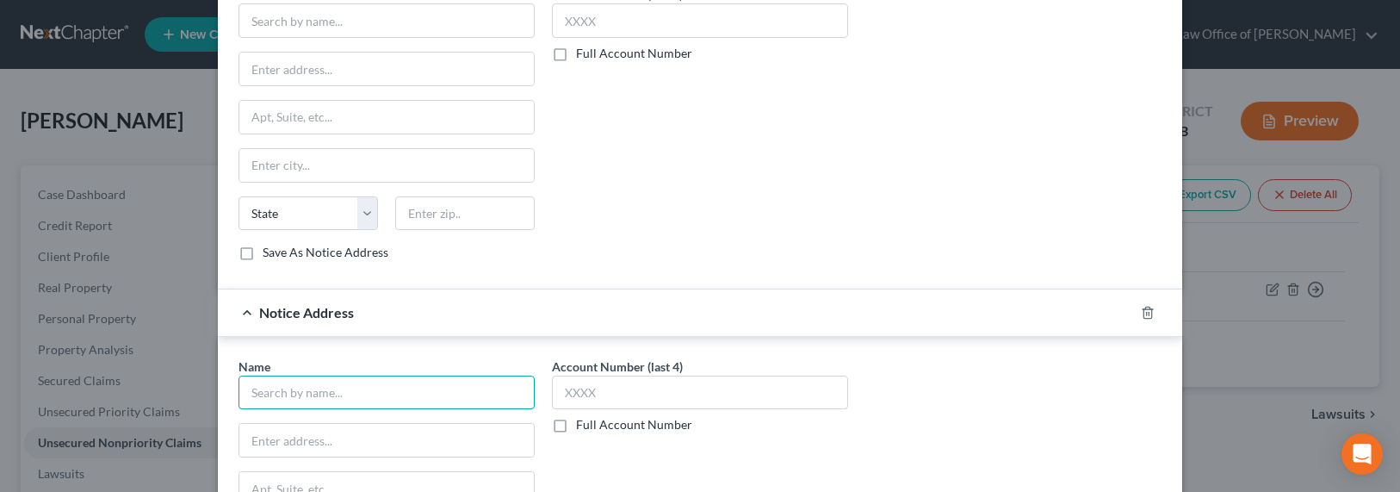
click at [356, 386] on input "text" at bounding box center [386, 392] width 296 height 34
type input "Creditors Adjustment Bureau"
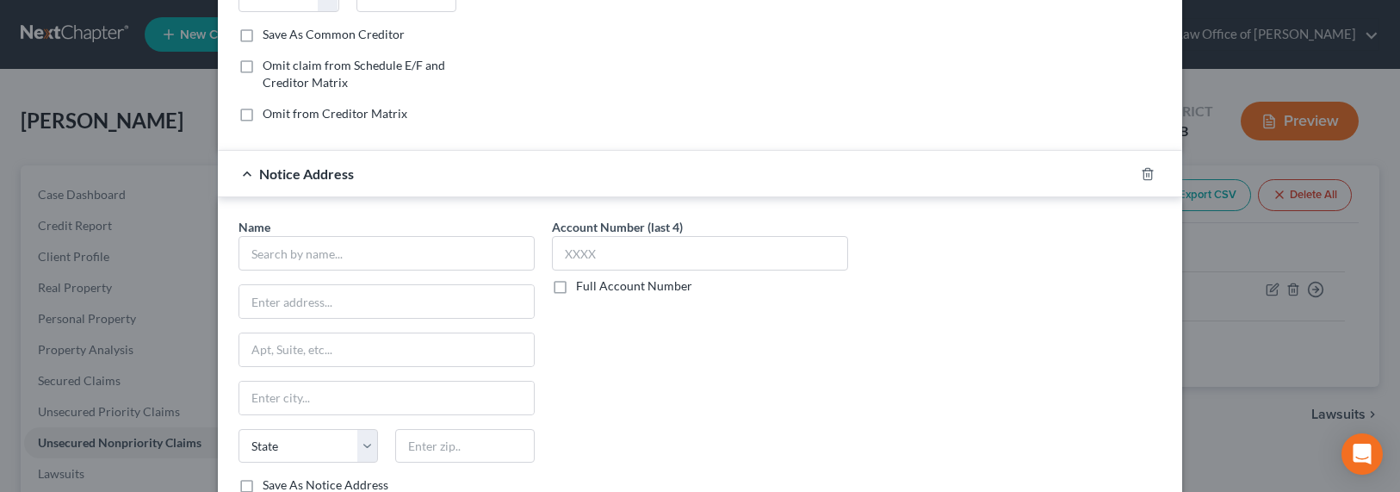
scroll to position [207, 0]
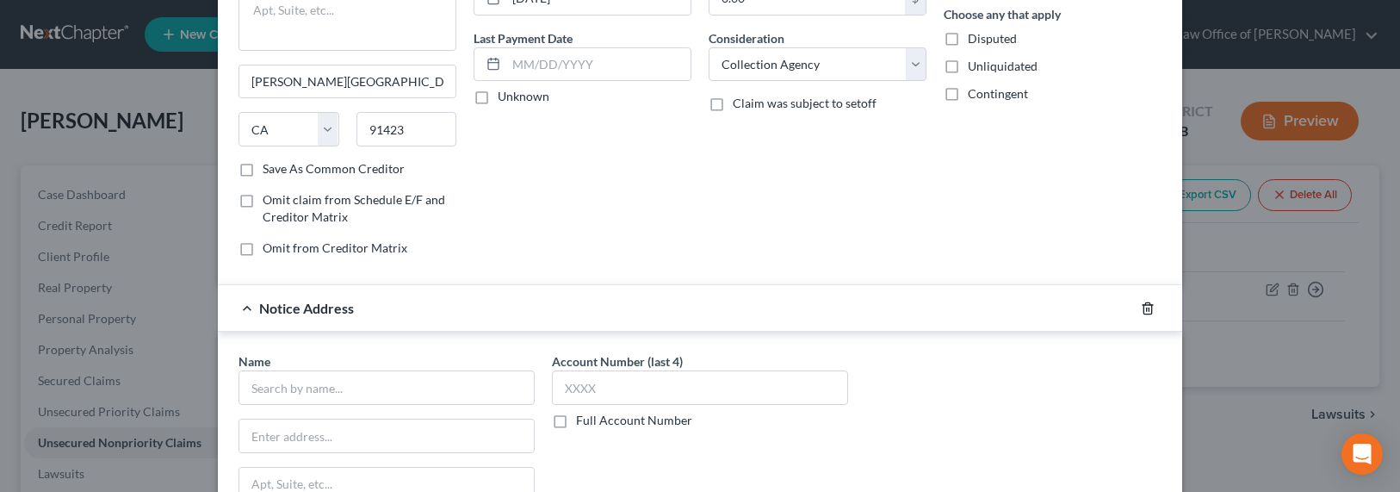
click at [1145, 306] on icon "button" at bounding box center [1147, 307] width 8 height 11
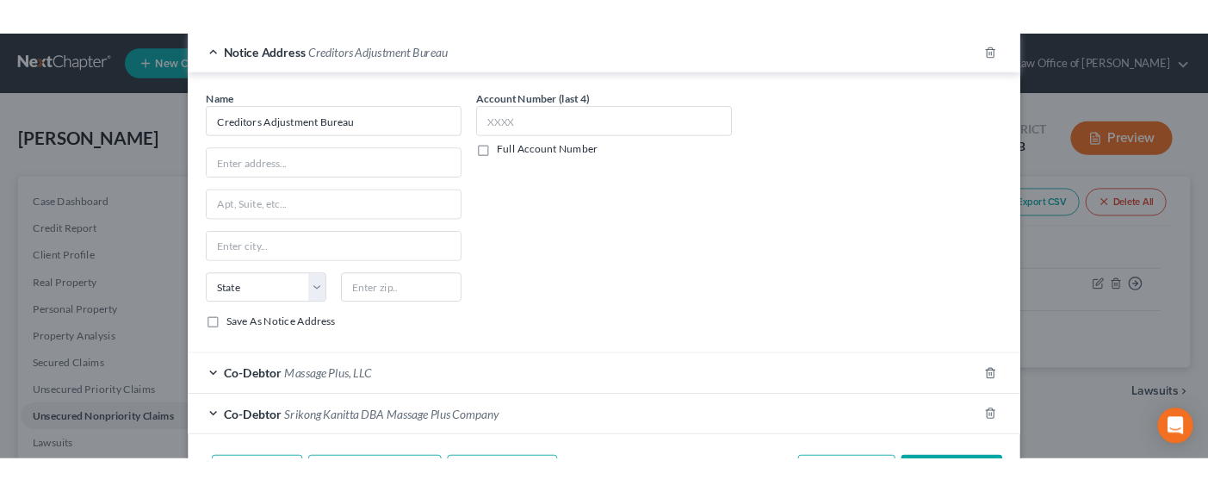
scroll to position [529, 0]
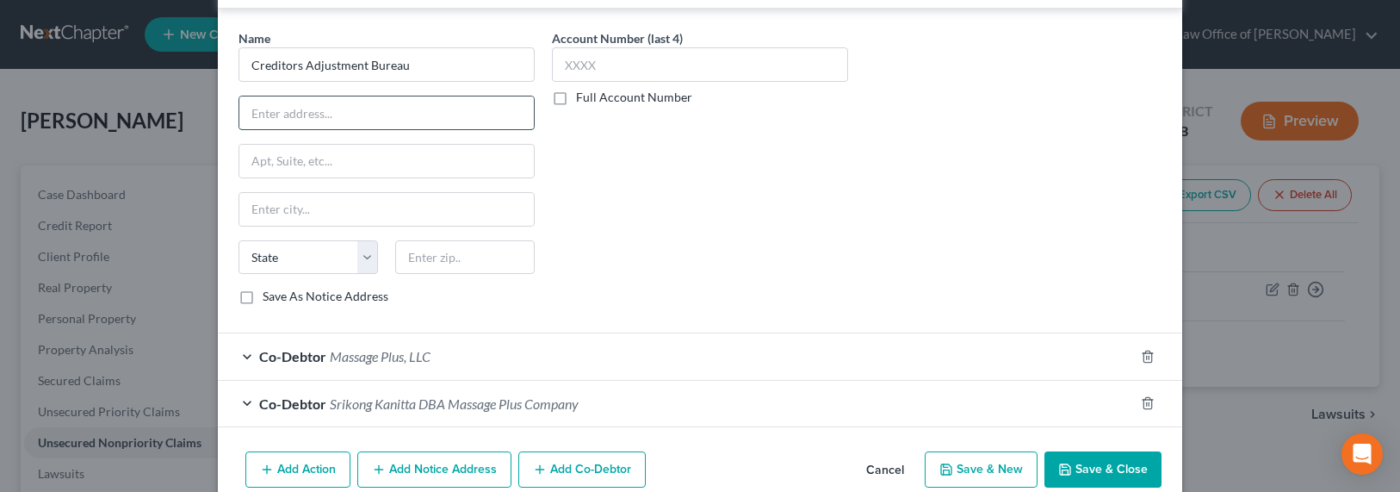
click at [281, 121] on input "text" at bounding box center [386, 112] width 294 height 33
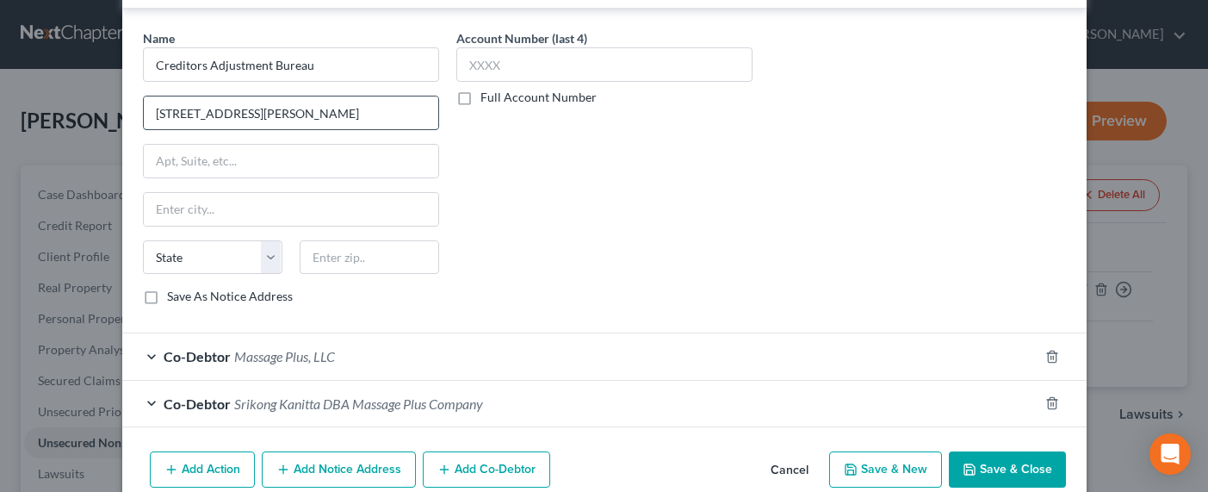
type input "[STREET_ADDRESS][PERSON_NAME]"
type input "91423"
type input "[PERSON_NAME][GEOGRAPHIC_DATA]"
select select "4"
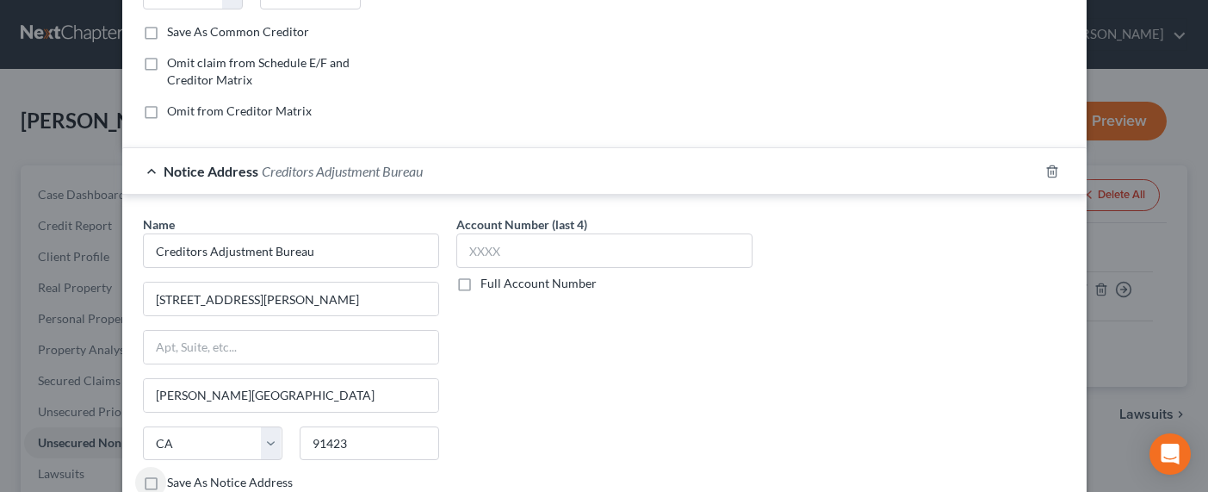
scroll to position [0, 0]
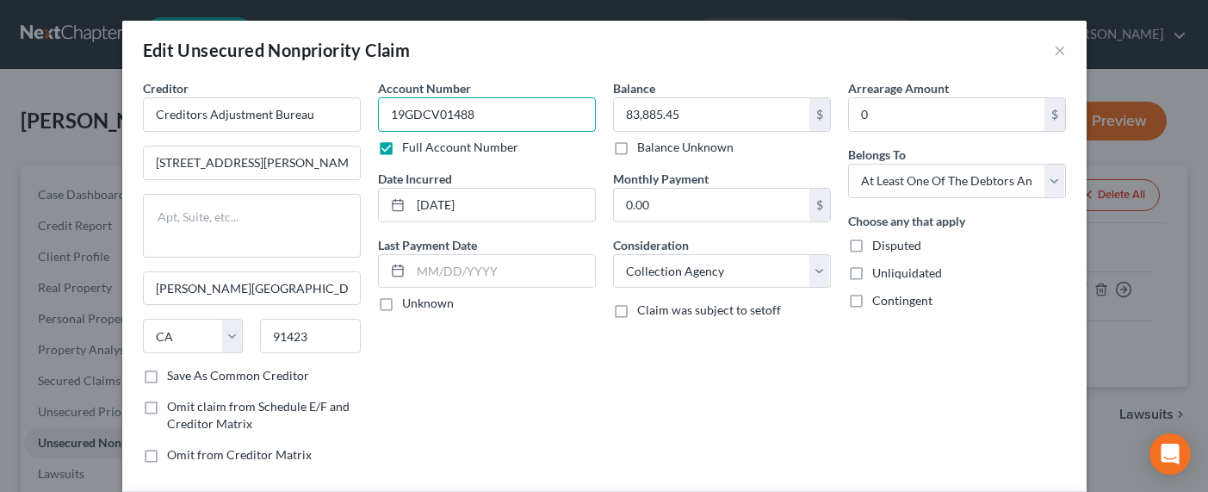
drag, startPoint x: 473, startPoint y: 114, endPoint x: 374, endPoint y: 115, distance: 99.0
click at [378, 115] on input "19GDCV01488" at bounding box center [487, 114] width 218 height 34
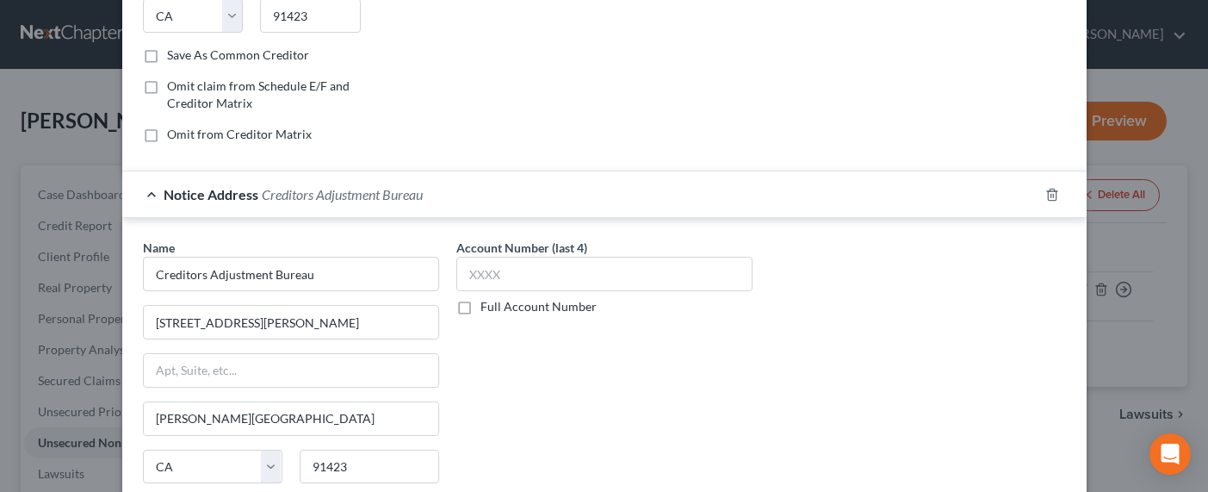
scroll to position [369, 0]
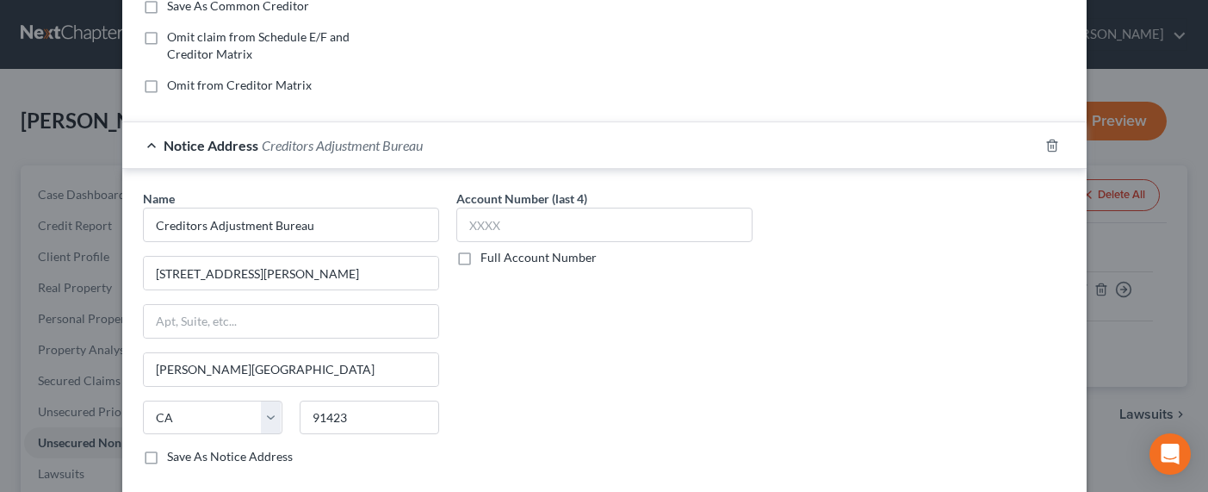
click at [504, 258] on label "Full Account Number" at bounding box center [538, 257] width 116 height 17
click at [498, 258] on input "Full Account Number" at bounding box center [492, 254] width 11 height 11
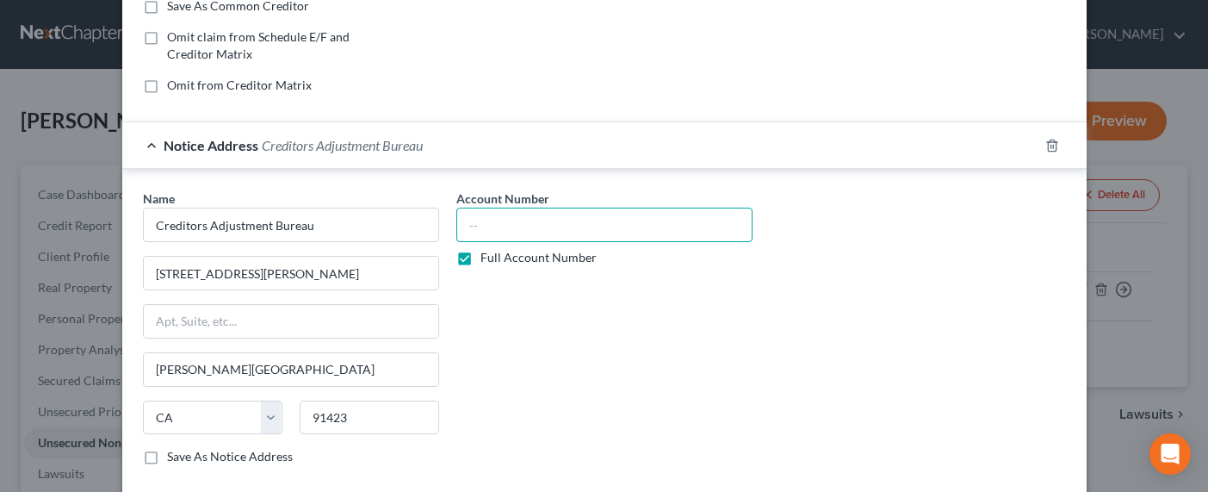
click at [509, 220] on input "text" at bounding box center [604, 224] width 296 height 34
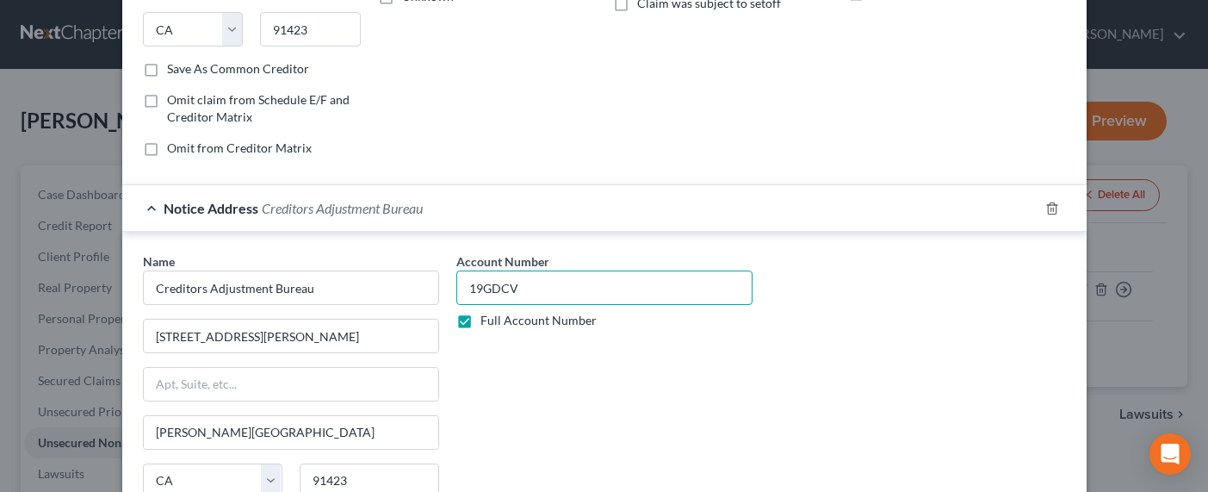
scroll to position [394, 0]
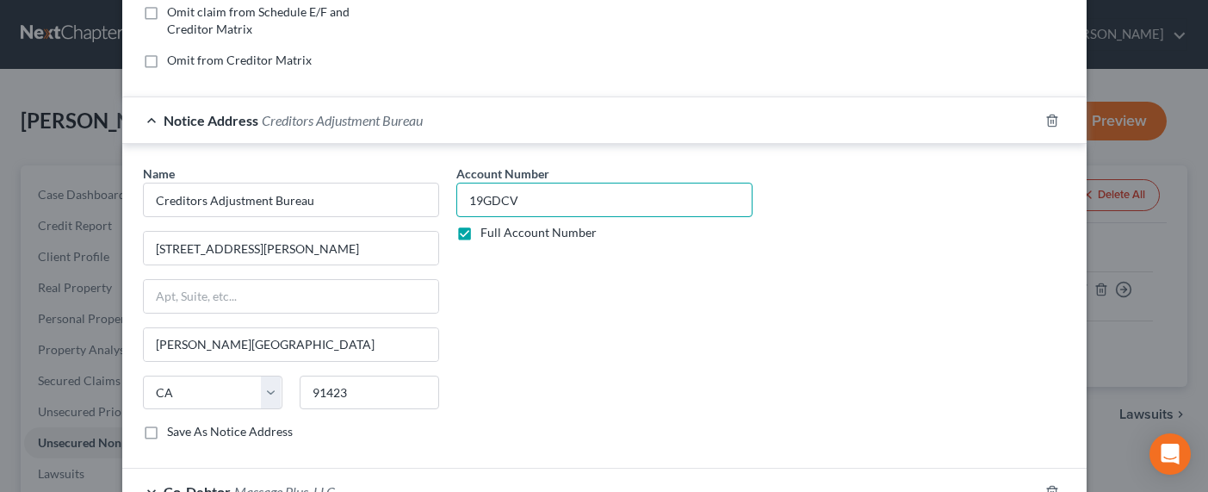
click at [569, 209] on input "19GDCV" at bounding box center [604, 199] width 296 height 34
type input "19GDCV01488"
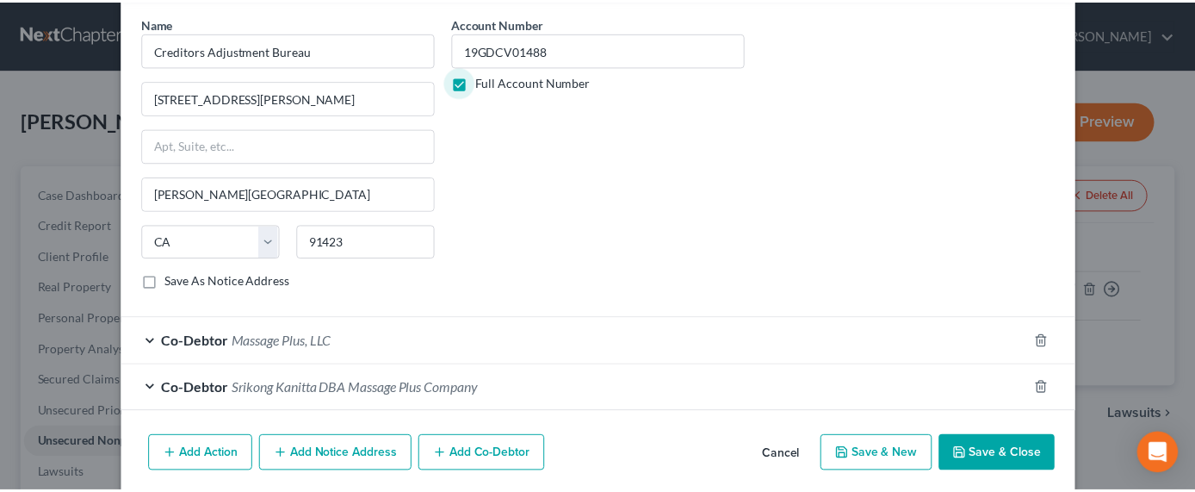
scroll to position [573, 0]
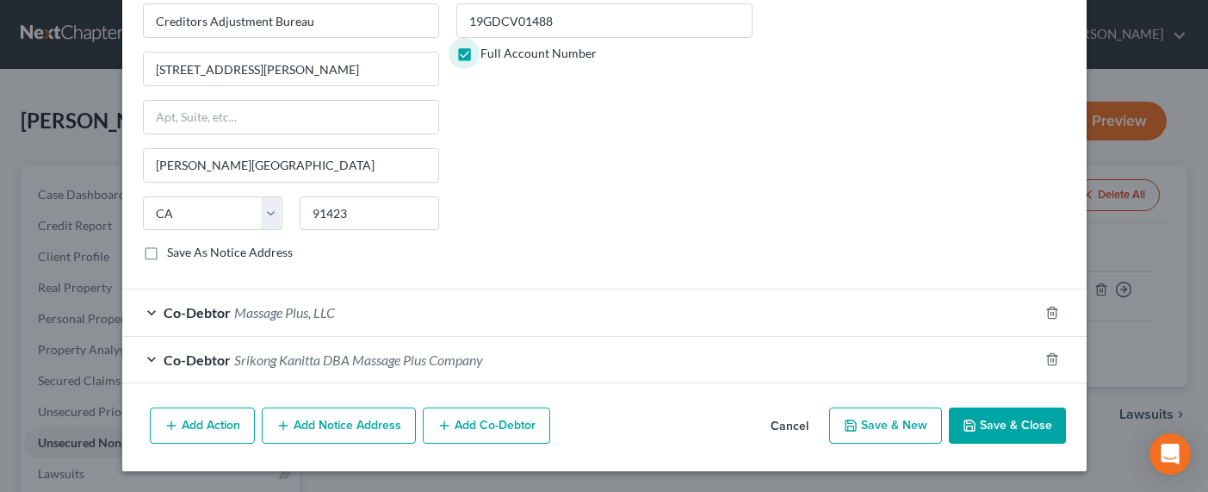
click at [984, 418] on button "Save & Close" at bounding box center [1007, 425] width 117 height 36
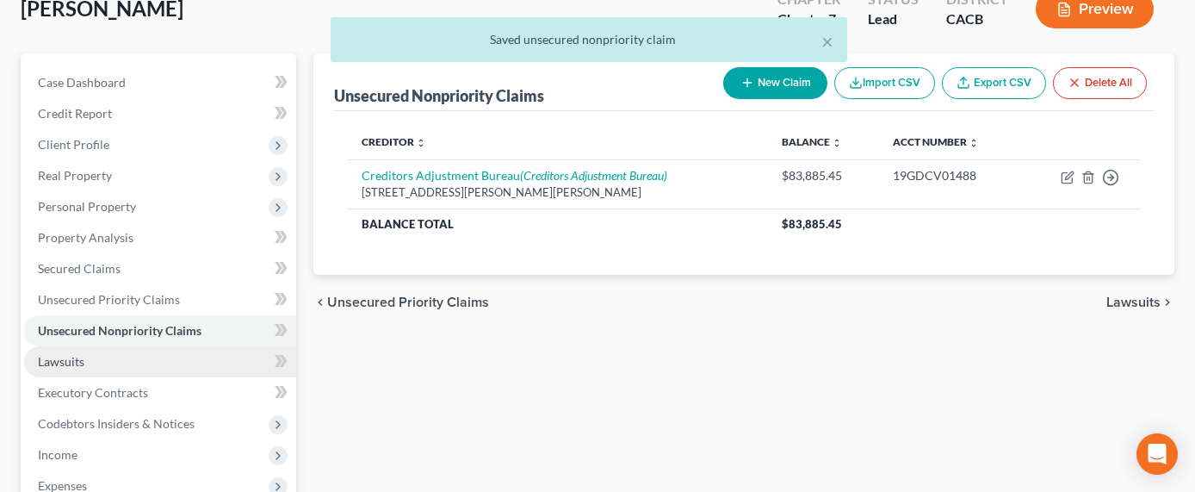
scroll to position [186, 0]
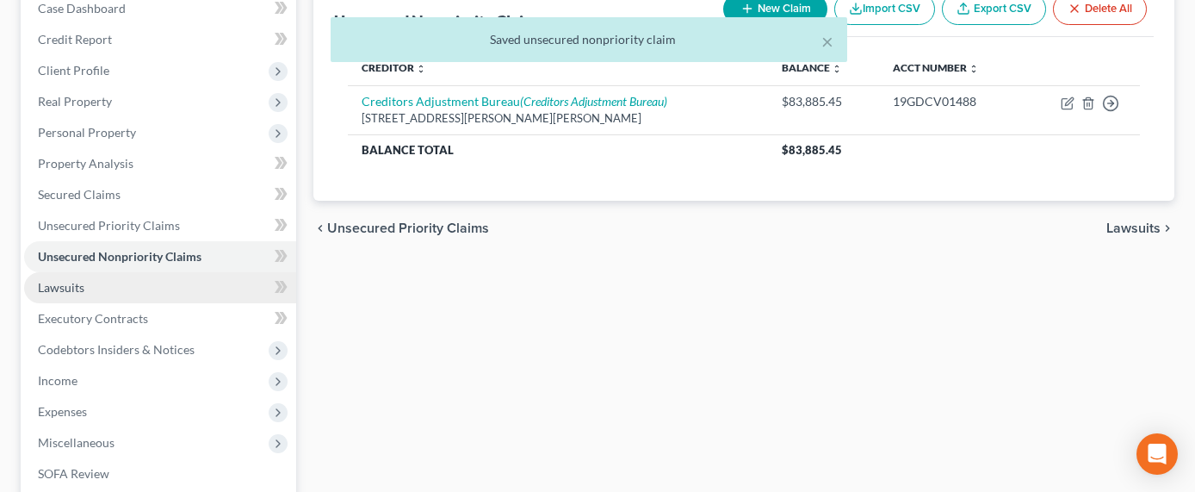
click at [59, 286] on span "Lawsuits" at bounding box center [61, 287] width 46 height 15
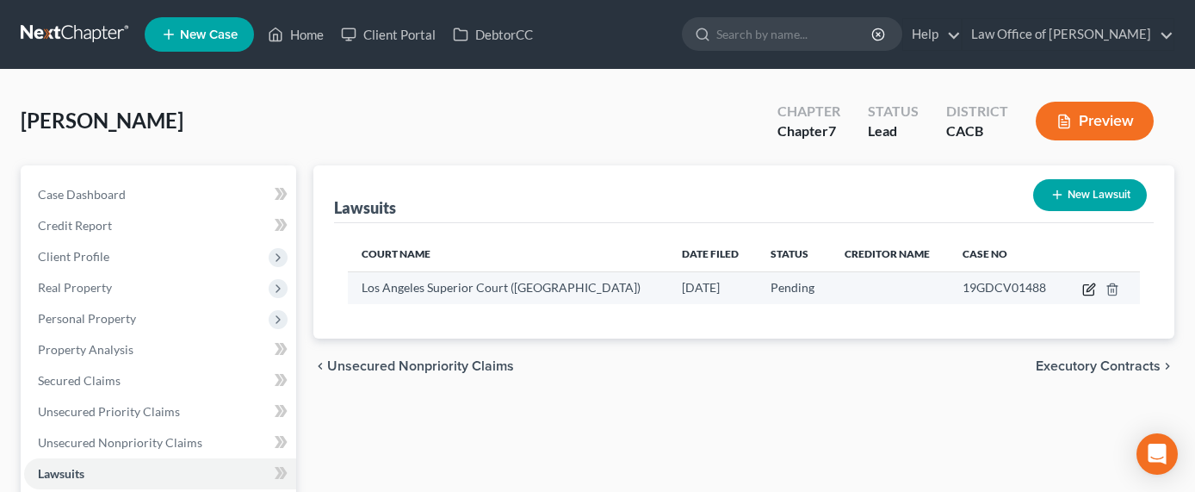
click at [1091, 290] on icon "button" at bounding box center [1089, 289] width 14 height 14
select select "4"
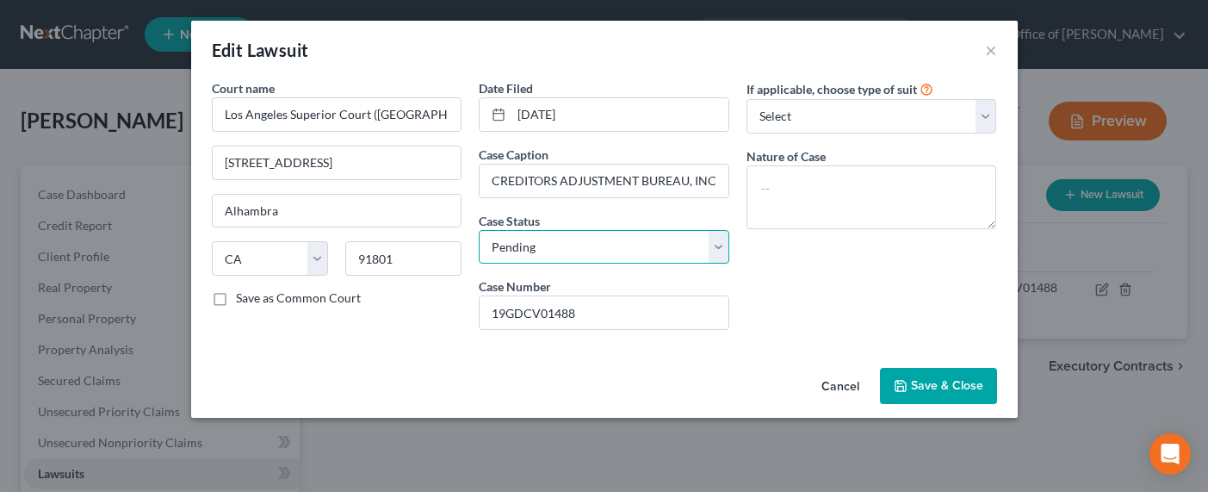
click at [676, 250] on select "Select Pending On Appeal Concluded" at bounding box center [604, 247] width 250 height 34
select select "2"
click at [479, 230] on select "Select Pending On Appeal Concluded" at bounding box center [604, 247] width 250 height 34
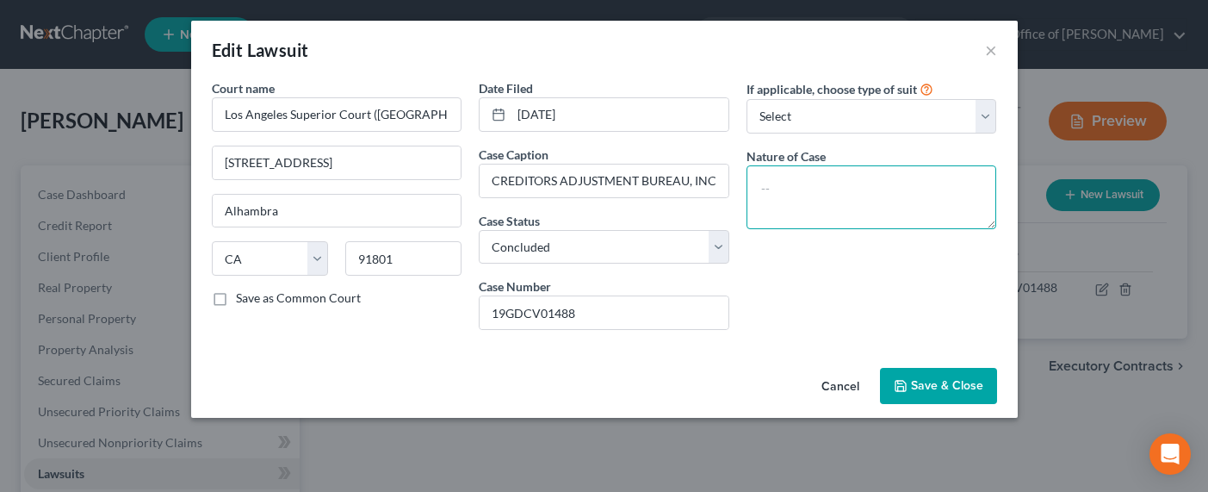
click at [847, 209] on textarea at bounding box center [871, 197] width 250 height 64
type textarea "Collection case"
click at [962, 374] on button "Save & Close" at bounding box center [938, 386] width 117 height 36
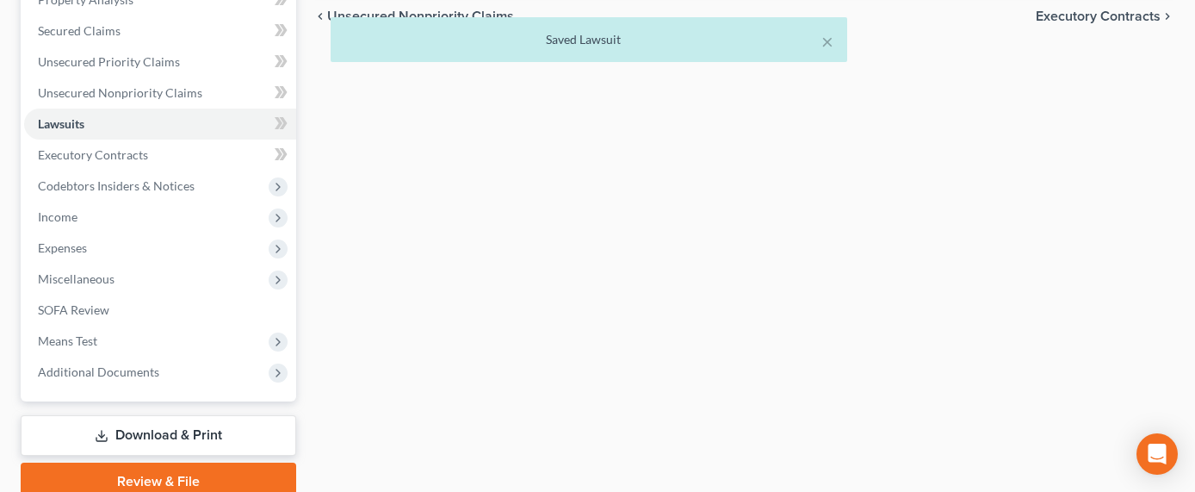
scroll to position [422, 0]
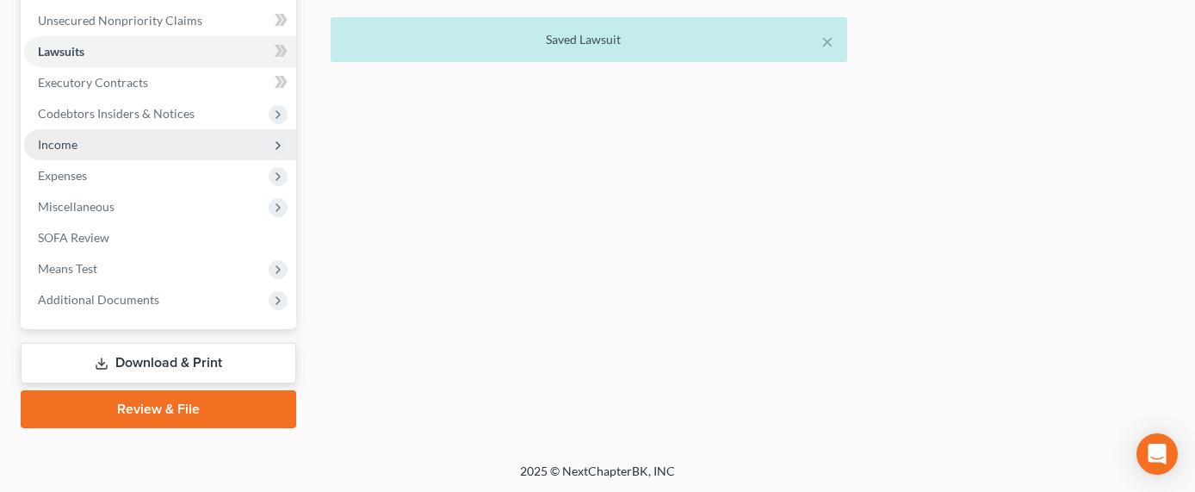
click at [65, 152] on span "Income" at bounding box center [160, 144] width 272 height 31
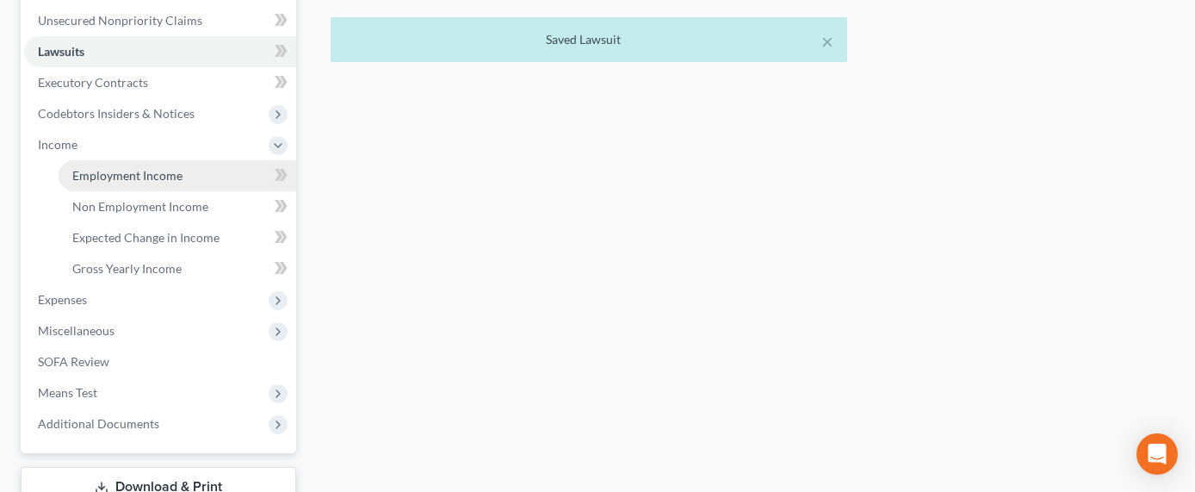
click at [73, 161] on link "Employment Income" at bounding box center [178, 175] width 238 height 31
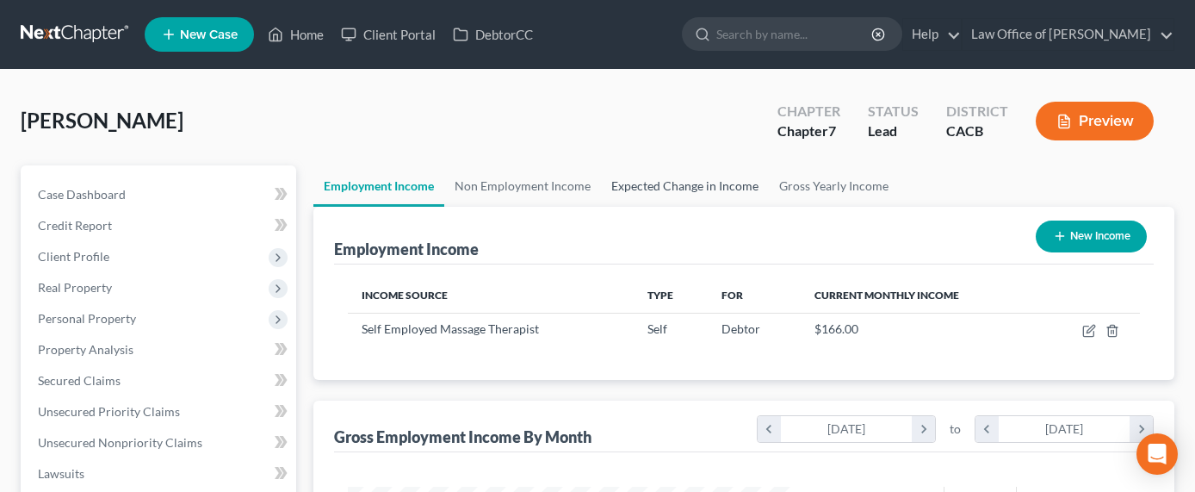
click at [658, 189] on link "Expected Change in Income" at bounding box center [685, 185] width 168 height 41
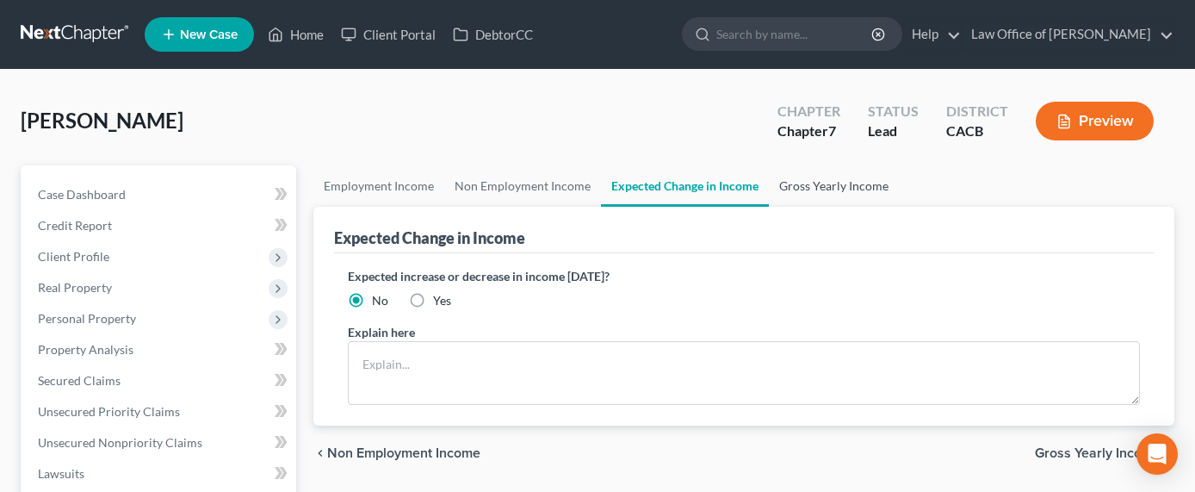
click at [849, 182] on link "Gross Yearly Income" at bounding box center [834, 185] width 130 height 41
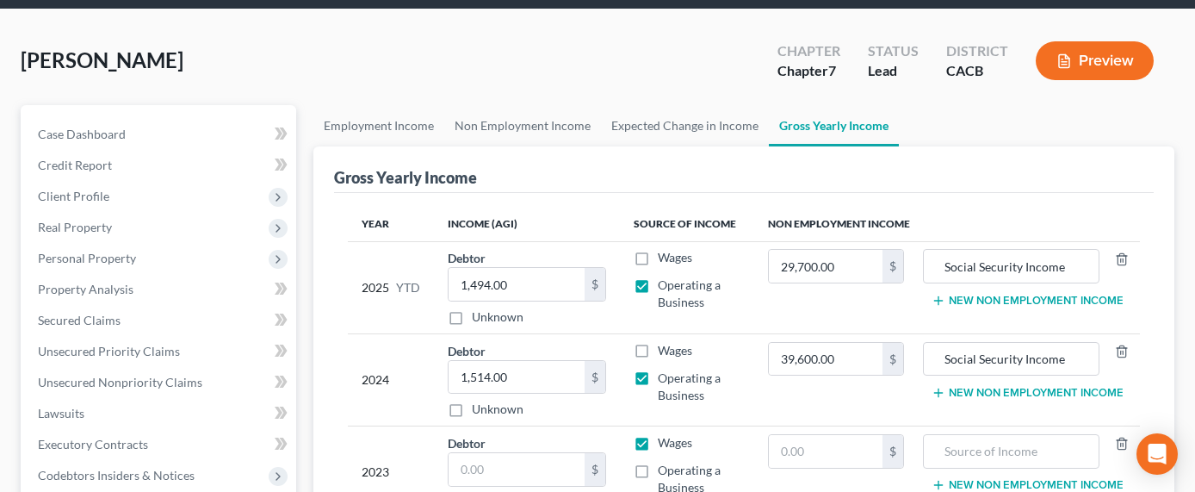
scroll to position [159, 0]
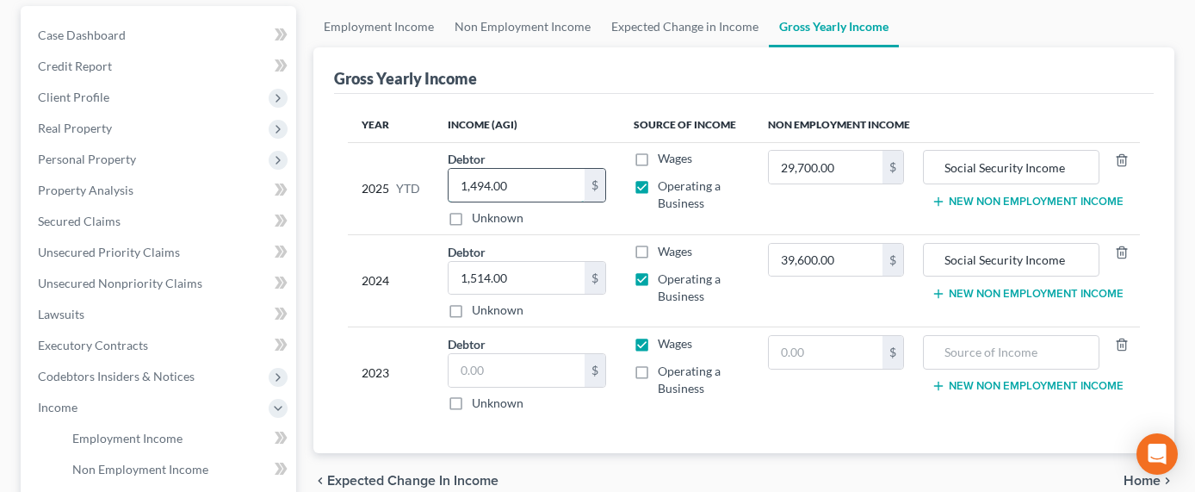
click at [465, 186] on input "1,494.00" at bounding box center [516, 185] width 136 height 33
click at [465, 183] on input "1,494.00" at bounding box center [516, 185] width 136 height 33
drag, startPoint x: 466, startPoint y: 185, endPoint x: 453, endPoint y: 185, distance: 12.9
click at [453, 185] on input "1,494.00" at bounding box center [516, 185] width 136 height 33
type input "4,494.00"
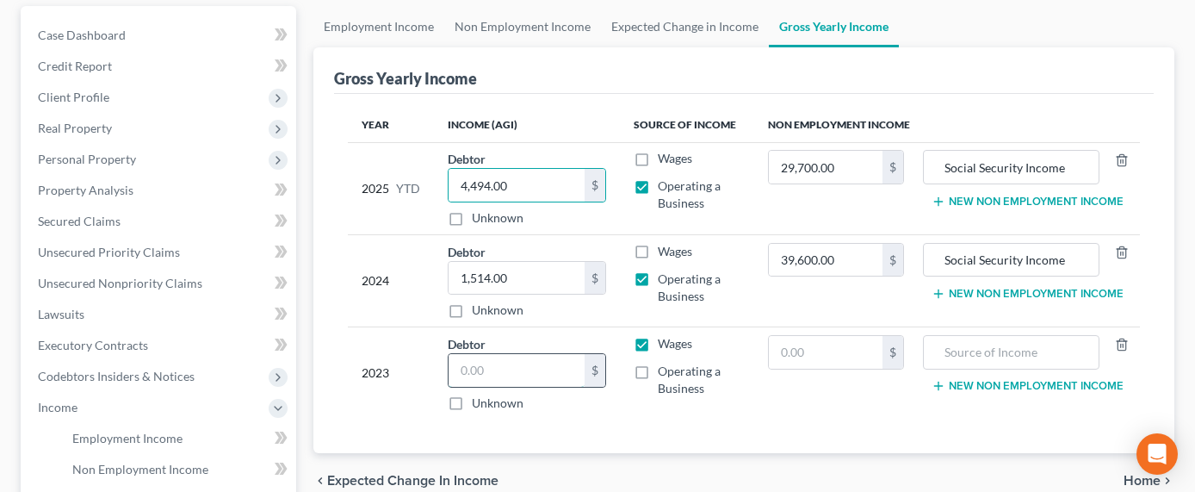
click at [535, 373] on input "text" at bounding box center [516, 370] width 136 height 33
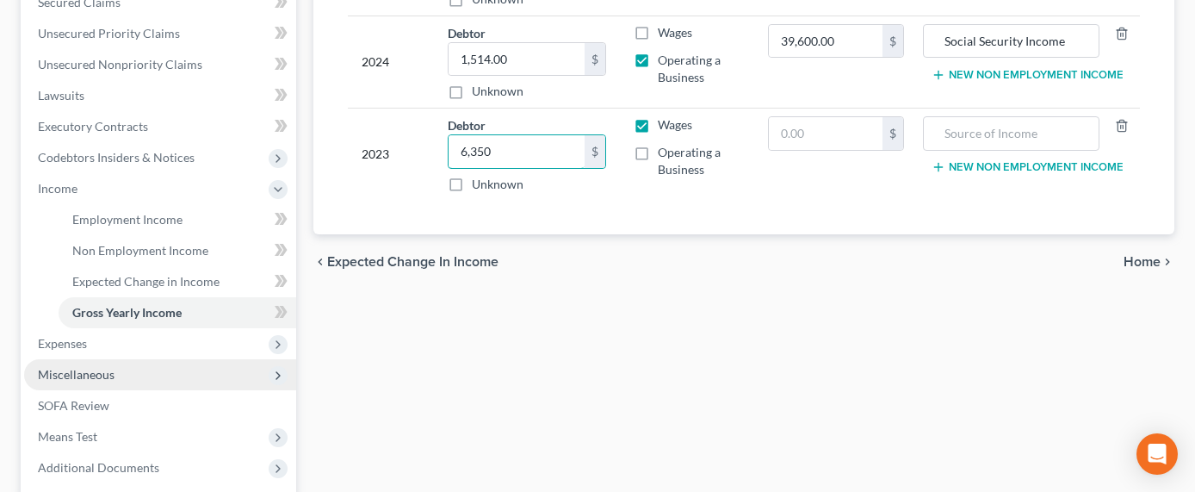
scroll to position [422, 0]
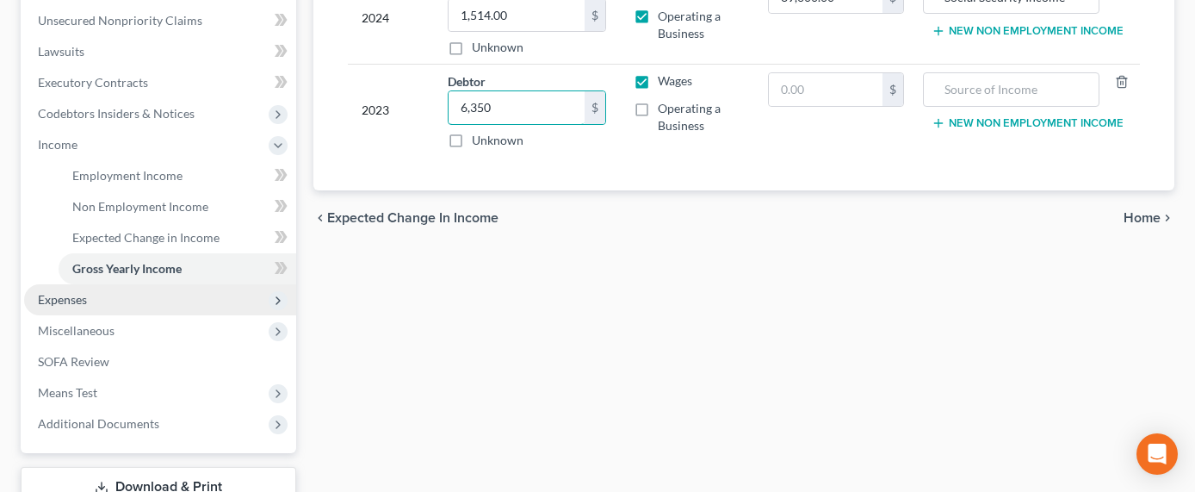
type input "6,350"
click at [78, 297] on span "Expenses" at bounding box center [62, 299] width 49 height 15
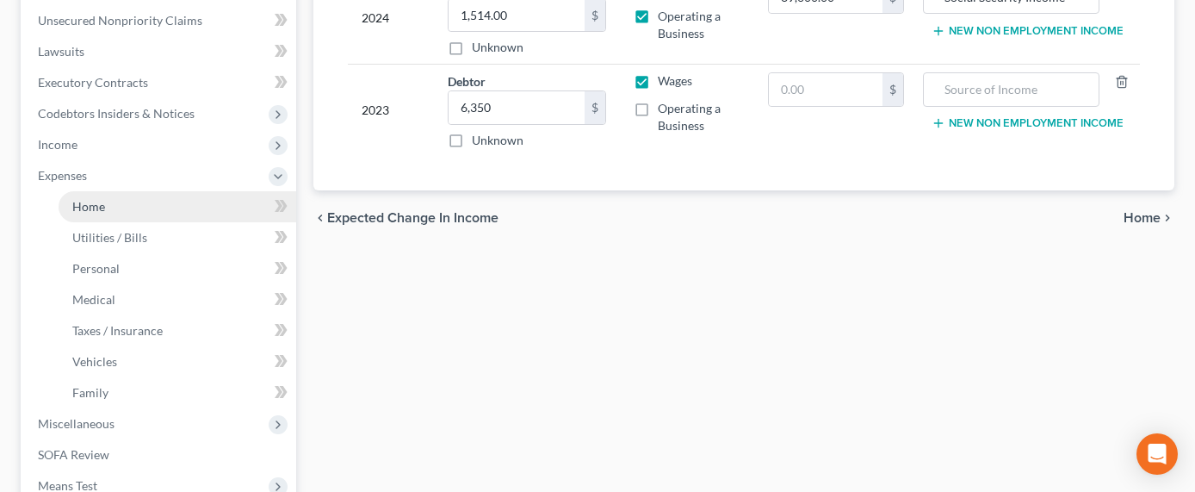
click at [92, 207] on span "Home" at bounding box center [88, 206] width 33 height 15
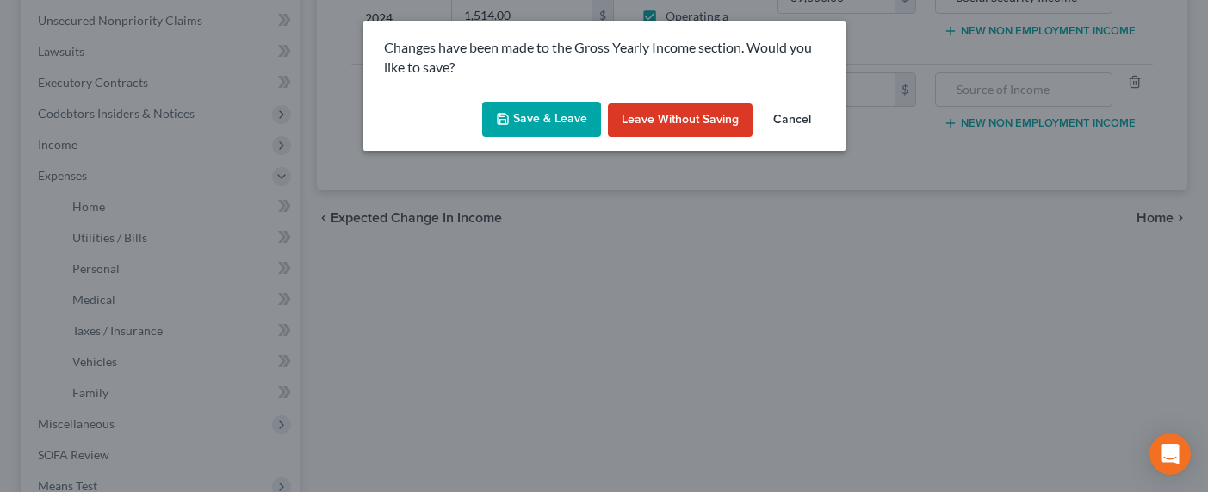
click at [571, 108] on button "Save & Leave" at bounding box center [541, 120] width 119 height 36
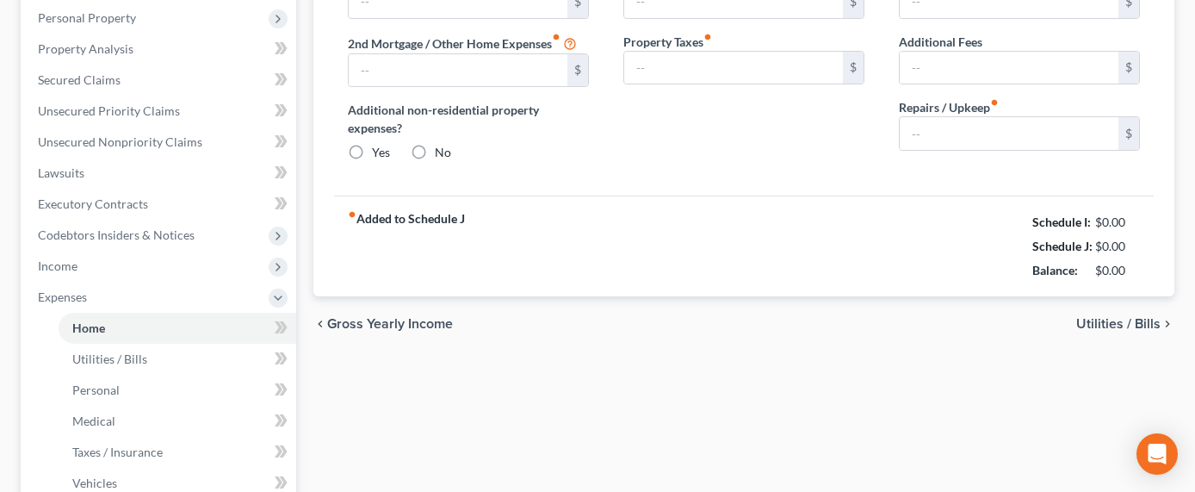
scroll to position [15, 0]
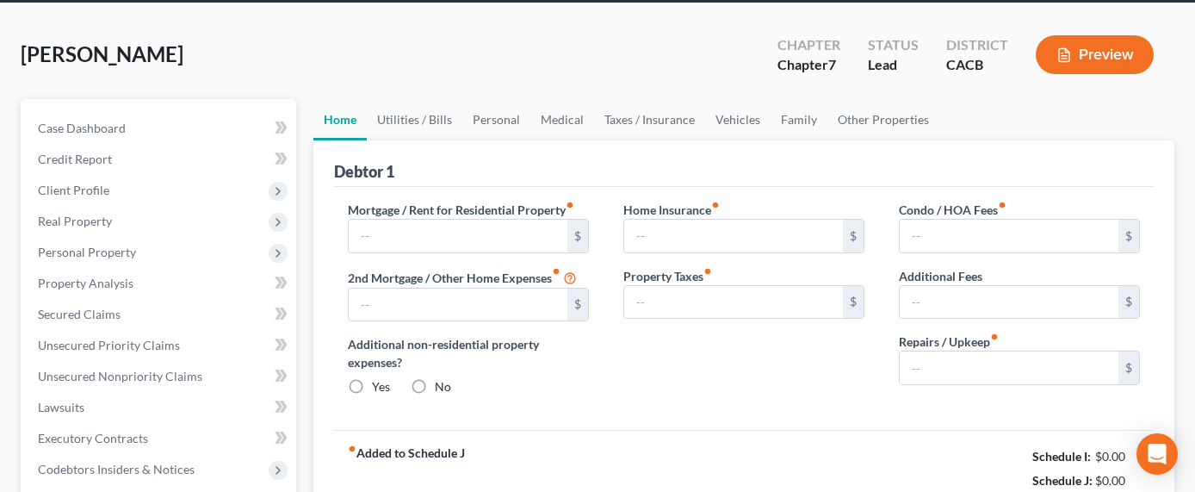
type input "1,146.53"
type input "0.00"
radio input "true"
type input "100.00"
type input "183.00"
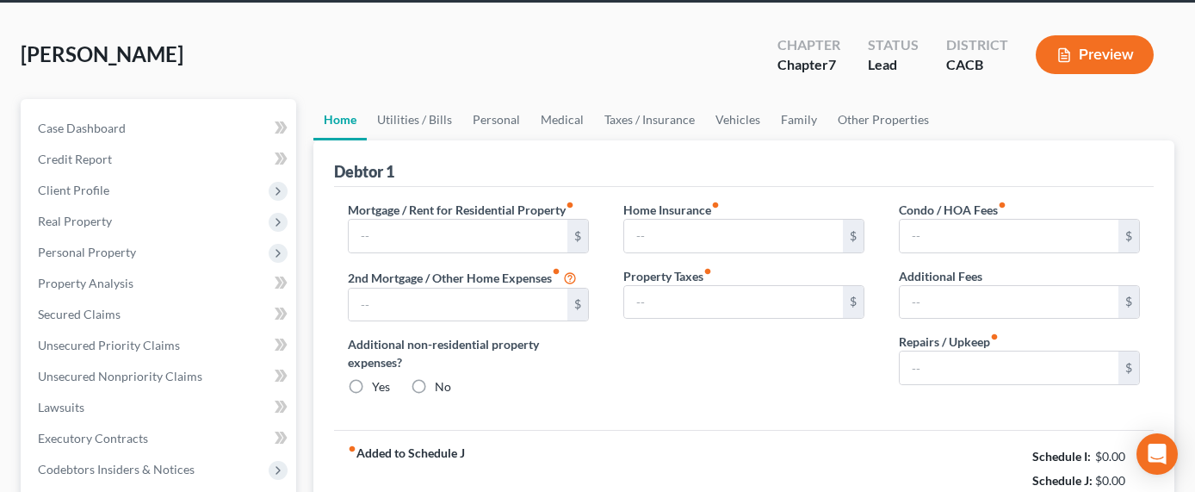
type input "0.00"
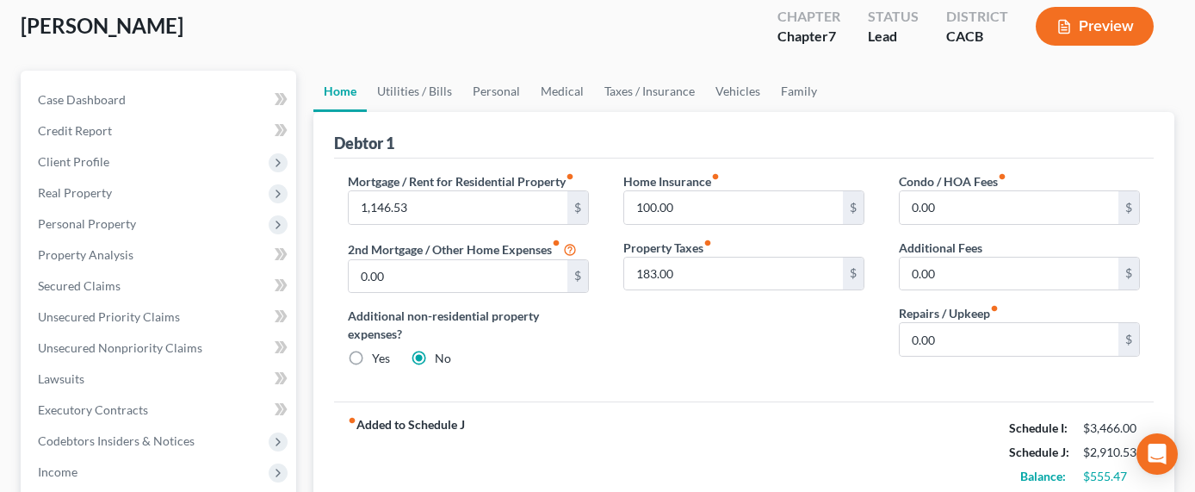
scroll to position [17, 0]
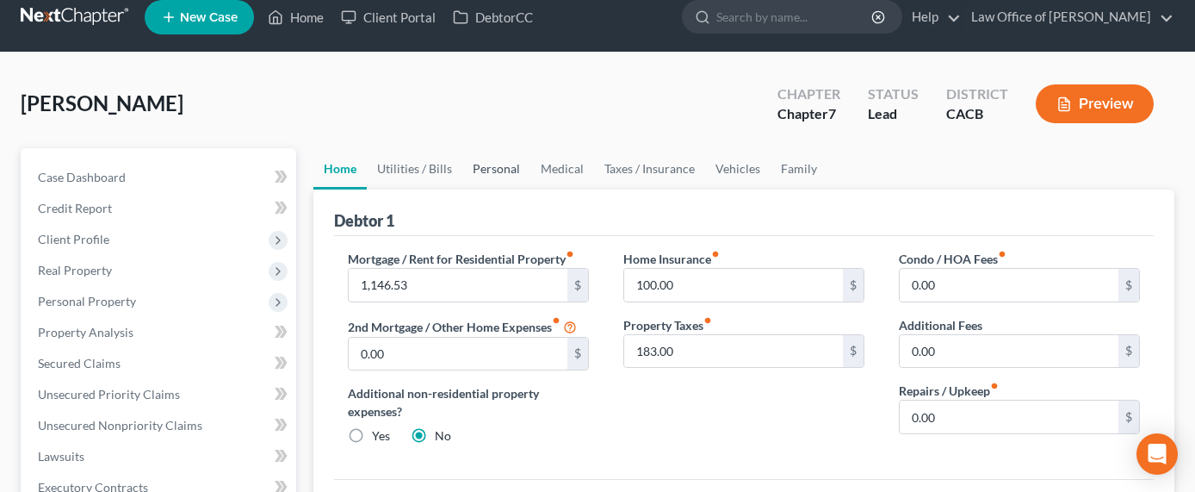
click at [485, 169] on link "Personal" at bounding box center [496, 168] width 68 height 41
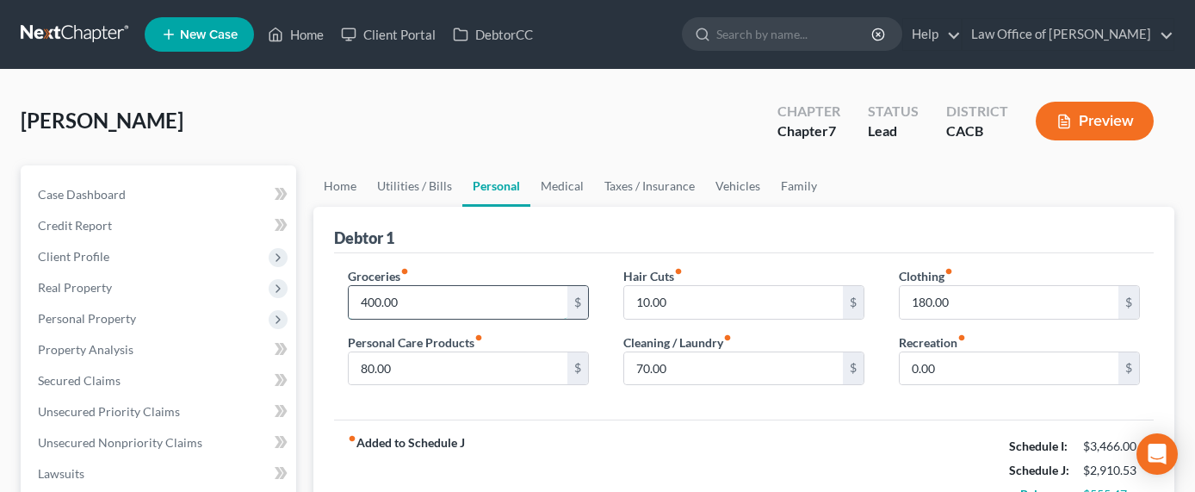
click at [367, 305] on input "400.00" at bounding box center [458, 302] width 219 height 33
click at [368, 302] on input "400.00" at bounding box center [458, 302] width 219 height 33
click at [934, 365] on input "0.00" at bounding box center [1009, 368] width 219 height 33
type input "150"
click at [551, 196] on link "Medical" at bounding box center [562, 185] width 64 height 41
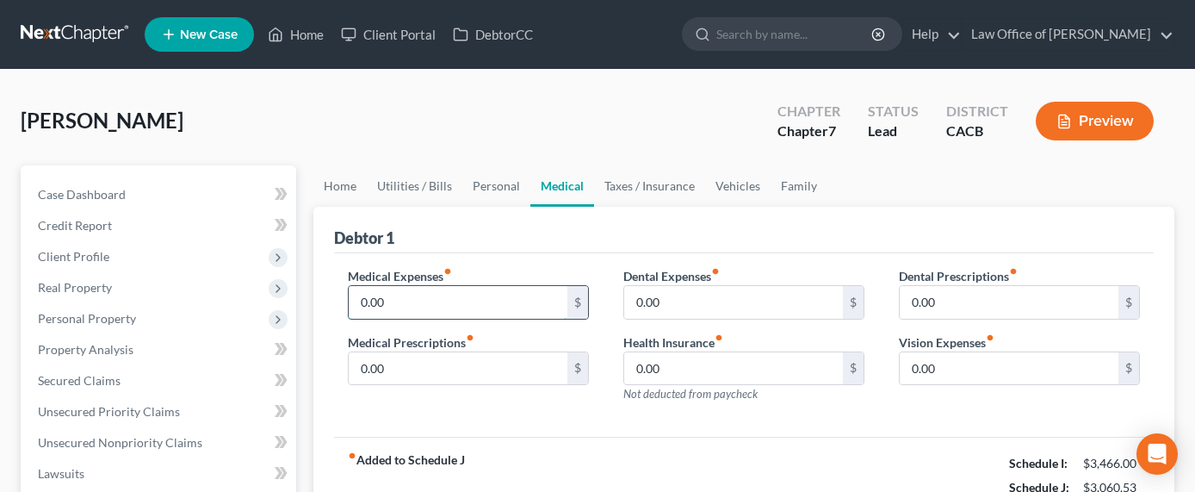
click at [412, 293] on input "0.00" at bounding box center [458, 302] width 219 height 33
type input "36.50"
type input "1"
click at [620, 188] on link "Taxes / Insurance" at bounding box center [649, 185] width 111 height 41
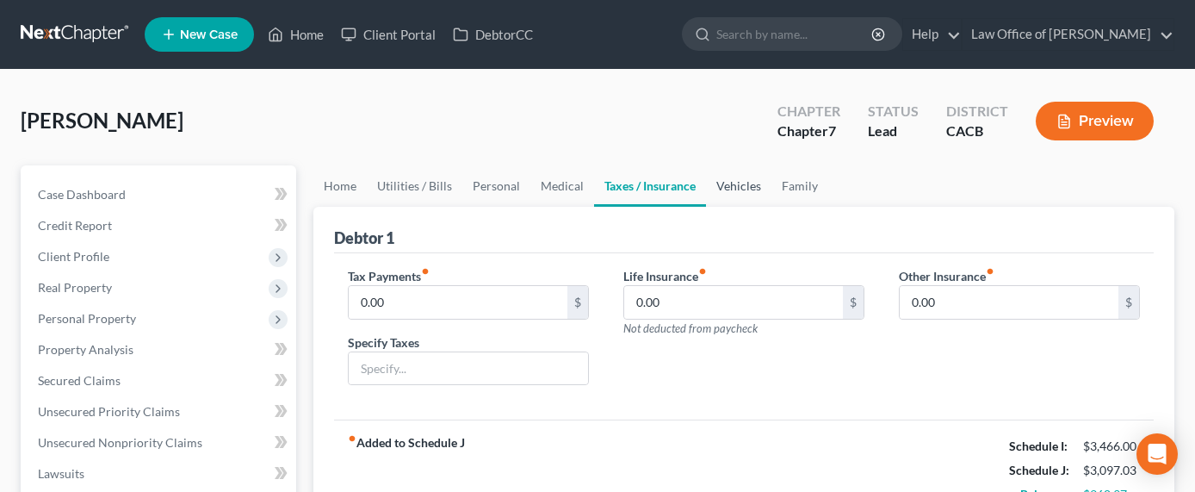
click at [733, 183] on link "Vehicles" at bounding box center [738, 185] width 65 height 41
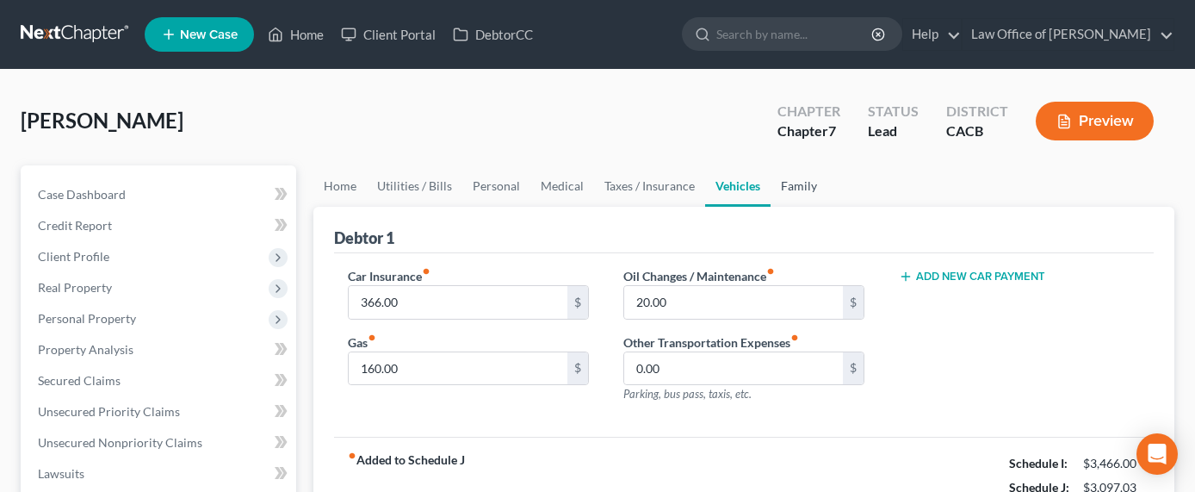
click at [777, 182] on link "Family" at bounding box center [798, 185] width 57 height 41
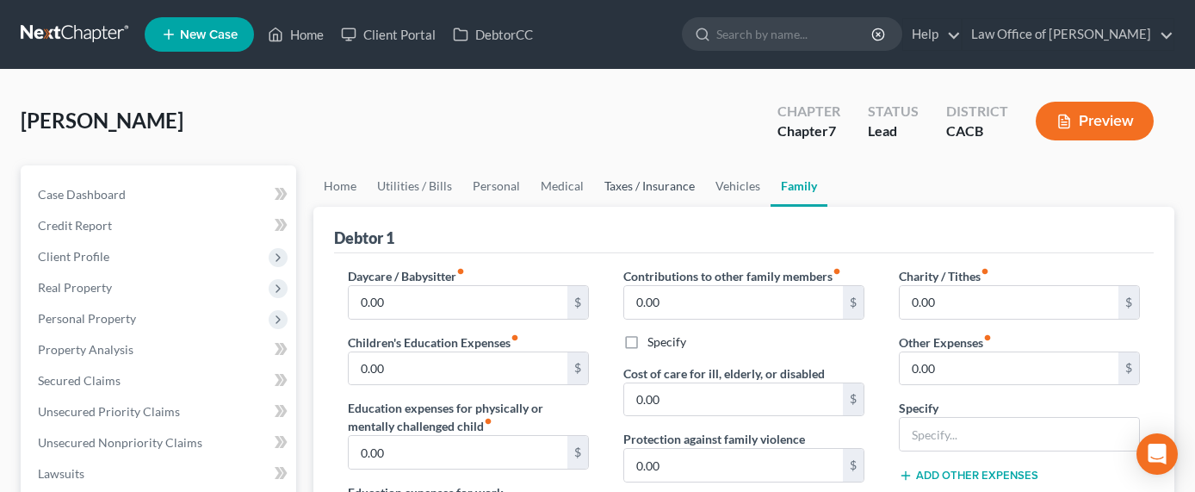
click at [626, 187] on link "Taxes / Insurance" at bounding box center [649, 185] width 111 height 41
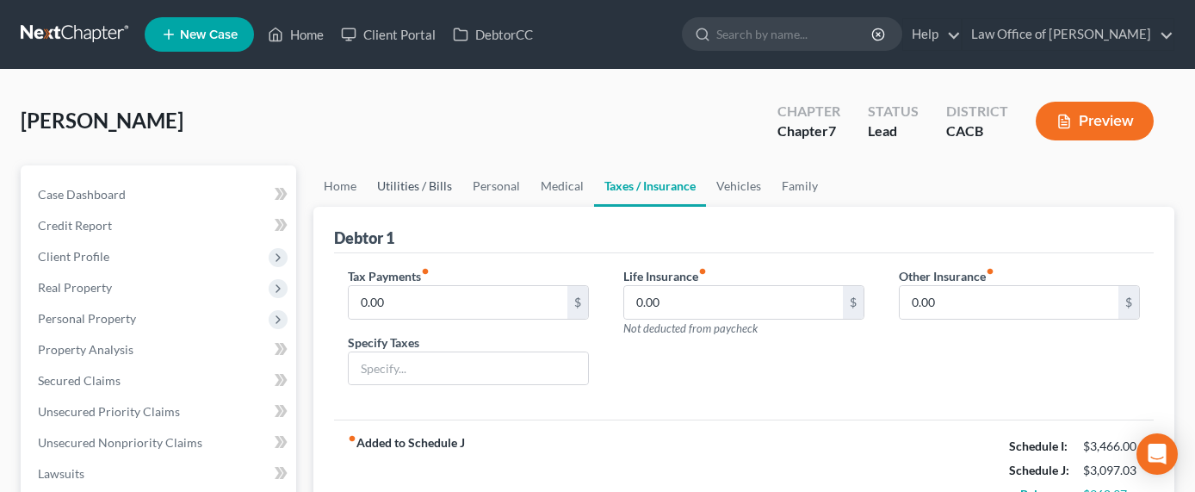
click at [418, 192] on link "Utilities / Bills" at bounding box center [415, 185] width 96 height 41
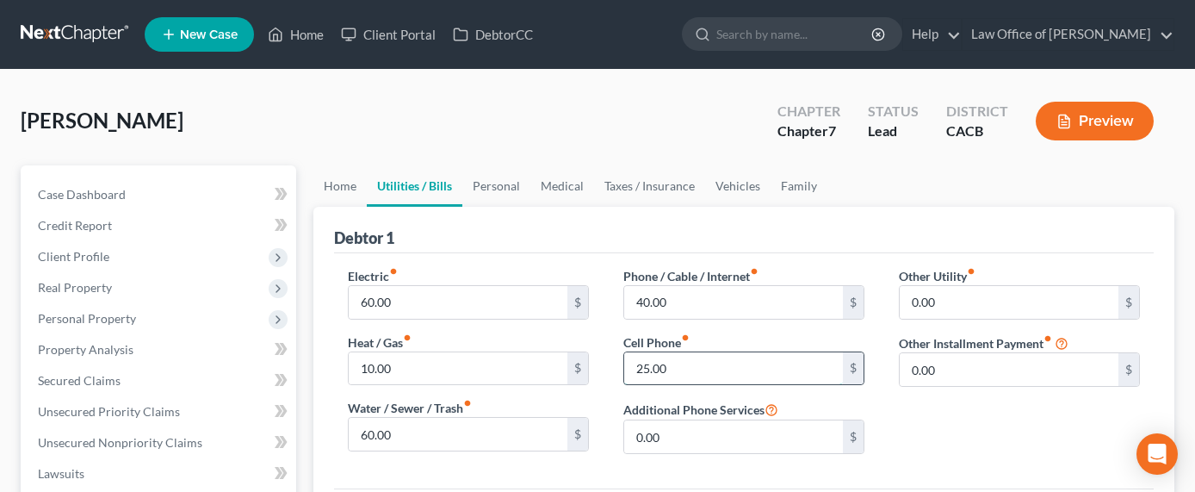
click at [707, 374] on input "25.00" at bounding box center [733, 368] width 219 height 33
click at [629, 366] on input "25.00" at bounding box center [733, 368] width 219 height 33
drag, startPoint x: 643, startPoint y: 366, endPoint x: 628, endPoint y: 367, distance: 15.5
click at [628, 367] on input "25.00" at bounding box center [733, 368] width 219 height 33
type input "85.00"
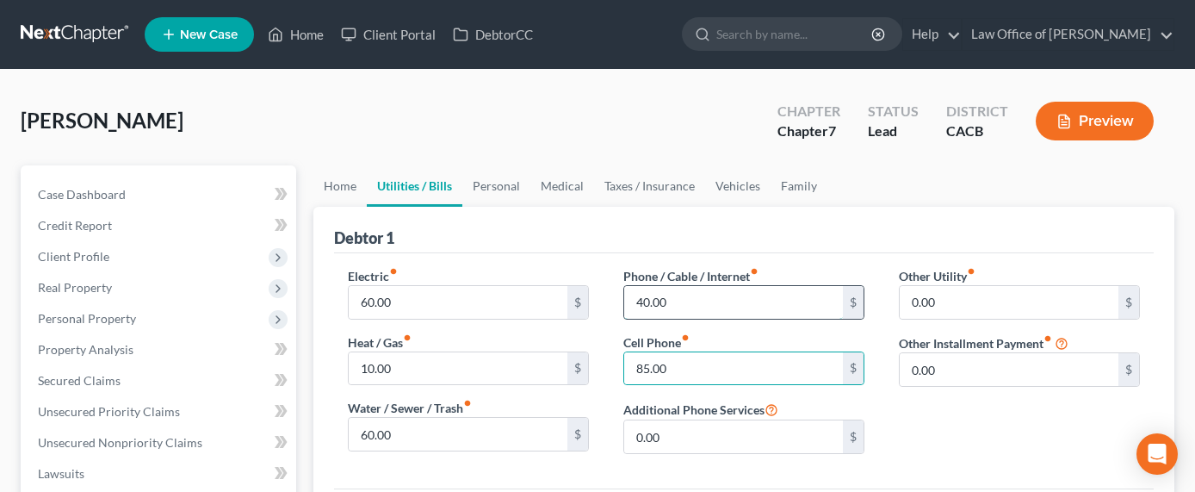
click at [660, 298] on input "40.00" at bounding box center [733, 302] width 219 height 33
click at [648, 300] on input "40.00" at bounding box center [733, 302] width 219 height 33
drag, startPoint x: 642, startPoint y: 298, endPoint x: 633, endPoint y: 295, distance: 9.8
click at [633, 295] on input "40.00" at bounding box center [733, 302] width 219 height 33
type input "60.00"
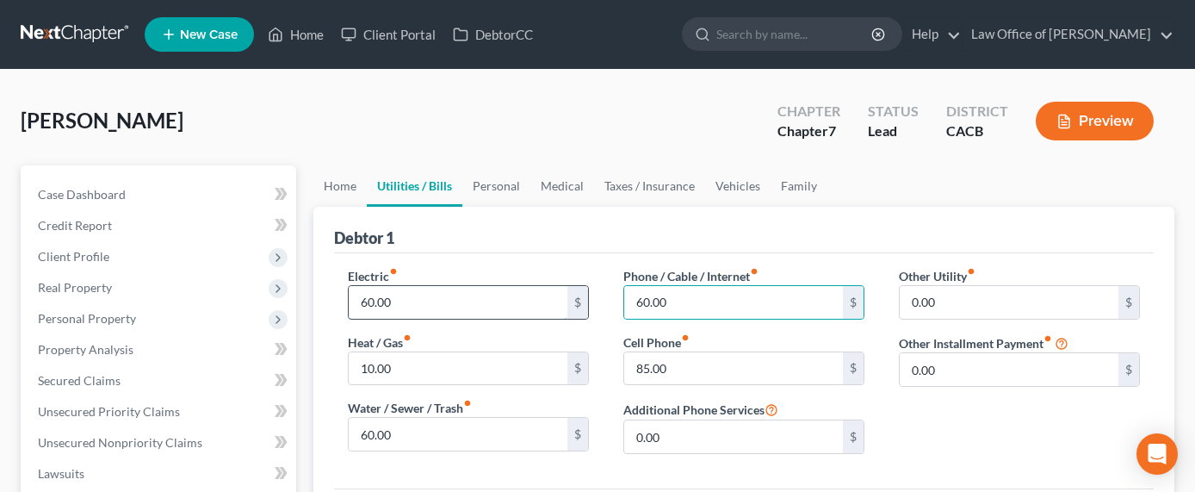
click at [384, 297] on input "60.00" at bounding box center [458, 302] width 219 height 33
click at [368, 305] on input "60.00" at bounding box center [458, 302] width 219 height 33
click at [361, 303] on input "60.00" at bounding box center [458, 302] width 219 height 33
type input "90.00"
click at [343, 185] on link "Home" at bounding box center [339, 185] width 53 height 41
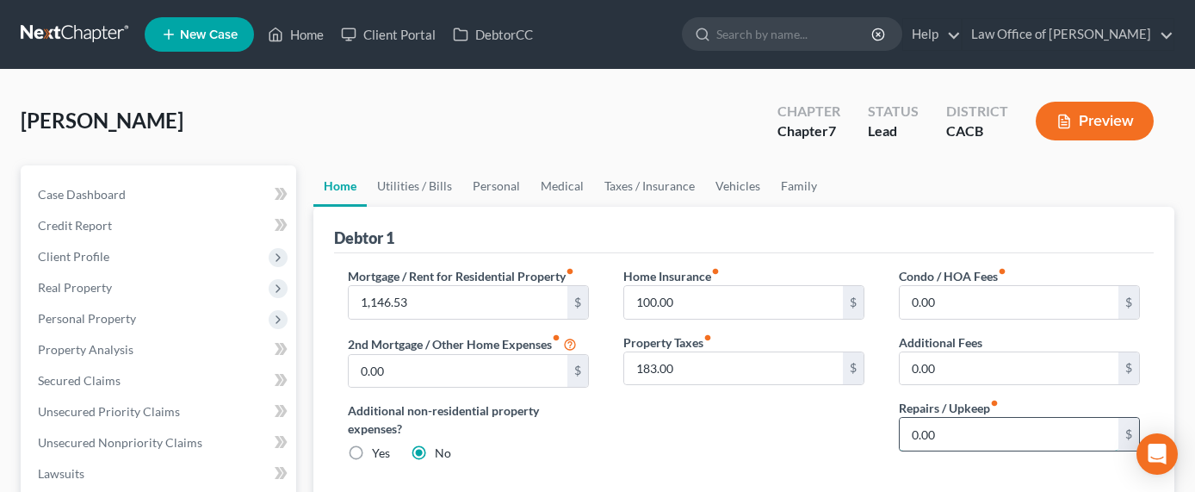
click at [1003, 435] on input "0.00" at bounding box center [1009, 433] width 219 height 33
type input "150"
click at [725, 186] on link "Vehicles" at bounding box center [737, 185] width 65 height 41
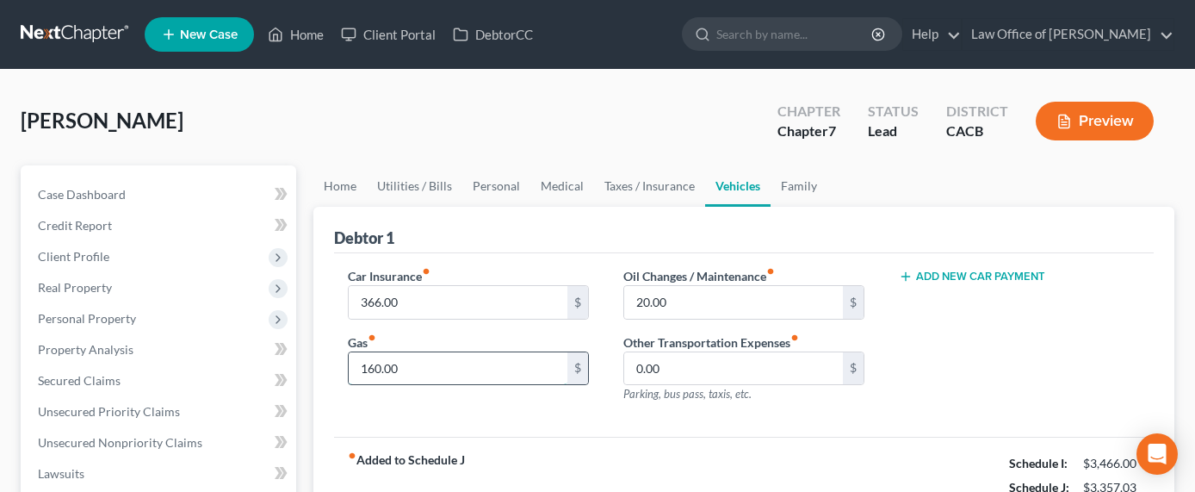
click at [375, 363] on input "160.00" at bounding box center [458, 368] width 219 height 33
click at [374, 368] on input "160.00" at bounding box center [458, 368] width 219 height 33
drag, startPoint x: 368, startPoint y: 367, endPoint x: 352, endPoint y: 362, distance: 16.1
click at [352, 362] on input "160.00" at bounding box center [458, 368] width 219 height 33
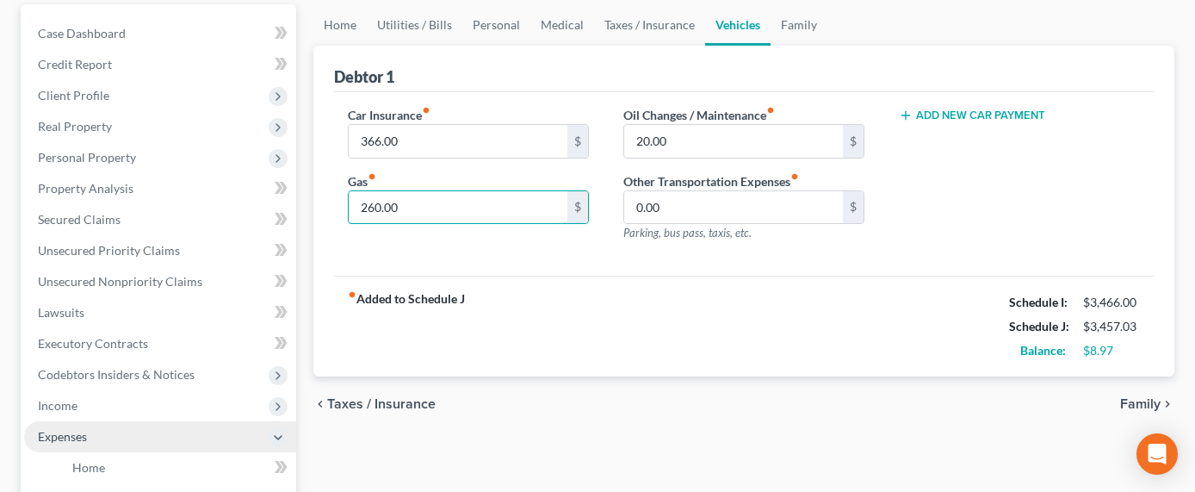
scroll to position [183, 0]
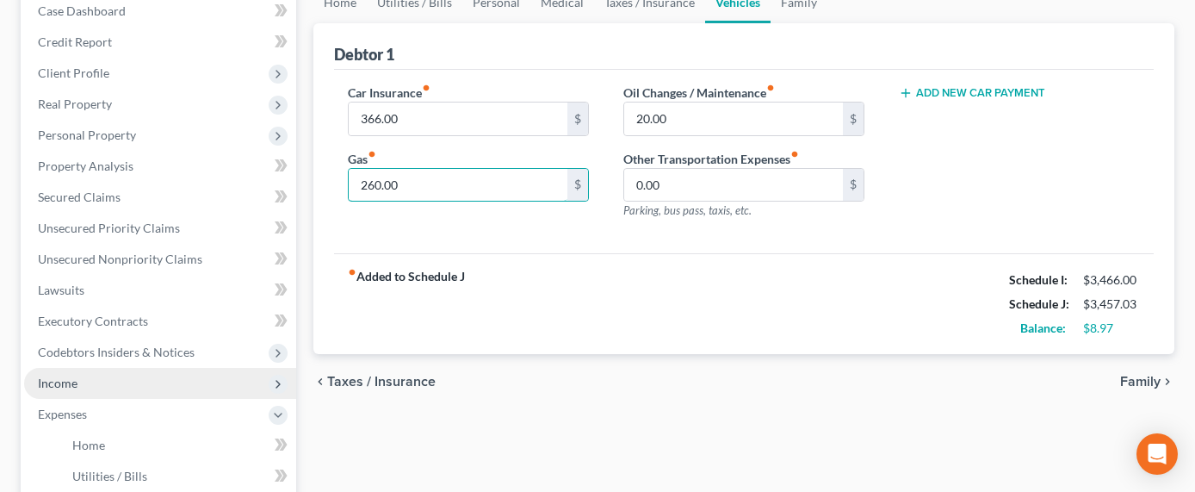
type input "260.00"
click at [67, 389] on span "Income" at bounding box center [160, 383] width 272 height 31
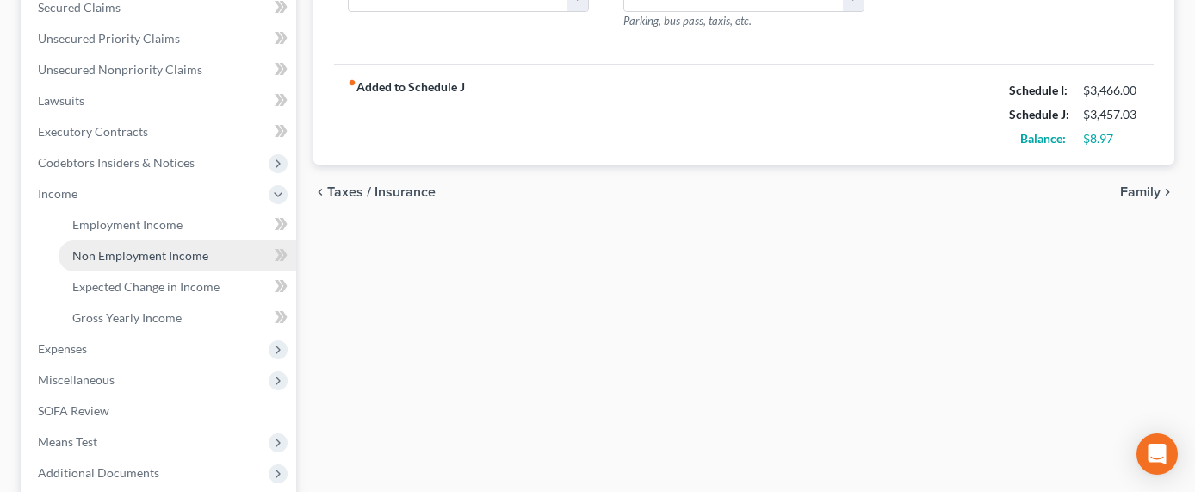
scroll to position [416, 0]
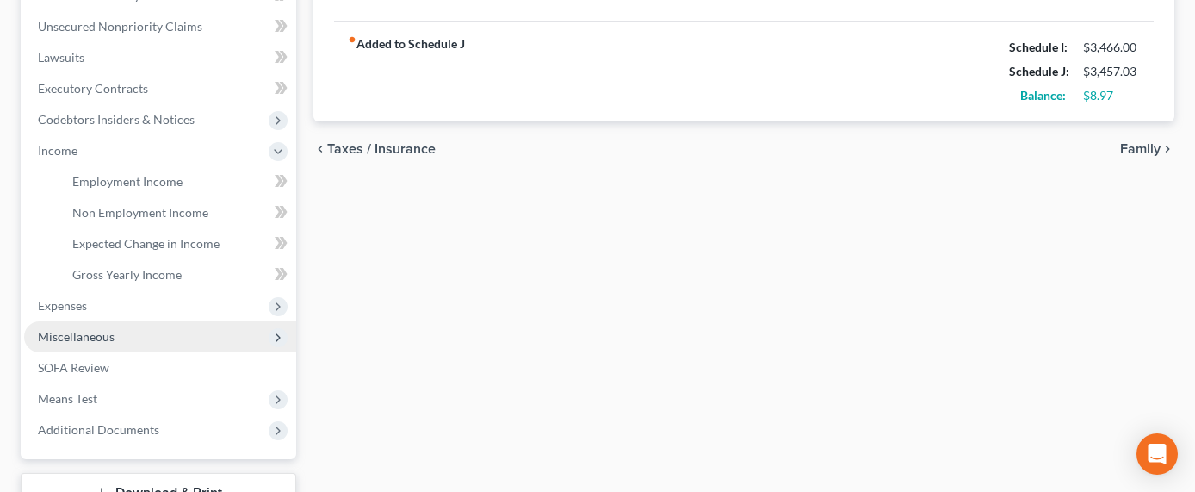
click at [63, 331] on span "Miscellaneous" at bounding box center [76, 336] width 77 height 15
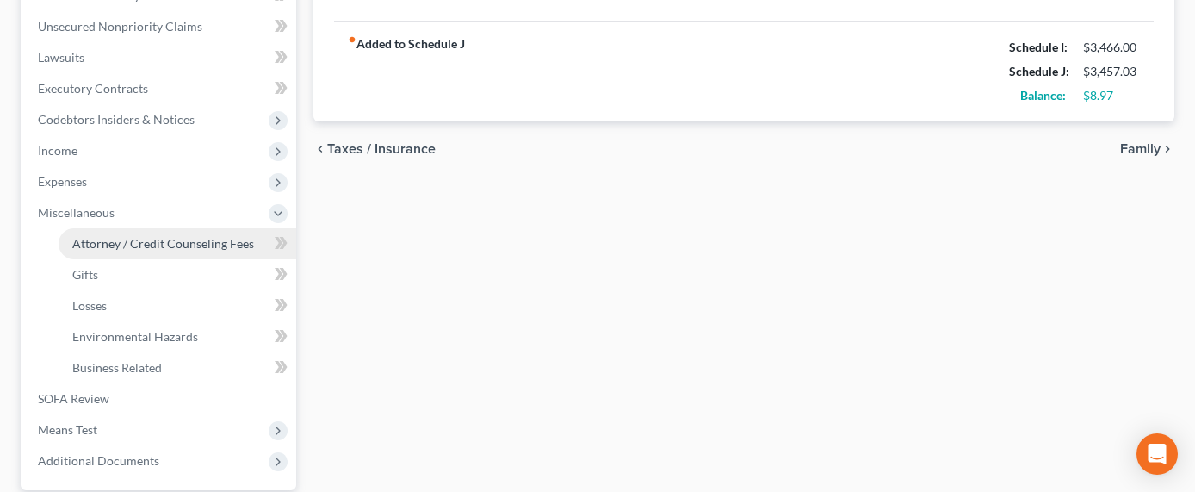
click at [182, 240] on span "Attorney / Credit Counseling Fees" at bounding box center [163, 243] width 182 height 15
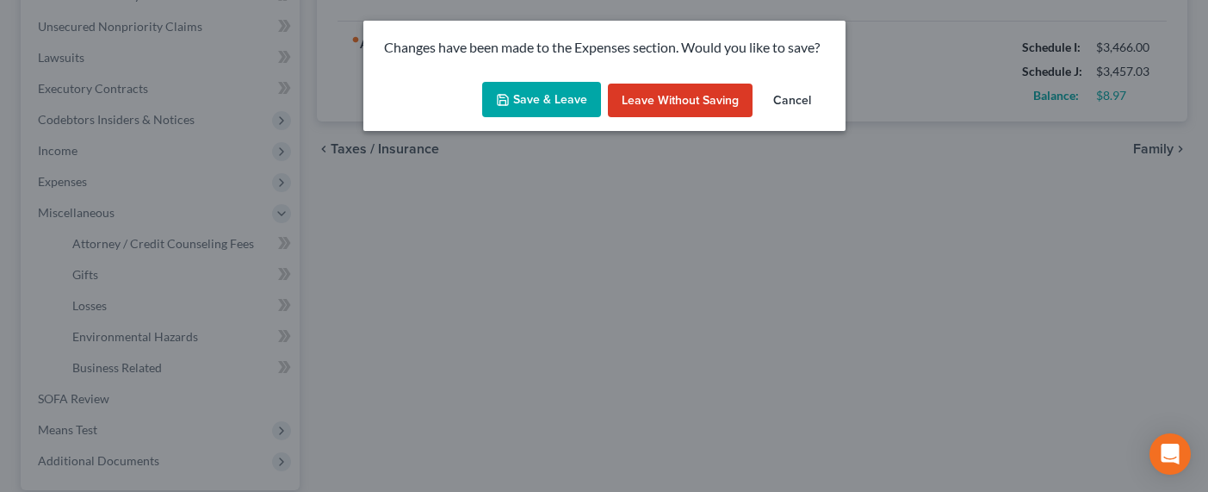
click at [514, 99] on button "Save & Leave" at bounding box center [541, 100] width 119 height 36
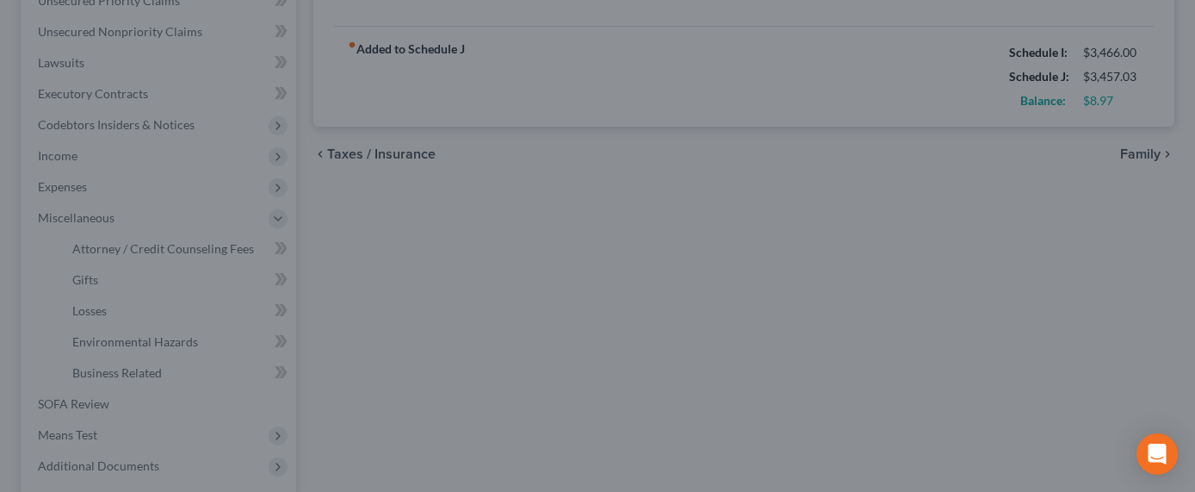
select select "0"
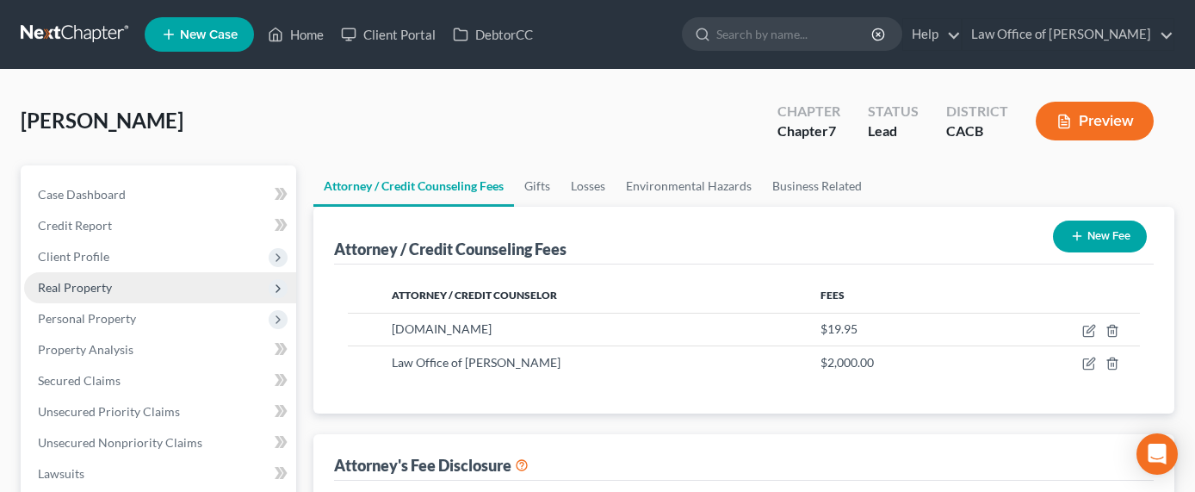
click at [74, 288] on span "Real Property" at bounding box center [75, 287] width 74 height 15
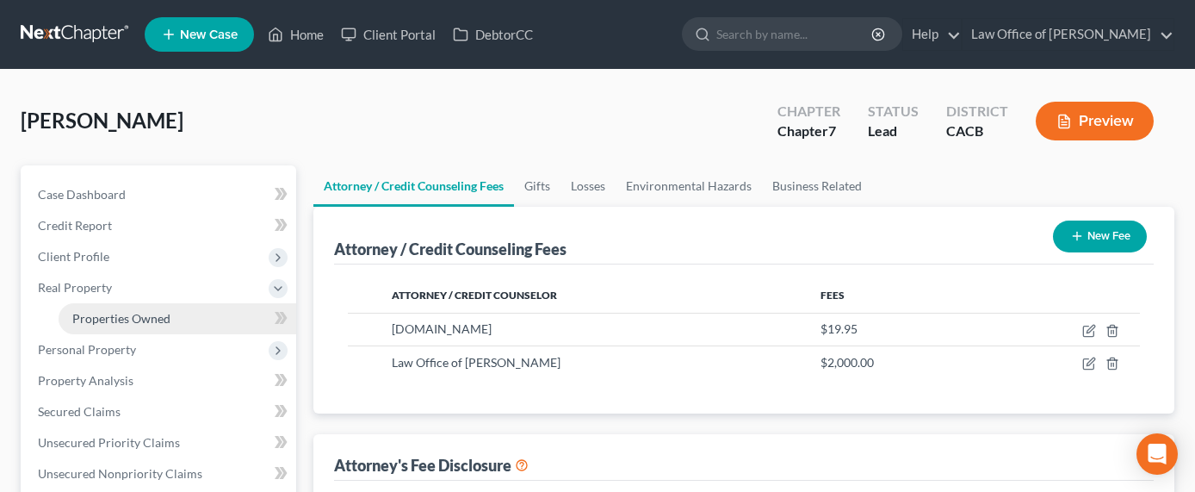
click at [121, 318] on span "Properties Owned" at bounding box center [121, 318] width 98 height 15
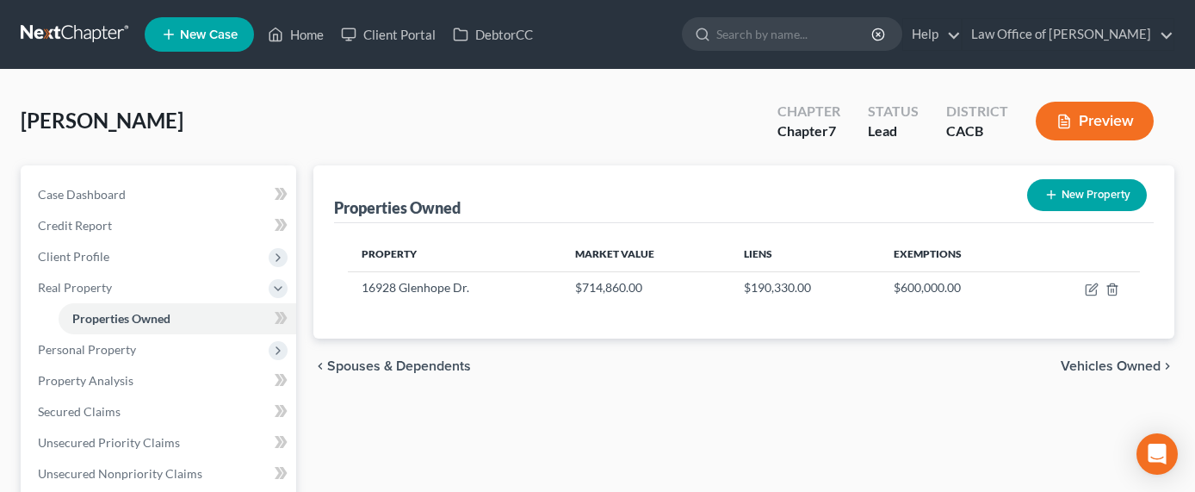
drag, startPoint x: 683, startPoint y: 174, endPoint x: 702, endPoint y: 180, distance: 19.9
click at [683, 174] on div "Properties Owned New Property" at bounding box center [743, 194] width 819 height 58
click at [1059, 188] on button "New Property" at bounding box center [1087, 195] width 120 height 32
select select "4"
select select "0"
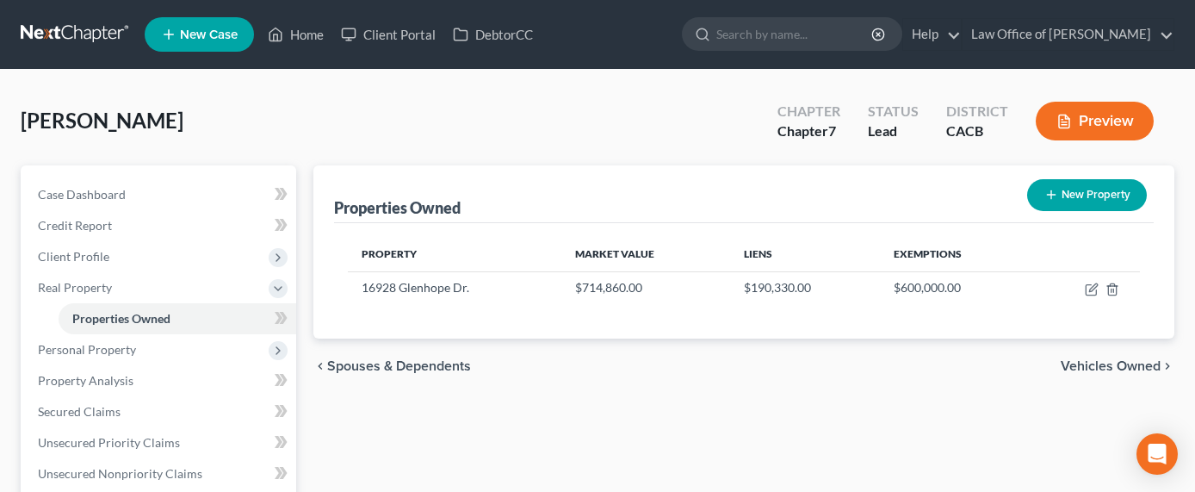
select select "0"
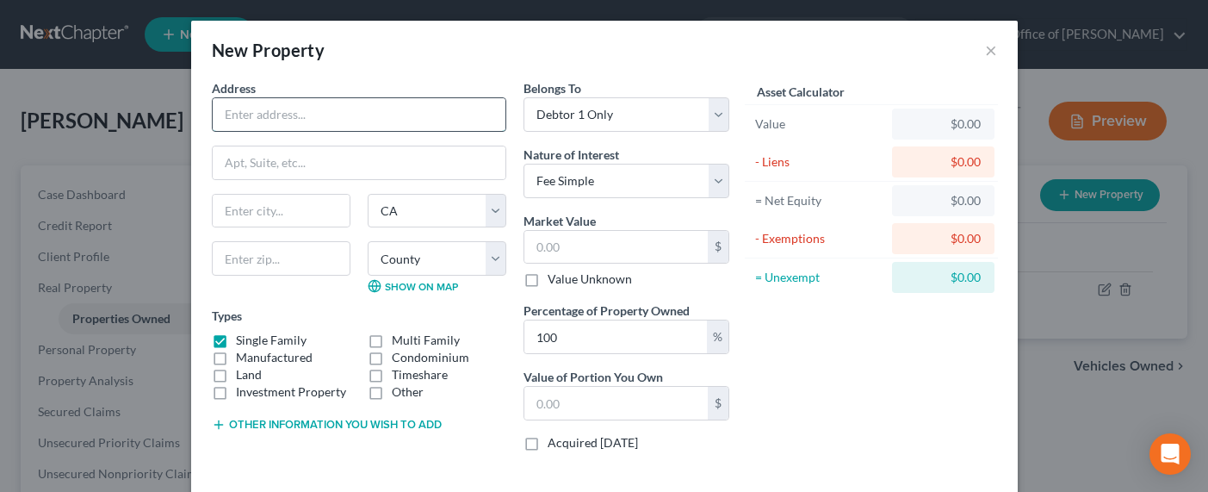
click at [310, 113] on input "text" at bounding box center [359, 114] width 293 height 33
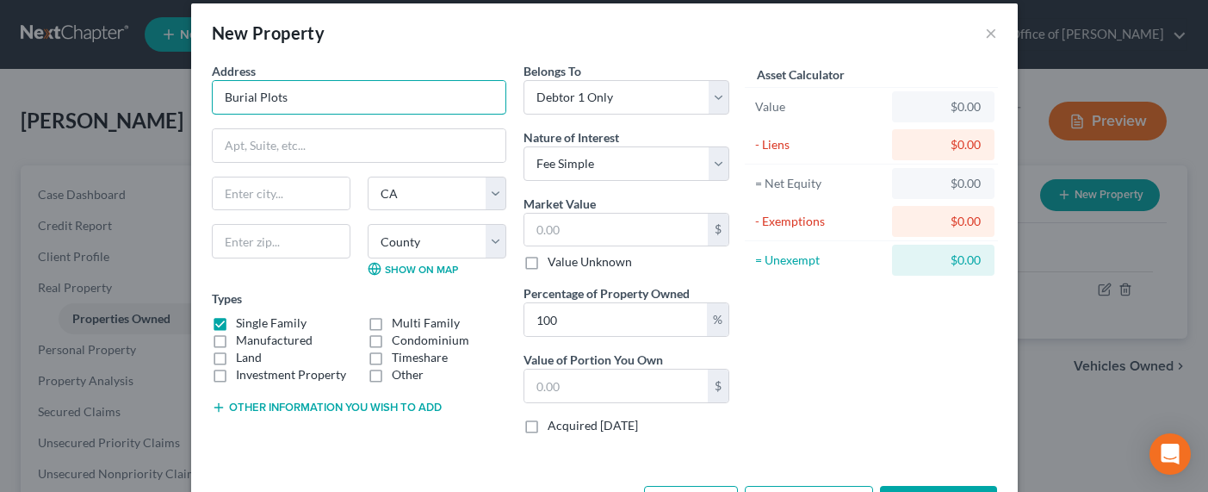
scroll to position [38, 0]
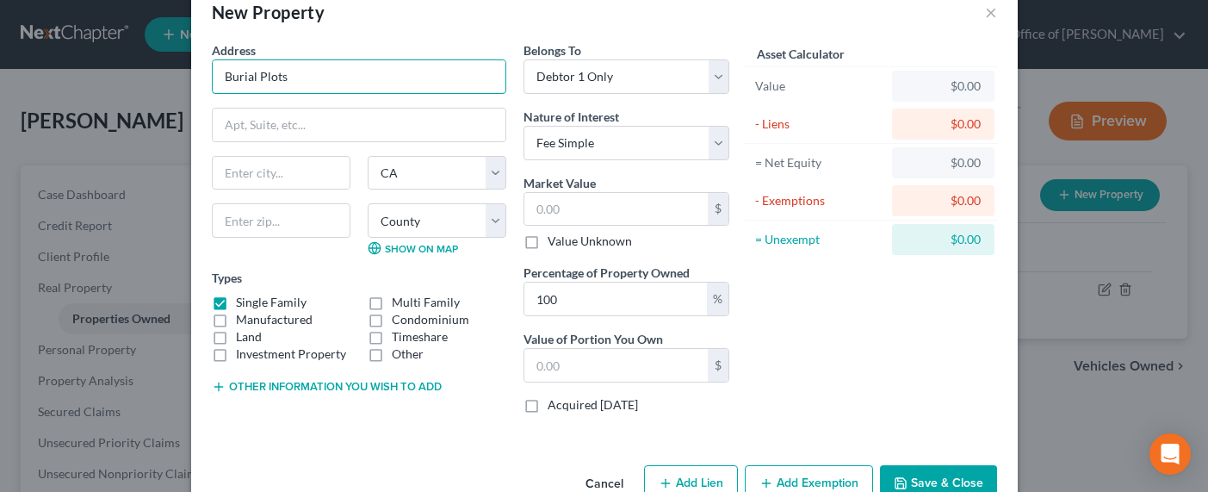
type input "Burial Plots"
click at [236, 301] on label "Single Family" at bounding box center [271, 302] width 71 height 17
click at [243, 301] on input "Single Family" at bounding box center [248, 299] width 11 height 11
checkbox input "false"
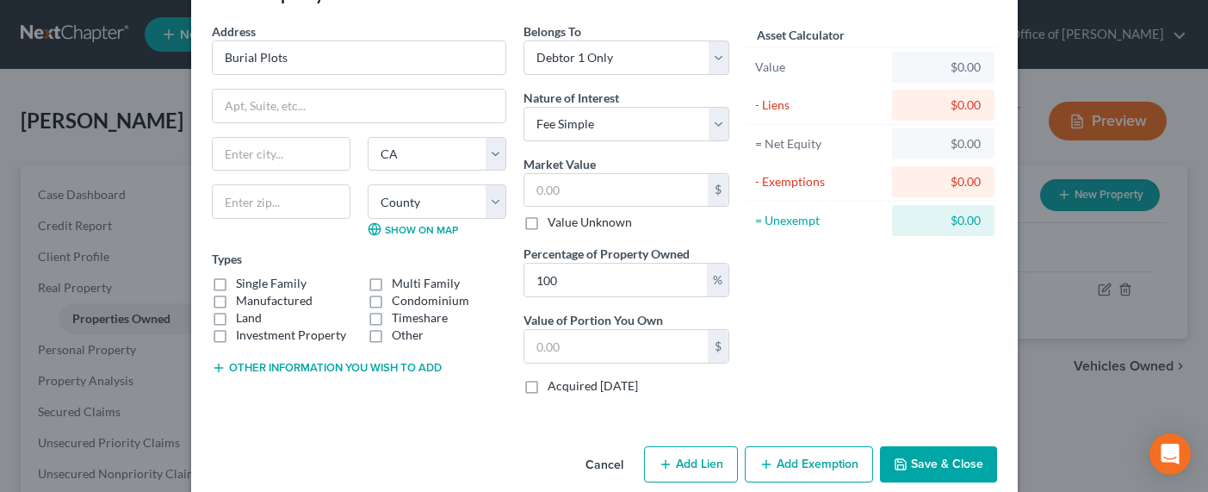
scroll to position [81, 0]
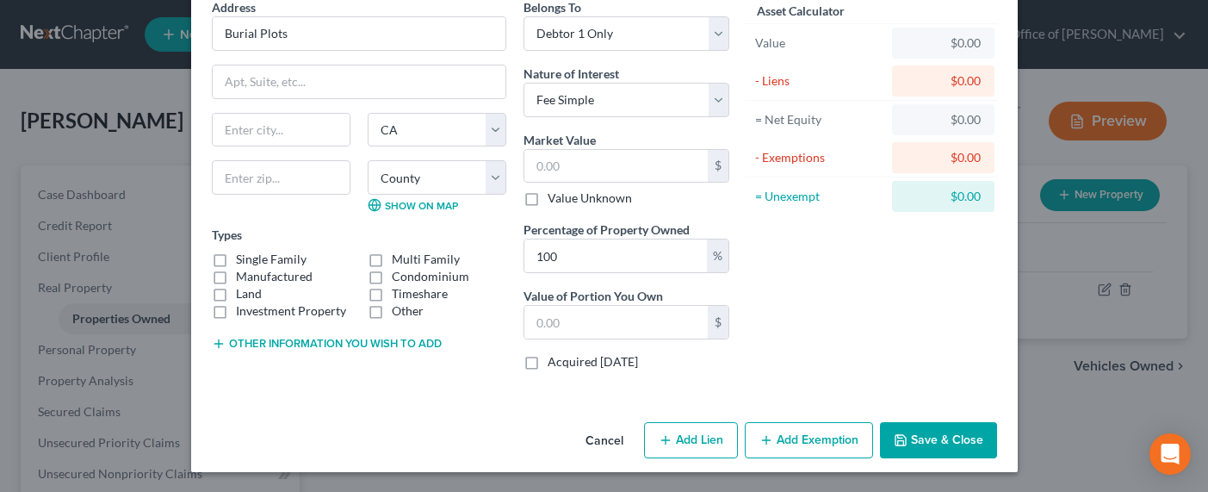
click at [796, 426] on button "Add Exemption" at bounding box center [809, 440] width 128 height 36
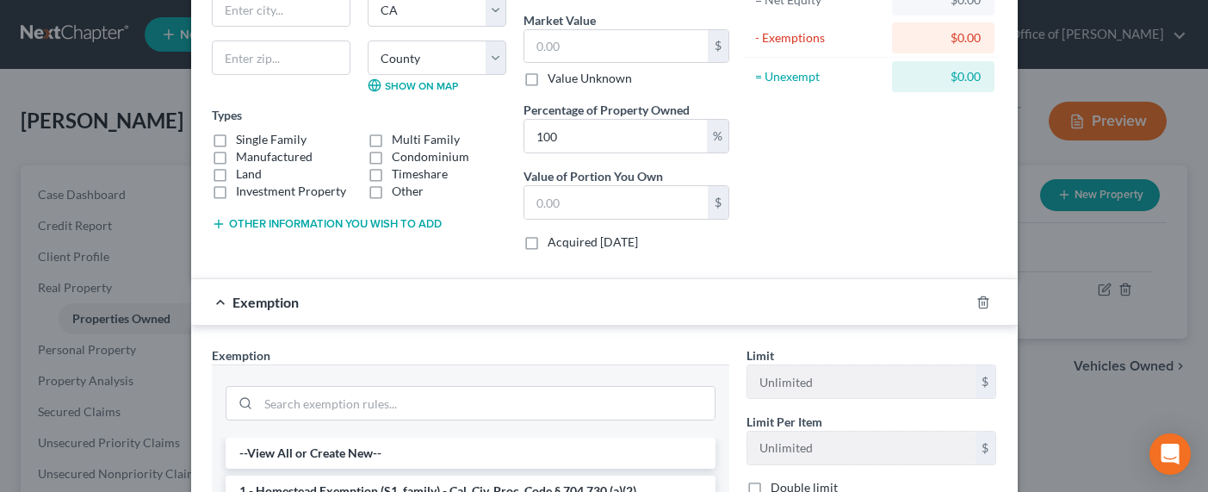
scroll to position [260, 0]
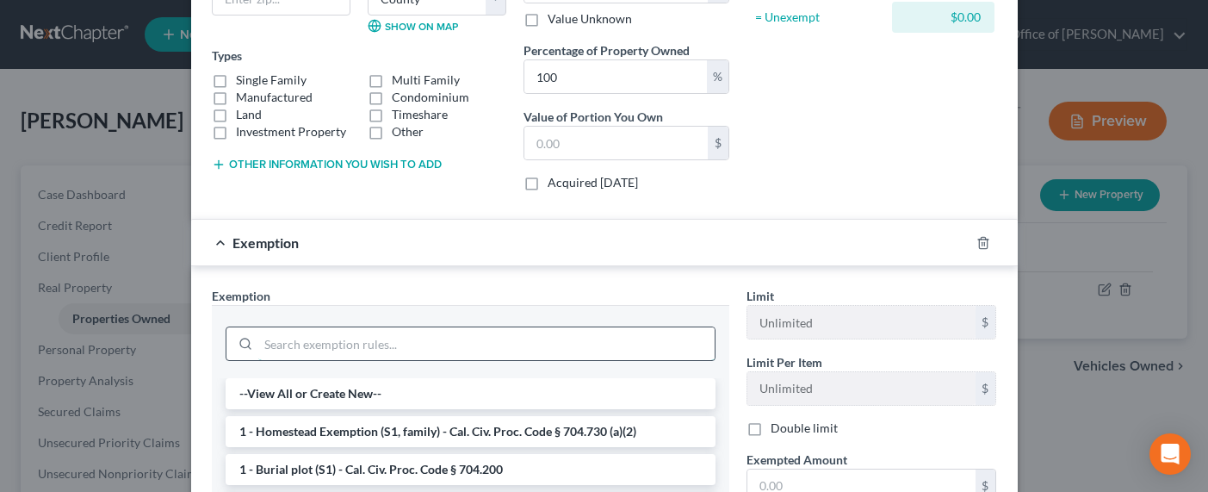
click at [497, 355] on input "search" at bounding box center [486, 343] width 456 height 33
click at [366, 473] on li "1 - Burial plot (S1) - Cal. Civ. Proc. Code § 704.200" at bounding box center [471, 469] width 490 height 31
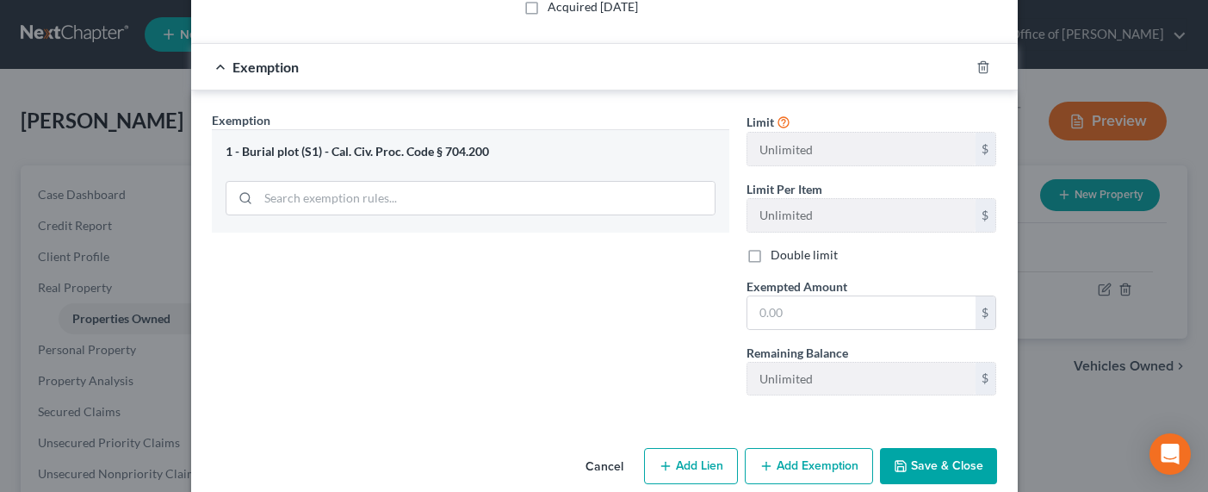
scroll to position [0, 0]
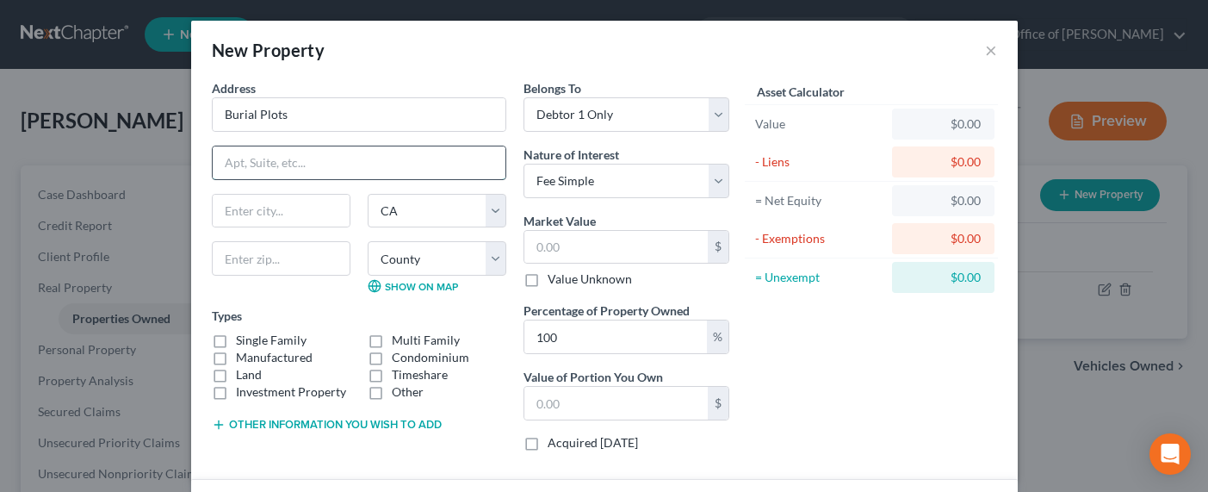
click at [279, 160] on input "text" at bounding box center [359, 162] width 293 height 33
type input "Oakdale Memorial Park"
type input "Covina"
click at [219, 119] on input "Burial Plots" at bounding box center [359, 114] width 293 height 33
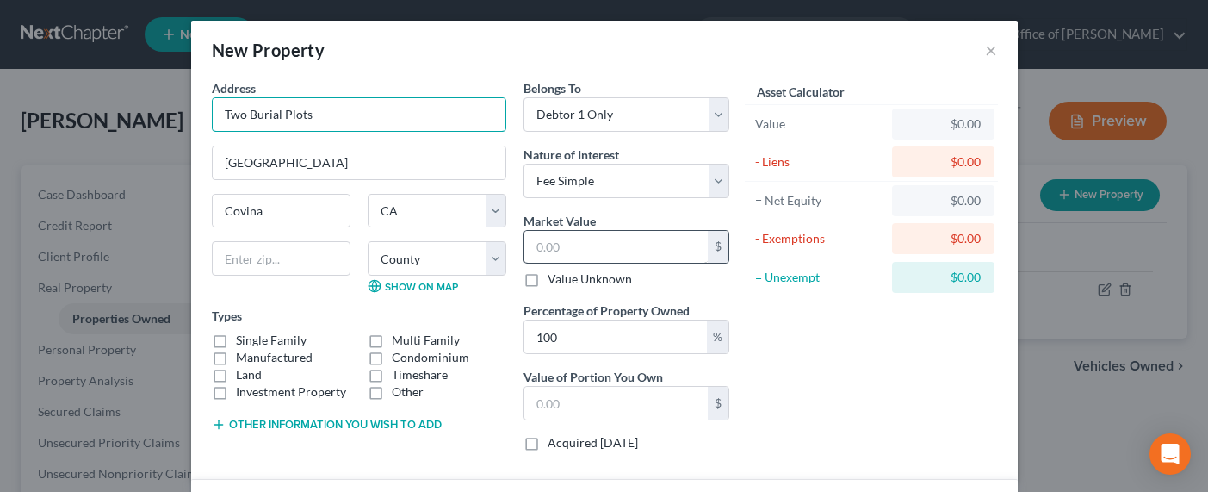
type input "Two Burial Plots"
click at [578, 246] on input "text" at bounding box center [615, 247] width 183 height 33
type input "1"
type input "1.00"
type input "15"
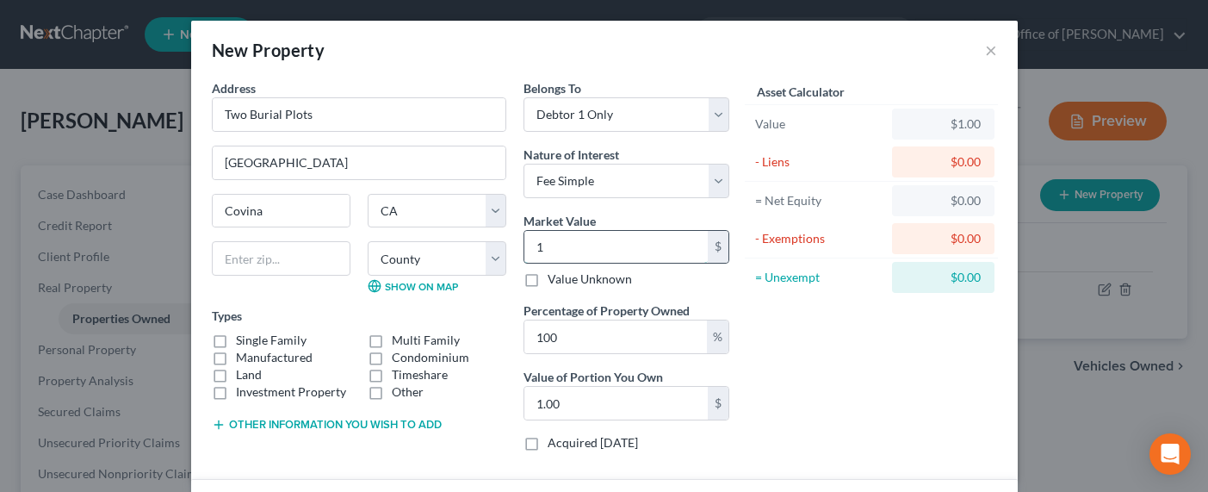
type input "15.00"
type input "150"
type input "150.00"
type input "1500"
type input "1,500.00"
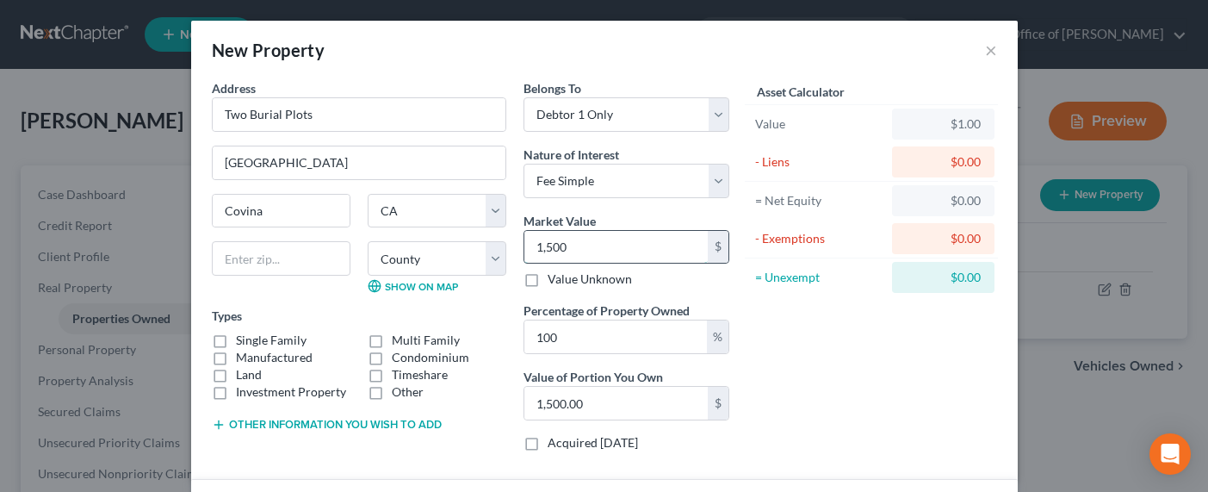
type input "1,5000"
type input "15,000.00"
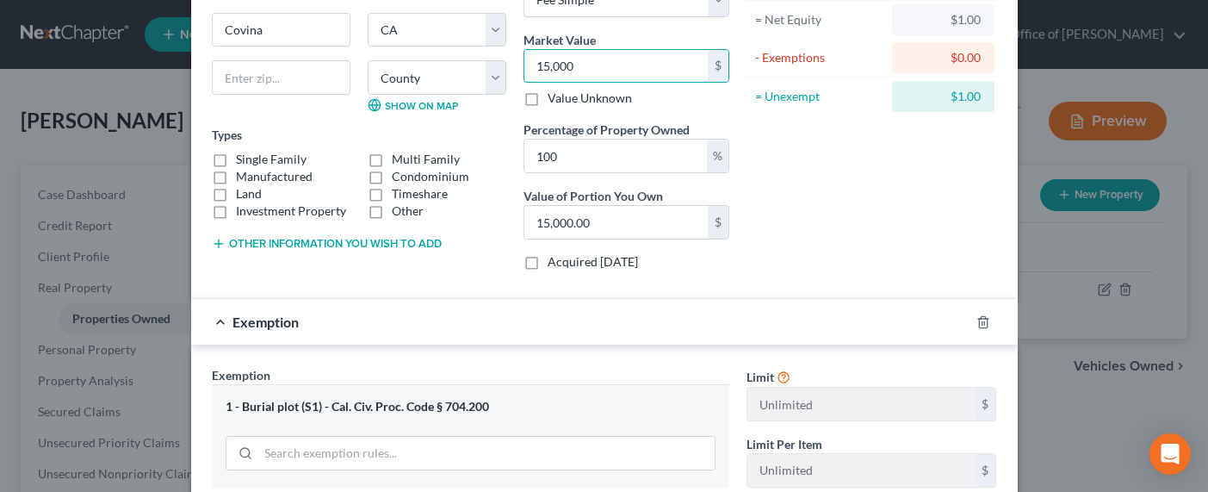
scroll to position [194, 0]
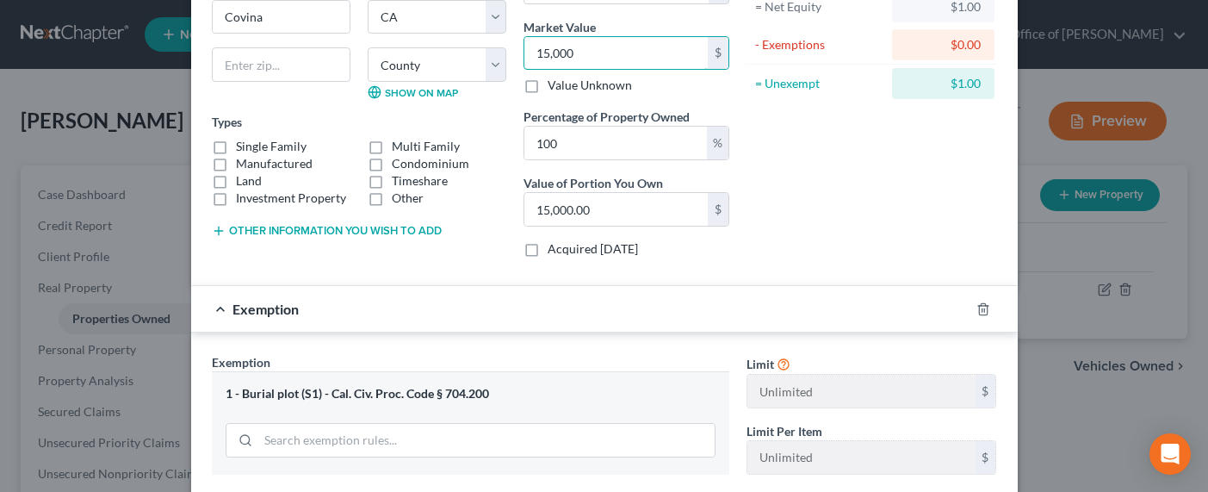
type input "15,000"
click at [256, 227] on button "Other information you wish to add" at bounding box center [327, 231] width 230 height 14
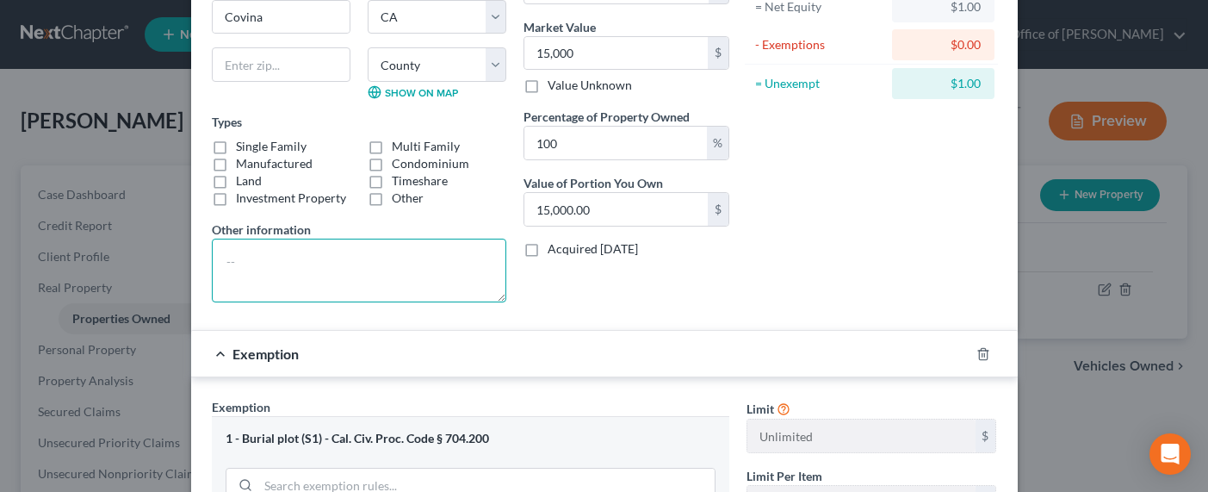
click at [283, 262] on textarea at bounding box center [359, 270] width 294 height 64
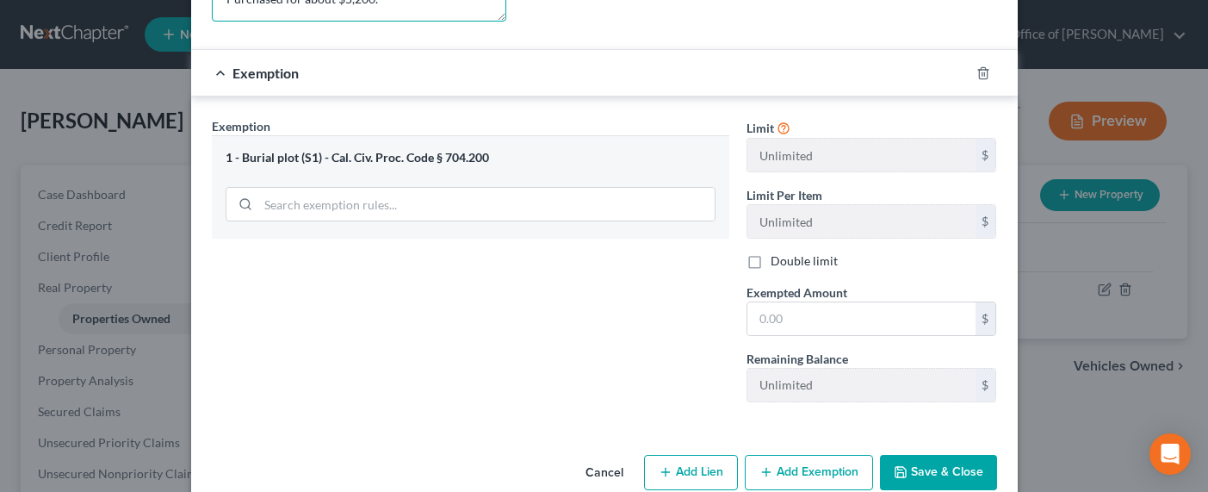
scroll to position [507, 0]
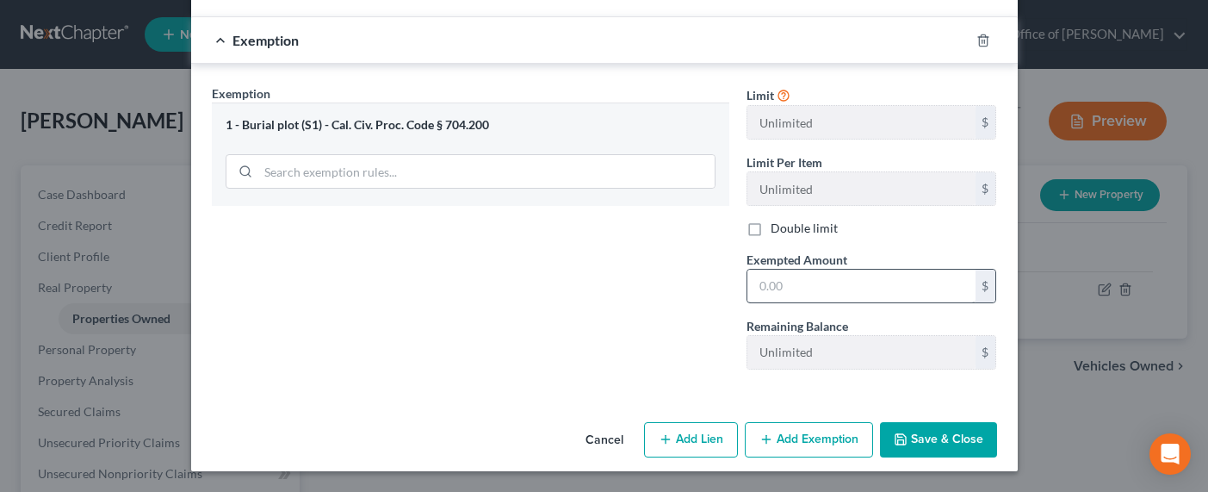
type textarea "Burial Plots (value is estimated for both). Purchased for about $5,200."
click at [799, 288] on input "text" at bounding box center [861, 285] width 228 height 33
type input "15,000"
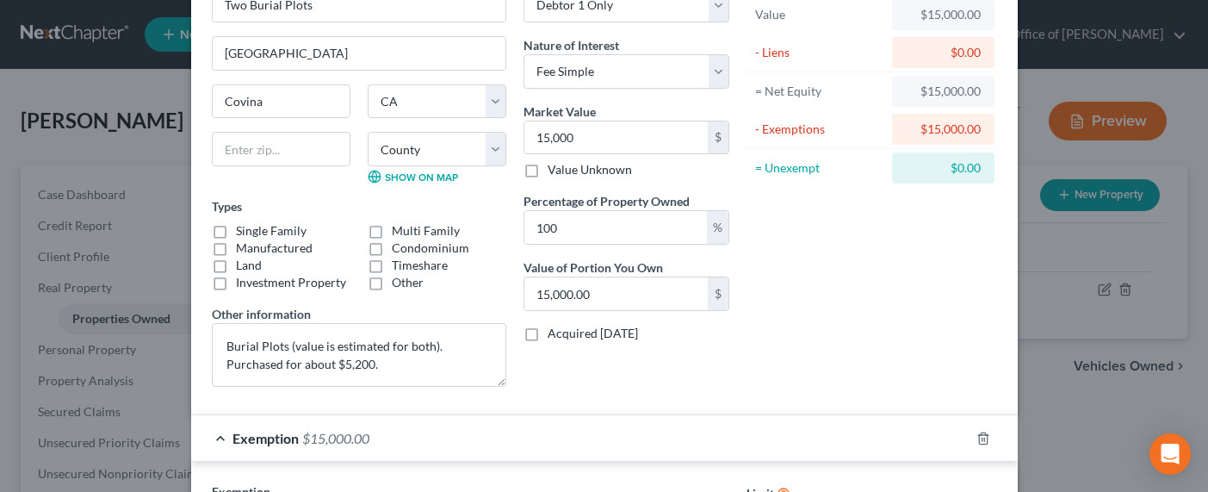
scroll to position [0, 0]
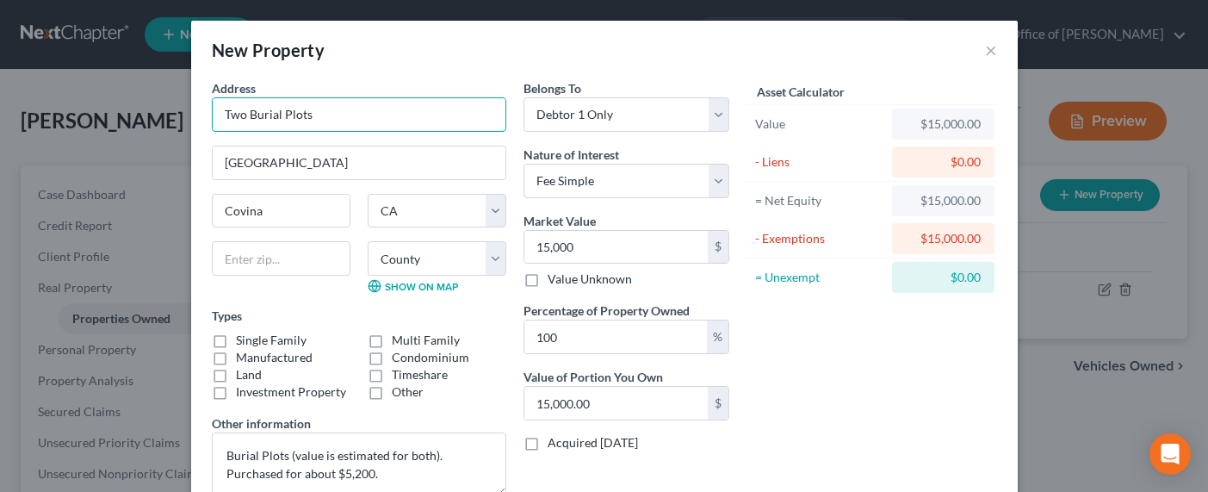
drag, startPoint x: 243, startPoint y: 114, endPoint x: 201, endPoint y: 115, distance: 41.3
click at [203, 115] on div "Address * Two Burial Plots Oakdale Memorial Park Covina State AL AK AR AZ CA CO…" at bounding box center [359, 294] width 312 height 430
click at [285, 108] on input "Burial Plots" at bounding box center [359, 114] width 293 height 33
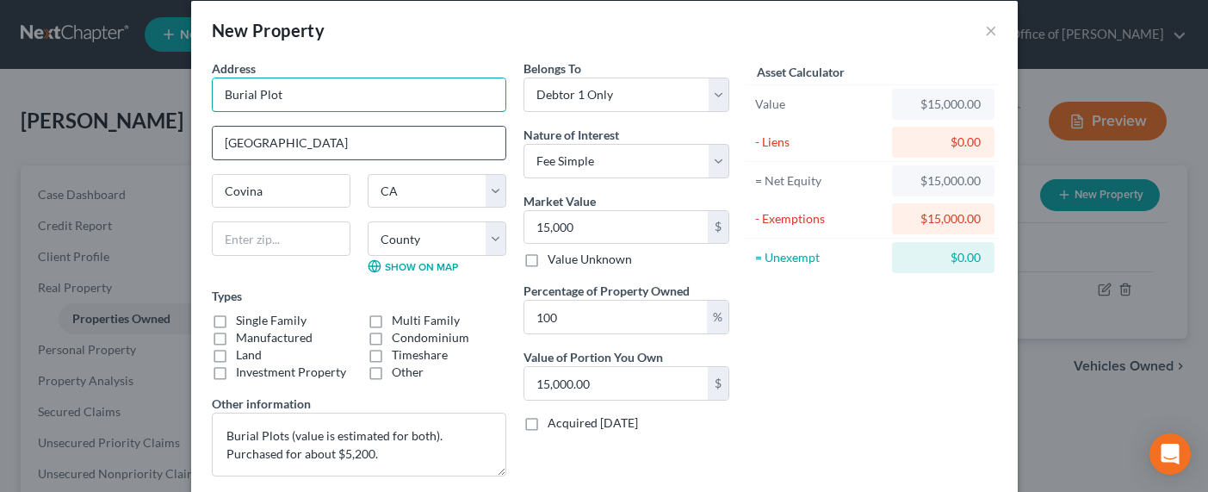
scroll to position [39, 0]
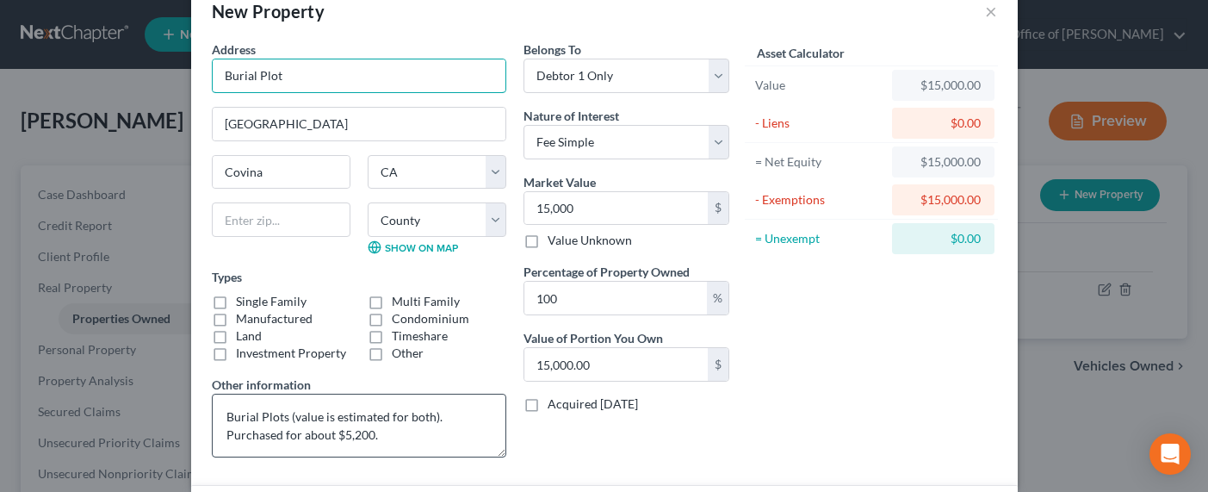
type input "Burial Plot"
click at [278, 418] on textarea "Burial Plots (value is estimated for both). Purchased for about $5,200." at bounding box center [359, 425] width 294 height 64
click at [376, 437] on textarea "Burial Plot (value is estimated for both). Purchased for about $5,200." at bounding box center [359, 425] width 294 height 64
click at [281, 436] on textarea "Burial Plot (value is estimated for both). Purchased for about $5,200." at bounding box center [359, 425] width 294 height 64
click at [282, 436] on textarea "Burial Plot (value is estimated for both). Purchased for about $5,200." at bounding box center [359, 425] width 294 height 64
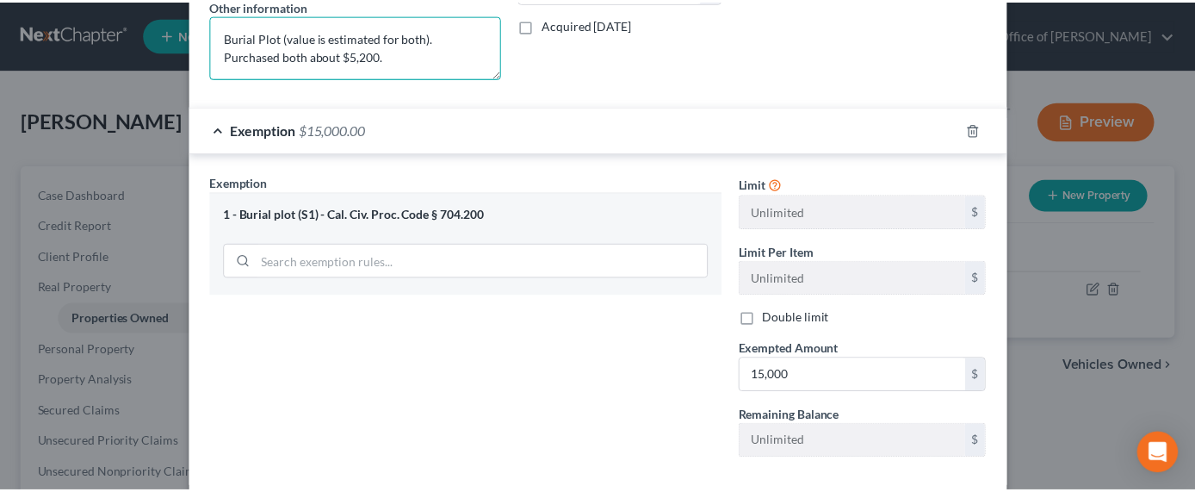
scroll to position [507, 0]
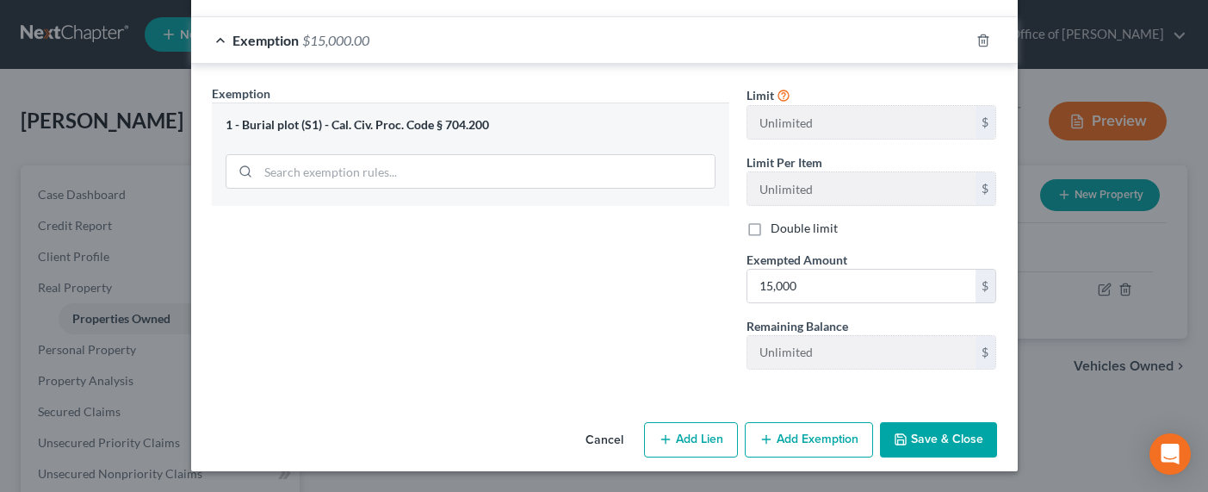
type textarea "Burial Plot (value is estimated for both). Purchased both about $5,200."
click at [941, 445] on button "Save & Close" at bounding box center [938, 440] width 117 height 36
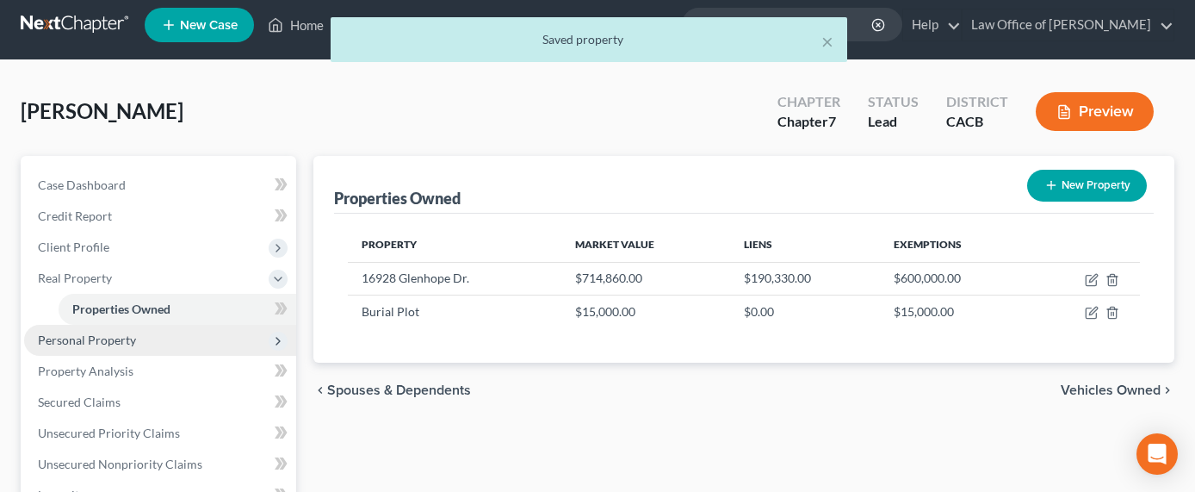
scroll to position [38, 0]
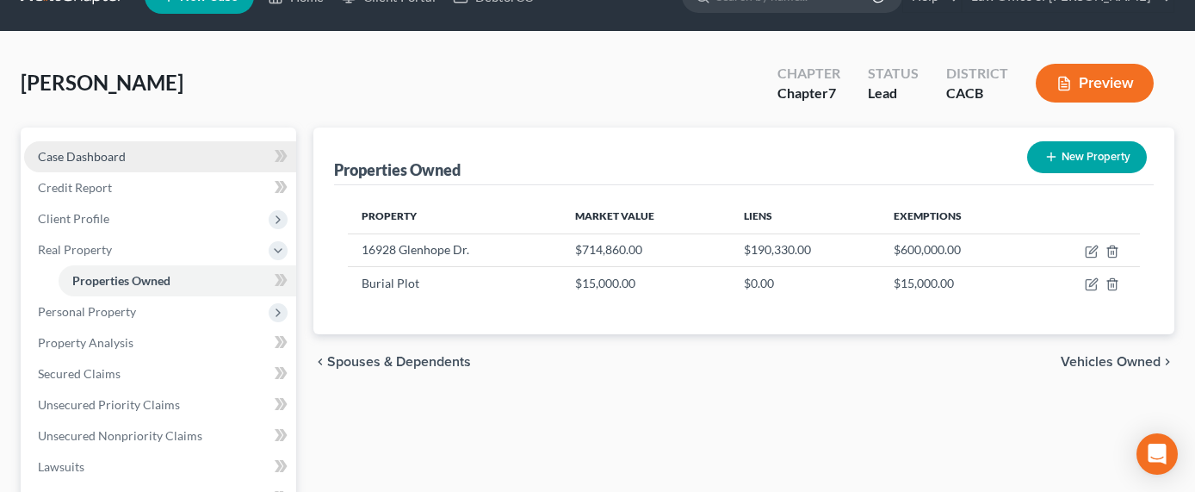
click at [77, 149] on span "Case Dashboard" at bounding box center [82, 156] width 88 height 15
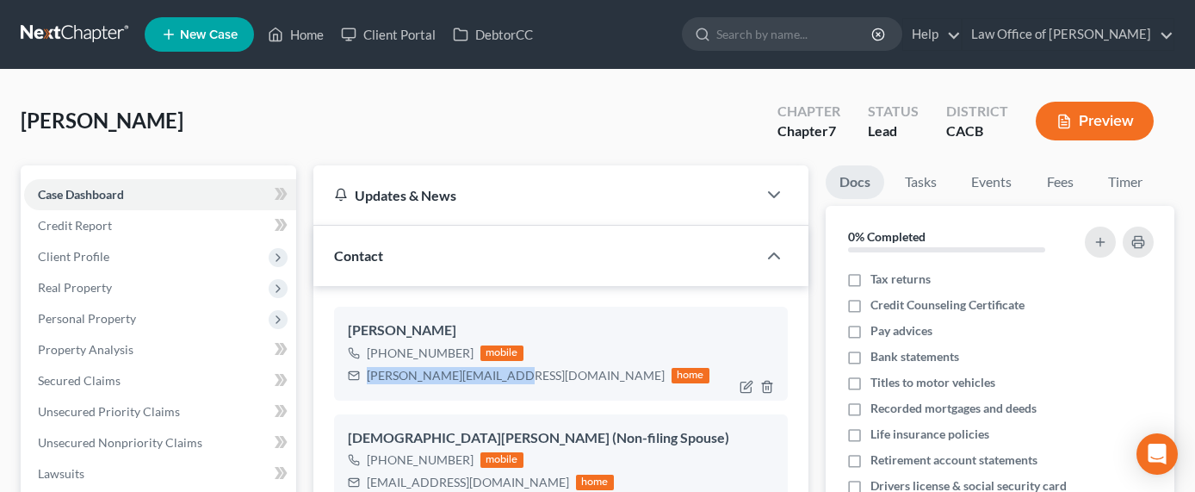
drag, startPoint x: 507, startPoint y: 377, endPoint x: 369, endPoint y: 378, distance: 137.7
click at [369, 378] on div "Arturo.azteca@yahoo.com home" at bounding box center [529, 375] width 362 height 22
copy div "Arturo.azteca@yahoo.com"
click at [425, 376] on div "Arturo.azteca@yahoo.com" at bounding box center [516, 375] width 298 height 17
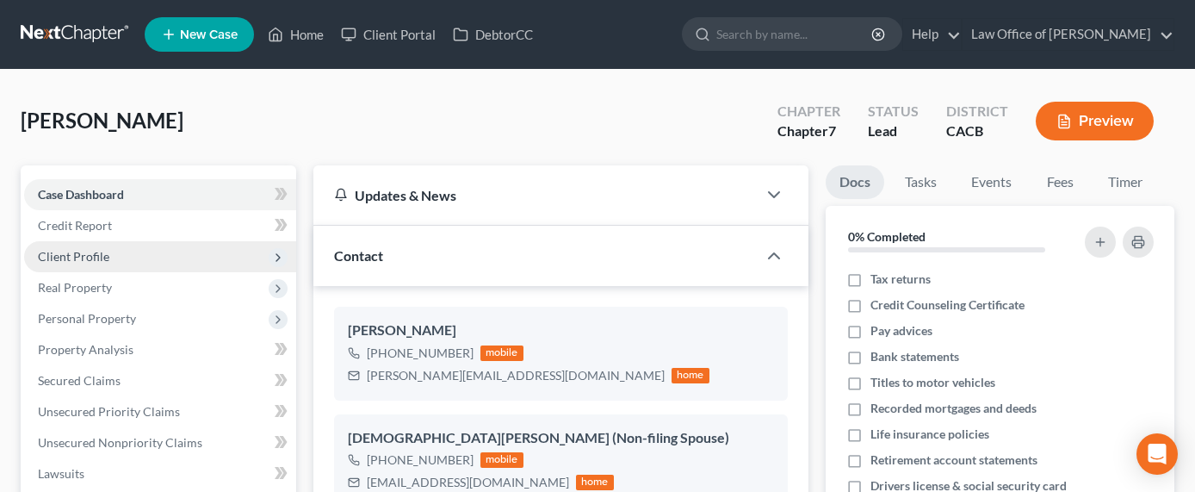
click at [65, 256] on span "Client Profile" at bounding box center [73, 256] width 71 height 15
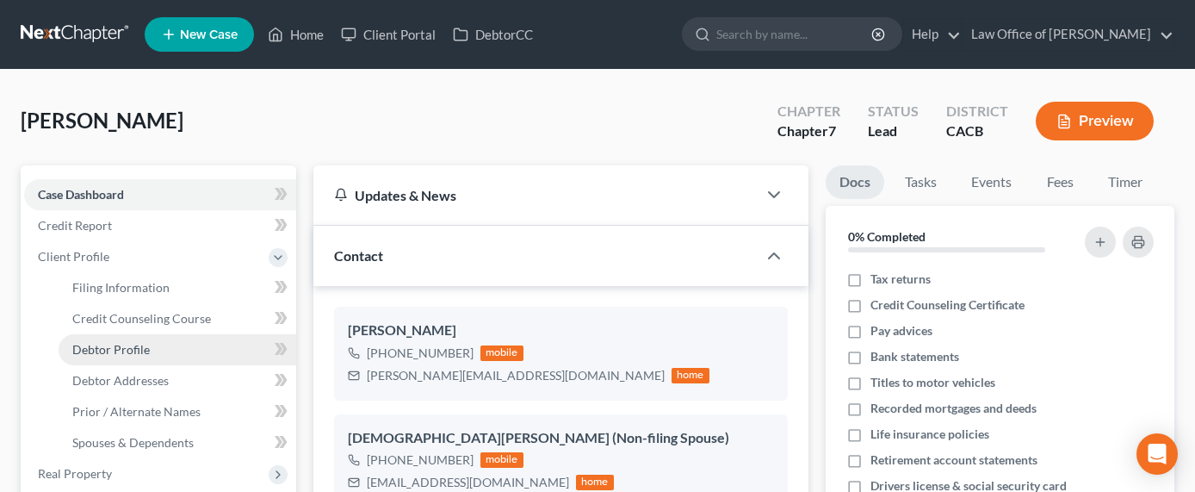
click at [117, 345] on span "Debtor Profile" at bounding box center [110, 349] width 77 height 15
select select "1"
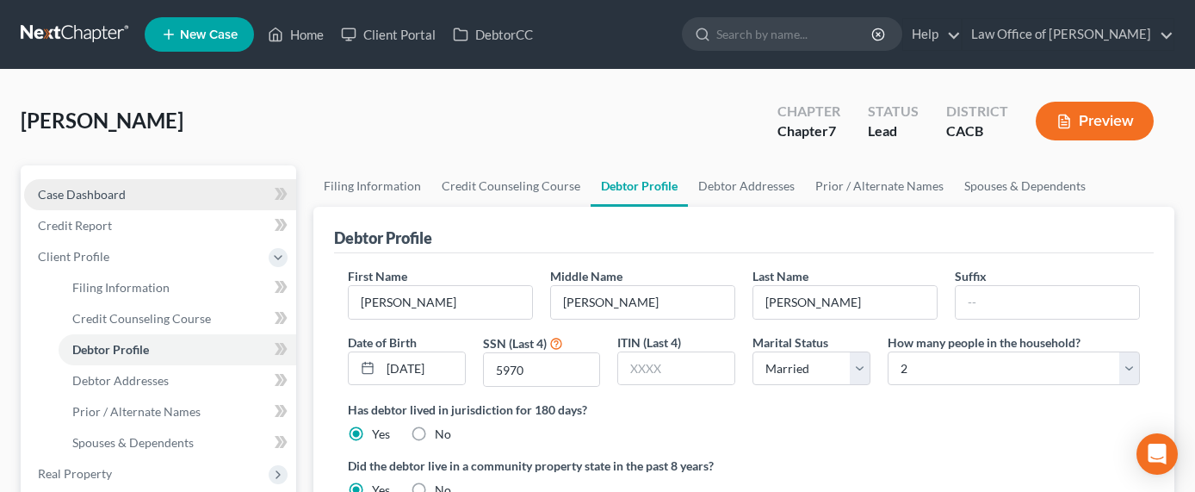
click at [65, 194] on span "Case Dashboard" at bounding box center [82, 194] width 88 height 15
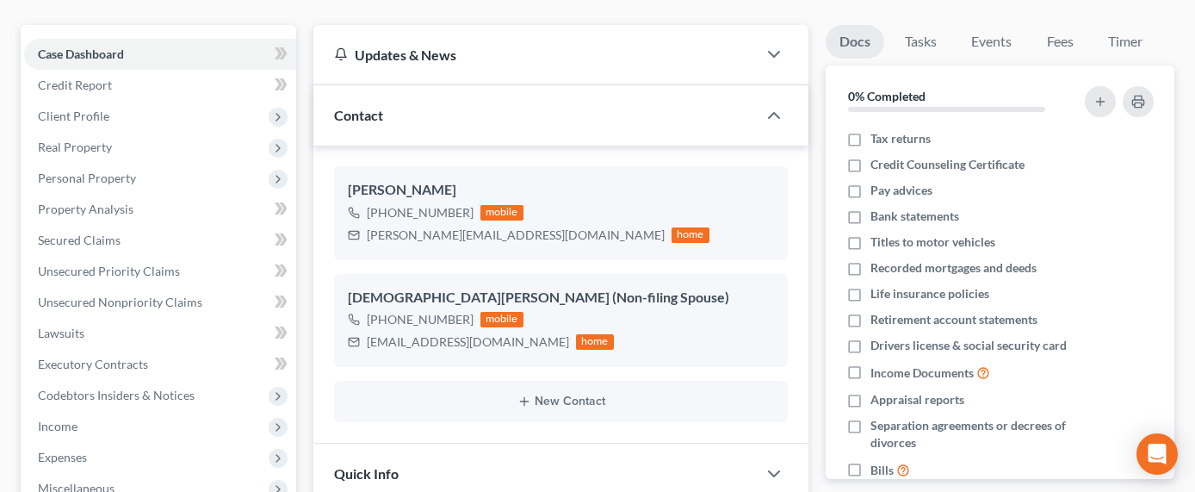
scroll to position [176, 0]
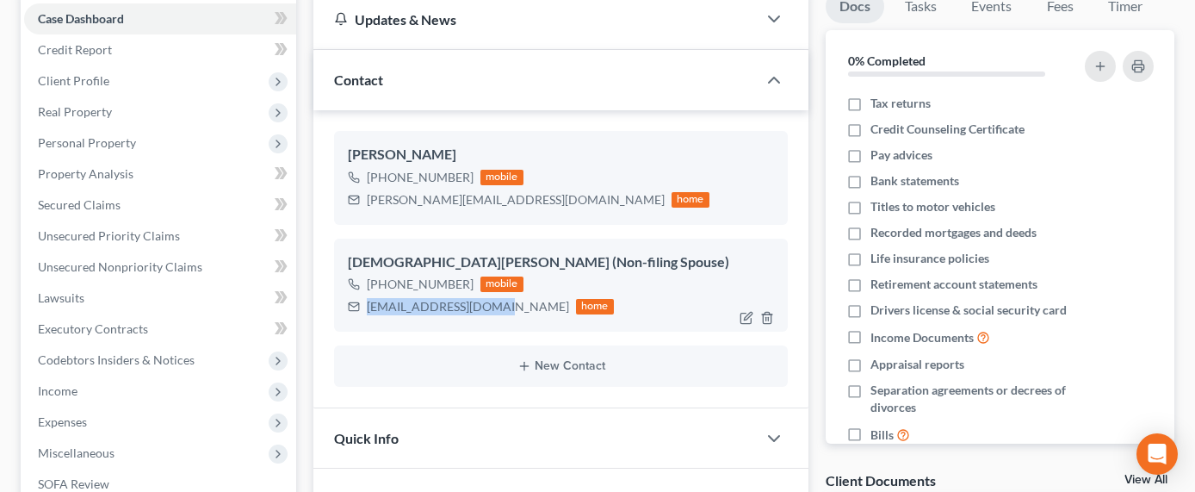
drag, startPoint x: 489, startPoint y: 308, endPoint x: 367, endPoint y: 307, distance: 122.2
click at [367, 307] on div "evacedill@outlook.com home" at bounding box center [481, 306] width 266 height 22
copy div "evacedill@outlook.com"
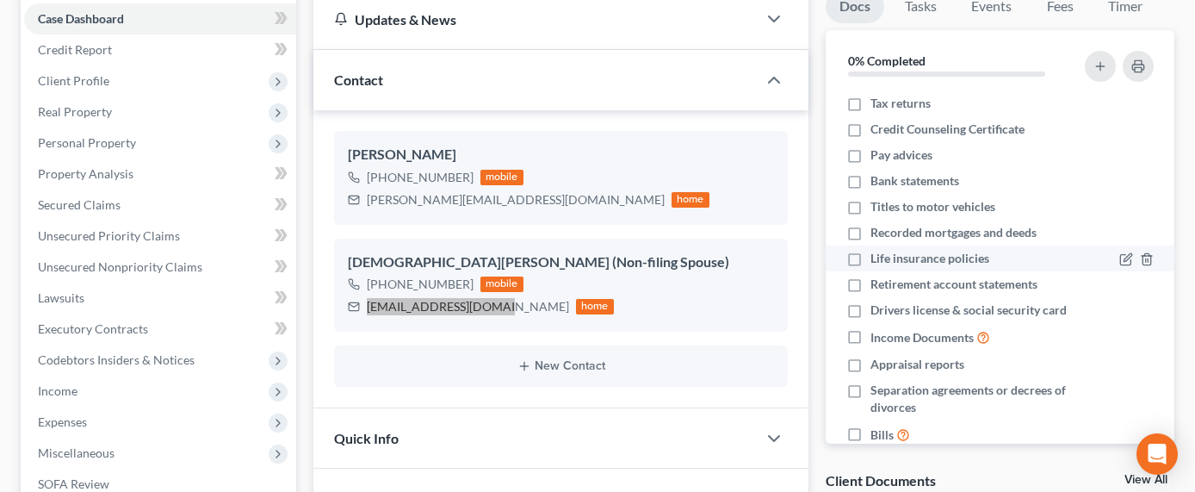
scroll to position [0, 0]
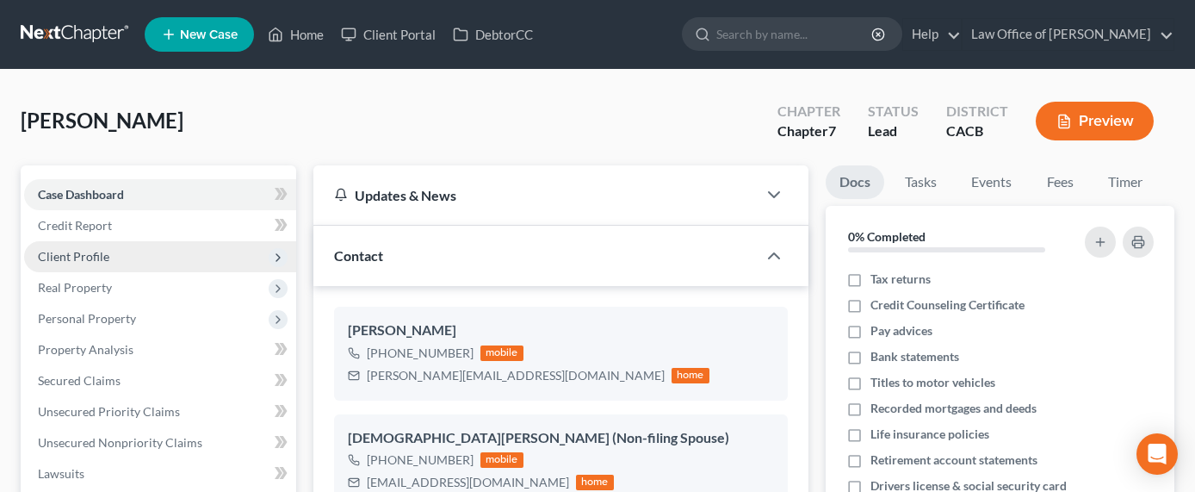
click at [74, 255] on span "Client Profile" at bounding box center [73, 256] width 71 height 15
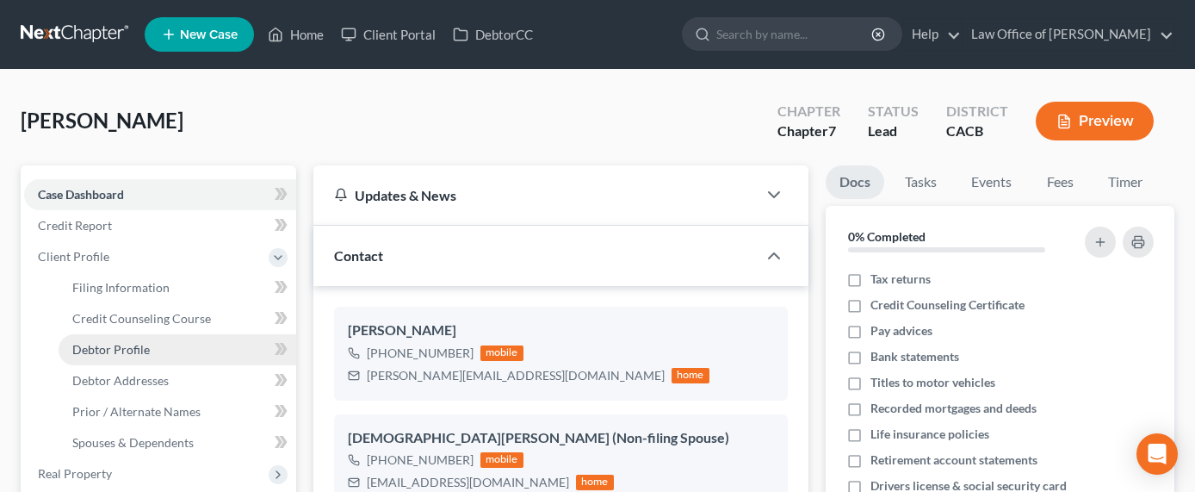
click at [127, 356] on span "Debtor Profile" at bounding box center [110, 349] width 77 height 15
select select "1"
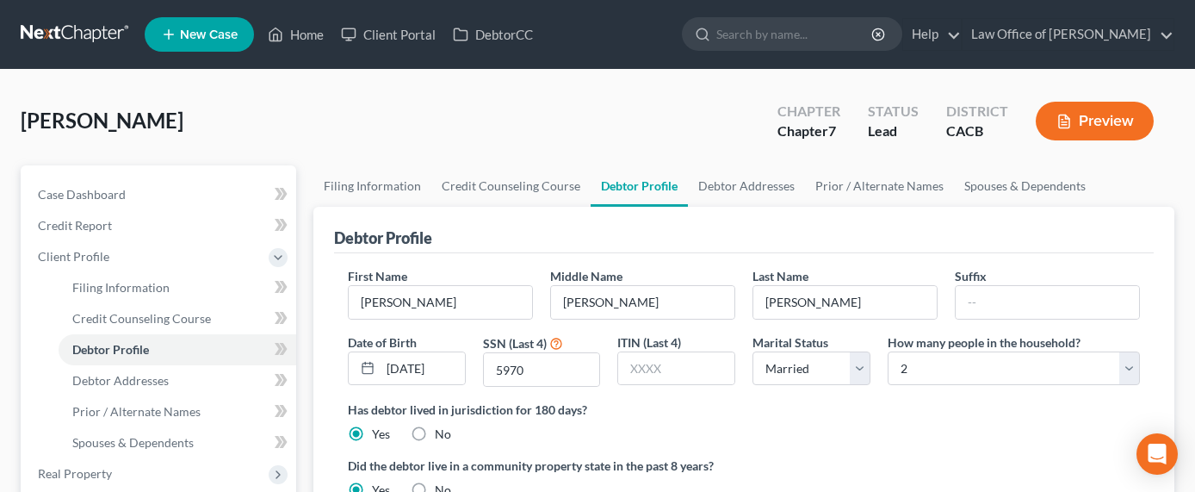
click at [475, 257] on div "First Name Arturo Middle Name Perez Last Name Cedillo Suffix Date of Birth 02/2…" at bounding box center [743, 421] width 819 height 336
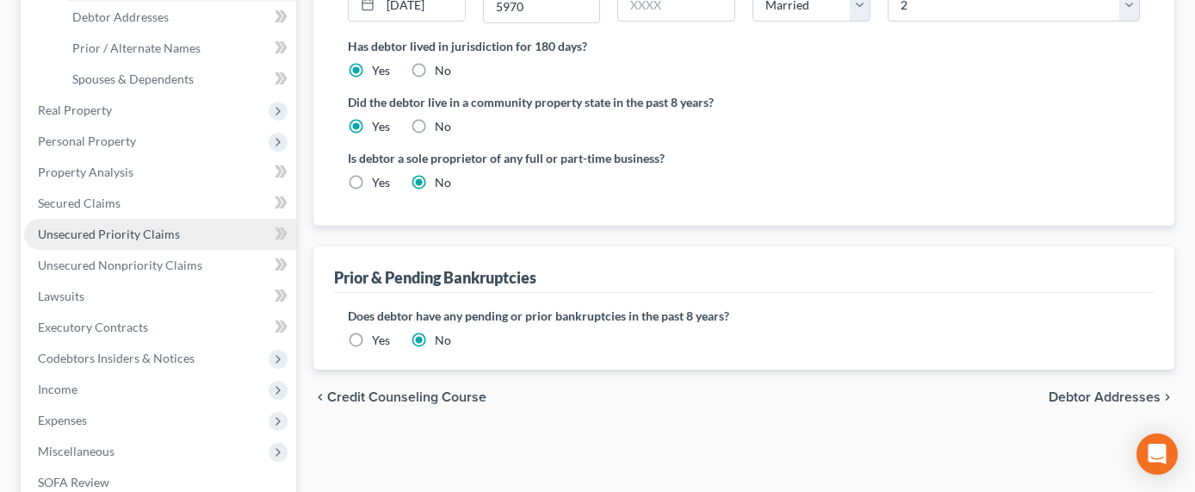
scroll to position [396, 0]
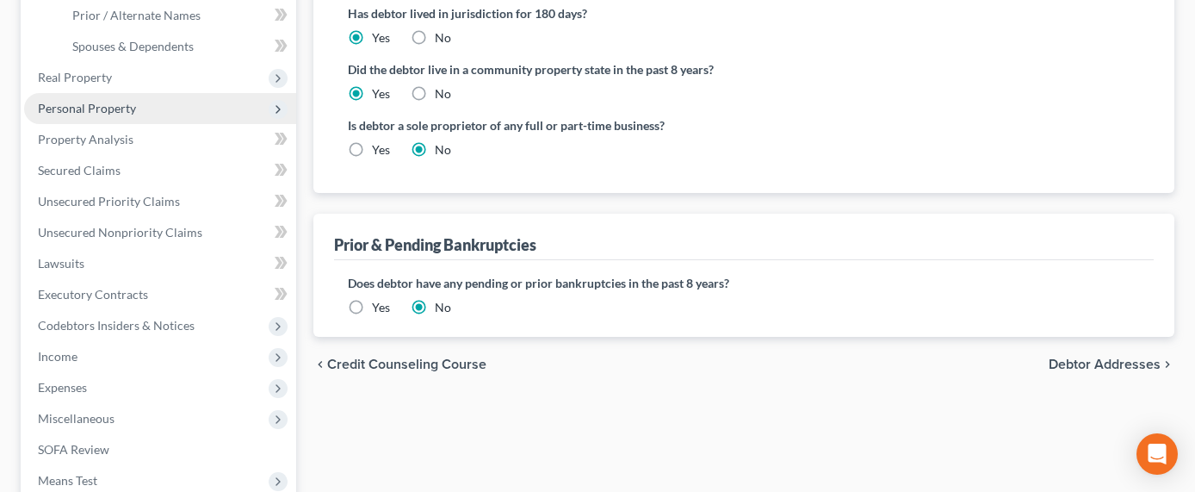
click at [83, 114] on span "Personal Property" at bounding box center [160, 108] width 272 height 31
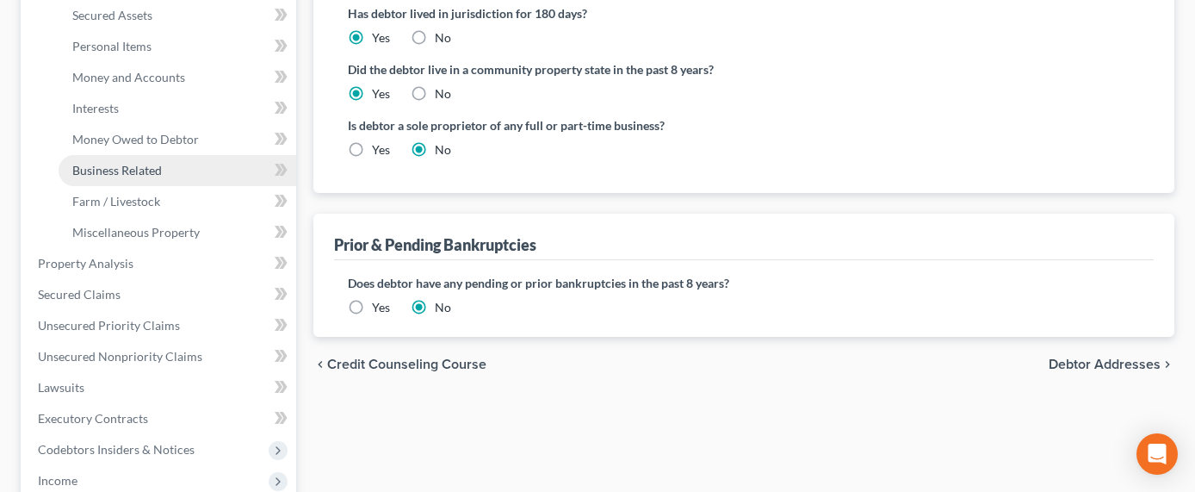
click at [112, 173] on span "Business Related" at bounding box center [117, 170] width 90 height 15
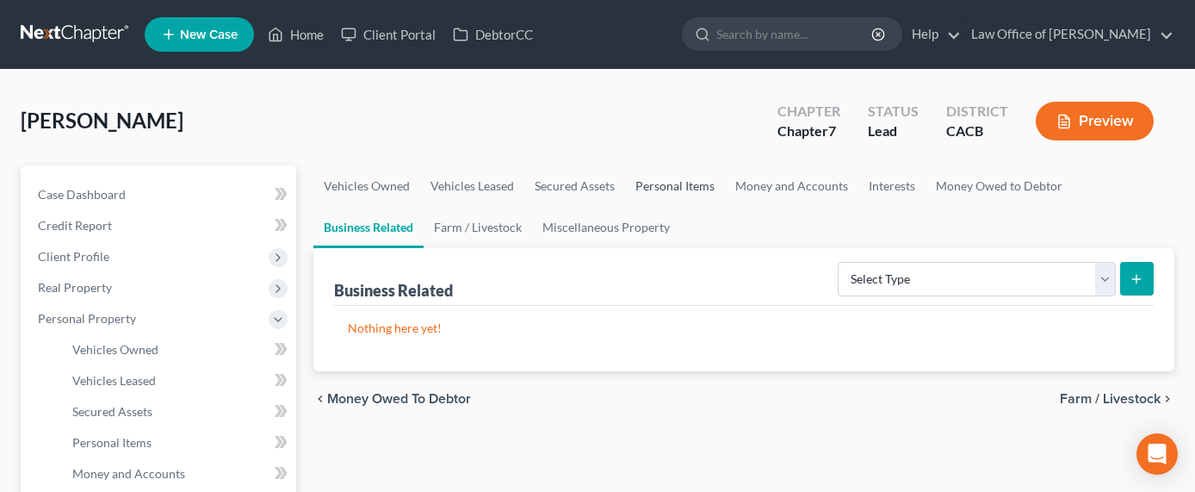
click at [687, 180] on link "Personal Items" at bounding box center [675, 185] width 100 height 41
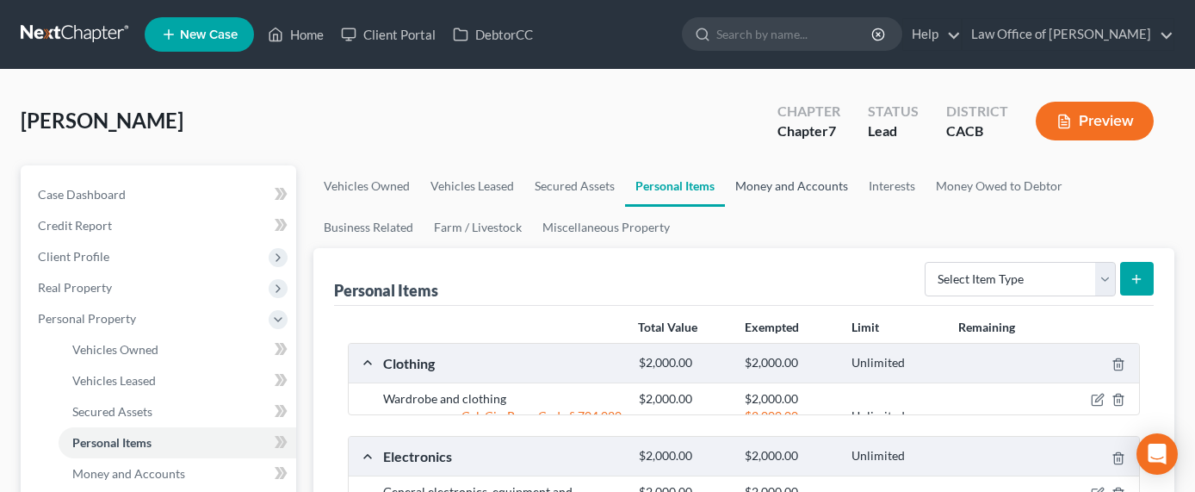
click at [804, 188] on link "Money and Accounts" at bounding box center [791, 185] width 133 height 41
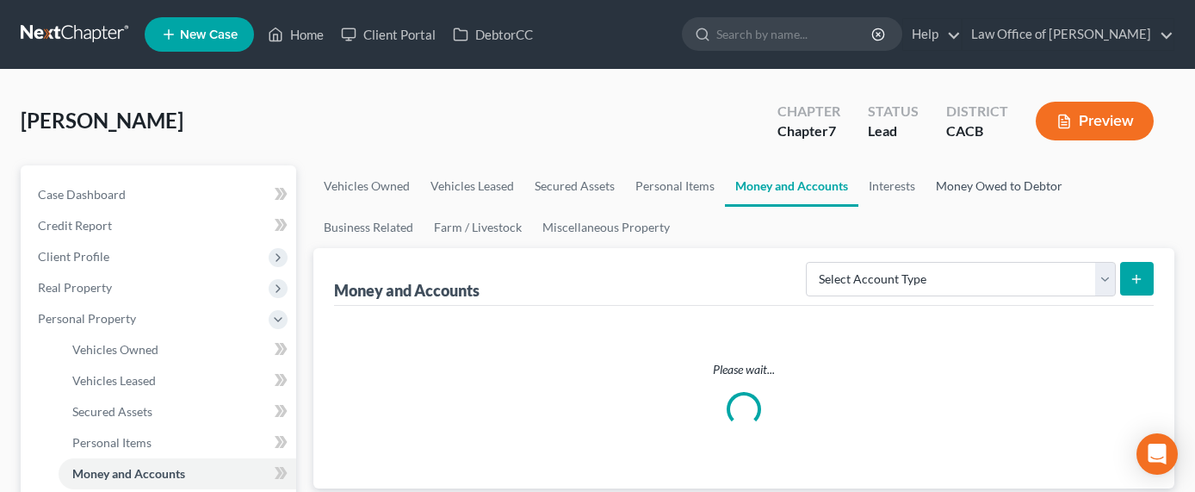
click at [925, 189] on link "Money Owed to Debtor" at bounding box center [998, 185] width 147 height 41
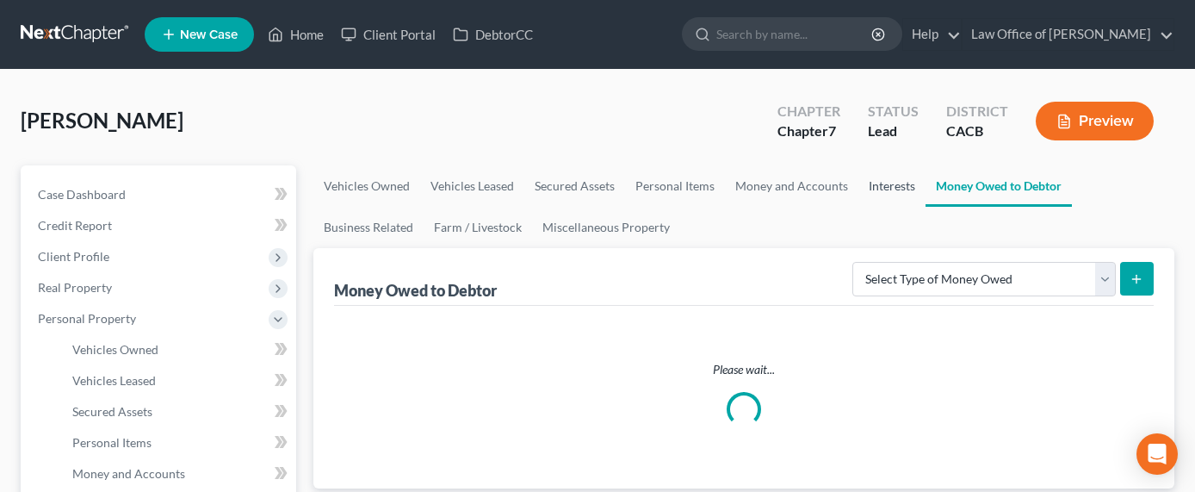
click at [899, 185] on link "Interests" at bounding box center [891, 185] width 67 height 41
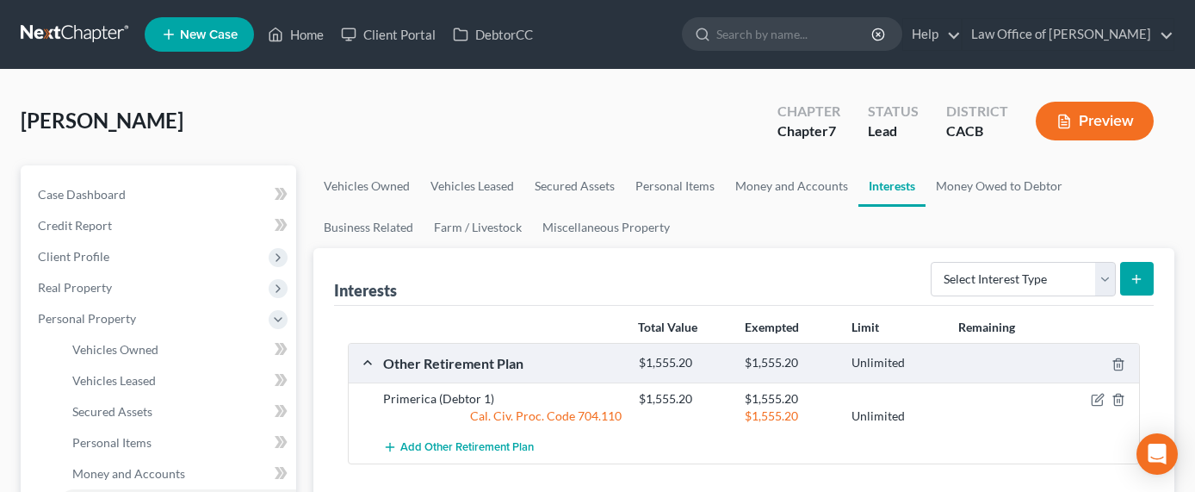
scroll to position [3, 0]
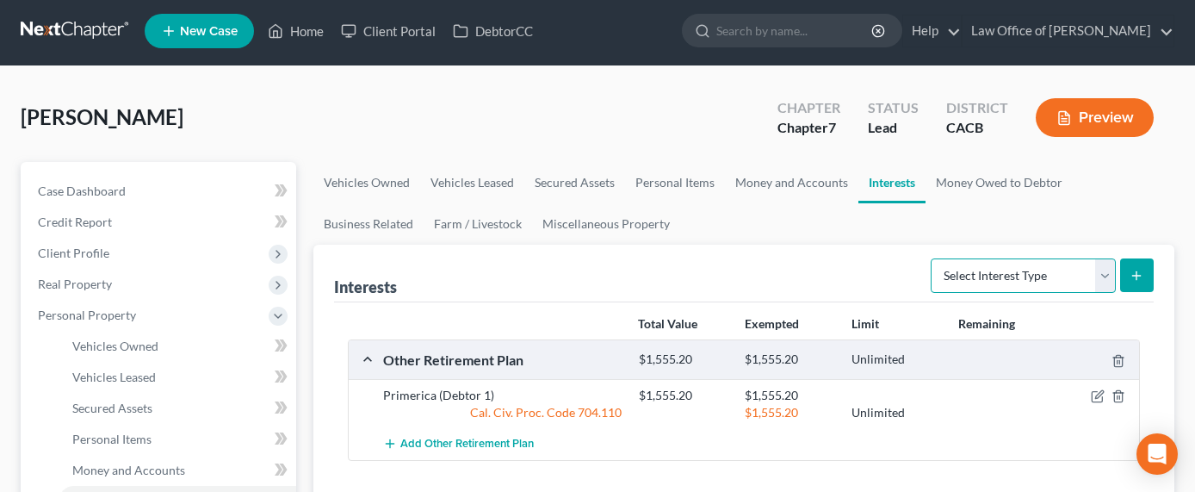
click at [1004, 275] on select "Select Interest Type 401K Annuity Bond Education IRA Government Bond Government…" at bounding box center [1023, 275] width 185 height 34
select select "unincorporated_business"
click at [932, 258] on select "Select Interest Type 401K Annuity Bond Education IRA Government Bond Government…" at bounding box center [1023, 275] width 185 height 34
click at [1136, 272] on line "submit" at bounding box center [1136, 275] width 0 height 8
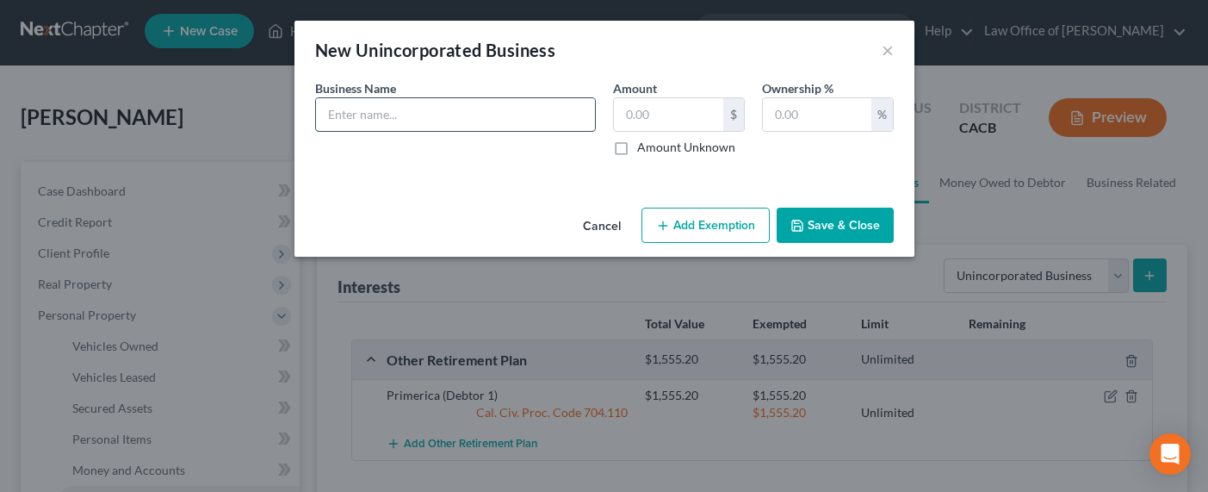
click at [442, 113] on input "text" at bounding box center [455, 114] width 279 height 33
type input "Self-Employed Massage Therapist"
click at [656, 144] on label "Amount Unknown" at bounding box center [686, 147] width 98 height 17
click at [655, 144] on input "Amount Unknown" at bounding box center [649, 144] width 11 height 11
checkbox input "true"
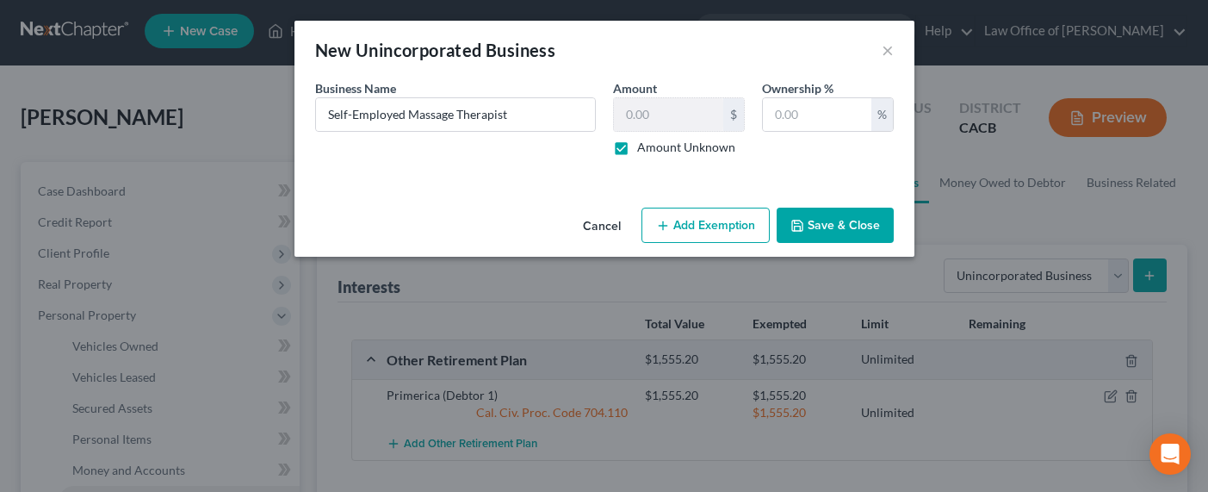
click at [818, 226] on button "Save & Close" at bounding box center [834, 225] width 117 height 36
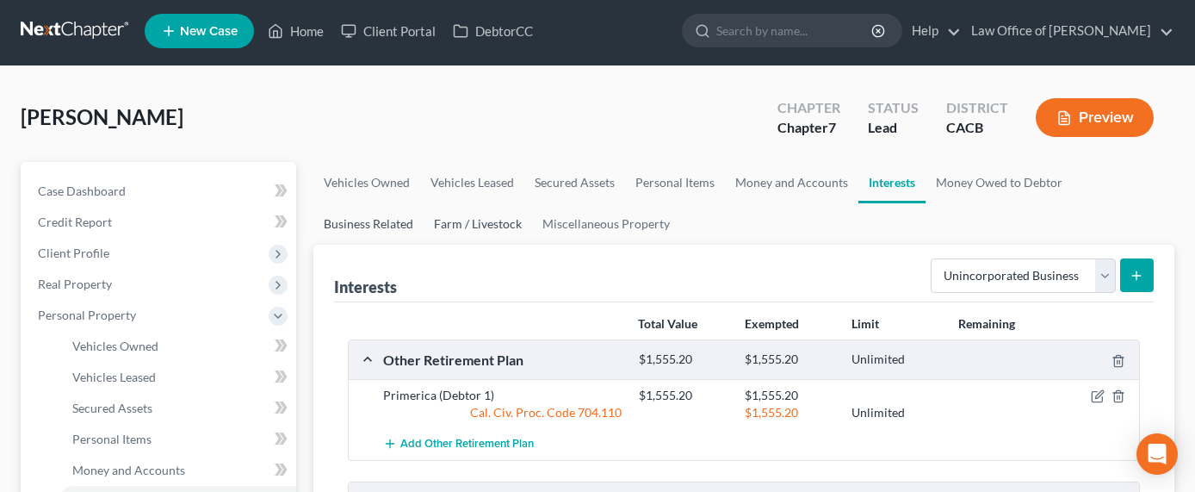
drag, startPoint x: 363, startPoint y: 226, endPoint x: 436, endPoint y: 227, distance: 72.3
click at [363, 226] on link "Business Related" at bounding box center [368, 223] width 110 height 41
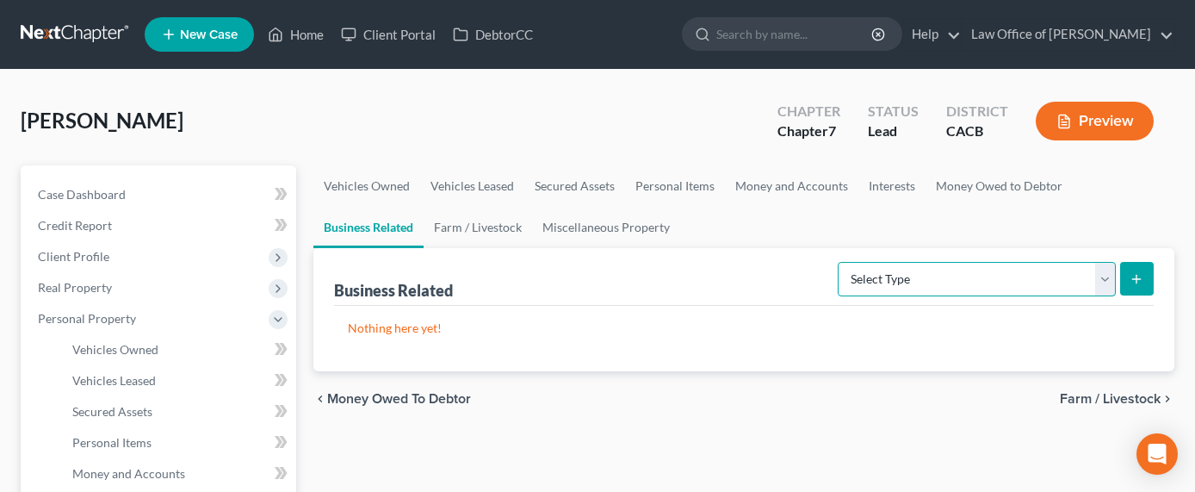
click at [881, 272] on select "Select Type Customer Lists Franchises Inventory Licenses Machinery Office Equip…" at bounding box center [977, 279] width 278 height 34
select select "license"
click at [838, 262] on select "Select Type Customer Lists Franchises Inventory Licenses Machinery Office Equip…" at bounding box center [977, 279] width 278 height 34
click at [1137, 283] on icon "submit" at bounding box center [1136, 279] width 14 height 14
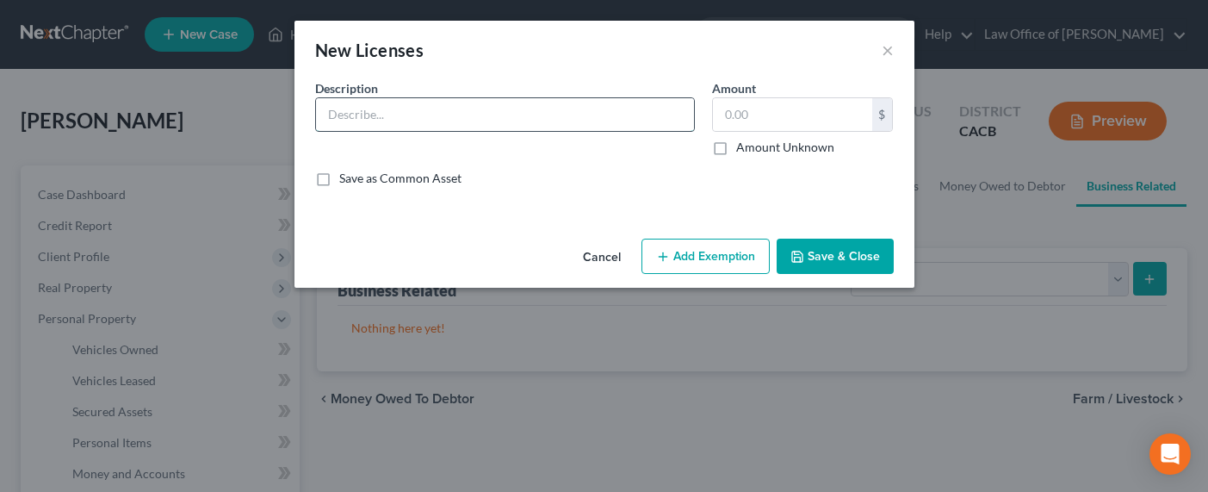
click at [553, 107] on input "text" at bounding box center [505, 114] width 378 height 33
type input "Massage therapy license from California state"
click at [793, 143] on label "Amount Unknown" at bounding box center [785, 147] width 98 height 17
click at [754, 143] on input "Amount Unknown" at bounding box center [748, 144] width 11 height 11
checkbox input "true"
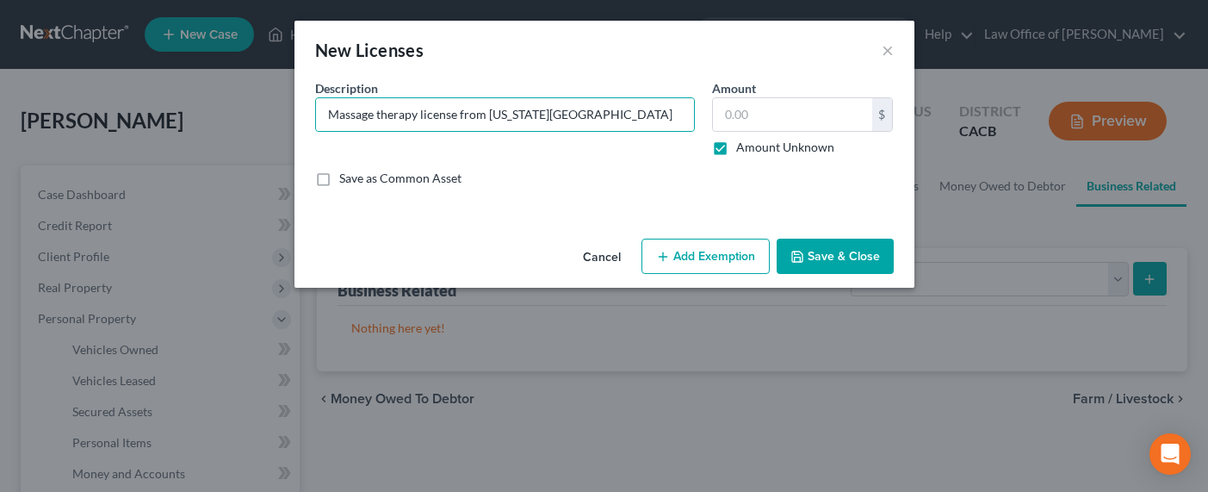
type input "0.00"
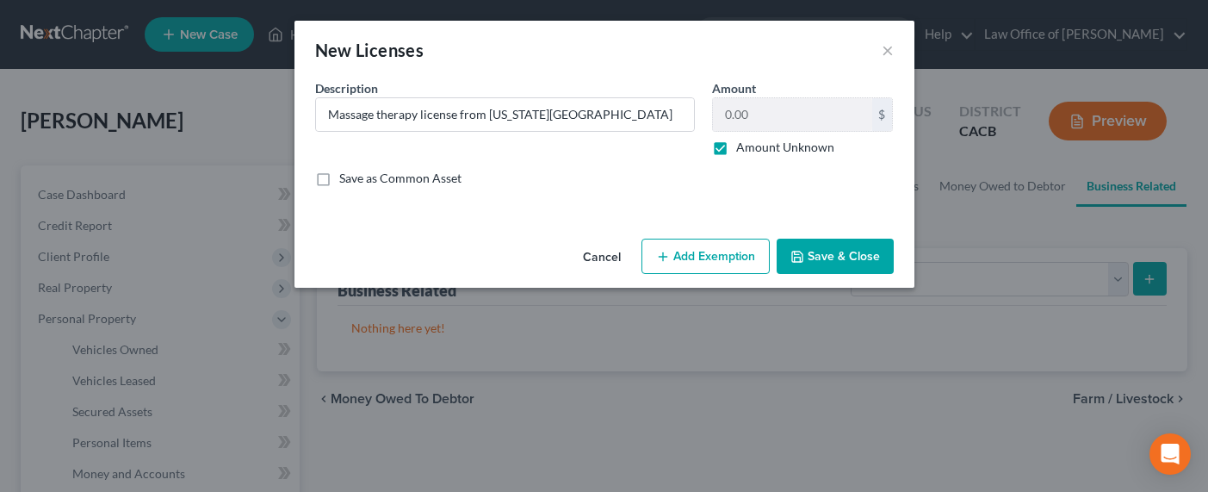
click at [844, 265] on button "Save & Close" at bounding box center [834, 256] width 117 height 36
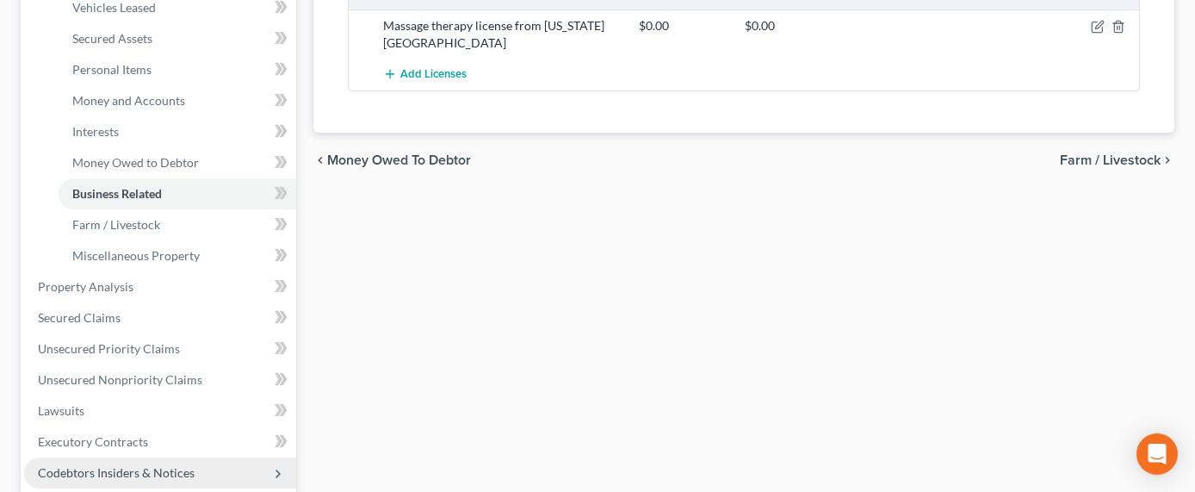
scroll to position [548, 0]
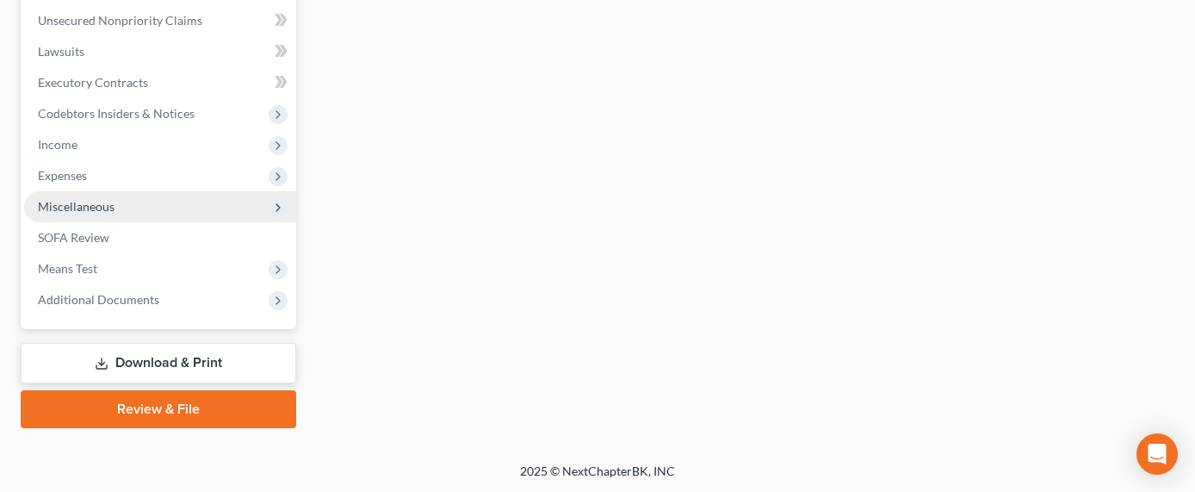
click at [68, 204] on span "Miscellaneous" at bounding box center [76, 206] width 77 height 15
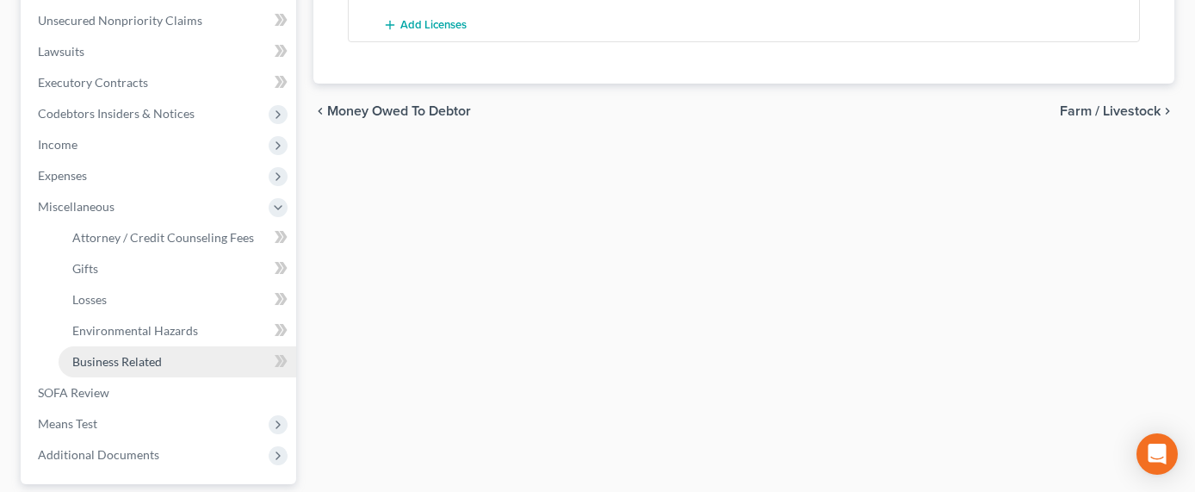
click at [105, 362] on span "Business Related" at bounding box center [117, 361] width 90 height 15
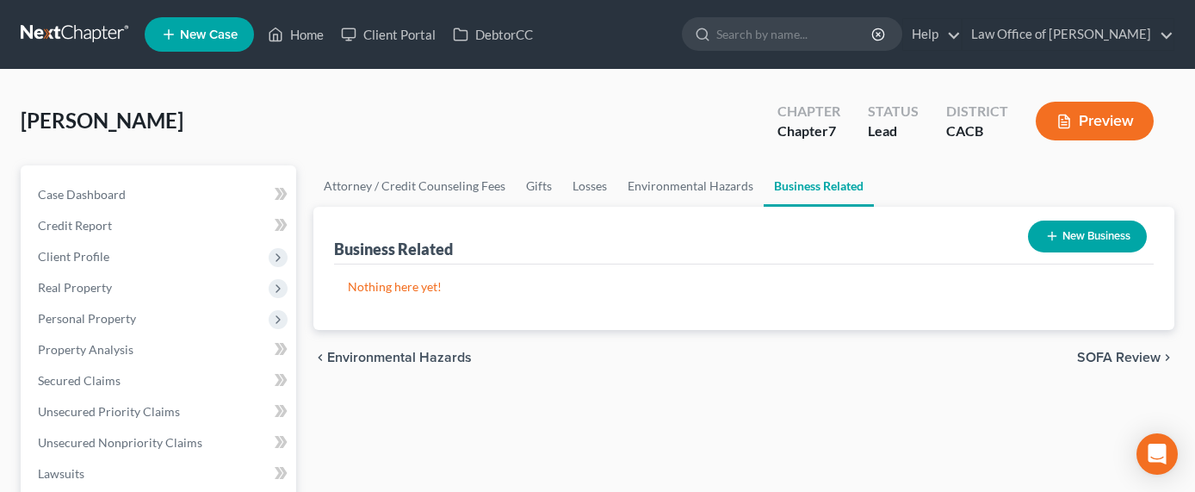
click at [1102, 242] on button "New Business" at bounding box center [1087, 236] width 119 height 32
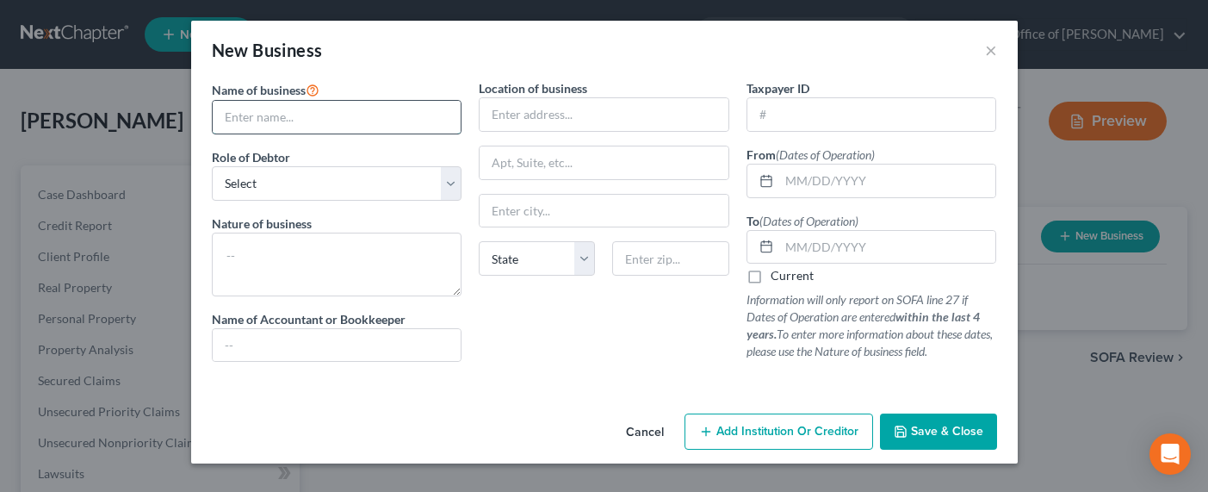
click at [329, 108] on input "text" at bounding box center [337, 117] width 249 height 33
type input "Self-Employed Massage Therapist"
click at [263, 187] on select "Select A member of a limited liability company (LLC) or limited liability partn…" at bounding box center [337, 183] width 250 height 34
select select "sole_proprietor"
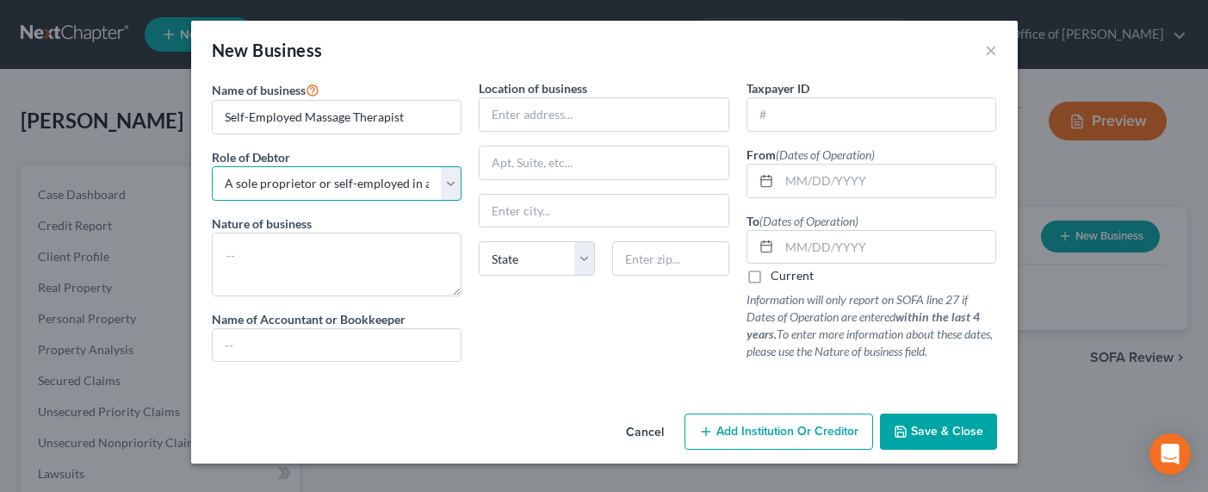
click at [212, 166] on select "Select A member of a limited liability company (LLC) or limited liability partn…" at bounding box center [337, 183] width 250 height 34
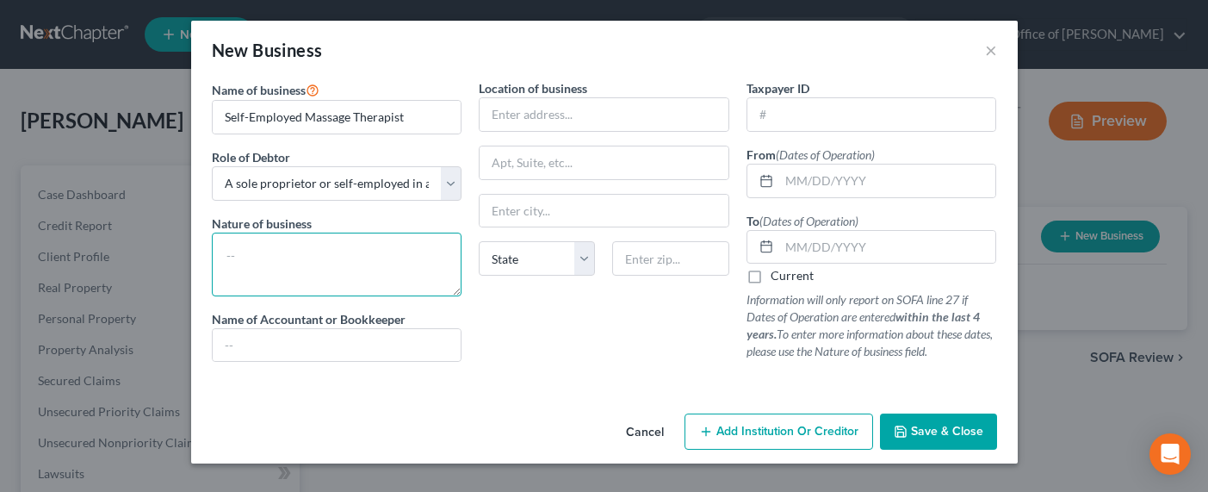
click at [259, 263] on textarea at bounding box center [337, 264] width 250 height 64
type textarea "Massage therapist"
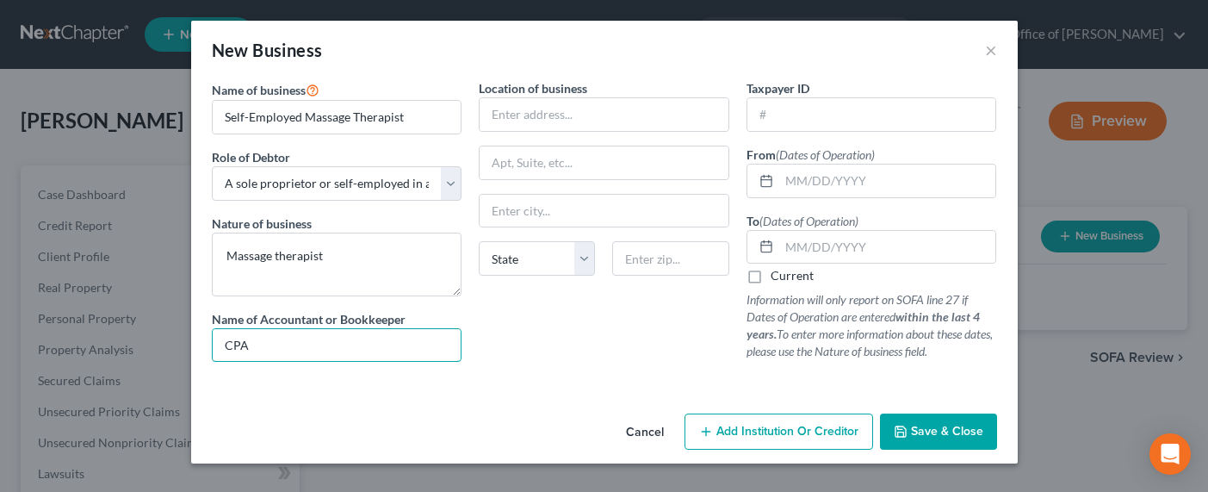
type input "CPA/Accountant"
click at [535, 118] on input "text" at bounding box center [603, 114] width 249 height 33
type input "16928 Glenhope Drive"
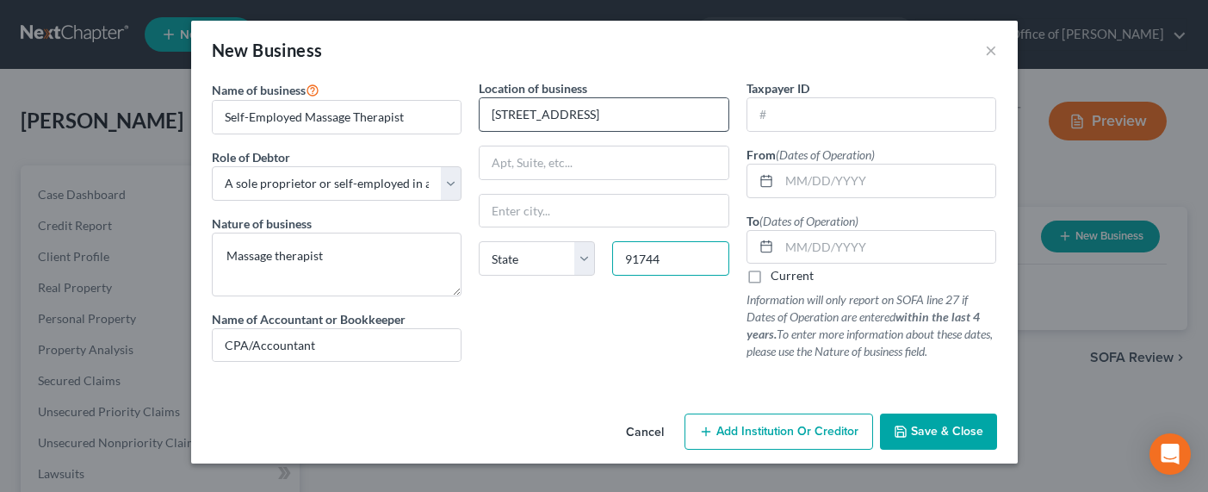
type input "91744"
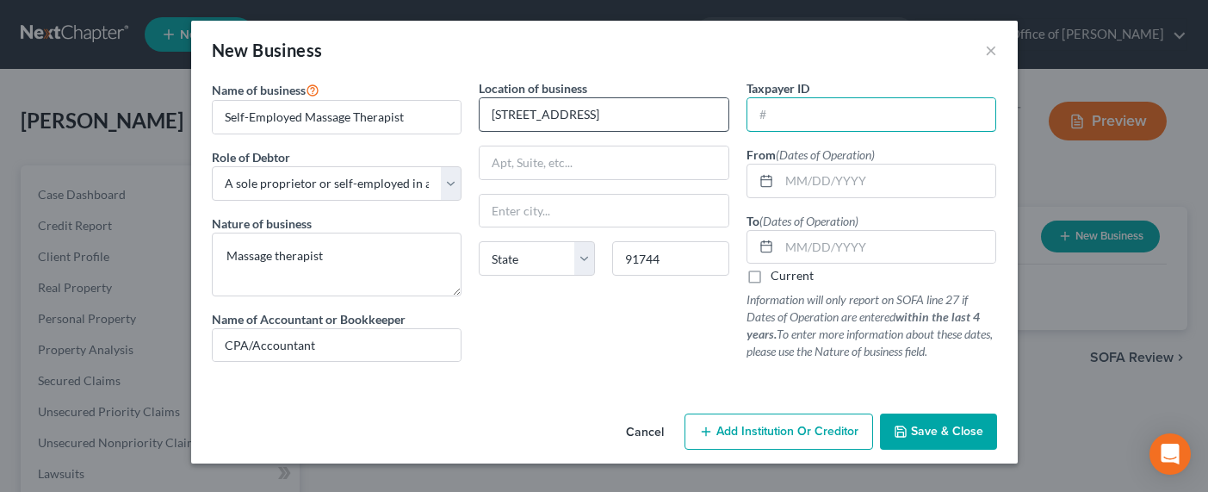
type input "La Puente"
select select "4"
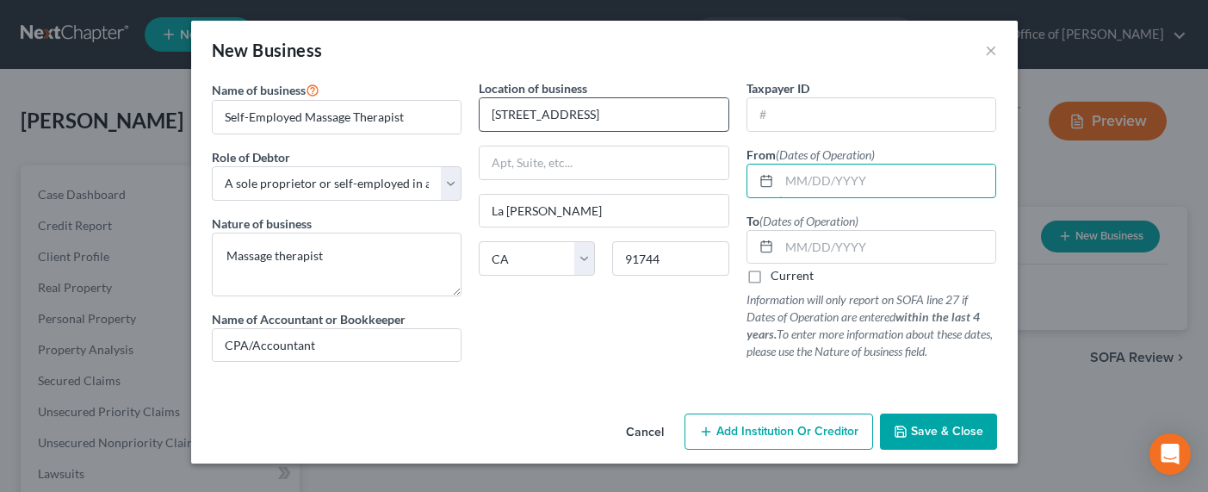
type input "0"
click at [800, 276] on label "Current" at bounding box center [791, 275] width 43 height 17
click at [788, 276] on input "Current" at bounding box center [782, 272] width 11 height 11
checkbox input "true"
click at [811, 181] on input "text" at bounding box center [887, 180] width 217 height 33
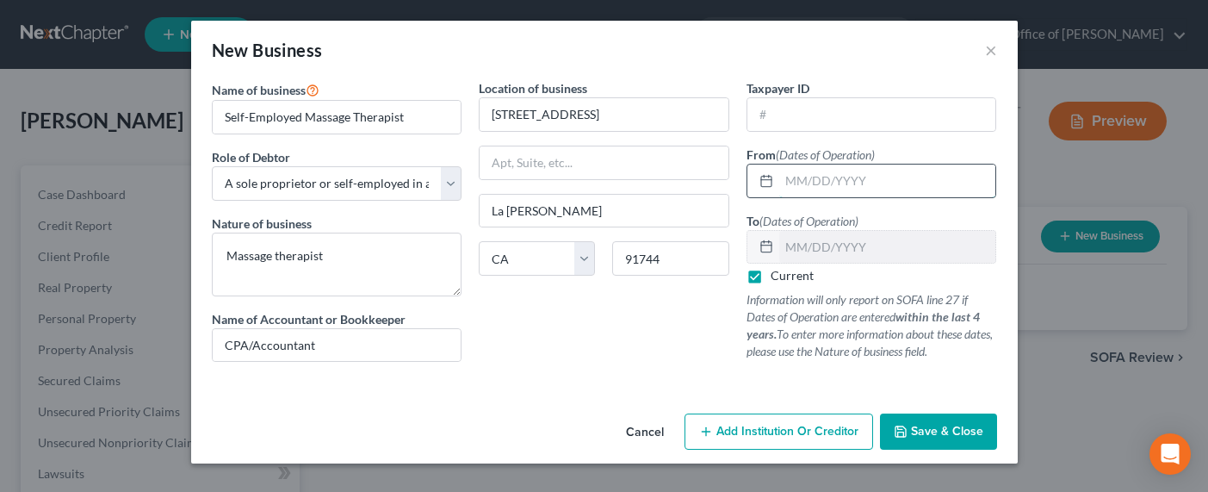
type input "2"
type input "02/01/2005"
click at [931, 426] on span "Save & Close" at bounding box center [947, 431] width 72 height 15
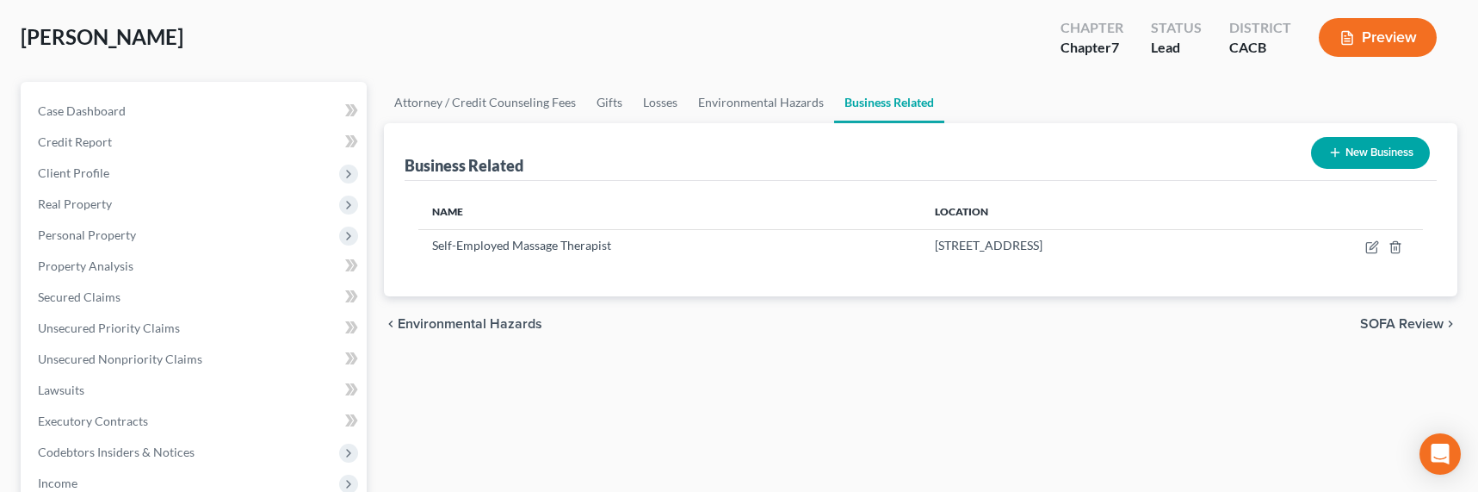
scroll to position [577, 0]
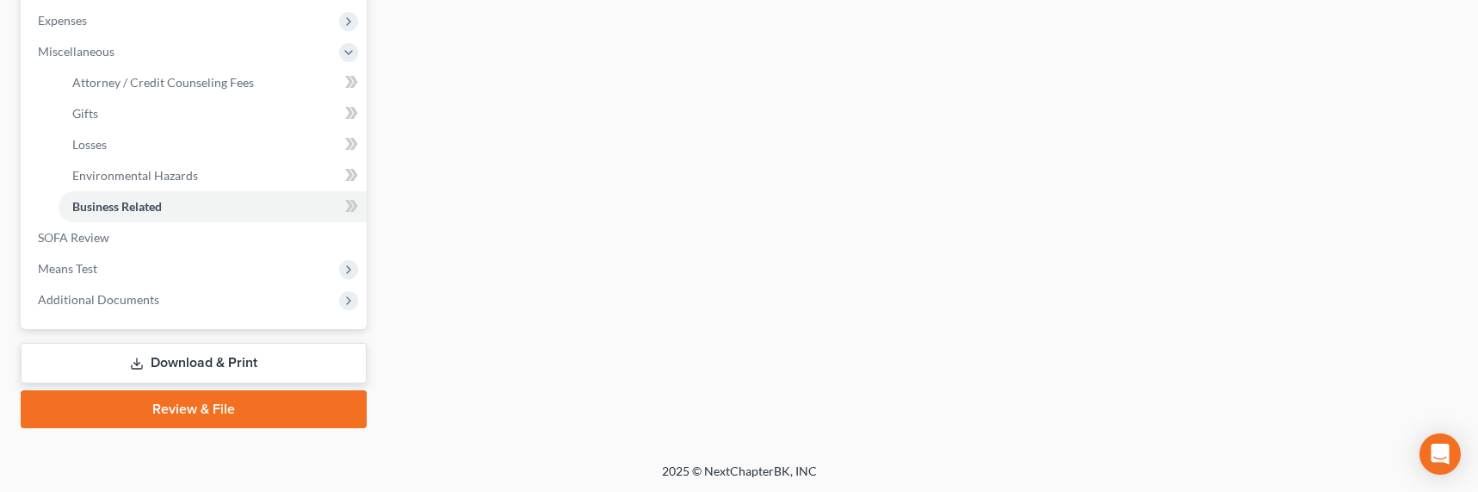
click at [230, 363] on link "Download & Print" at bounding box center [194, 363] width 346 height 40
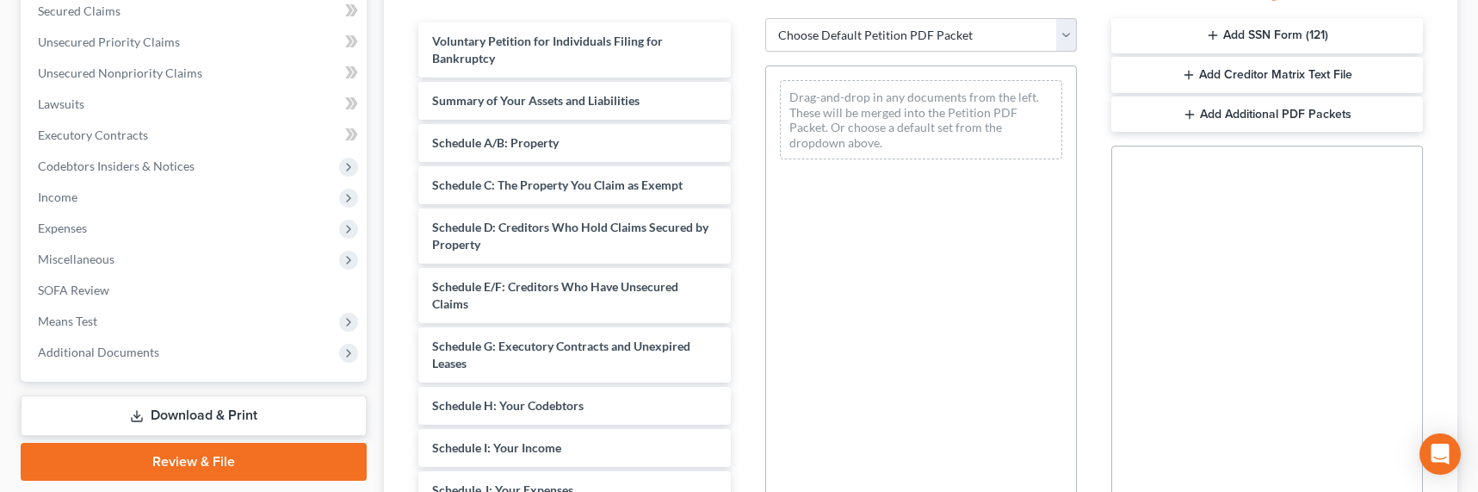
scroll to position [368, 0]
click at [937, 52] on select "Choose Default Petition PDF Packet Complete Bankruptcy Petition (all forms and …" at bounding box center [921, 36] width 312 height 34
select select "0"
click at [765, 19] on select "Choose Default Petition PDF Packet Complete Bankruptcy Petition (all forms and …" at bounding box center [921, 36] width 312 height 34
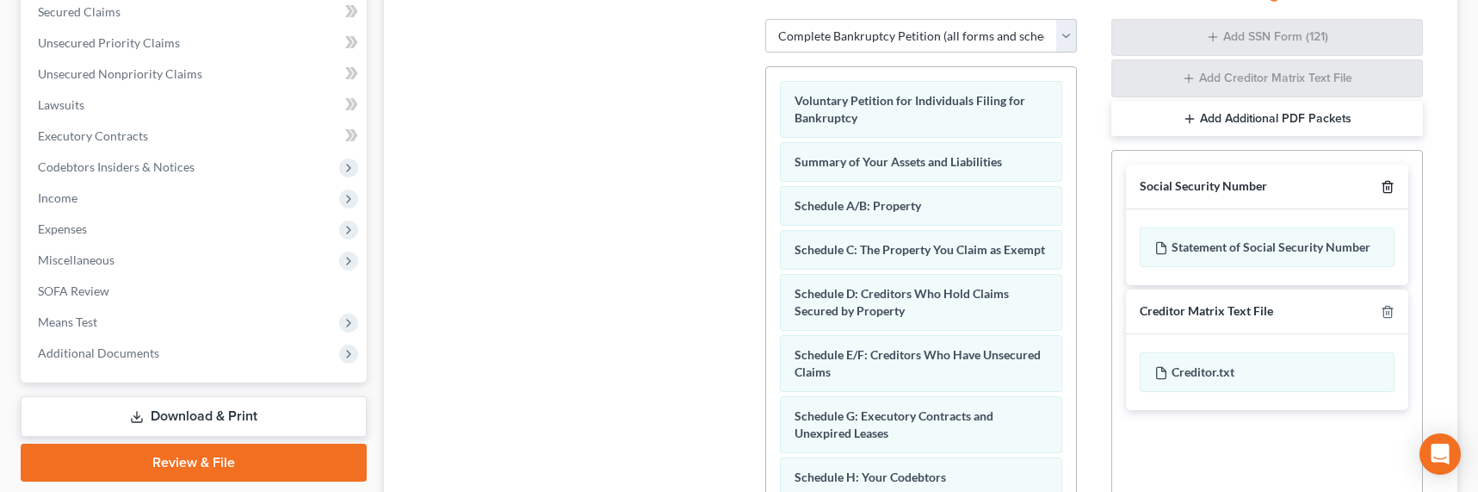
click at [1388, 188] on icon "button" at bounding box center [1388, 187] width 14 height 14
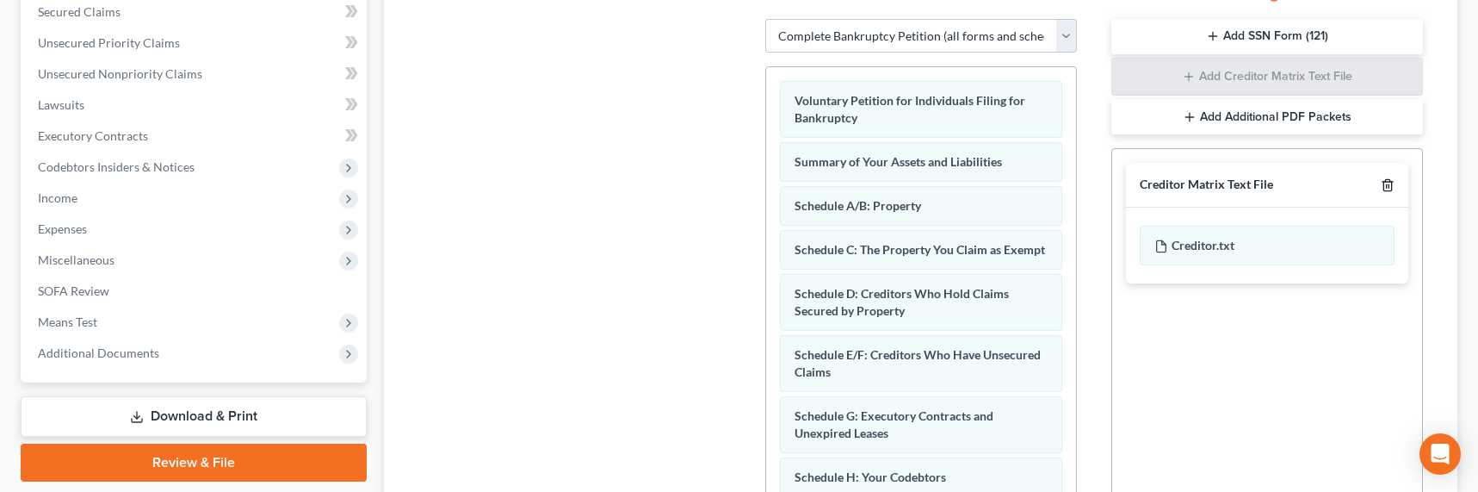
click at [1390, 188] on icon "button" at bounding box center [1388, 185] width 14 height 14
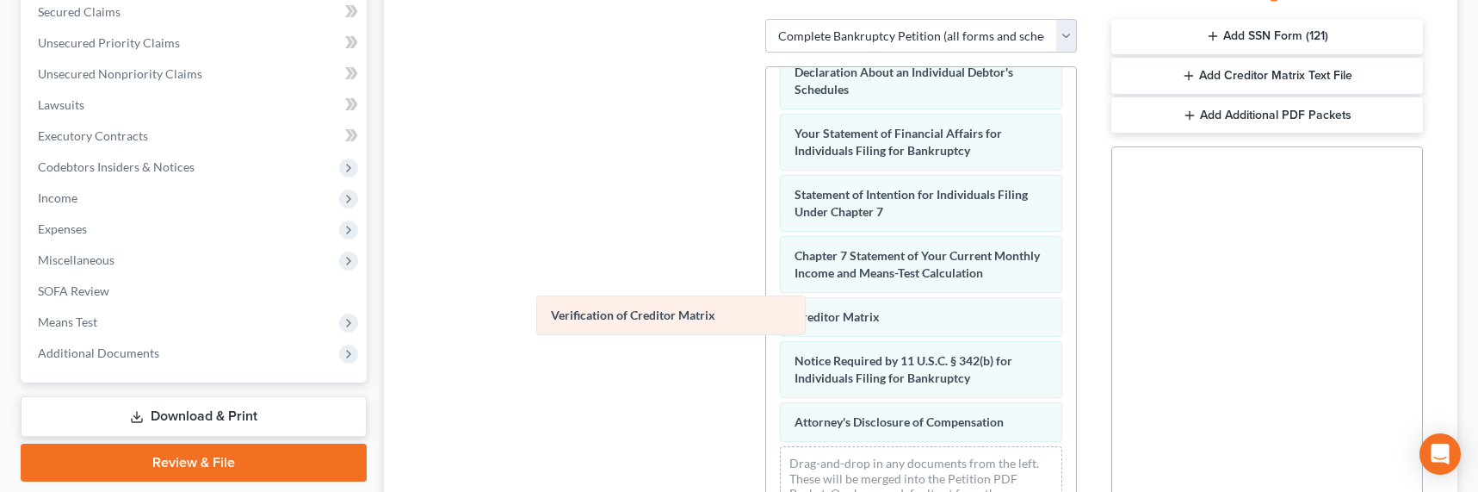
scroll to position [553, 0]
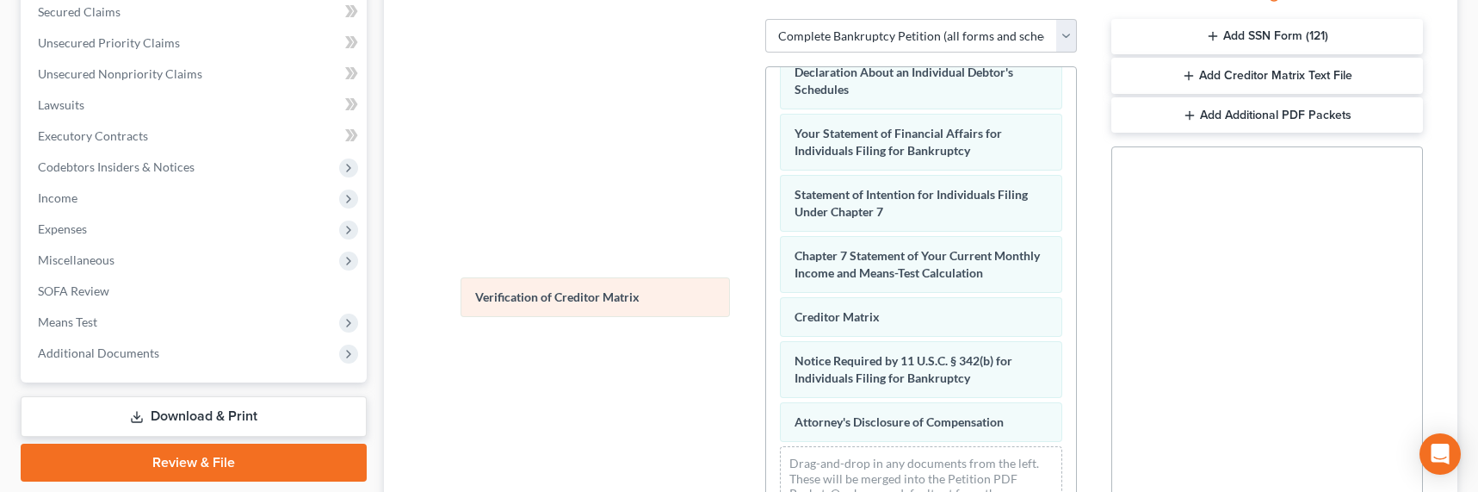
drag, startPoint x: 864, startPoint y: 307, endPoint x: 545, endPoint y: 288, distance: 319.9
click at [766, 288] on div "Verification of Creditor Matrix Voluntary Petition for Individuals Filing for B…" at bounding box center [921, 35] width 310 height 1008
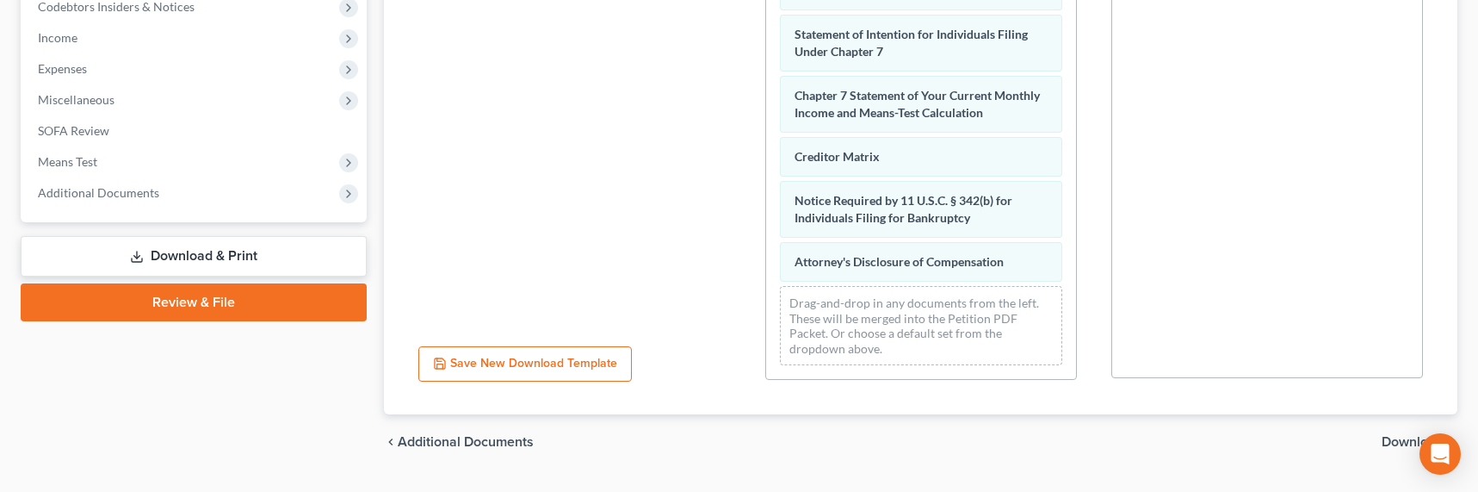
scroll to position [571, 0]
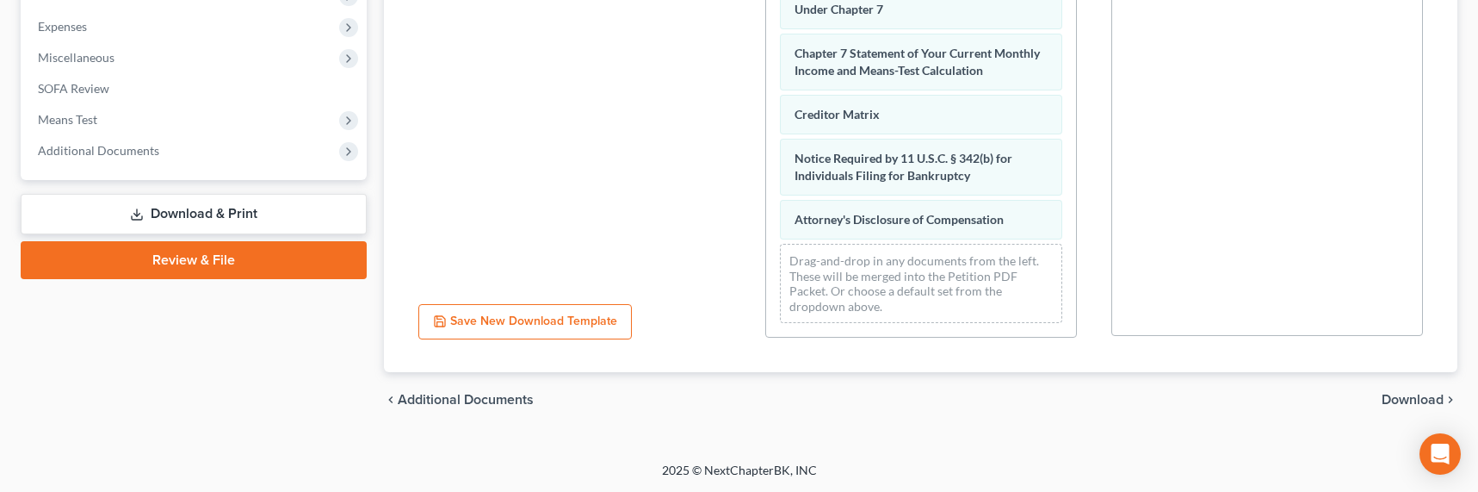
click at [1399, 393] on span "Download" at bounding box center [1413, 400] width 62 height 14
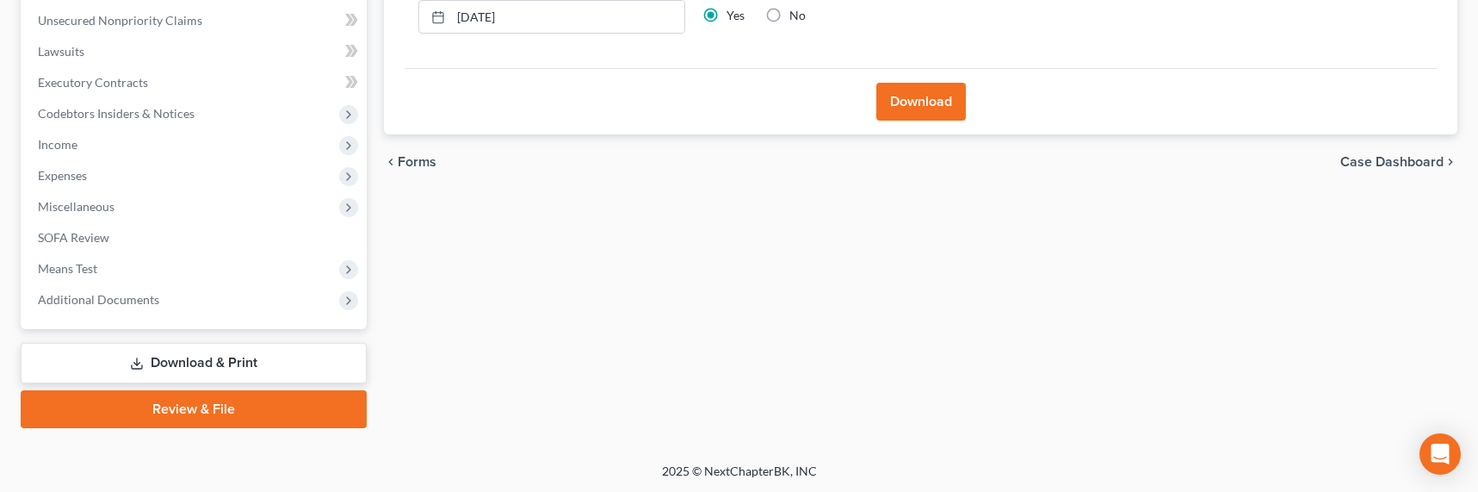
click at [914, 97] on button "Download" at bounding box center [921, 102] width 90 height 38
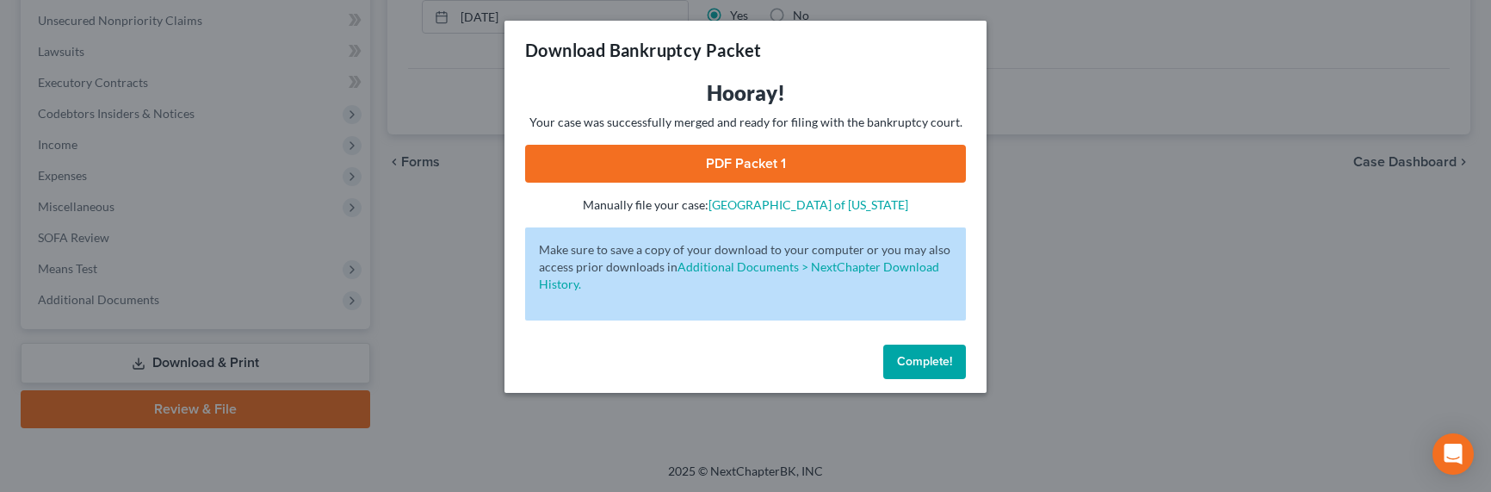
click at [724, 158] on link "PDF Packet 1" at bounding box center [745, 164] width 441 height 38
drag, startPoint x: 188, startPoint y: 223, endPoint x: 182, endPoint y: 233, distance: 11.5
click at [189, 221] on div "Download Bankruptcy Packet Hooray! Your case was successfully merged and ready …" at bounding box center [745, 246] width 1491 height 492
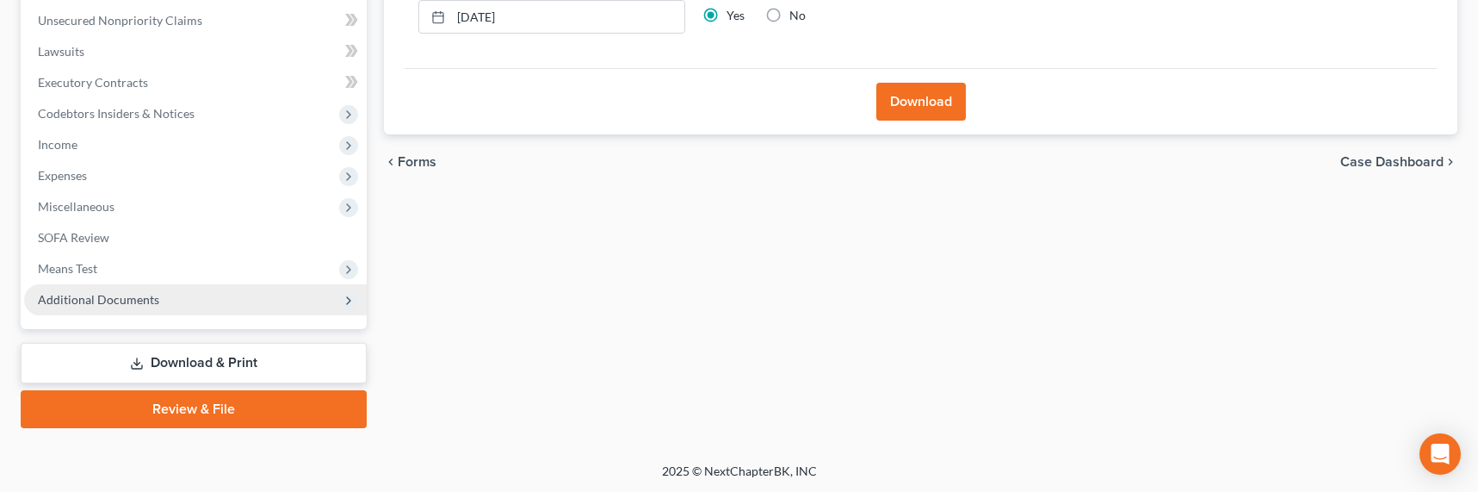
click at [133, 295] on span "Additional Documents" at bounding box center [98, 299] width 121 height 15
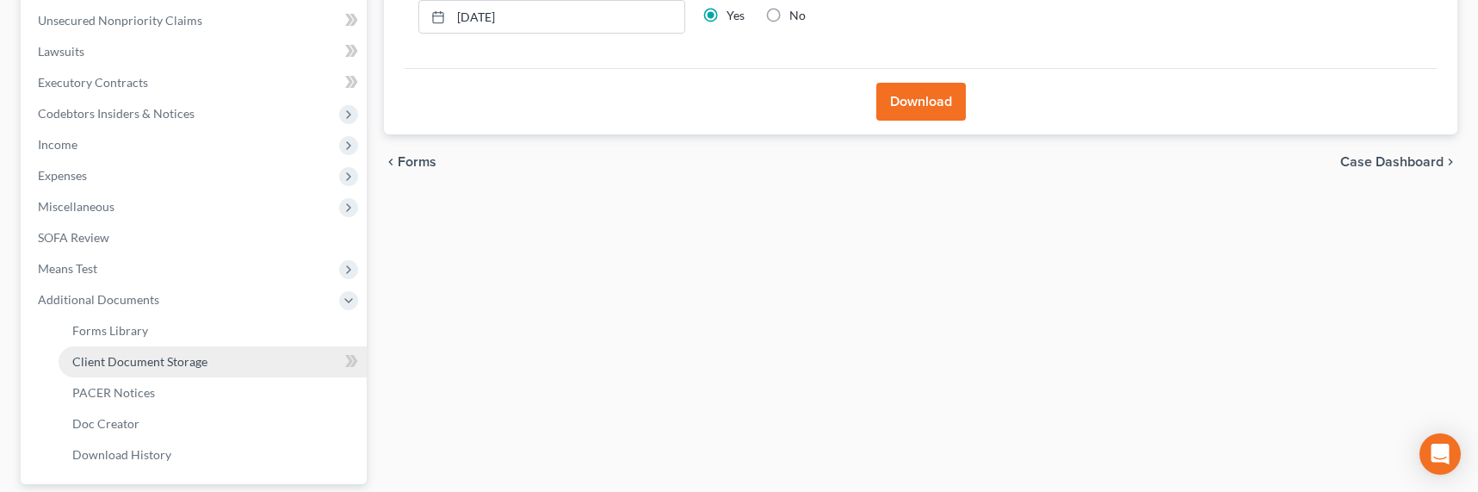
click at [89, 358] on span "Client Document Storage" at bounding box center [139, 361] width 135 height 15
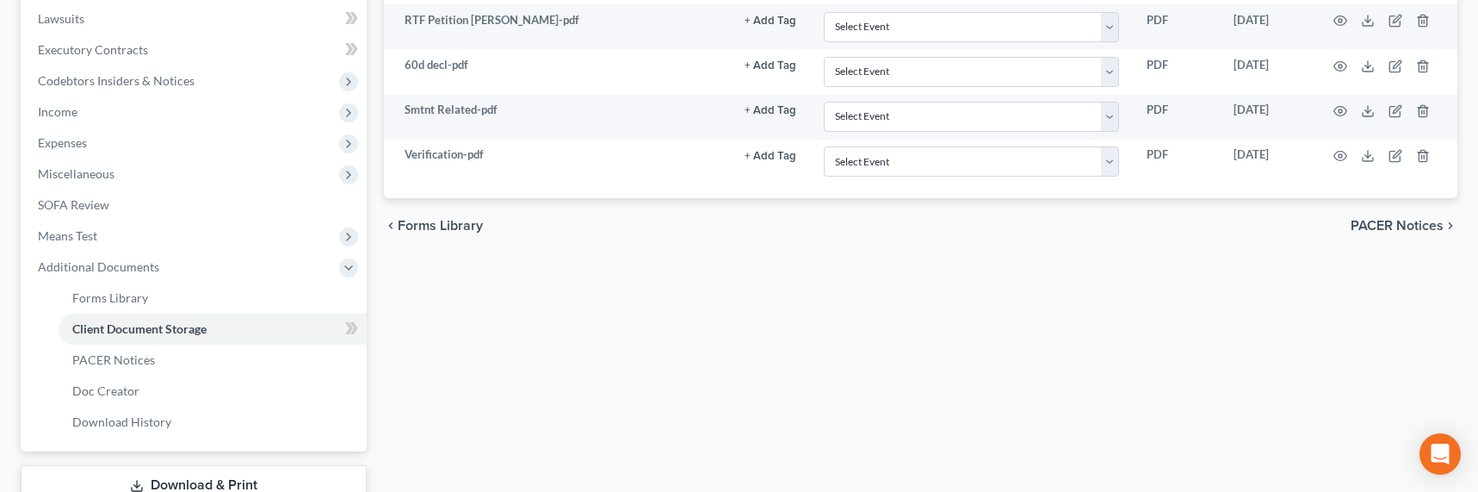
scroll to position [444, 0]
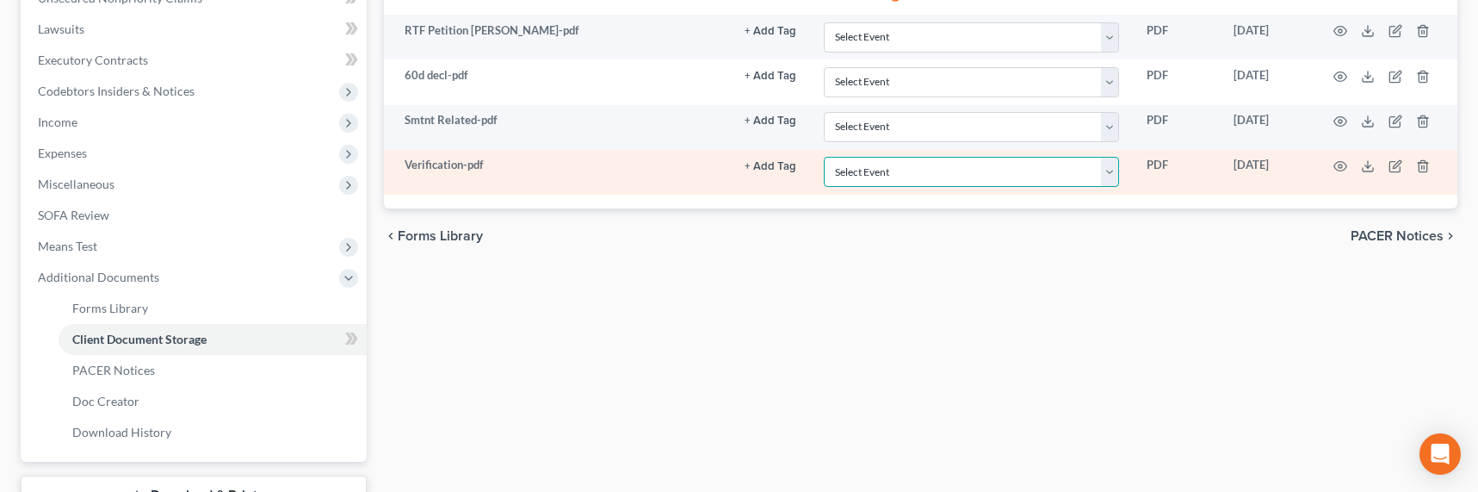
click at [877, 177] on select "Select Event Amended Chapter 11 Plan Amended Chapter 11 Small Business Plan Ame…" at bounding box center [971, 172] width 295 height 30
select select "72"
click at [824, 157] on select "Select Event Amended Chapter 11 Plan Amended Chapter 11 Small Business Plan Ame…" at bounding box center [971, 172] width 295 height 30
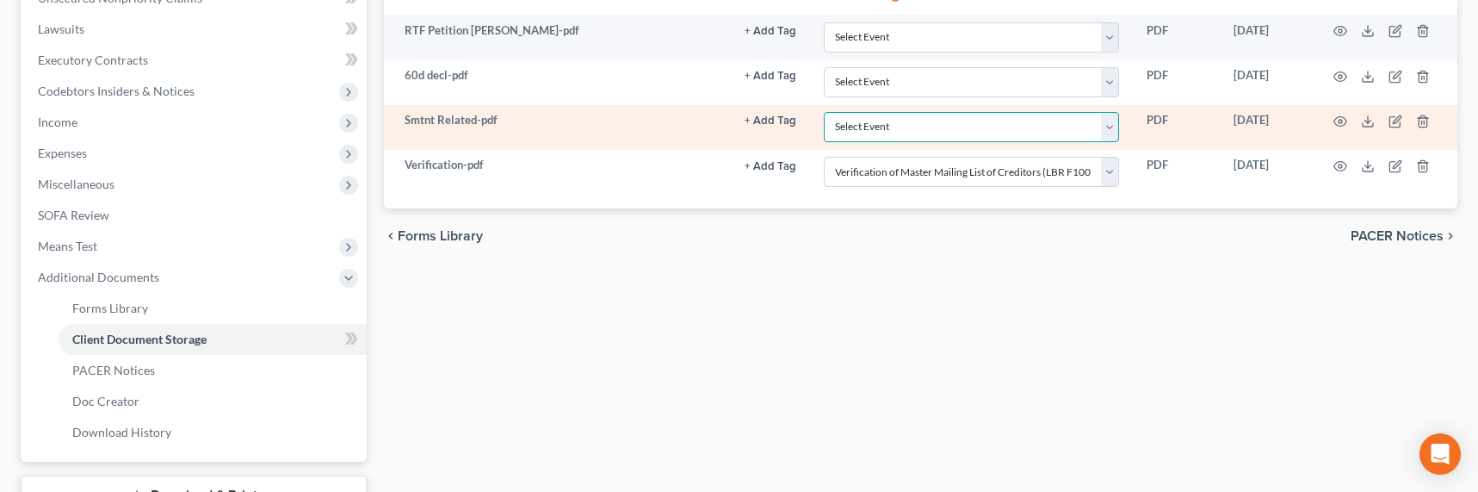
click at [846, 122] on select "Select Event Amended Chapter 11 Plan Amended Chapter 11 Small Business Plan Ame…" at bounding box center [971, 127] width 295 height 30
select select "65"
click at [824, 112] on select "Select Event Amended Chapter 11 Plan Amended Chapter 11 Small Business Plan Ame…" at bounding box center [971, 127] width 295 height 30
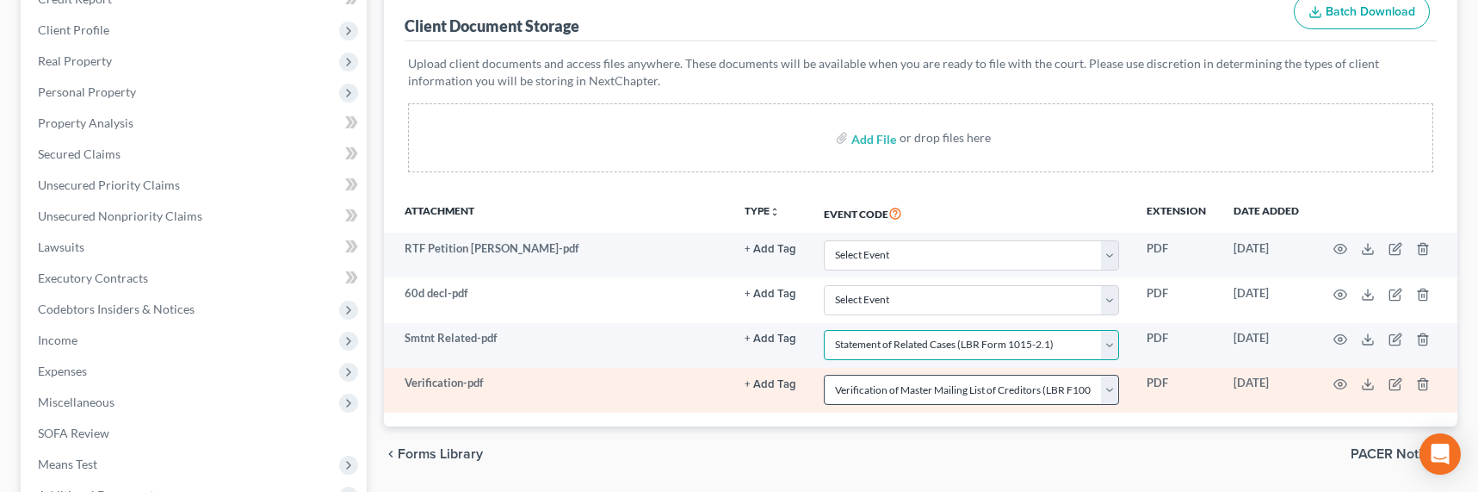
scroll to position [235, 0]
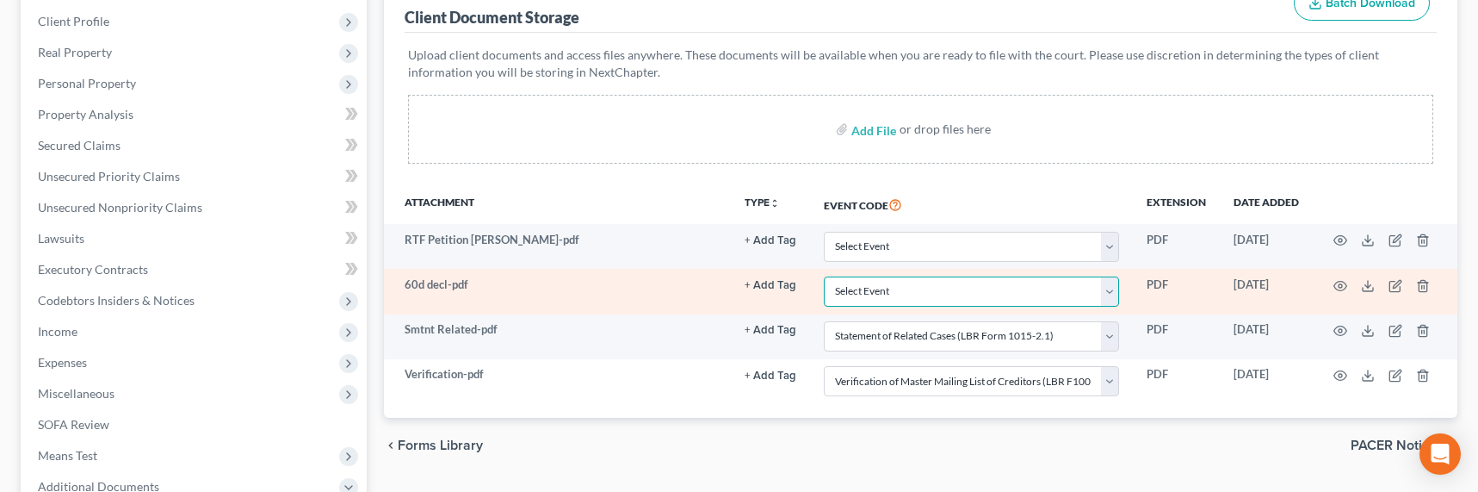
click at [869, 289] on select "Select Event Amended Chapter 11 Plan Amended Chapter 11 Small Business Plan Ame…" at bounding box center [971, 291] width 295 height 30
select select "30"
click at [824, 276] on select "Select Event Amended Chapter 11 Plan Amended Chapter 11 Small Business Plan Ame…" at bounding box center [971, 291] width 295 height 30
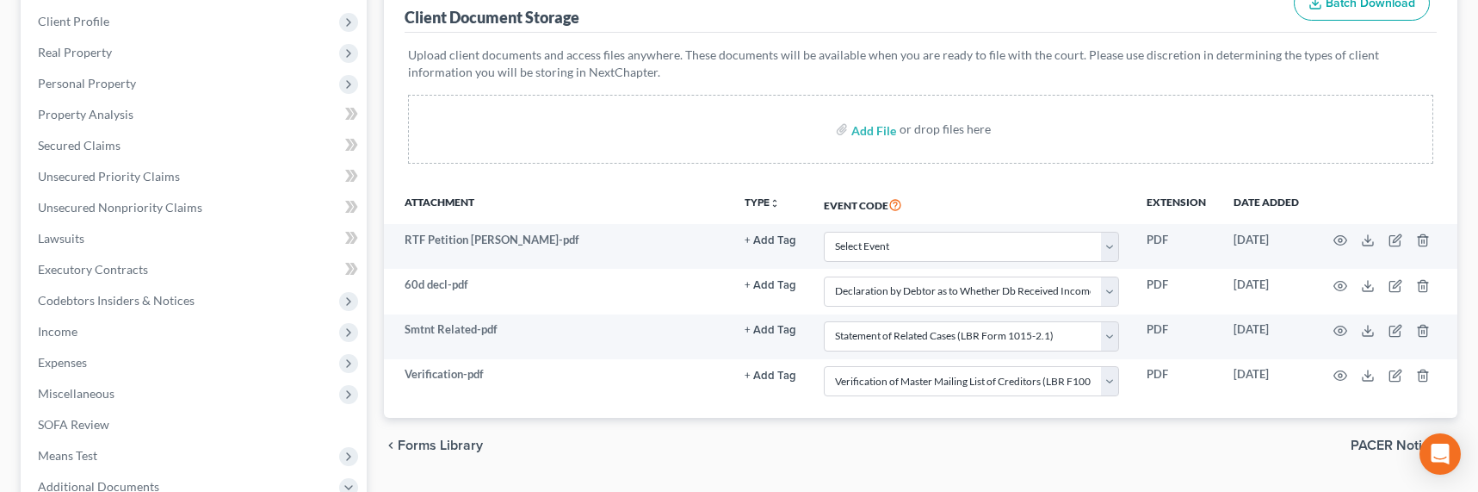
click at [748, 430] on div "chevron_left Forms Library PACER Notices chevron_right" at bounding box center [920, 444] width 1073 height 55
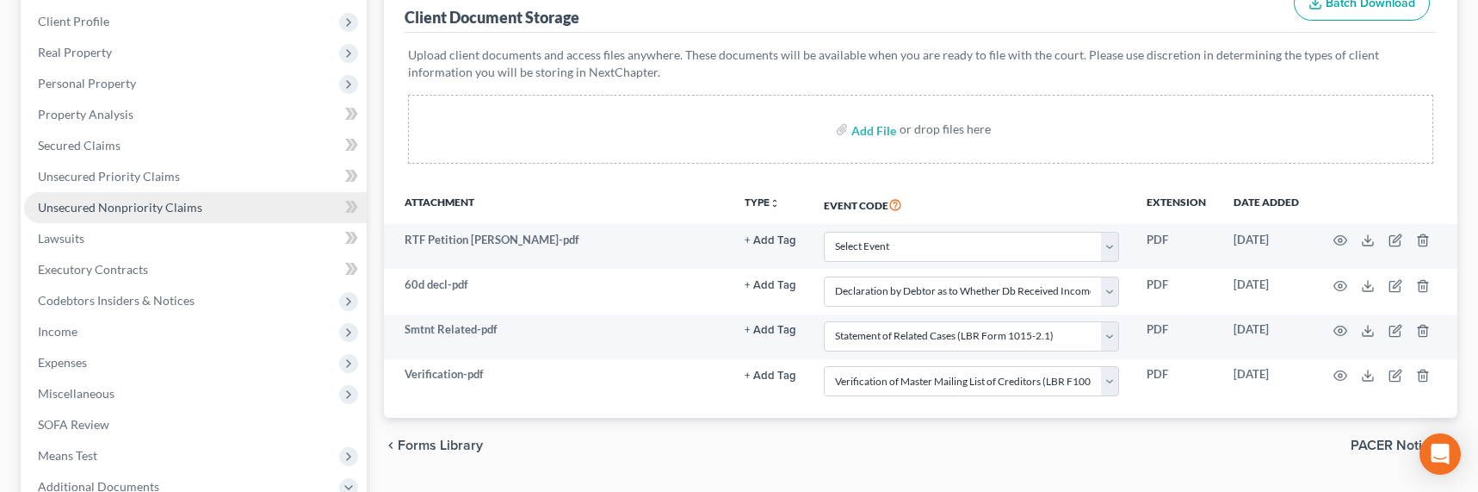
click at [84, 206] on span "Unsecured Nonpriority Claims" at bounding box center [120, 207] width 164 height 15
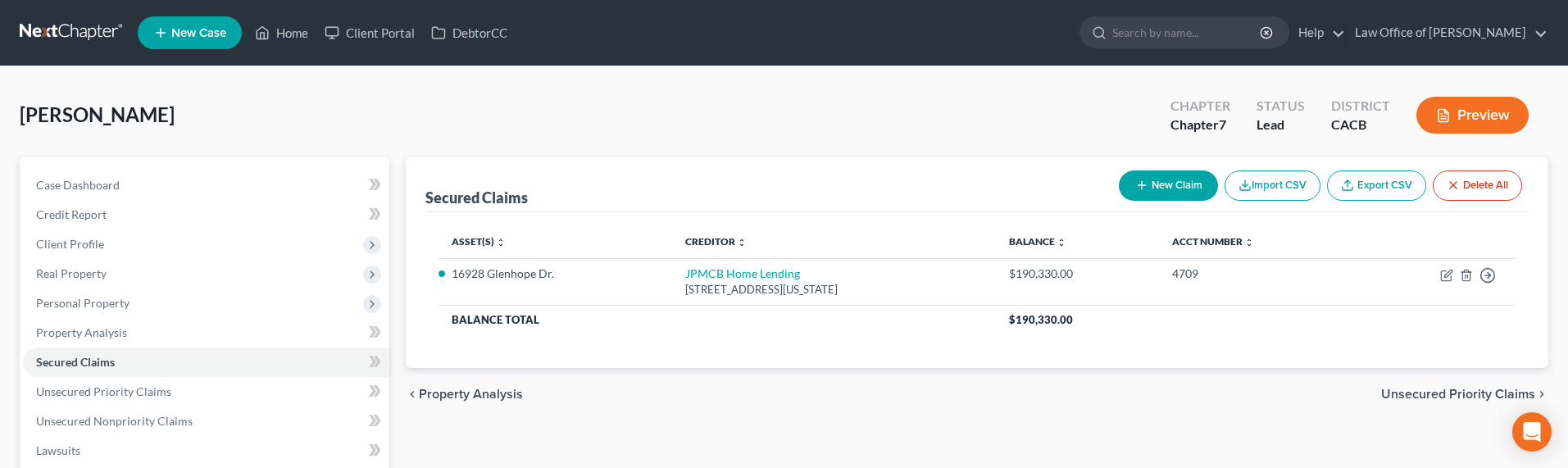
click at [58, 24] on link at bounding box center [72, 32] width 105 height 29
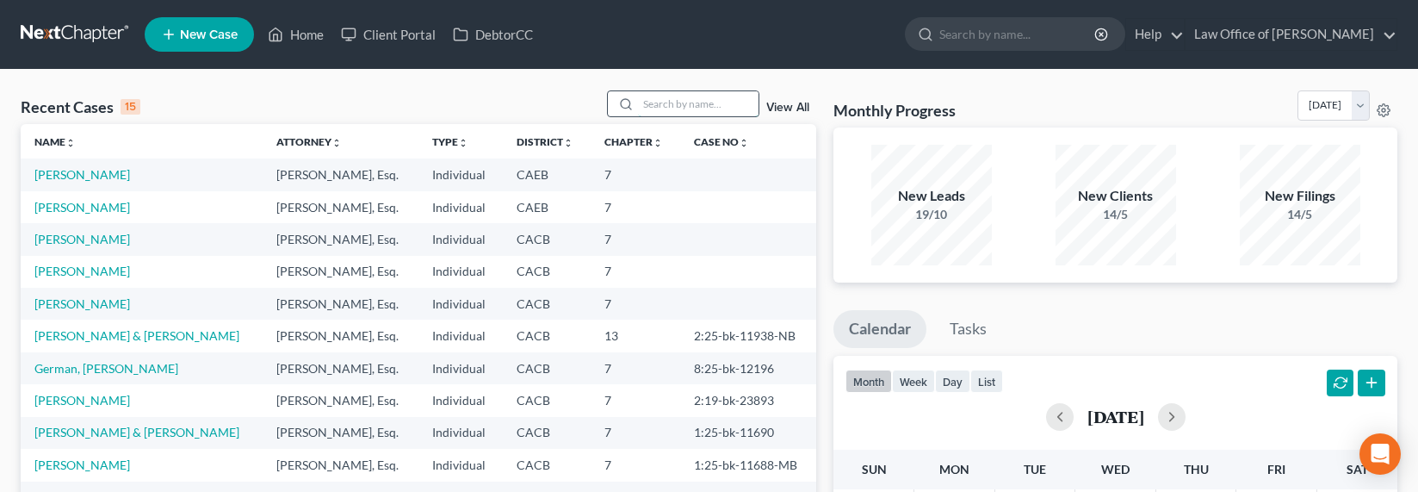
click at [693, 110] on input "search" at bounding box center [698, 103] width 121 height 25
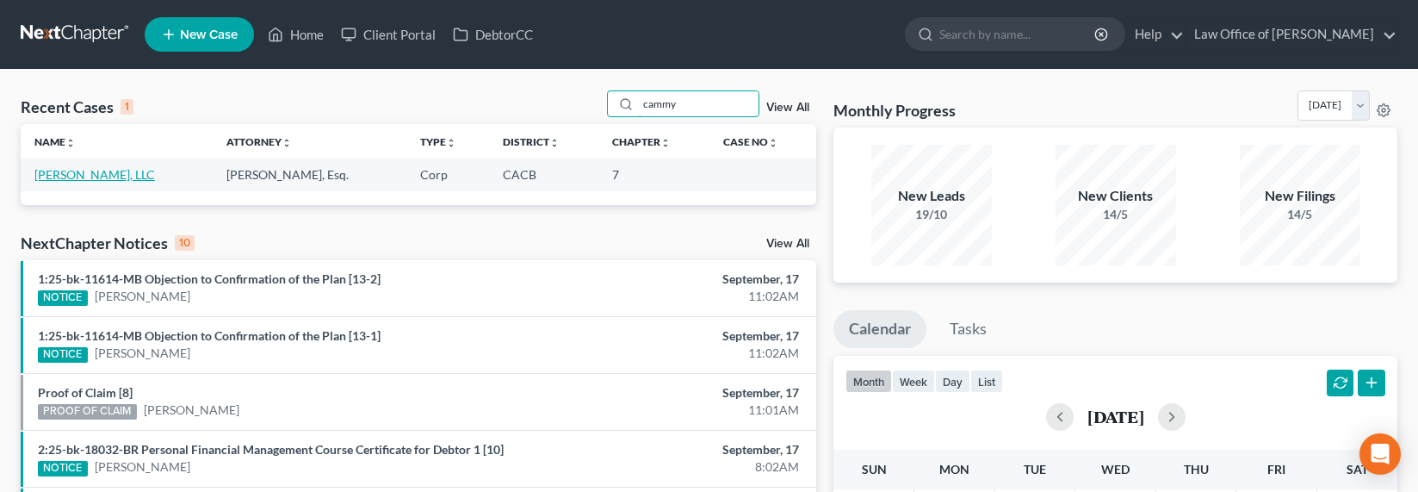
type input "cammy"
click at [61, 177] on link "[PERSON_NAME], LLC" at bounding box center [94, 174] width 121 height 15
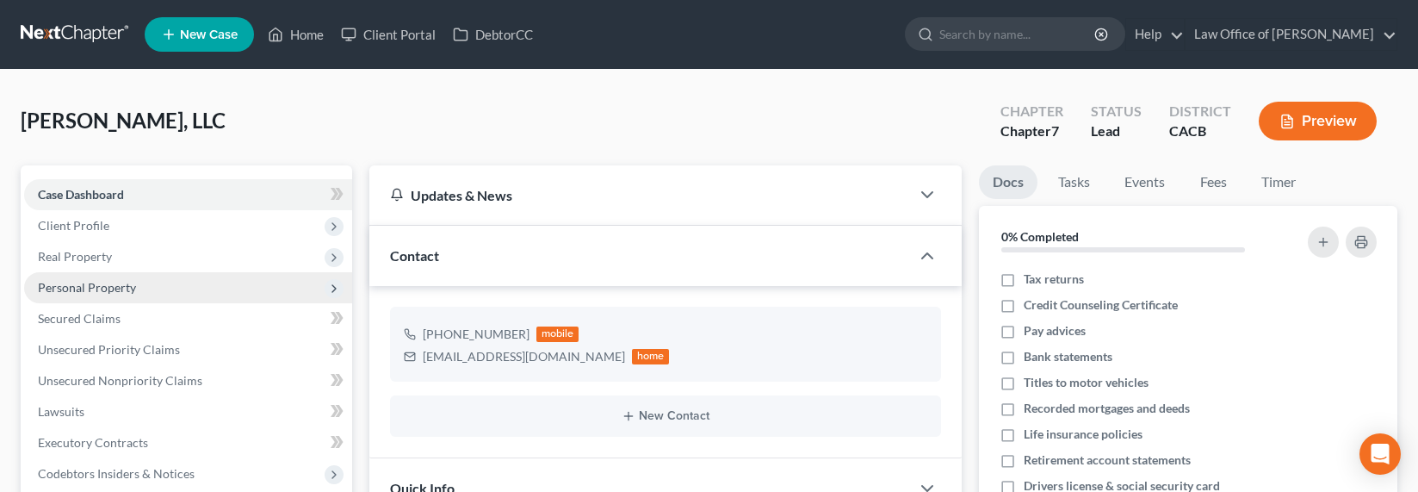
click at [78, 283] on span "Personal Property" at bounding box center [87, 287] width 98 height 15
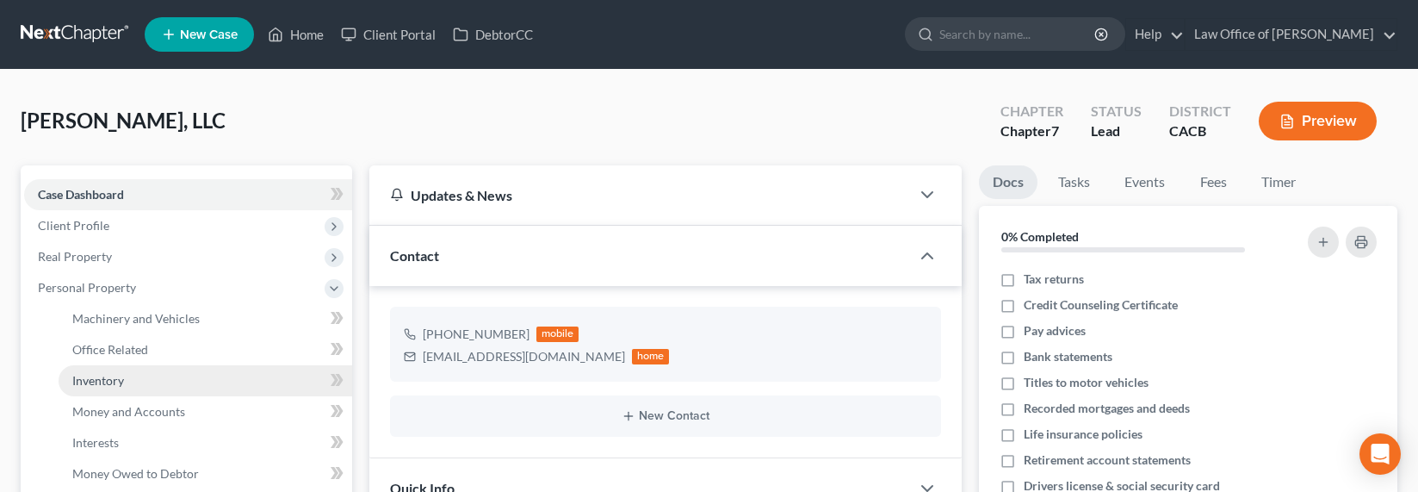
click at [108, 375] on span "Inventory" at bounding box center [98, 380] width 52 height 15
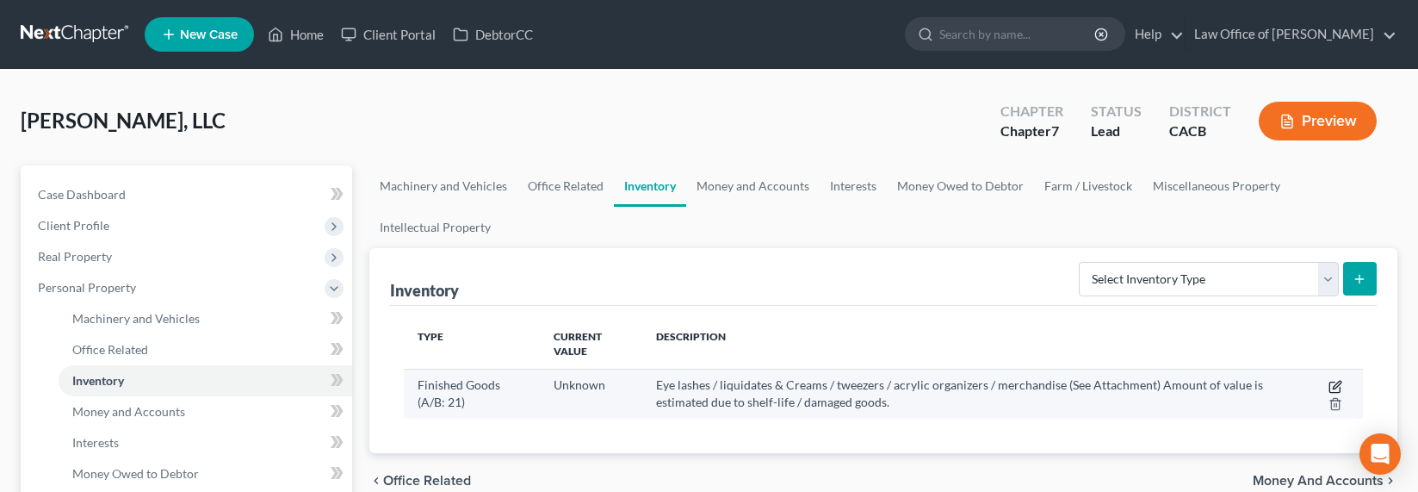
click at [1333, 381] on icon "button" at bounding box center [1335, 387] width 14 height 14
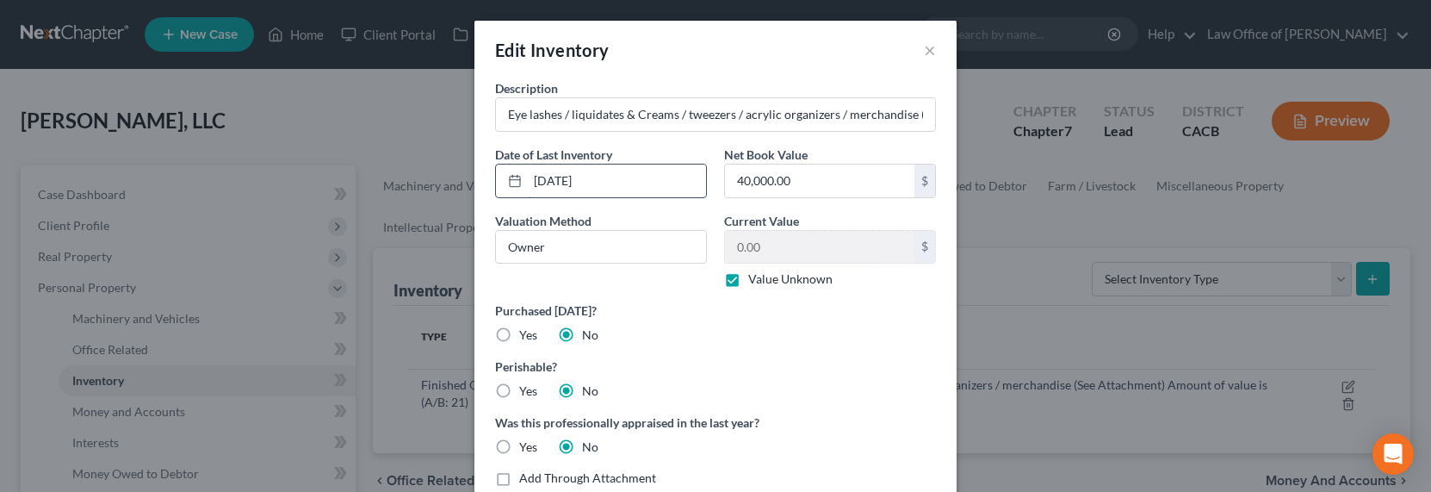
drag, startPoint x: 610, startPoint y: 179, endPoint x: 525, endPoint y: 178, distance: 85.2
click at [528, 178] on input "[DATE]" at bounding box center [617, 180] width 178 height 33
type input "[DATE]"
drag, startPoint x: 773, startPoint y: 122, endPoint x: 955, endPoint y: 118, distance: 182.5
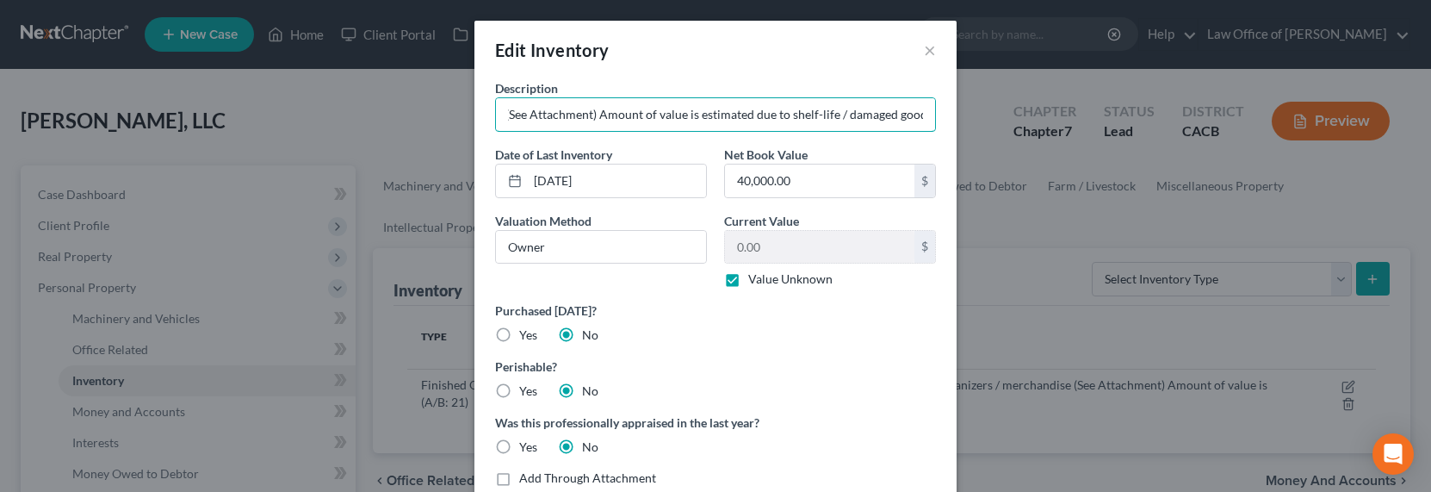
click at [955, 118] on div "Edit Inventory × Description Eye lashes / liquidates & Creams / tweezers / acry…" at bounding box center [715, 246] width 1431 height 492
click at [834, 109] on input "Eye lashes / liquidates & Creams / tweezers / acrylic organizers / merchandise …" at bounding box center [715, 114] width 439 height 33
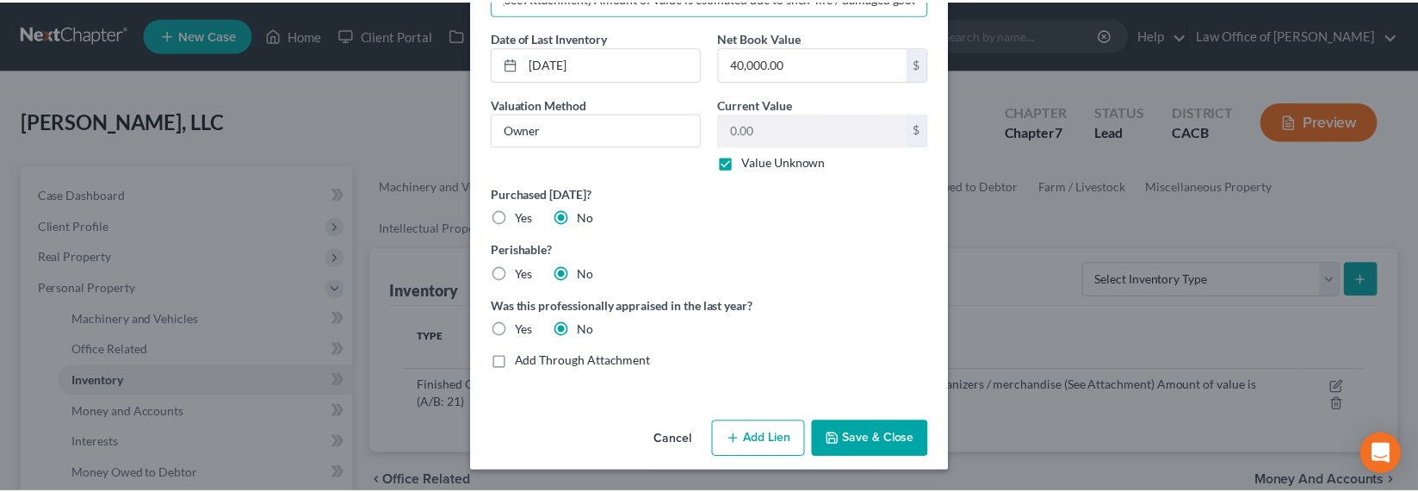
scroll to position [0, 0]
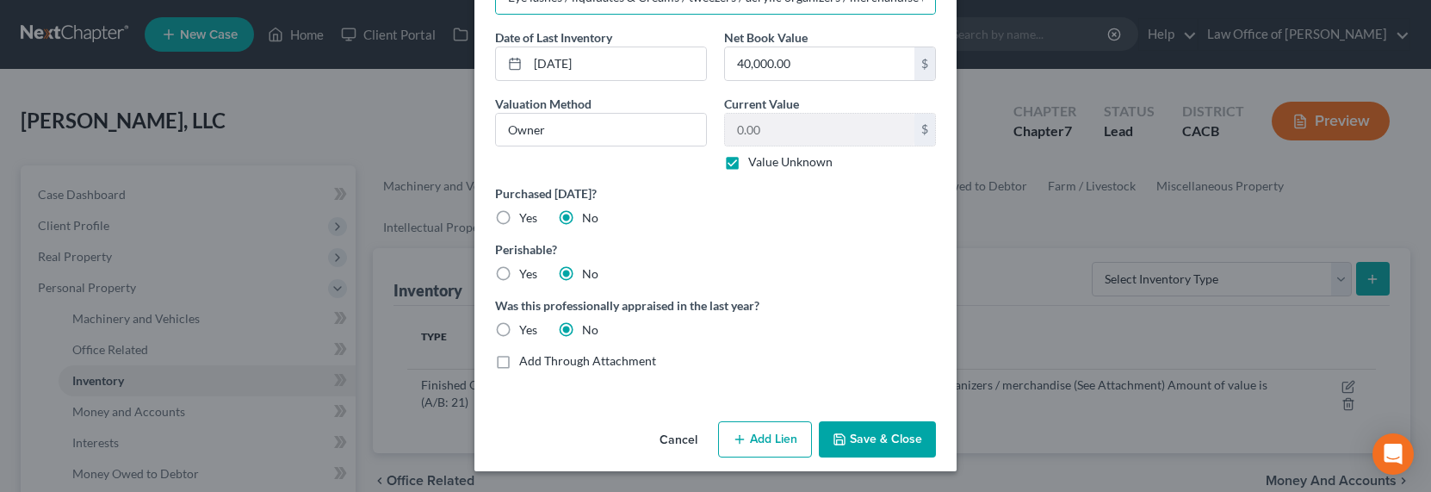
click at [891, 438] on button "Save & Close" at bounding box center [877, 439] width 117 height 36
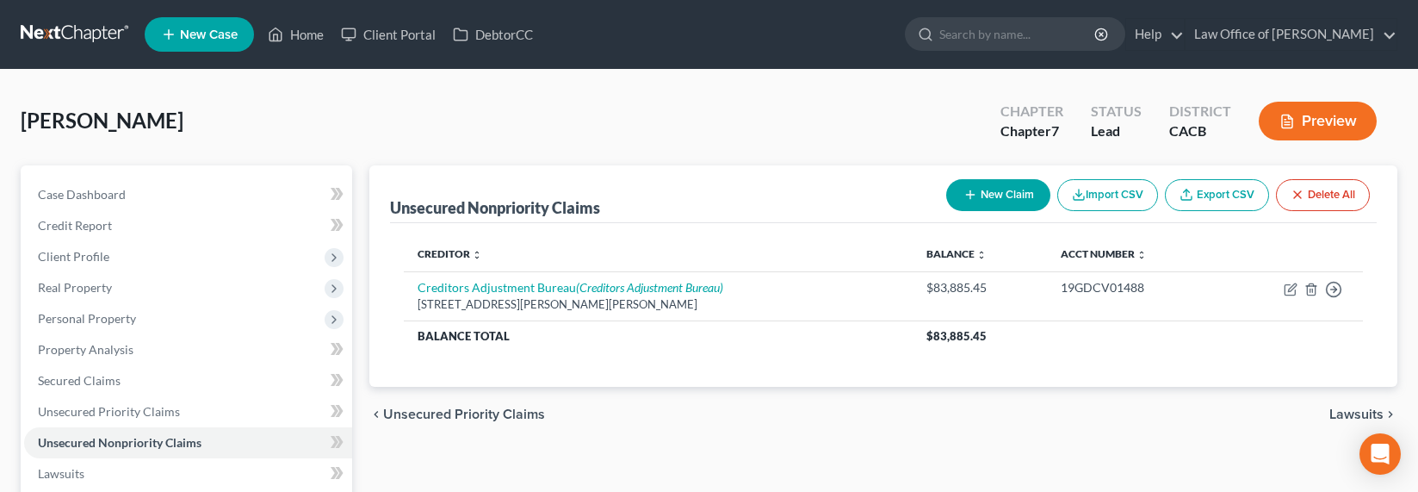
click at [64, 34] on link at bounding box center [76, 34] width 110 height 31
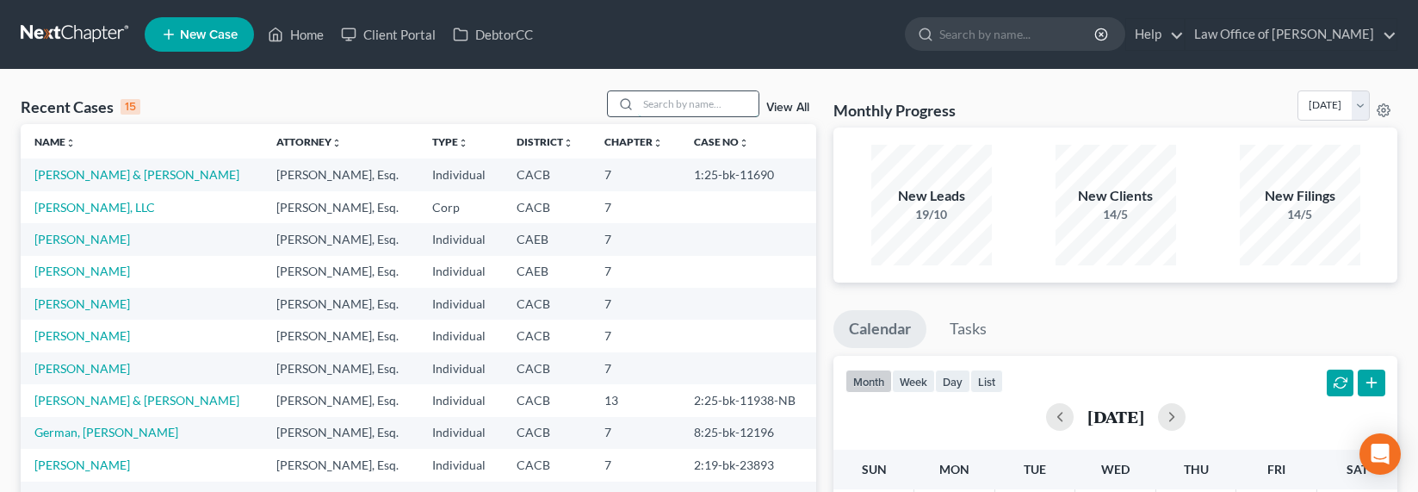
click at [666, 104] on input "search" at bounding box center [698, 103] width 121 height 25
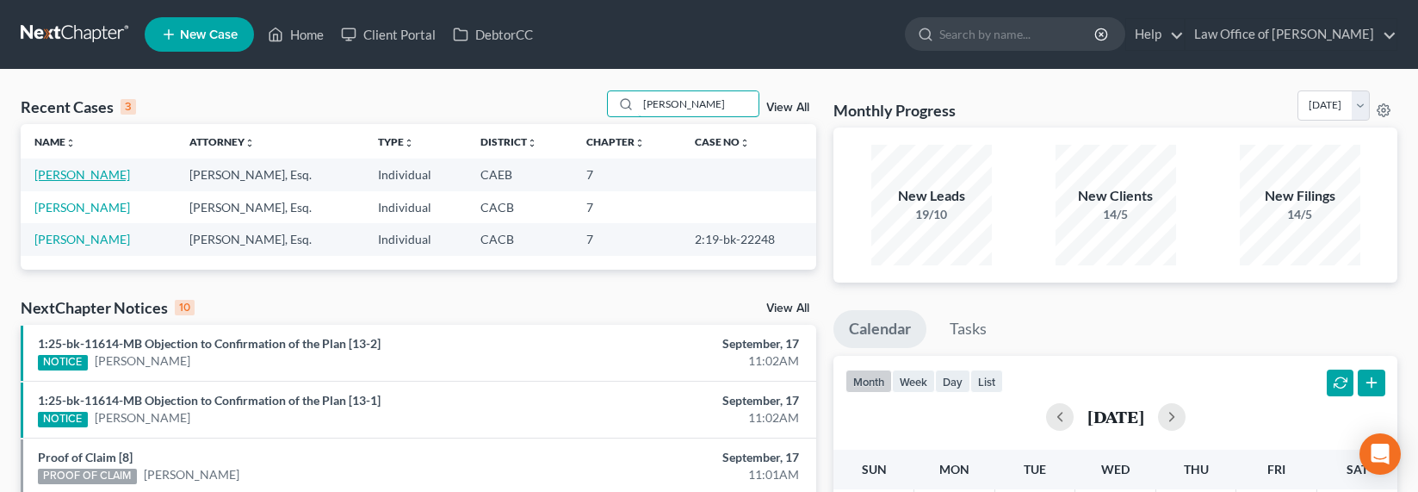
type input "alice"
click at [69, 171] on link "[PERSON_NAME]" at bounding box center [82, 174] width 96 height 15
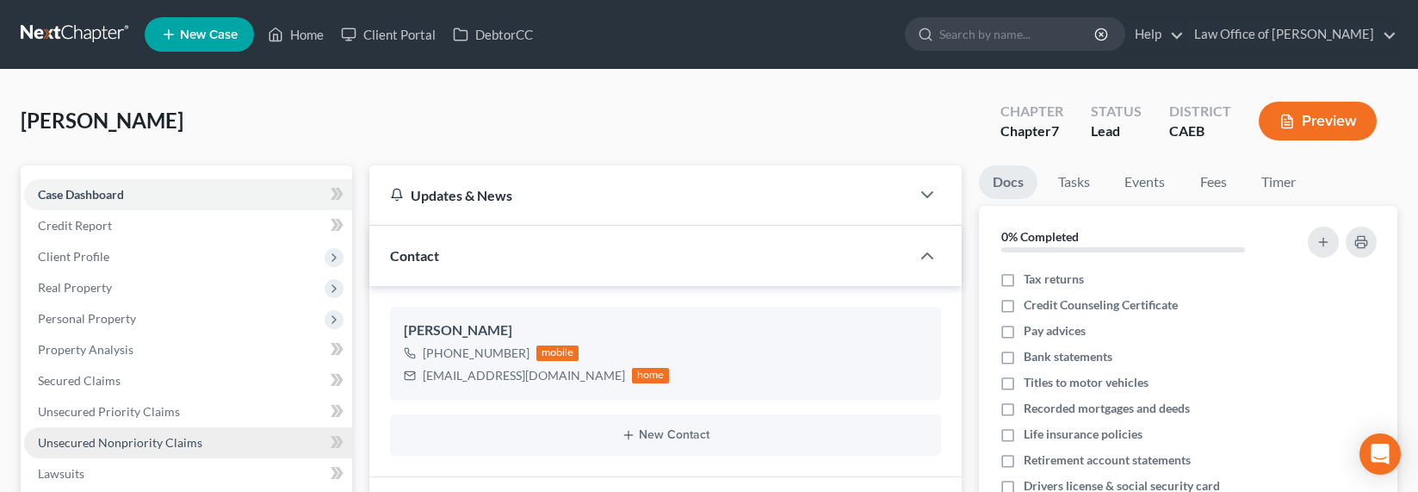
click at [121, 432] on link "Unsecured Nonpriority Claims" at bounding box center [188, 442] width 328 height 31
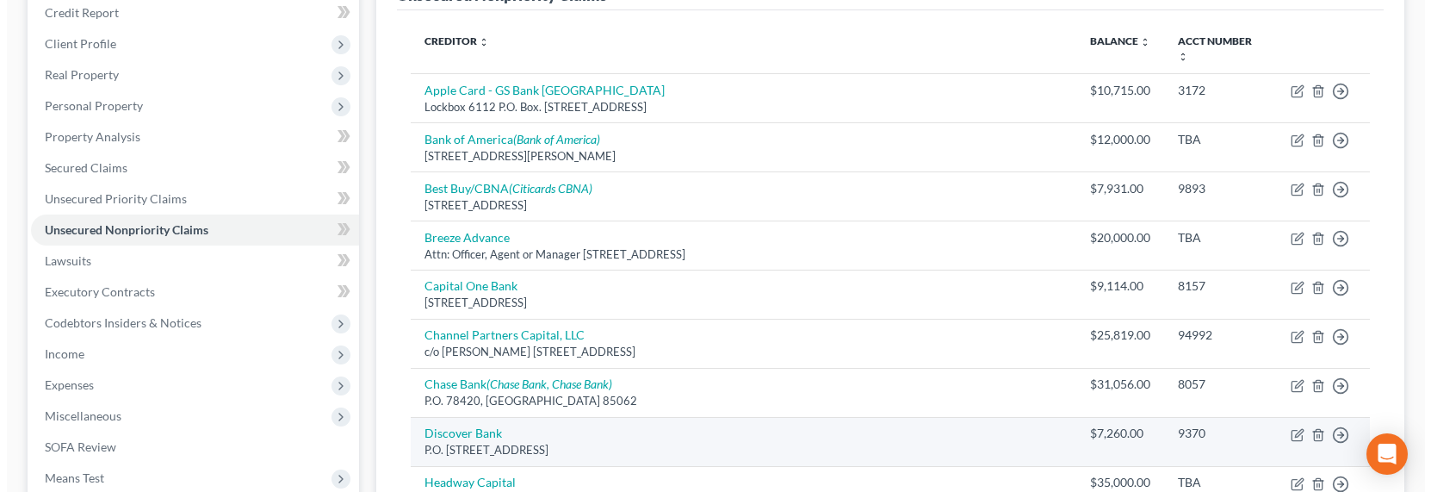
scroll to position [355, 0]
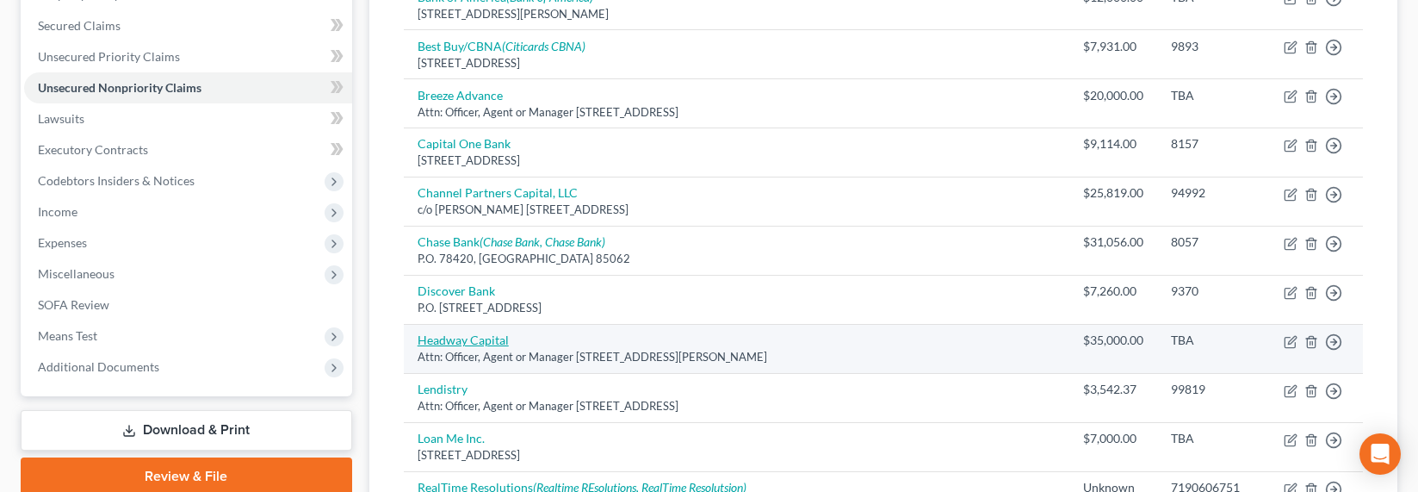
click at [480, 332] on link "Headway Capital" at bounding box center [462, 339] width 91 height 15
select select "14"
select select "3"
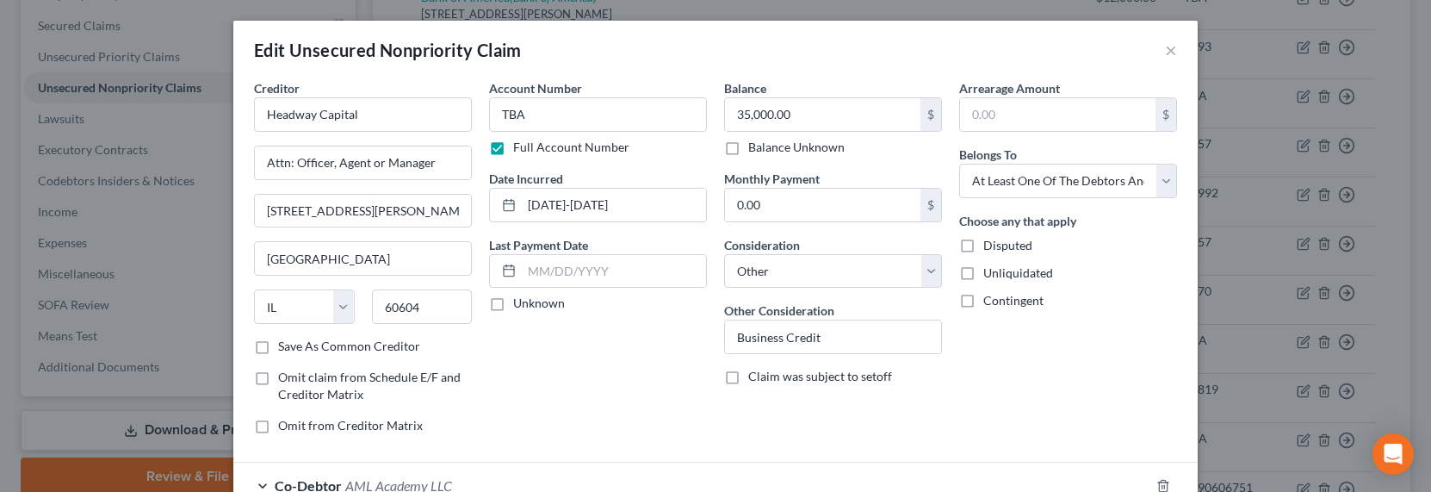
scroll to position [161, 0]
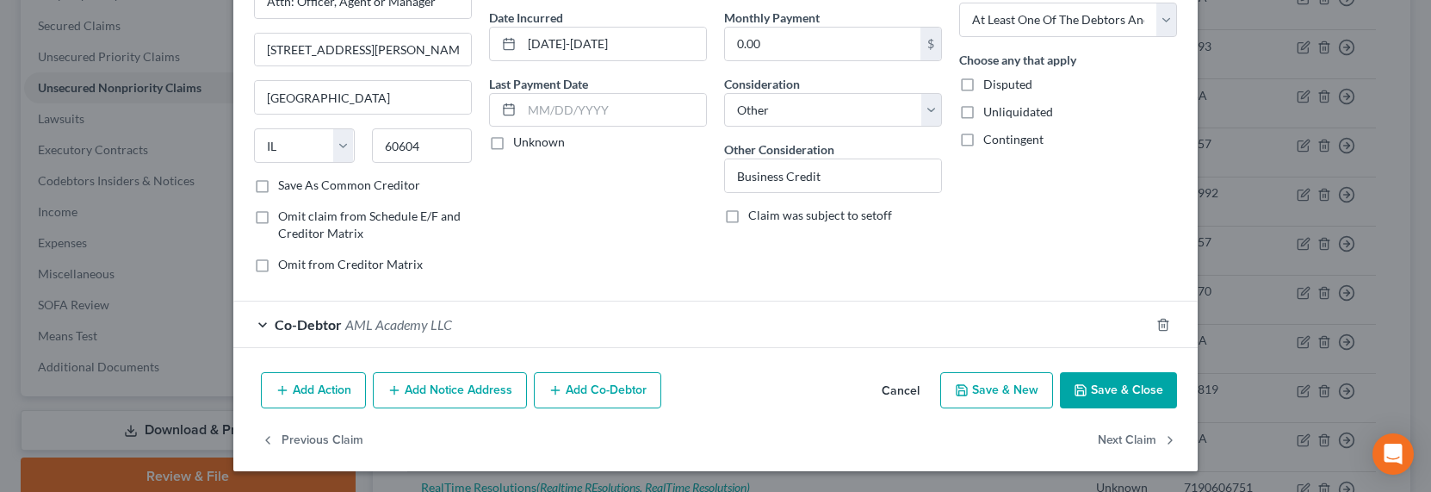
click at [452, 388] on button "Add Notice Address" at bounding box center [450, 390] width 154 height 36
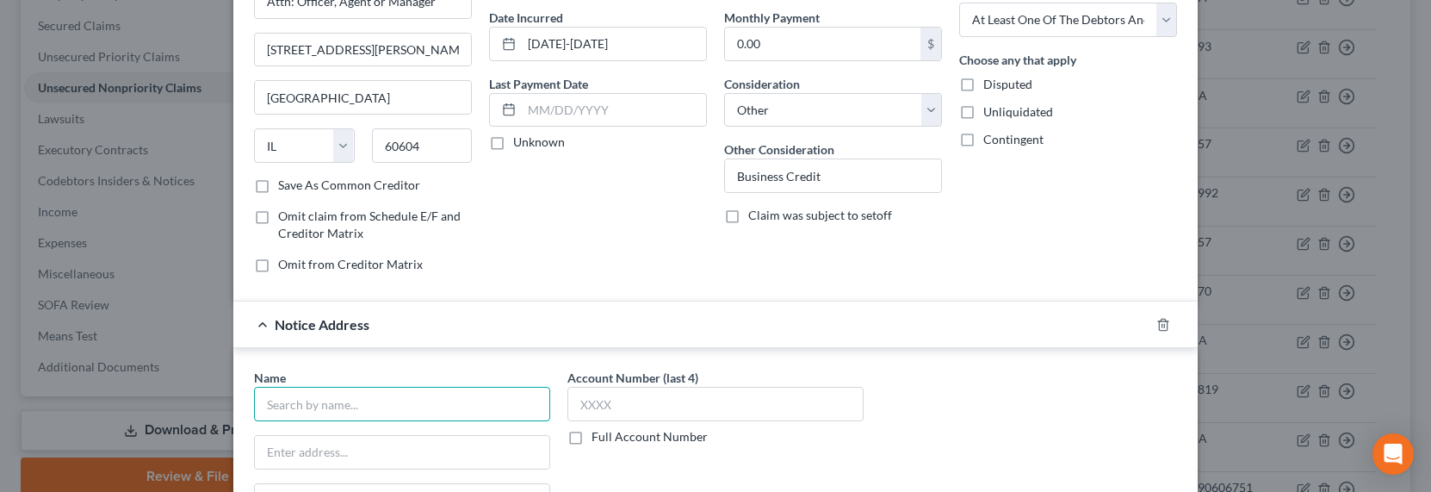
click at [406, 401] on input "text" at bounding box center [402, 404] width 296 height 34
type input "Headway Capital LLC"
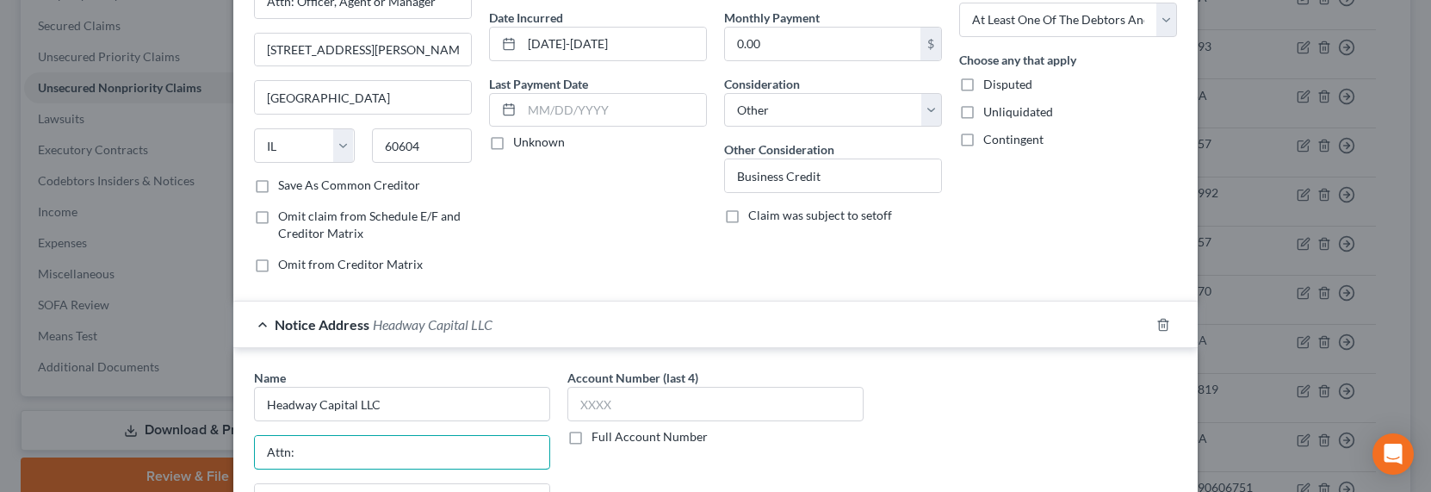
type input "Attn: Agent, Officer or CEO"
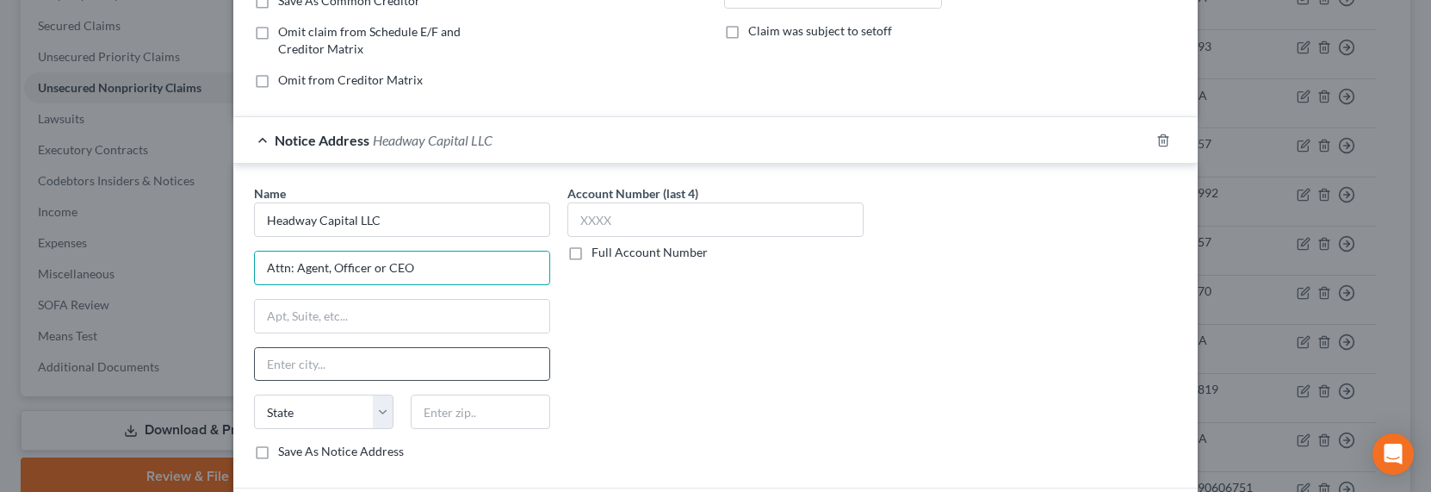
scroll to position [366, 0]
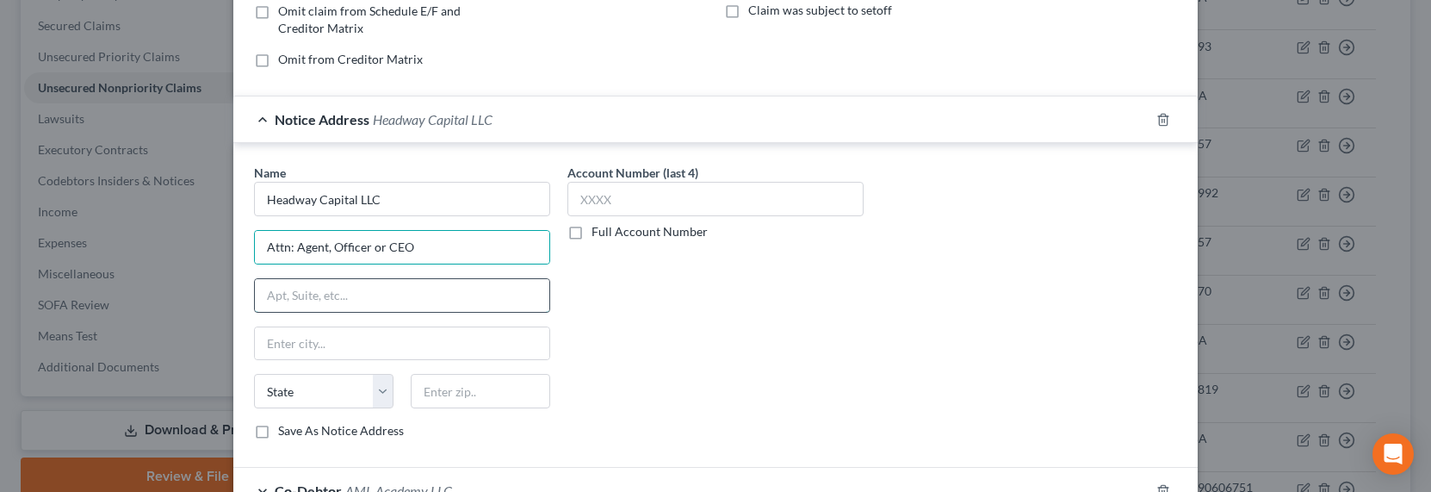
click at [317, 289] on input "text" at bounding box center [402, 295] width 294 height 33
paste input "Headway Capital, LLC | 4700 W Daybreak Pkwy. Suite 200 | South Jordan, UT 84009"
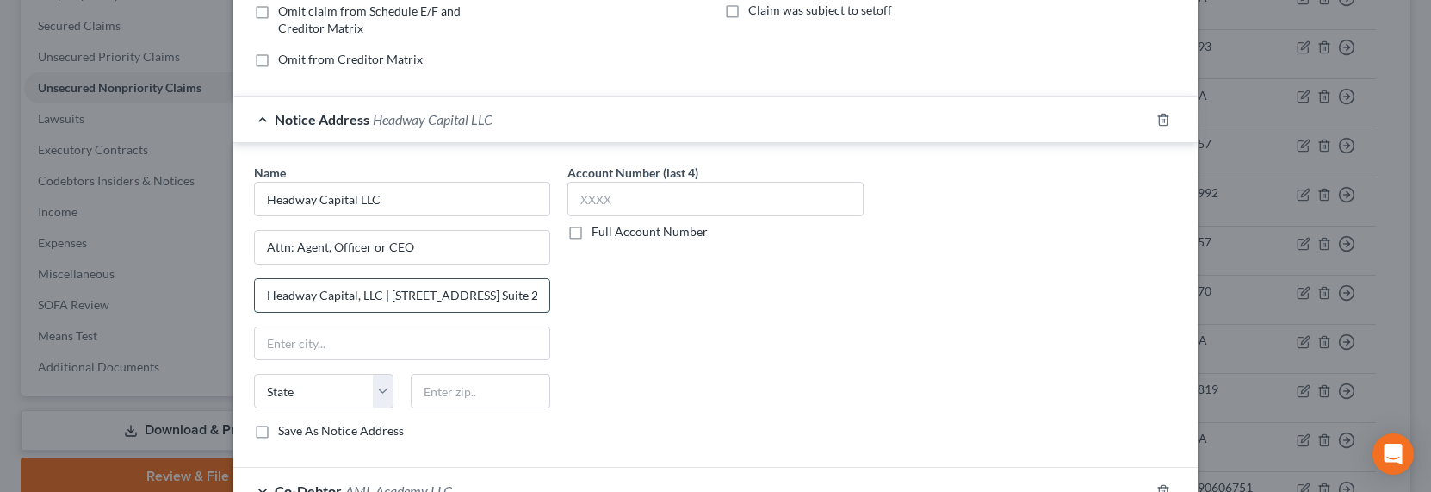
scroll to position [0, 170]
type input "Headway Capital, LLC | 4700 W Daybreak Pkwy. Suite 200 | South Jordan, UT 84009"
click at [523, 393] on input "text" at bounding box center [480, 391] width 139 height 34
type input "84009"
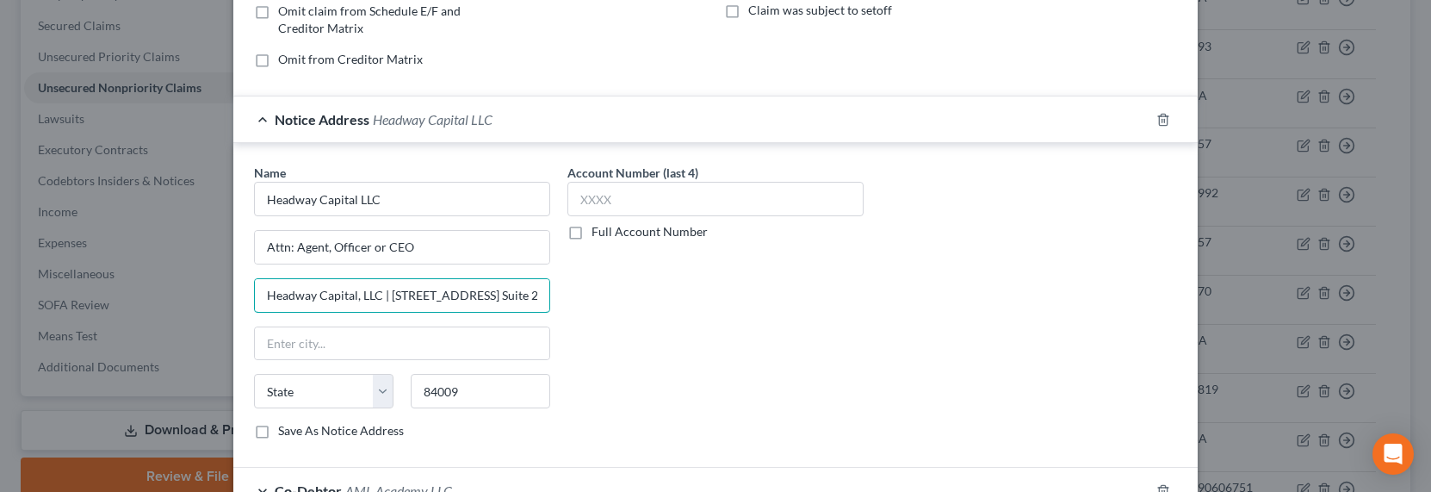
drag, startPoint x: 384, startPoint y: 296, endPoint x: 232, endPoint y: 294, distance: 151.5
click at [233, 294] on div "Name * Headway Capital LLC Attn: Agent, Officer or CEO Headway Capital, LLC | 4…" at bounding box center [715, 305] width 964 height 325
drag, startPoint x: 452, startPoint y: 296, endPoint x: 467, endPoint y: 294, distance: 15.7
click at [467, 294] on input "4700 W Daybreak Pkwy. Suite 200 | South Jordan, UT 84009" at bounding box center [402, 295] width 294 height 33
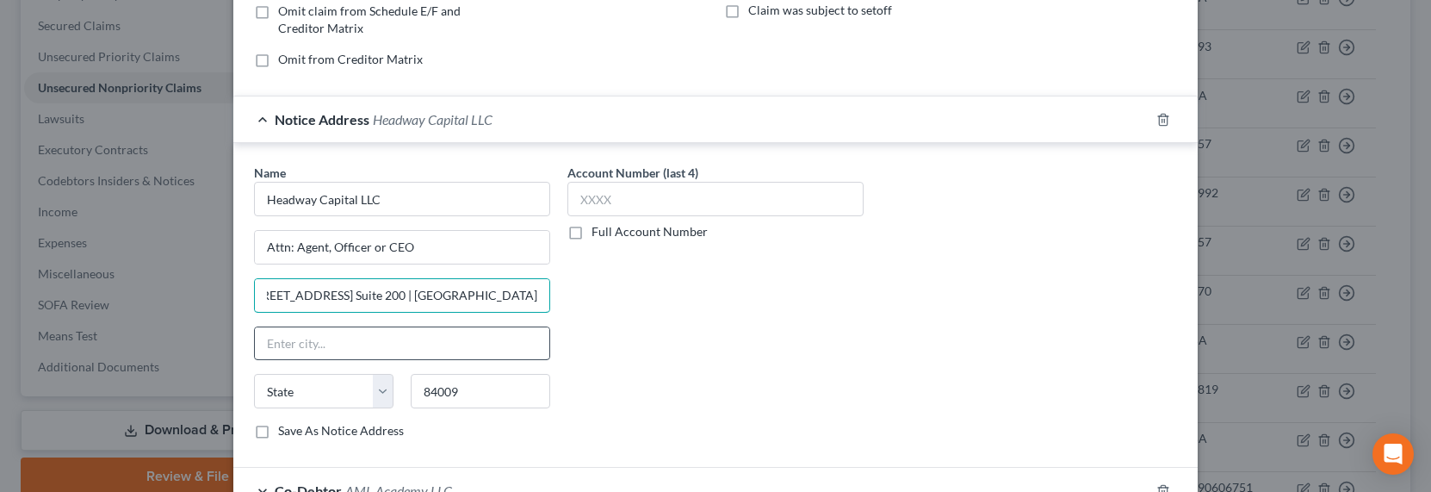
type input "4700 W Daybreak Pkwy. Suite 200 | South Jordan, UT 84009"
click at [333, 348] on input "text" at bounding box center [402, 343] width 294 height 33
type input "South Jordan"
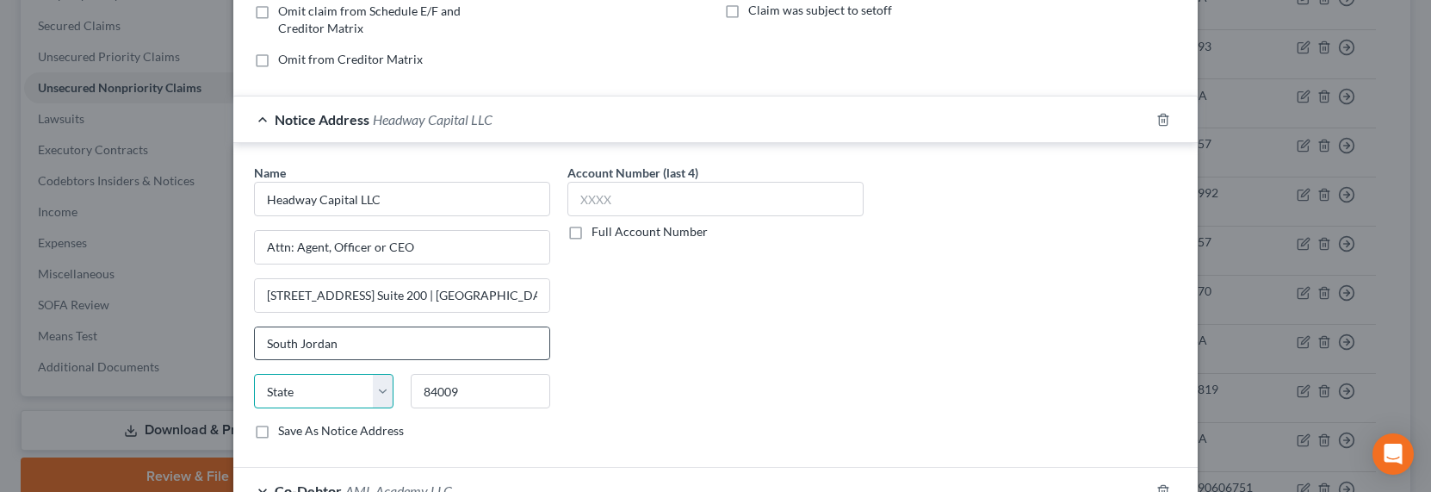
select select "46"
drag, startPoint x: 445, startPoint y: 295, endPoint x: 497, endPoint y: 295, distance: 51.6
click at [497, 294] on input "4700 W Daybreak Pkwy. Suite 200 | South Jordan, UT 84009" at bounding box center [402, 295] width 294 height 33
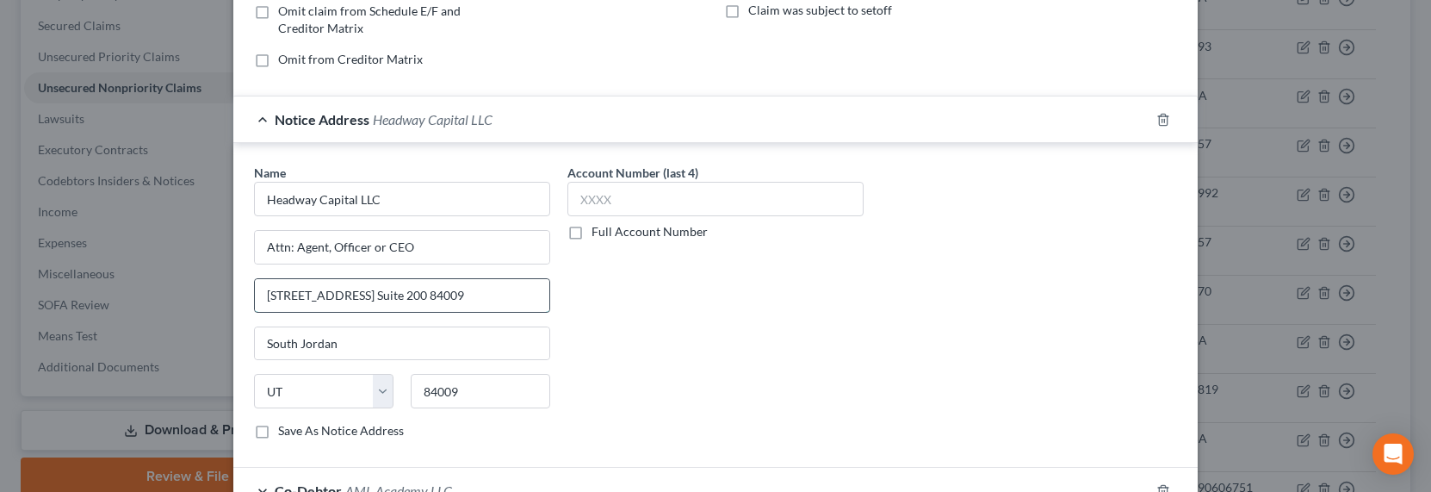
drag, startPoint x: 451, startPoint y: 294, endPoint x: 511, endPoint y: 294, distance: 60.3
click at [511, 294] on input "4700 W Daybreak Pkwy. Suite 200 84009" at bounding box center [402, 295] width 294 height 33
type input "4700 W Daybreak Pkwy. Suite 200"
click at [641, 234] on label "Full Account Number" at bounding box center [649, 231] width 116 height 17
click at [609, 234] on input "Full Account Number" at bounding box center [603, 228] width 11 height 11
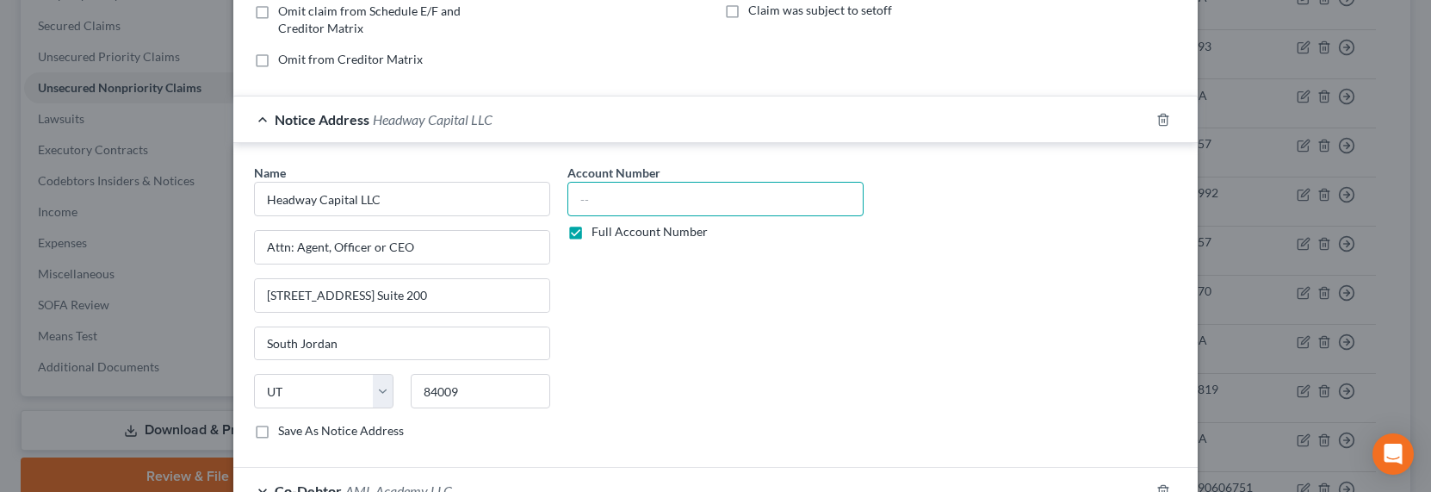
click at [640, 189] on input "text" at bounding box center [715, 199] width 296 height 34
paste input "42991518"
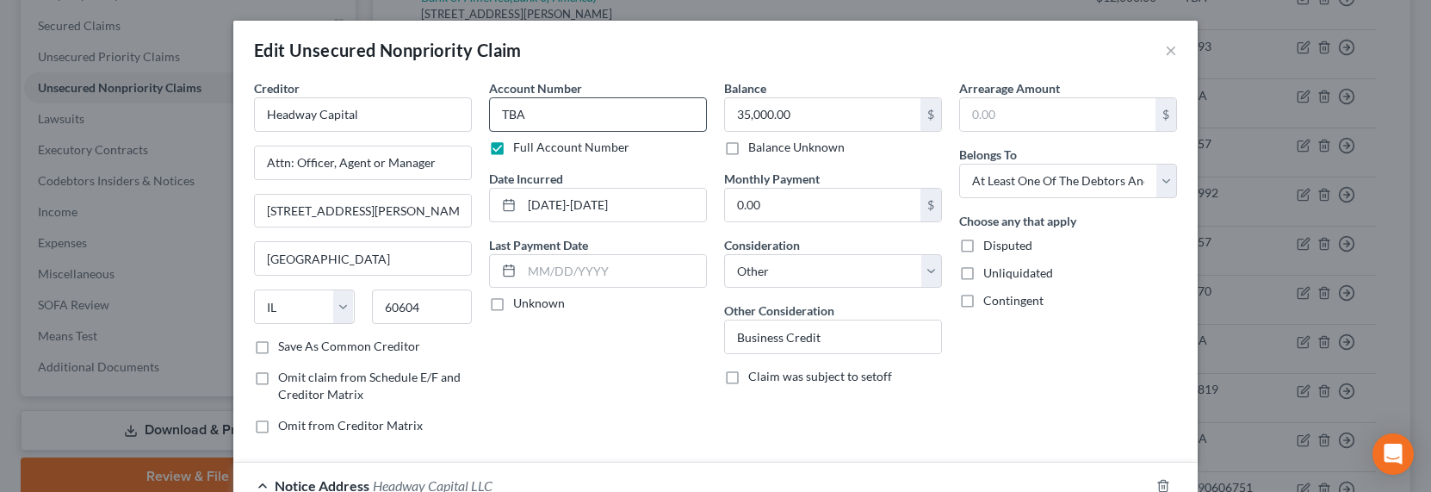
type input "42991518"
drag, startPoint x: 542, startPoint y: 120, endPoint x: 463, endPoint y: 112, distance: 79.6
click at [463, 112] on div "Creditor * Headway Capital Attn: Officer, Agent or Manager 175 W Jackson Blvd S…" at bounding box center [715, 263] width 940 height 368
paste input "42991518"
type input "42991518"
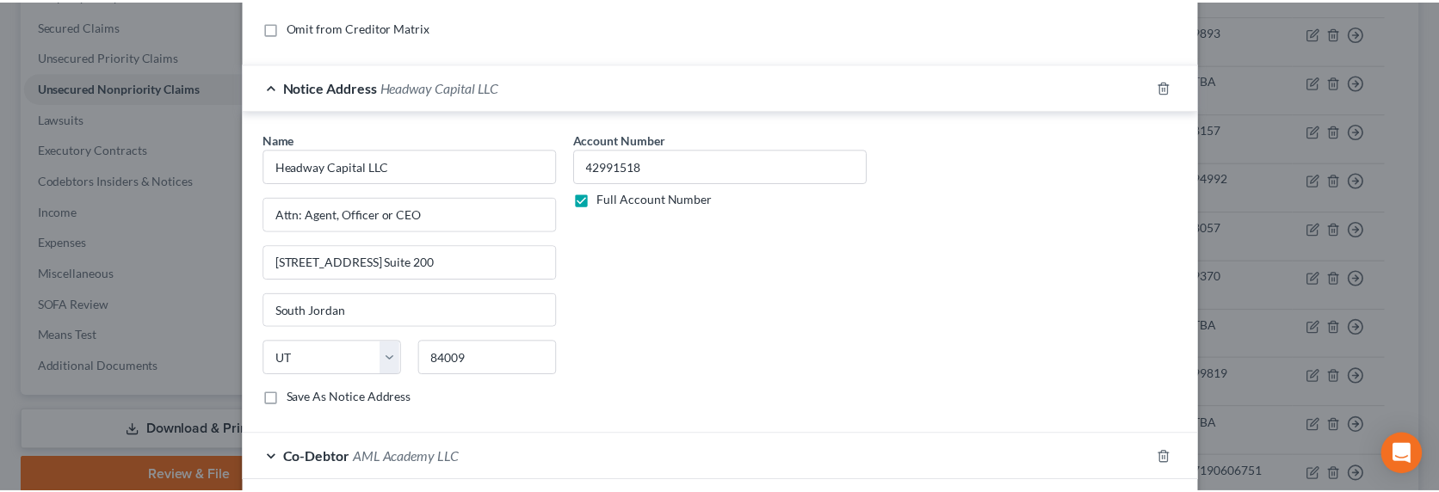
scroll to position [532, 0]
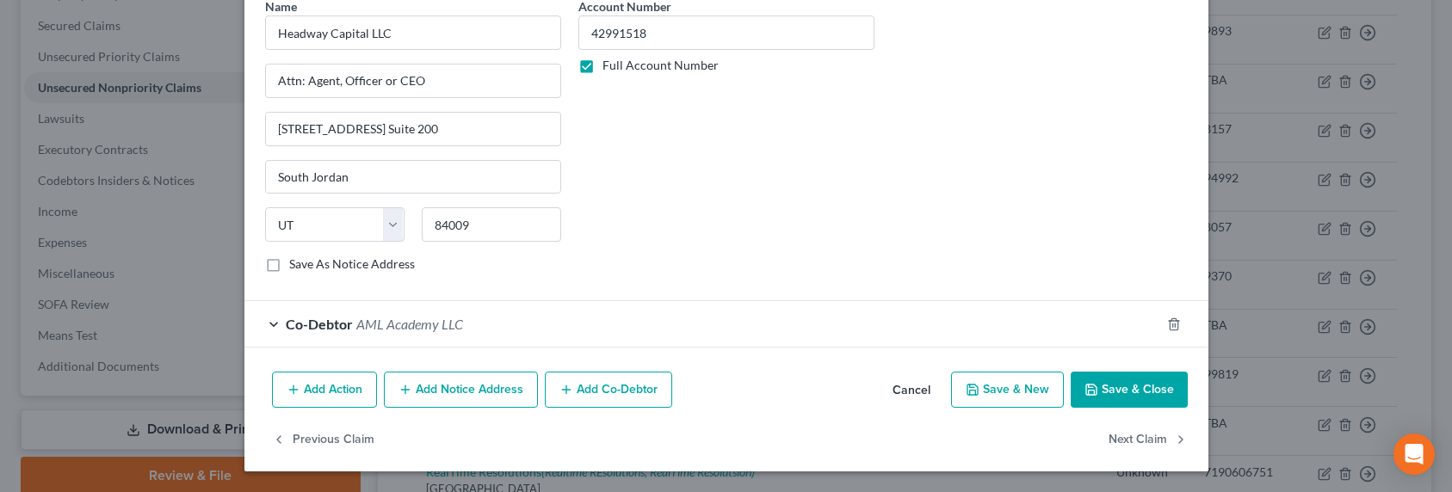
click at [1098, 392] on button "Save & Close" at bounding box center [1129, 390] width 117 height 36
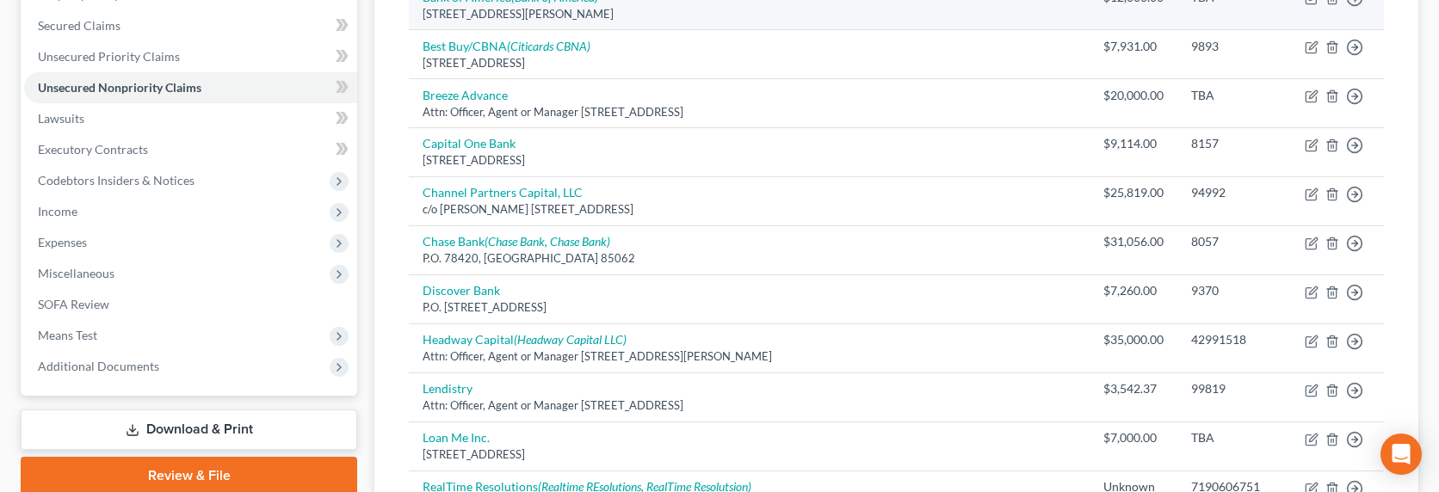
scroll to position [0, 0]
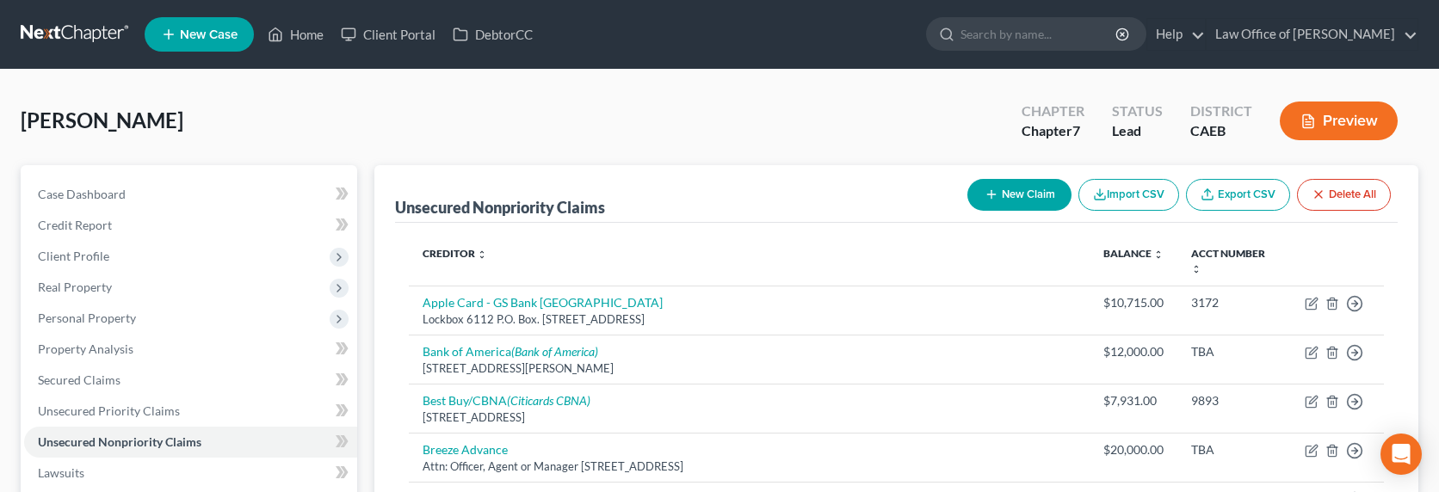
click at [46, 34] on link at bounding box center [76, 34] width 110 height 31
